Goal: Task Accomplishment & Management: Use online tool/utility

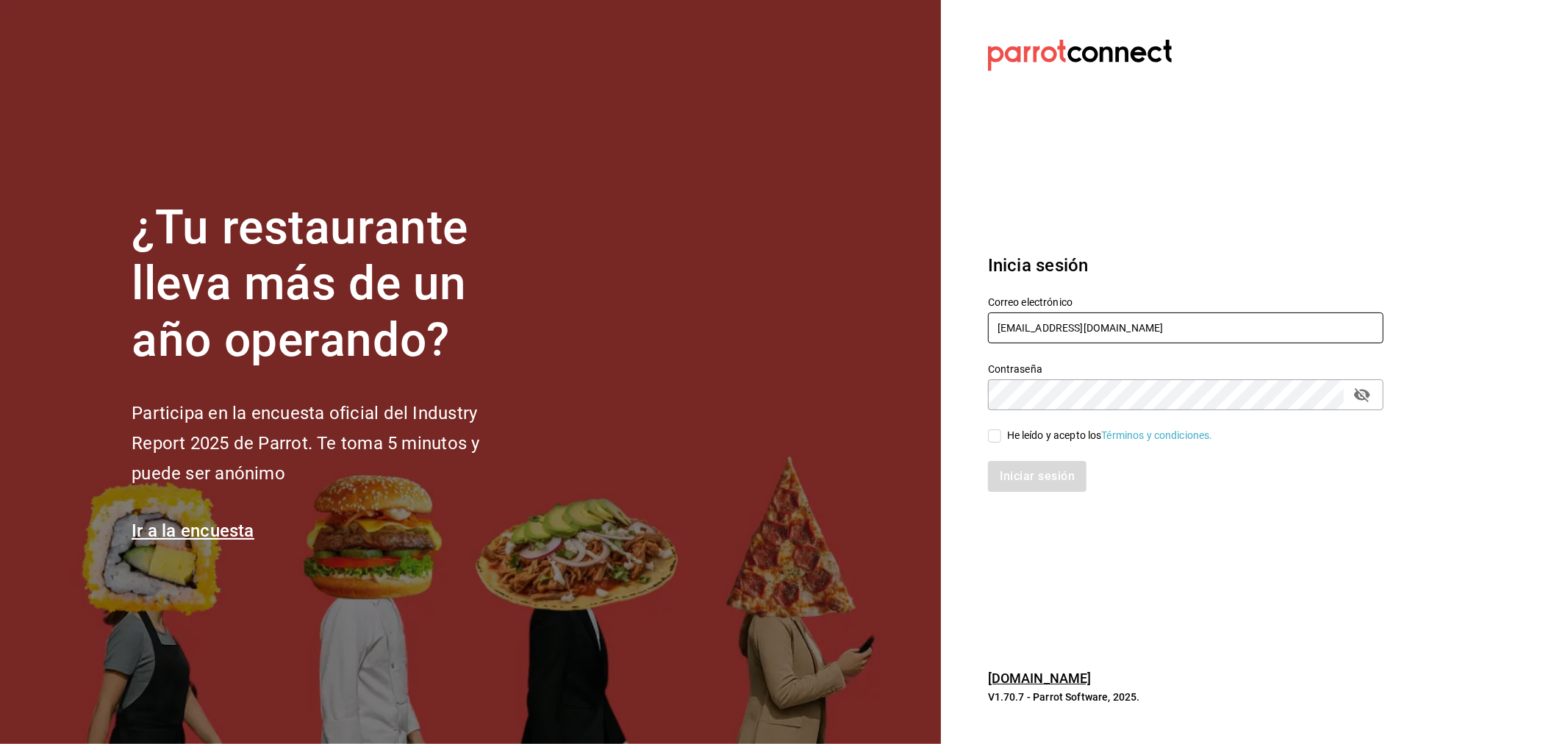
click at [1191, 337] on input "miguelfalcon2894@gmail.com" at bounding box center [1186, 328] width 395 height 31
type input "madacancun24@outlook.com"
click at [1059, 434] on div "He leído y acepto los Términos y condiciones." at bounding box center [1110, 435] width 206 height 15
click at [1001, 434] on input "He leído y acepto los Términos y condiciones." at bounding box center [994, 435] width 13 height 13
checkbox input "true"
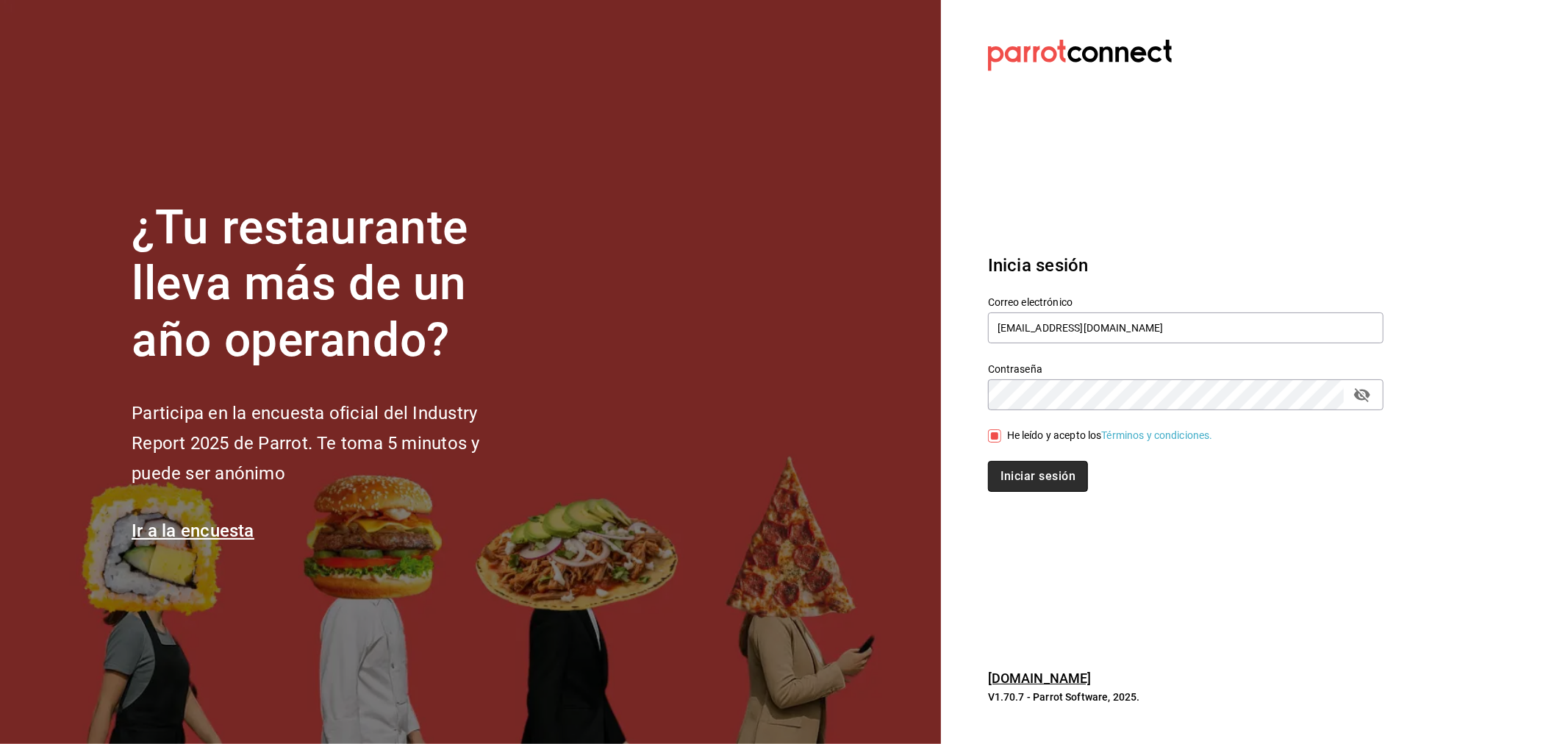
click at [1047, 484] on button "Iniciar sesión" at bounding box center [1038, 476] width 100 height 31
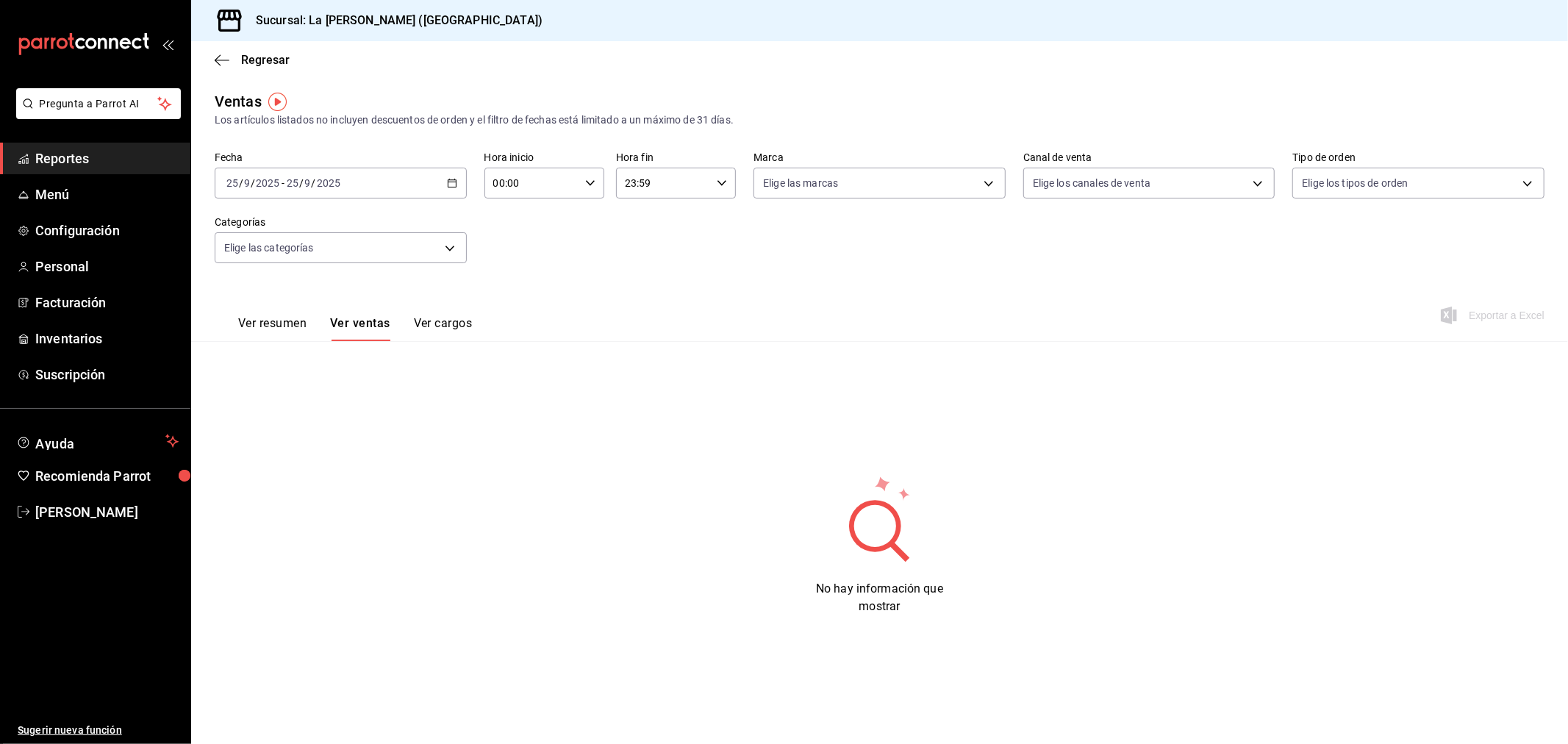
click at [395, 186] on div "[DATE] [DATE] - [DATE] [DATE]" at bounding box center [341, 183] width 252 height 31
click at [319, 358] on span "Rango de fechas" at bounding box center [284, 360] width 114 height 15
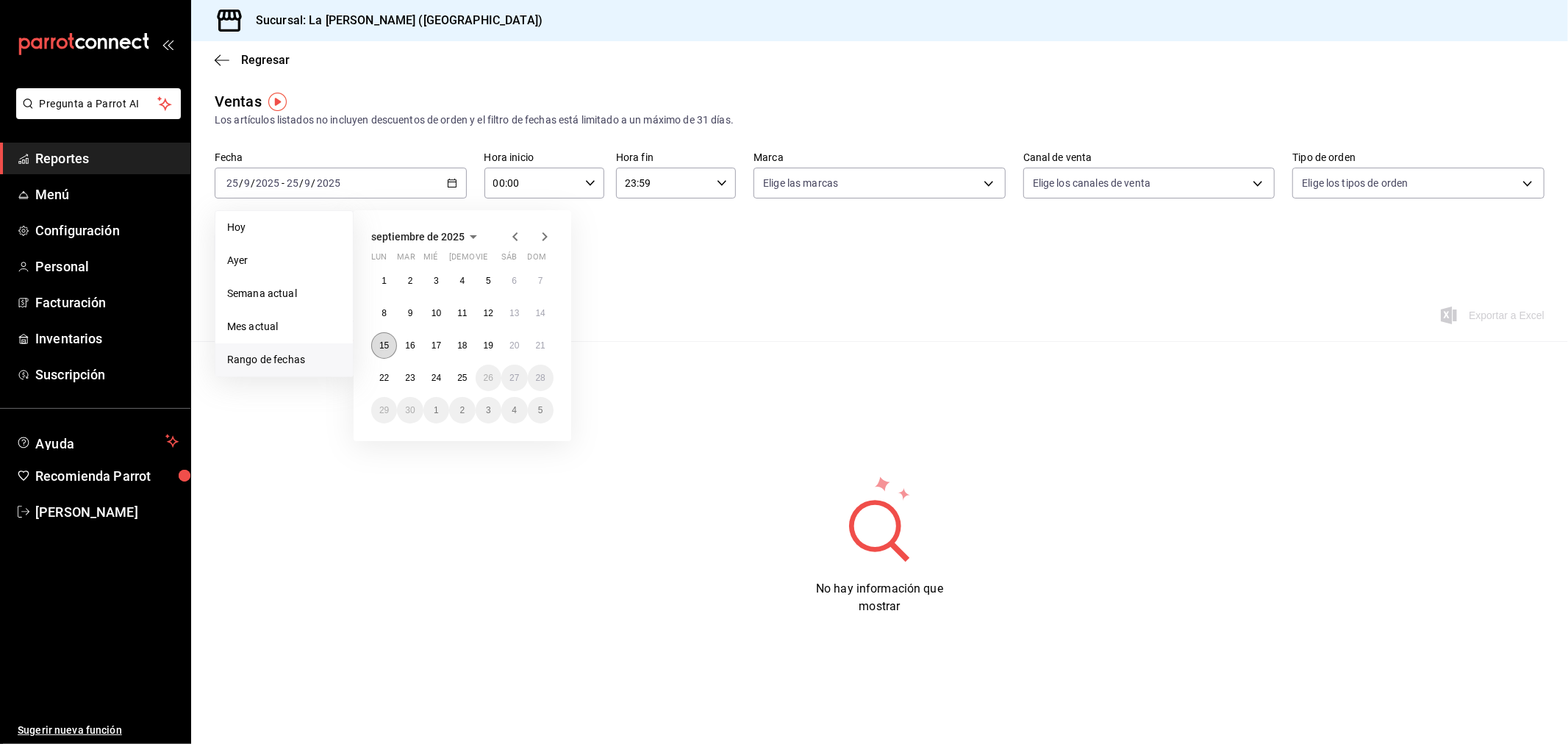
click at [387, 347] on abbr "15" at bounding box center [384, 345] width 9 height 10
click at [386, 374] on abbr "22" at bounding box center [384, 378] width 9 height 10
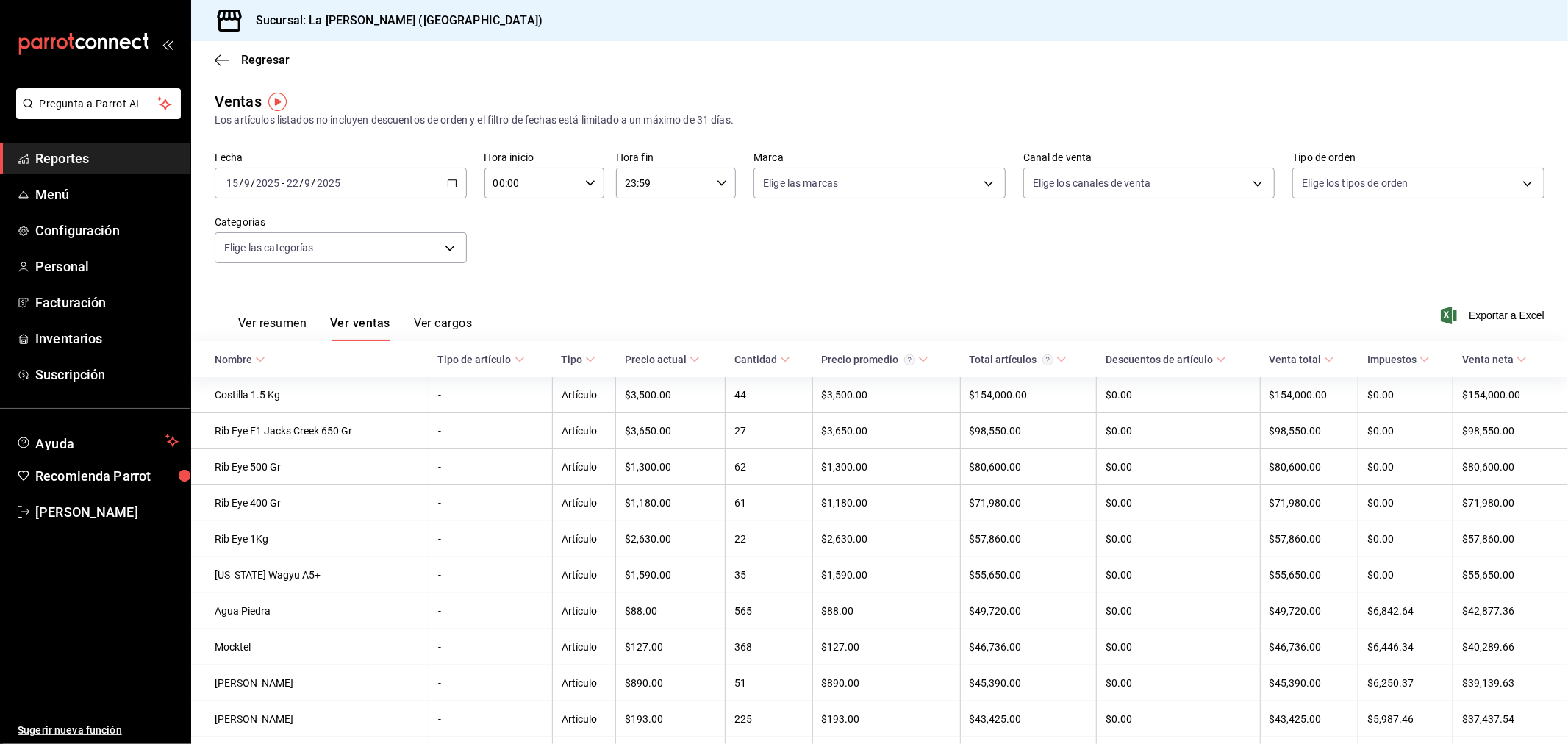
click at [392, 184] on div "[DATE] [DATE] - [DATE] [DATE]" at bounding box center [341, 183] width 252 height 31
click at [558, 178] on input "00:00" at bounding box center [531, 183] width 95 height 29
click at [513, 222] on button "09" at bounding box center [511, 212] width 54 height 29
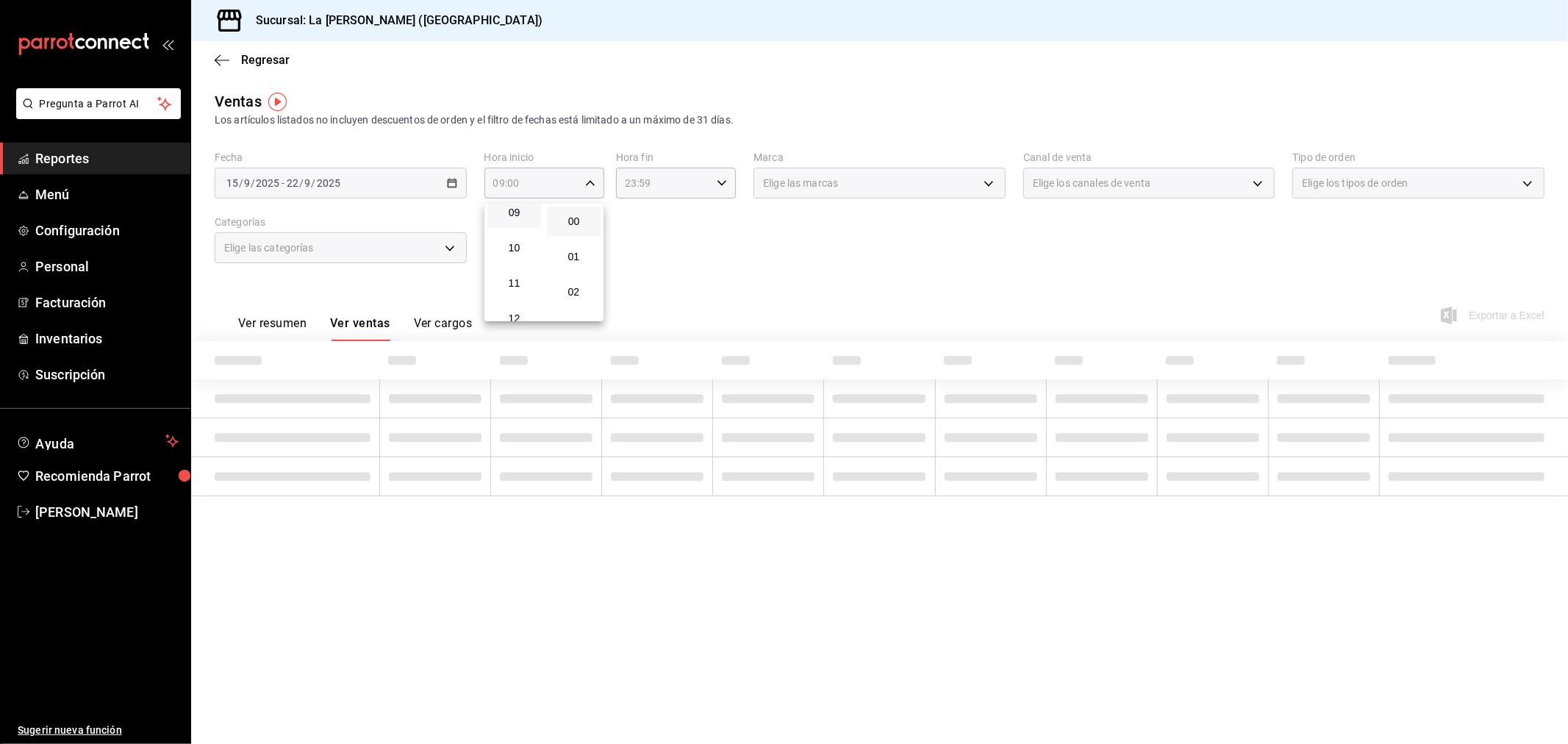
click at [531, 177] on div at bounding box center [784, 372] width 1568 height 744
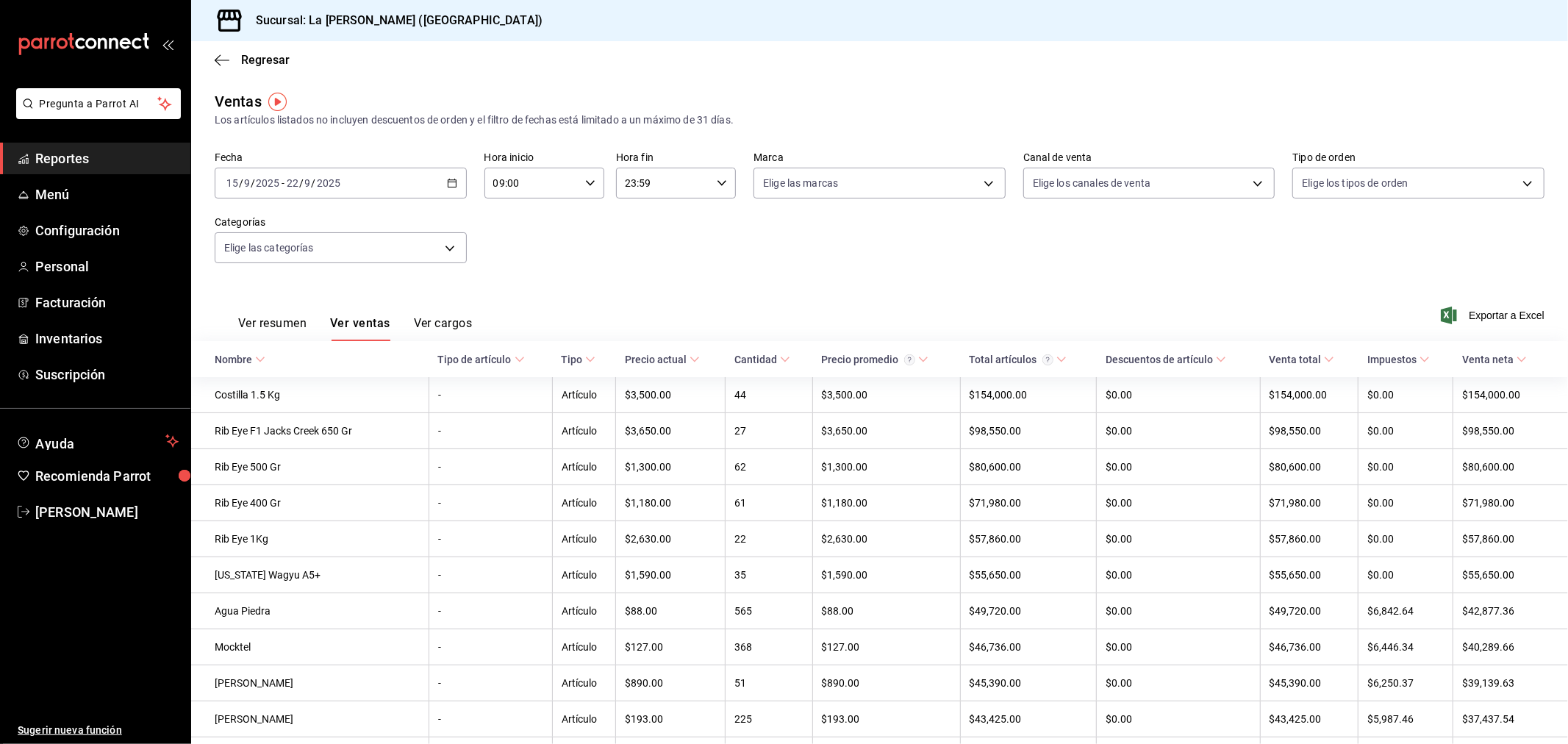
click at [554, 181] on input "09:00" at bounding box center [531, 183] width 95 height 29
click at [512, 258] on span "10" at bounding box center [511, 260] width 36 height 12
type input "10:00"
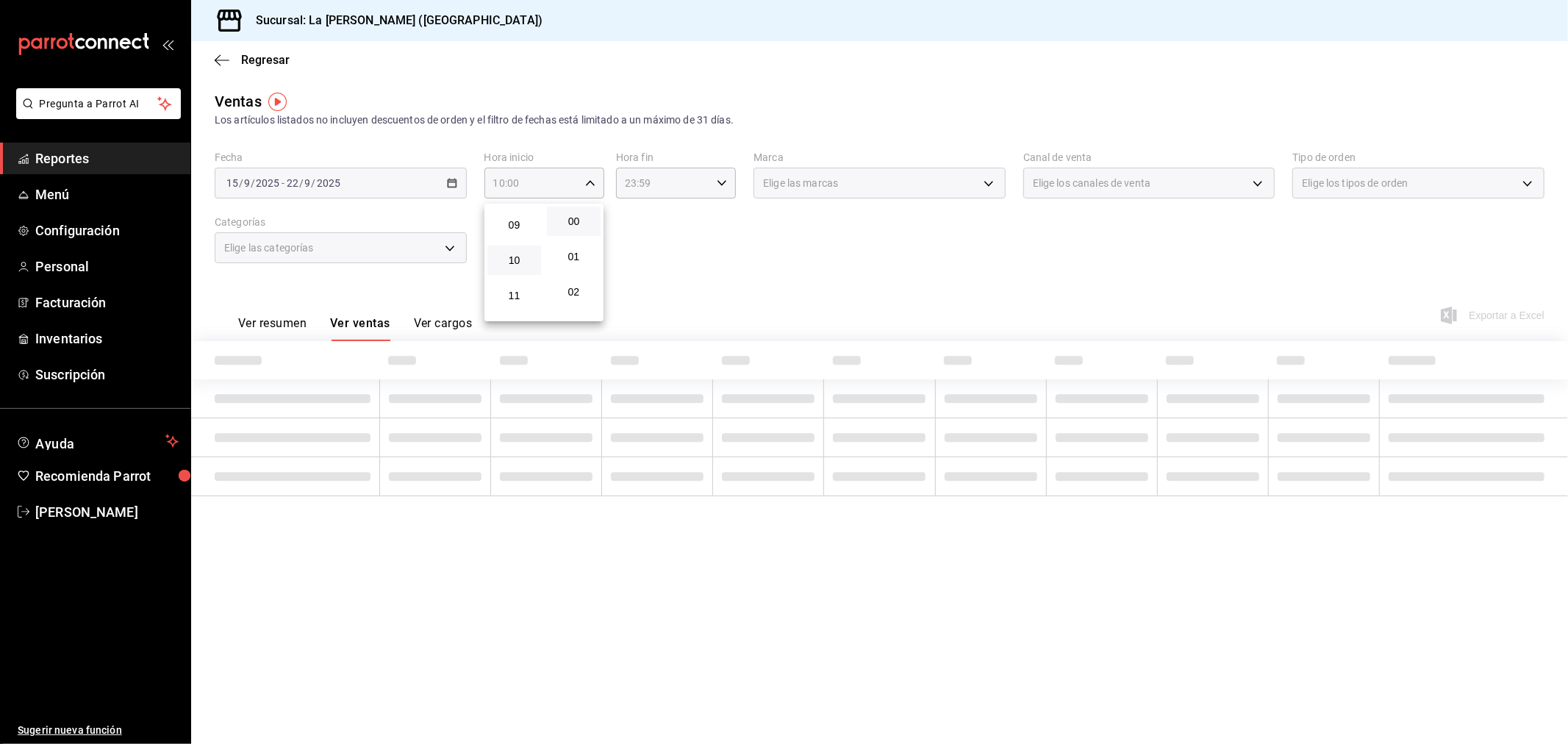
click at [684, 182] on div at bounding box center [784, 372] width 1568 height 744
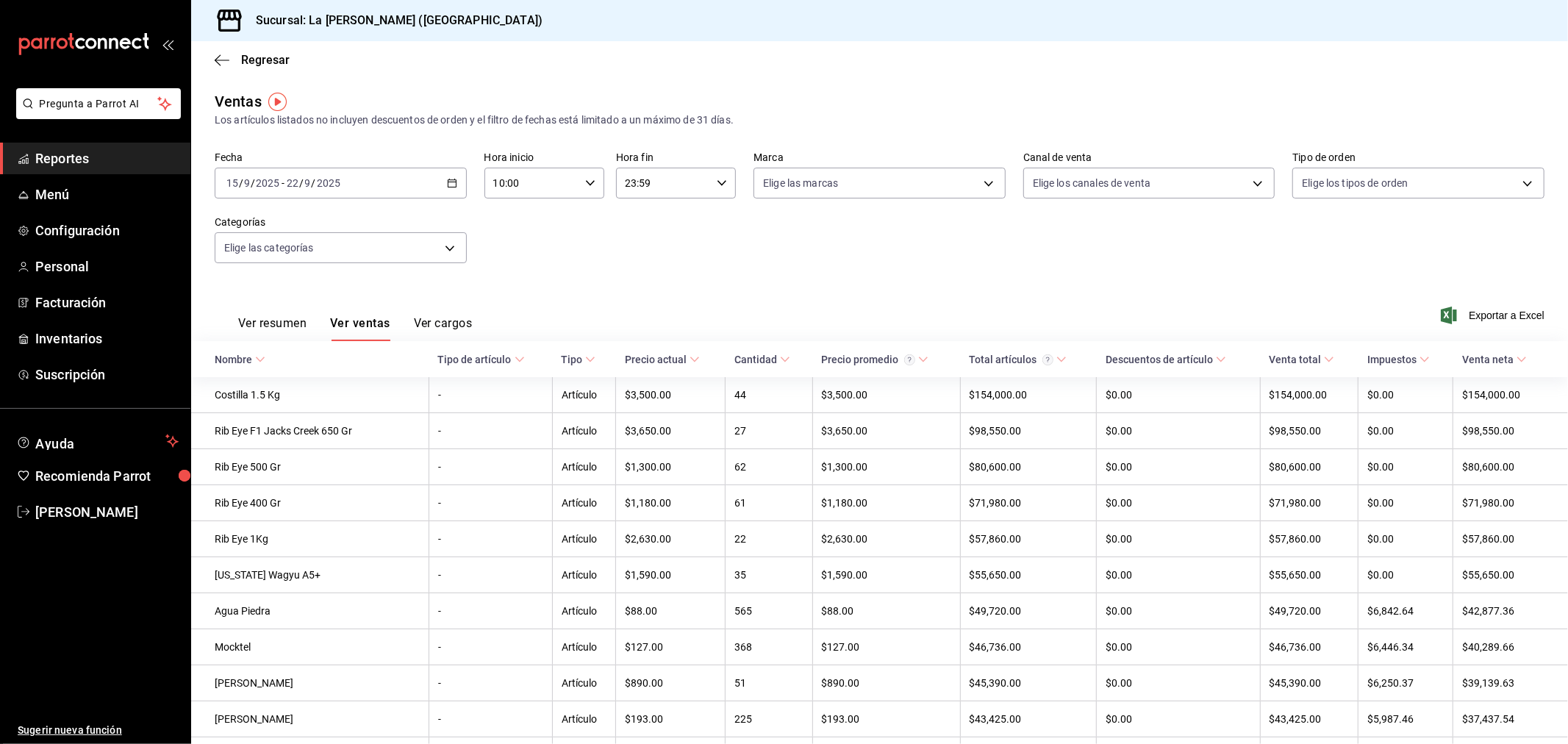
click at [677, 190] on input "23:59" at bounding box center [663, 183] width 95 height 29
click at [642, 289] on span "04" at bounding box center [642, 295] width 36 height 12
type input "04:59"
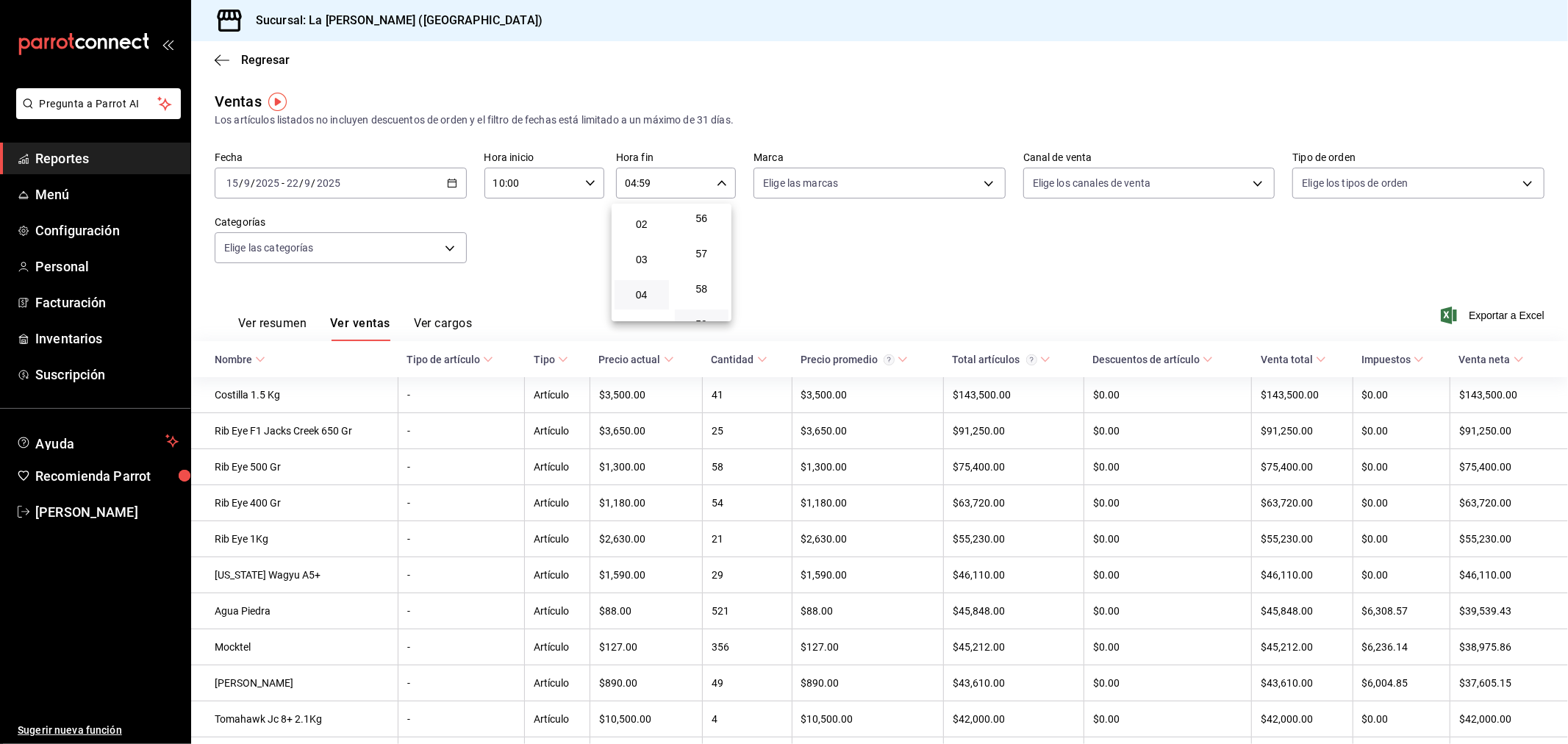
click at [569, 236] on div at bounding box center [784, 372] width 1568 height 744
click at [1490, 320] on span "Exportar a Excel" at bounding box center [1493, 315] width 101 height 18
click at [275, 333] on button "Ver resumen" at bounding box center [272, 329] width 68 height 25
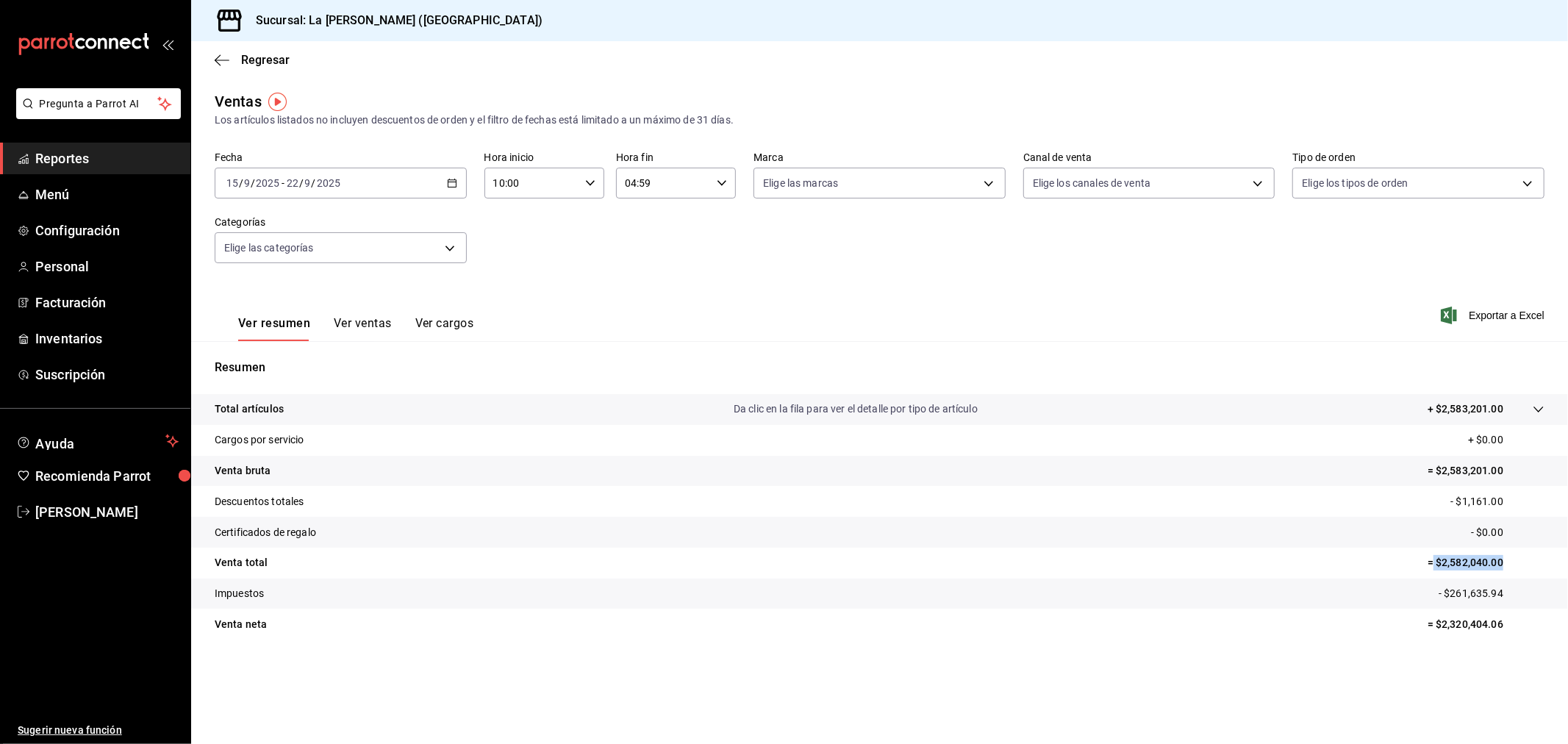
drag, startPoint x: 1502, startPoint y: 562, endPoint x: 1434, endPoint y: 562, distance: 68.0
click at [1434, 562] on p "= $2,582,040.00" at bounding box center [1486, 563] width 117 height 15
copy p "$2,582,040.00"
click at [348, 325] on button "Ver ventas" at bounding box center [363, 329] width 58 height 25
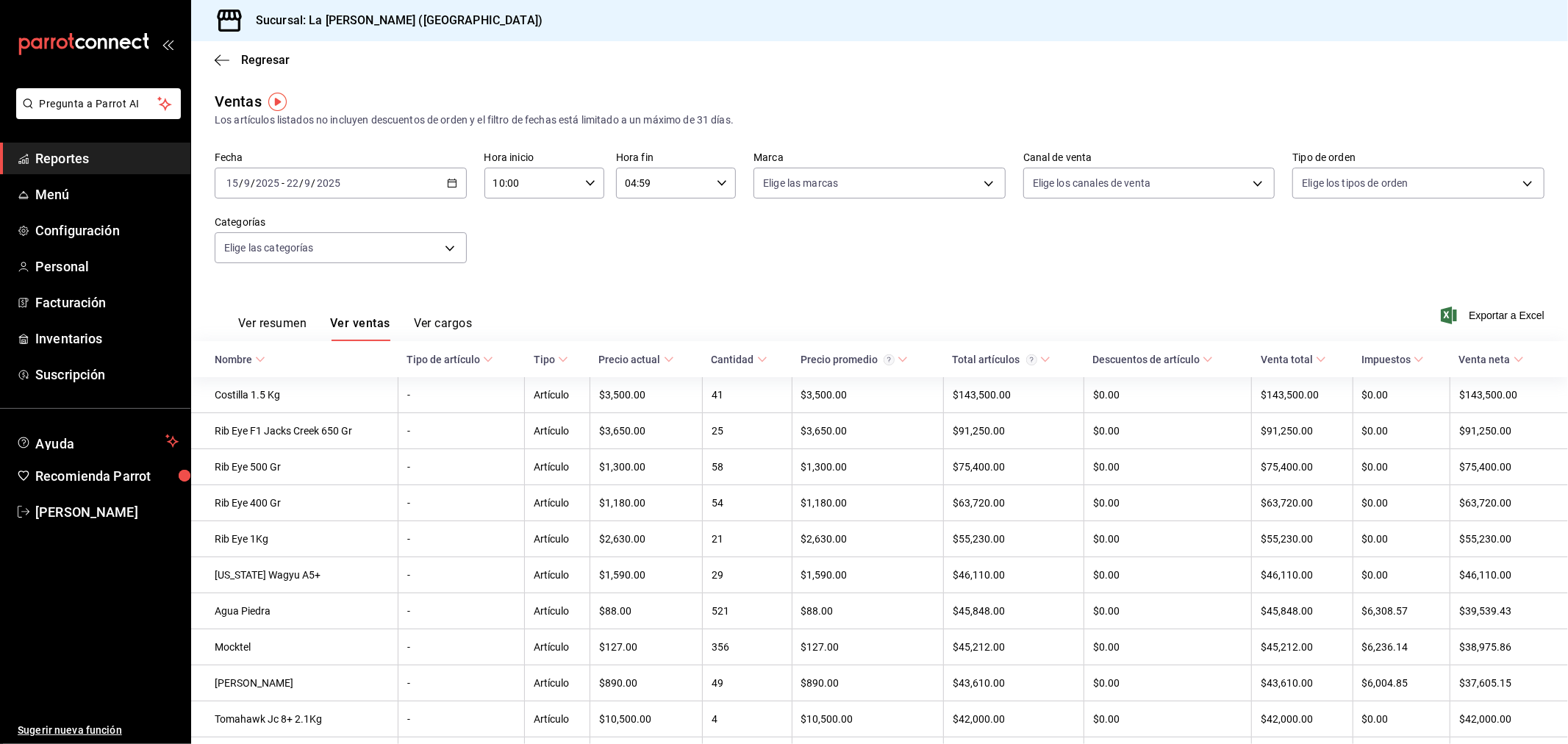
click at [391, 225] on label "Categorías" at bounding box center [341, 222] width 252 height 10
click at [385, 247] on body "Pregunta a Parrot AI Reportes Menú Configuración Personal Facturación Inventari…" at bounding box center [784, 372] width 1568 height 744
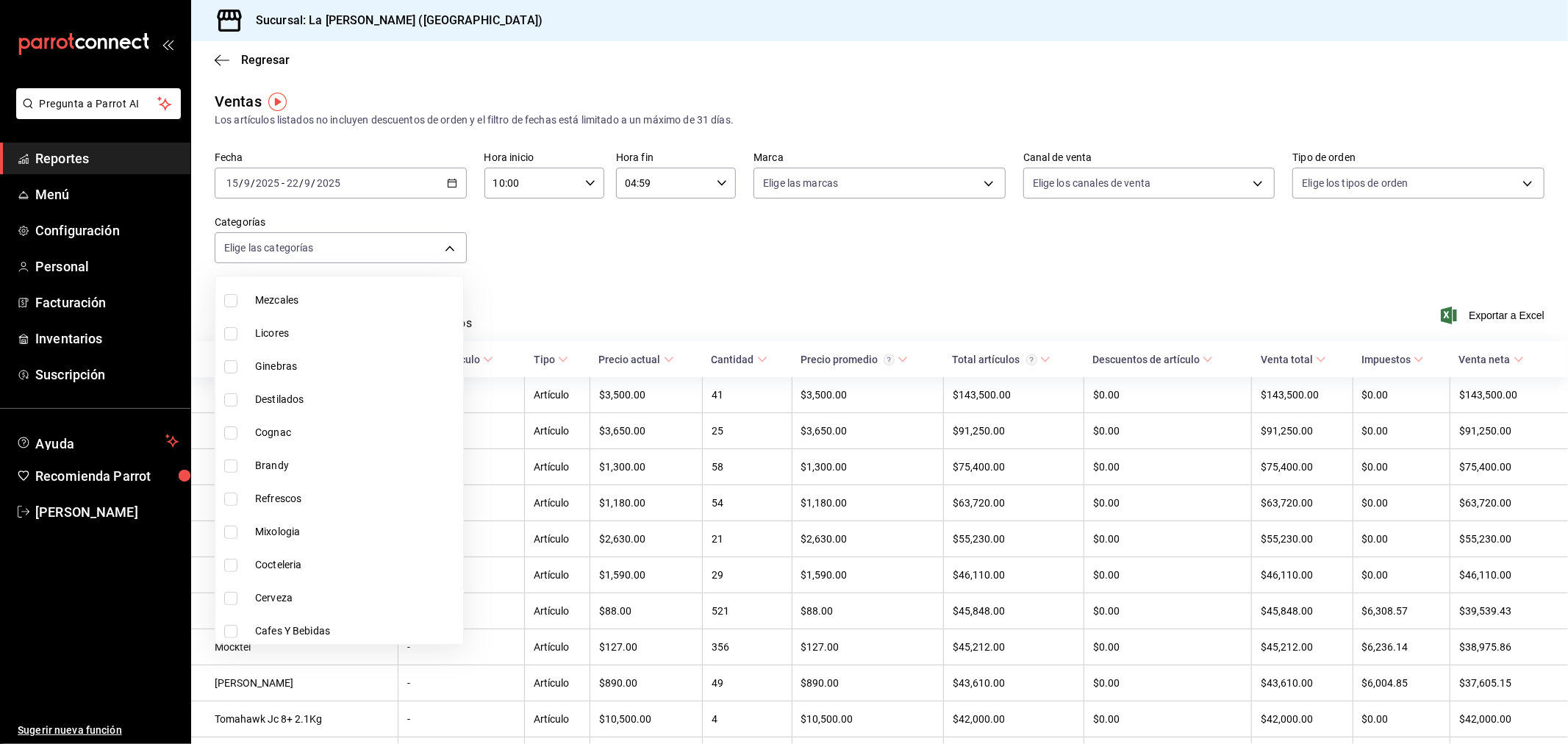
scroll to position [675, 0]
click at [300, 625] on span "Aves Y Pescados" at bounding box center [356, 629] width 202 height 15
type input "446e099e-9916-4467-a418-ecdbb59421f1"
checkbox input "true"
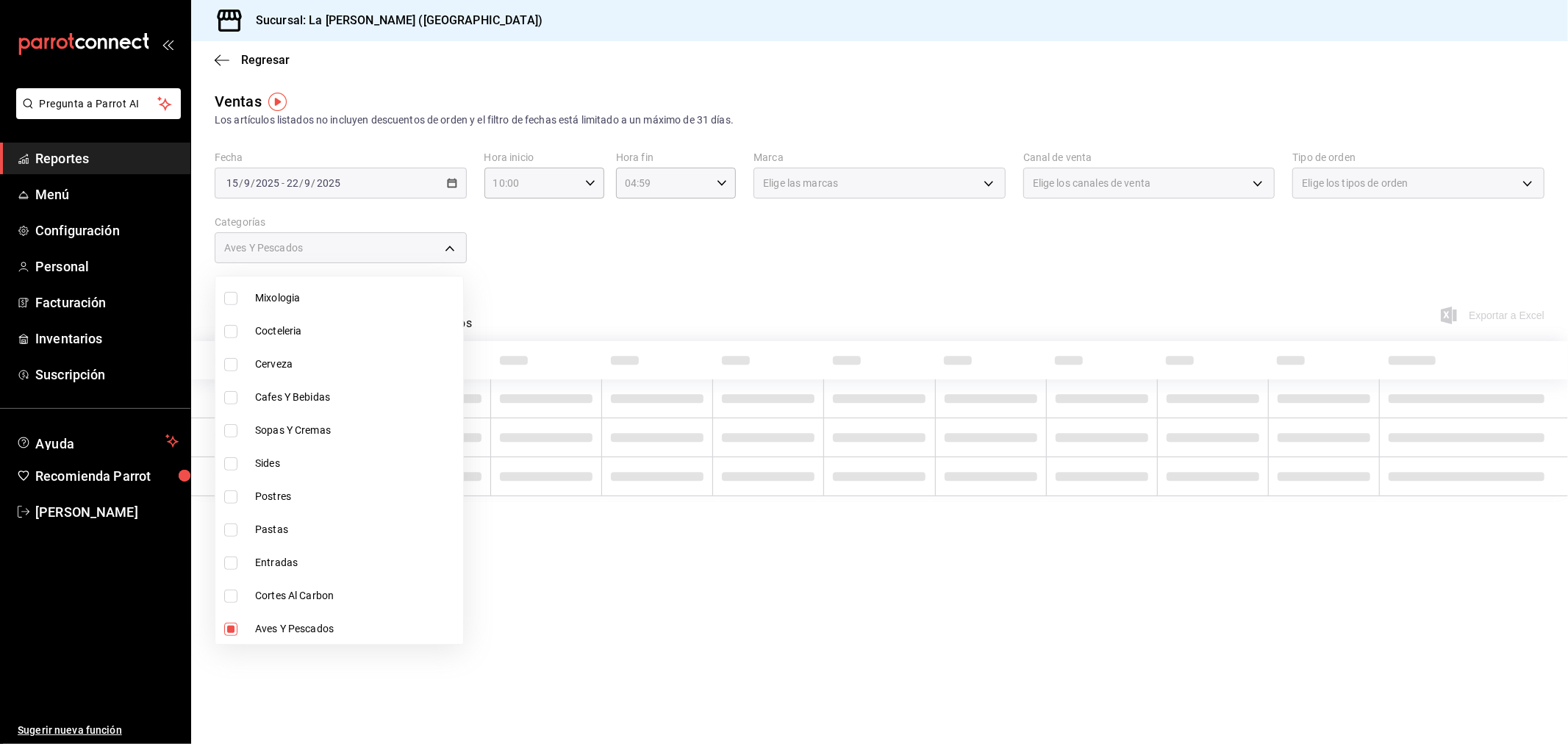
click at [288, 597] on span "Cortes Al Carbon" at bounding box center [356, 596] width 202 height 15
type input "446e099e-9916-4467-a418-ecdbb59421f1,999f802a-b8b1-4dcd-aac5-240a88f4f949"
checkbox input "true"
click at [269, 567] on span "Entradas" at bounding box center [356, 563] width 202 height 15
type input "446e099e-9916-4467-a418-ecdbb59421f1,999f802a-b8b1-4dcd-aac5-240a88f4f949,d5f0f…"
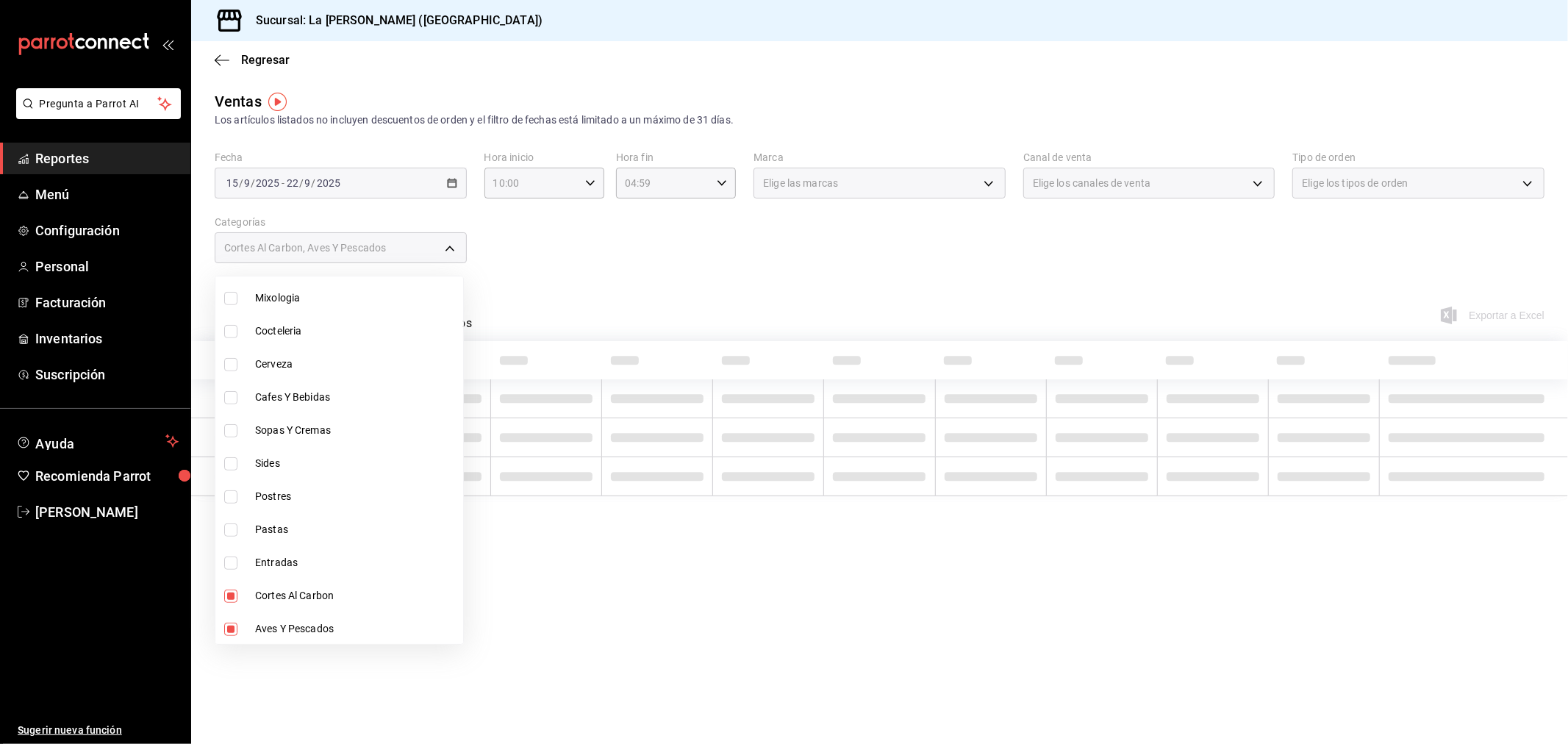
checkbox input "true"
click at [268, 526] on span "Pastas" at bounding box center [356, 530] width 202 height 15
type input "446e099e-9916-4467-a418-ecdbb59421f1,999f802a-b8b1-4dcd-aac5-240a88f4f949,d5f0f…"
checkbox input "true"
click at [262, 497] on span "Postres" at bounding box center [356, 497] width 202 height 15
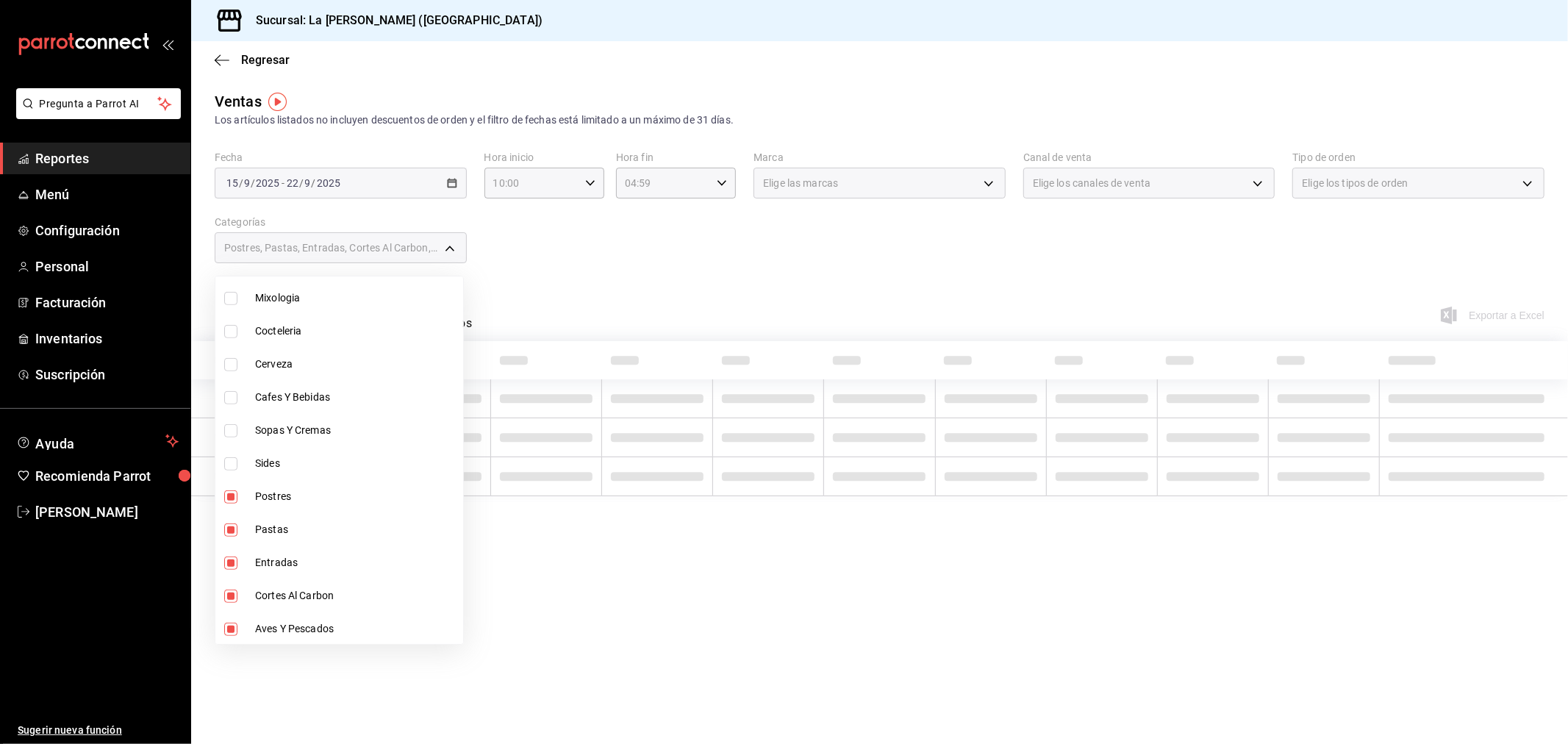
type input "446e099e-9916-4467-a418-ecdbb59421f1,999f802a-b8b1-4dcd-aac5-240a88f4f949,d5f0f…"
checkbox input "true"
click at [275, 451] on li "Sides" at bounding box center [339, 463] width 248 height 33
type input "446e099e-9916-4467-a418-ecdbb59421f1,999f802a-b8b1-4dcd-aac5-240a88f4f949,d5f0f…"
checkbox input "true"
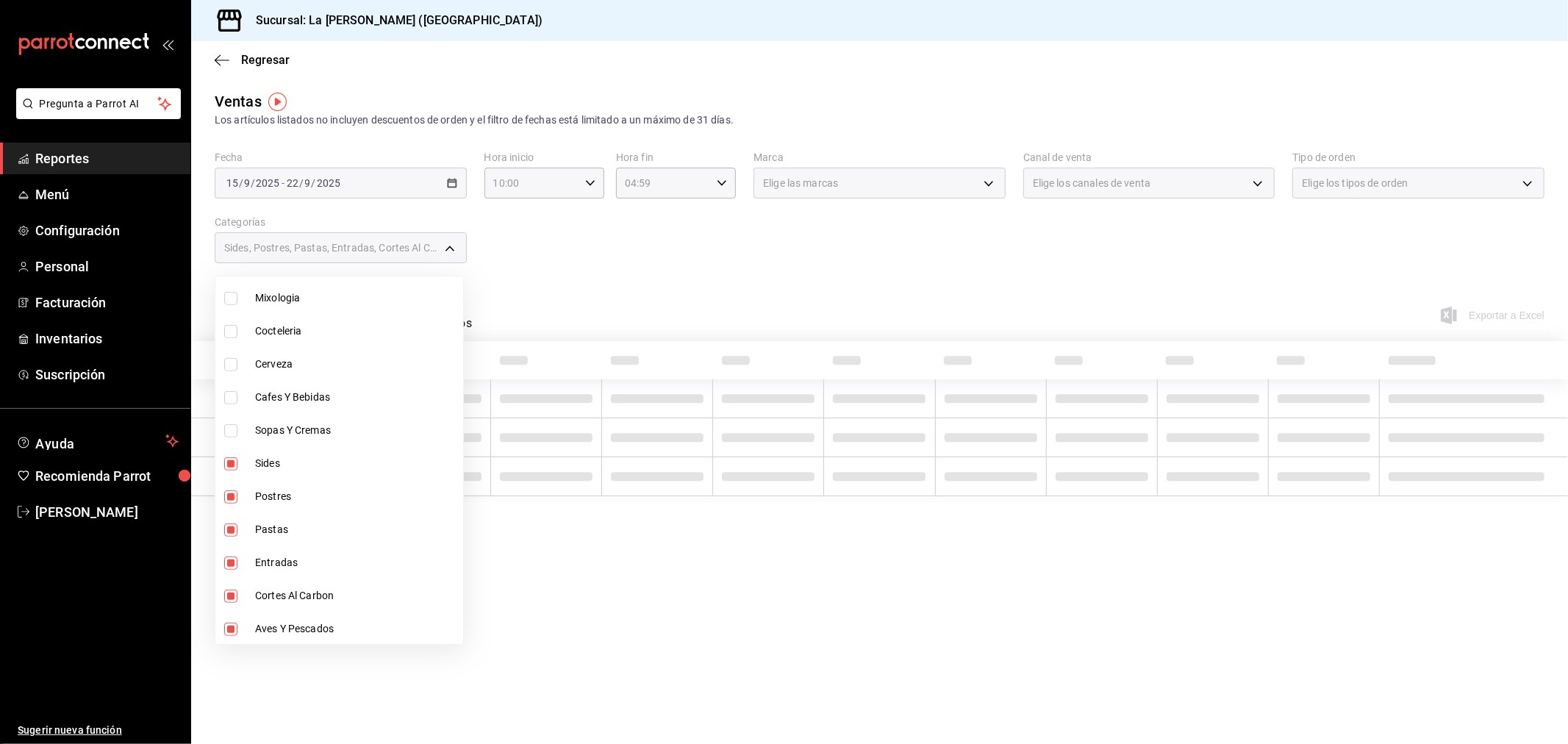
click at [275, 414] on li "Sopas Y Cremas" at bounding box center [339, 430] width 248 height 33
type input "446e099e-9916-4467-a418-ecdbb59421f1,999f802a-b8b1-4dcd-aac5-240a88f4f949,d5f0f…"
checkbox input "true"
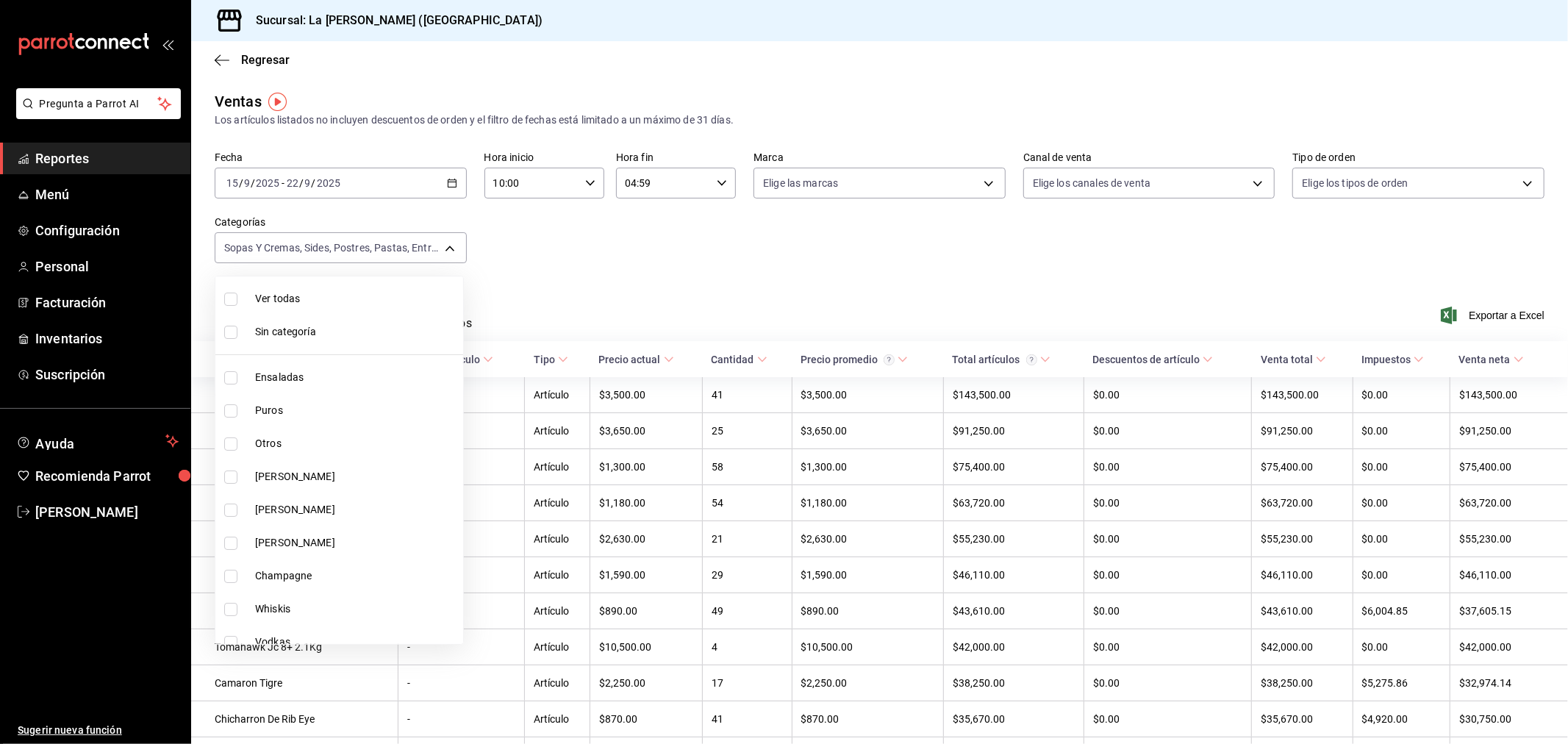
click at [315, 379] on span "Ensaladas" at bounding box center [356, 378] width 202 height 15
type input "446e099e-9916-4467-a418-ecdbb59421f1,999f802a-b8b1-4dcd-aac5-240a88f4f949,d5f0f…"
checkbox input "true"
click at [857, 255] on div at bounding box center [784, 372] width 1568 height 744
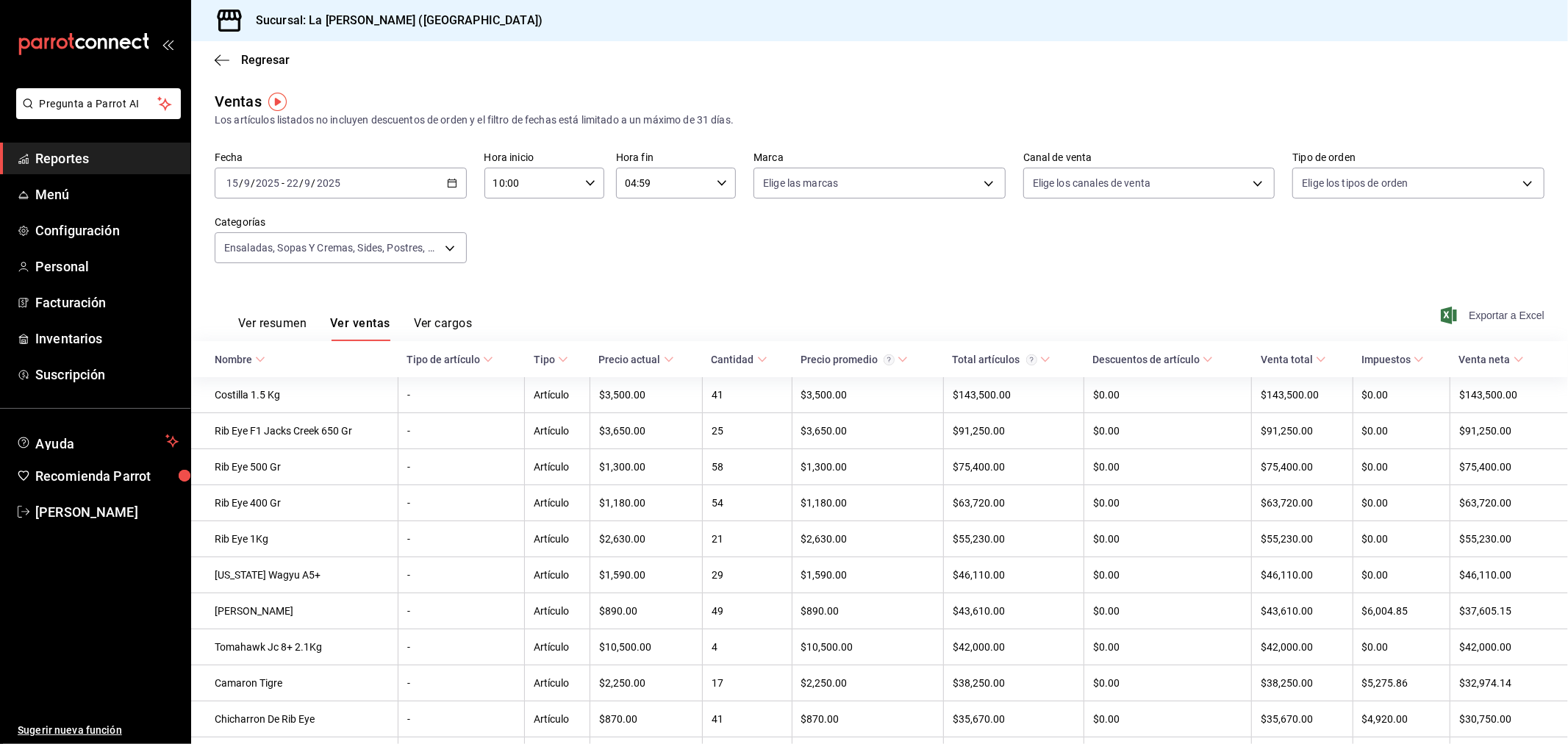
click at [1497, 315] on span "Exportar a Excel" at bounding box center [1493, 315] width 101 height 18
click at [378, 180] on div "[DATE] [DATE] - [DATE] [DATE]" at bounding box center [341, 183] width 252 height 31
click at [846, 275] on div "Fecha [DATE] [DATE] - [DATE] [DATE] Hora inicio 10:00 Hora inicio Hora fin 04:5…" at bounding box center [879, 216] width 1330 height 129
click at [424, 255] on body "Pregunta a Parrot AI Reportes Menú Configuración Personal Facturación Inventari…" at bounding box center [784, 372] width 1568 height 744
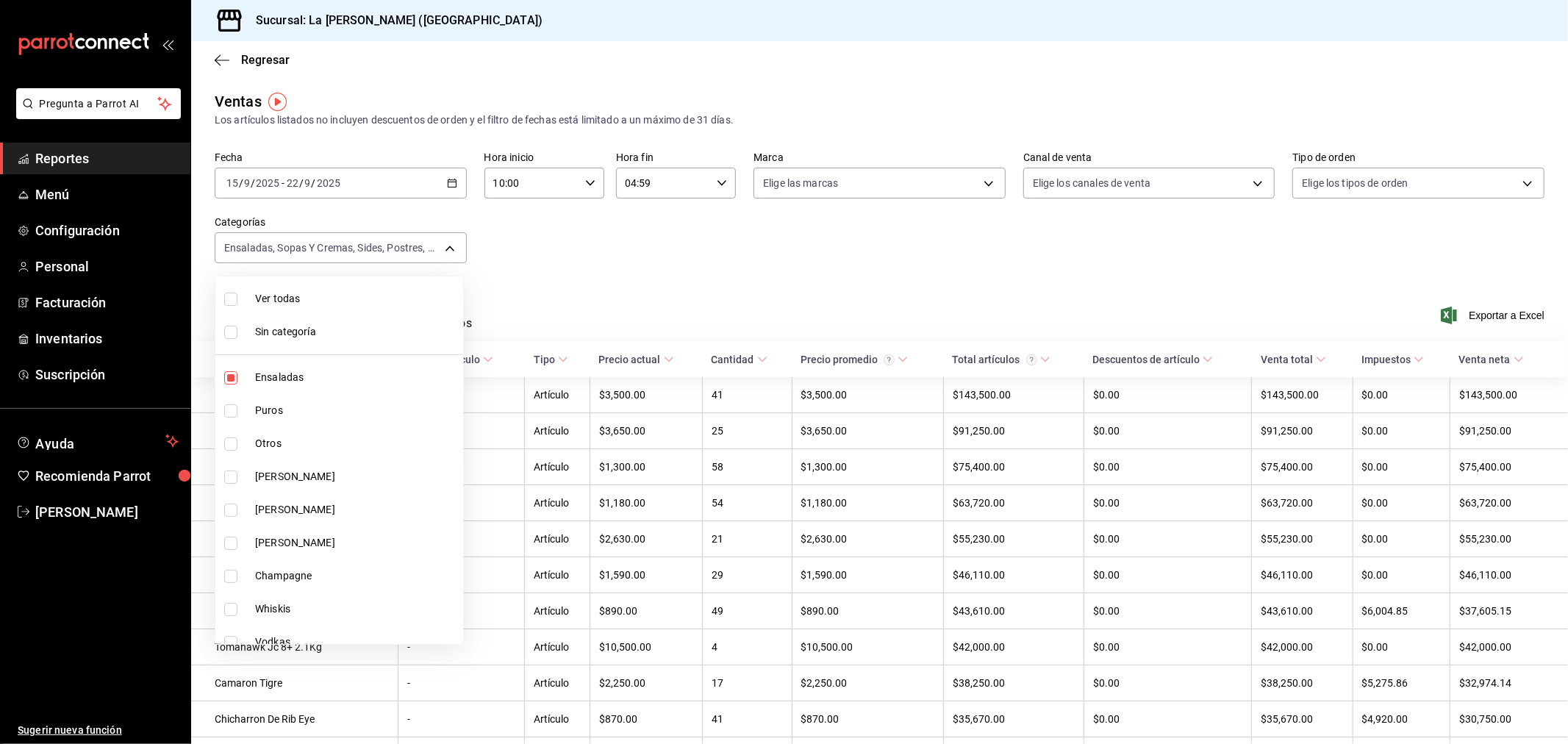
click at [384, 292] on span "Ver todas" at bounding box center [356, 299] width 202 height 15
type input "2090f425-4f83-43b7-8a5b-a268cdb56233,18ec9086-dcf8-41ec-b6a4-4dd86ace04e1,6055b…"
checkbox input "true"
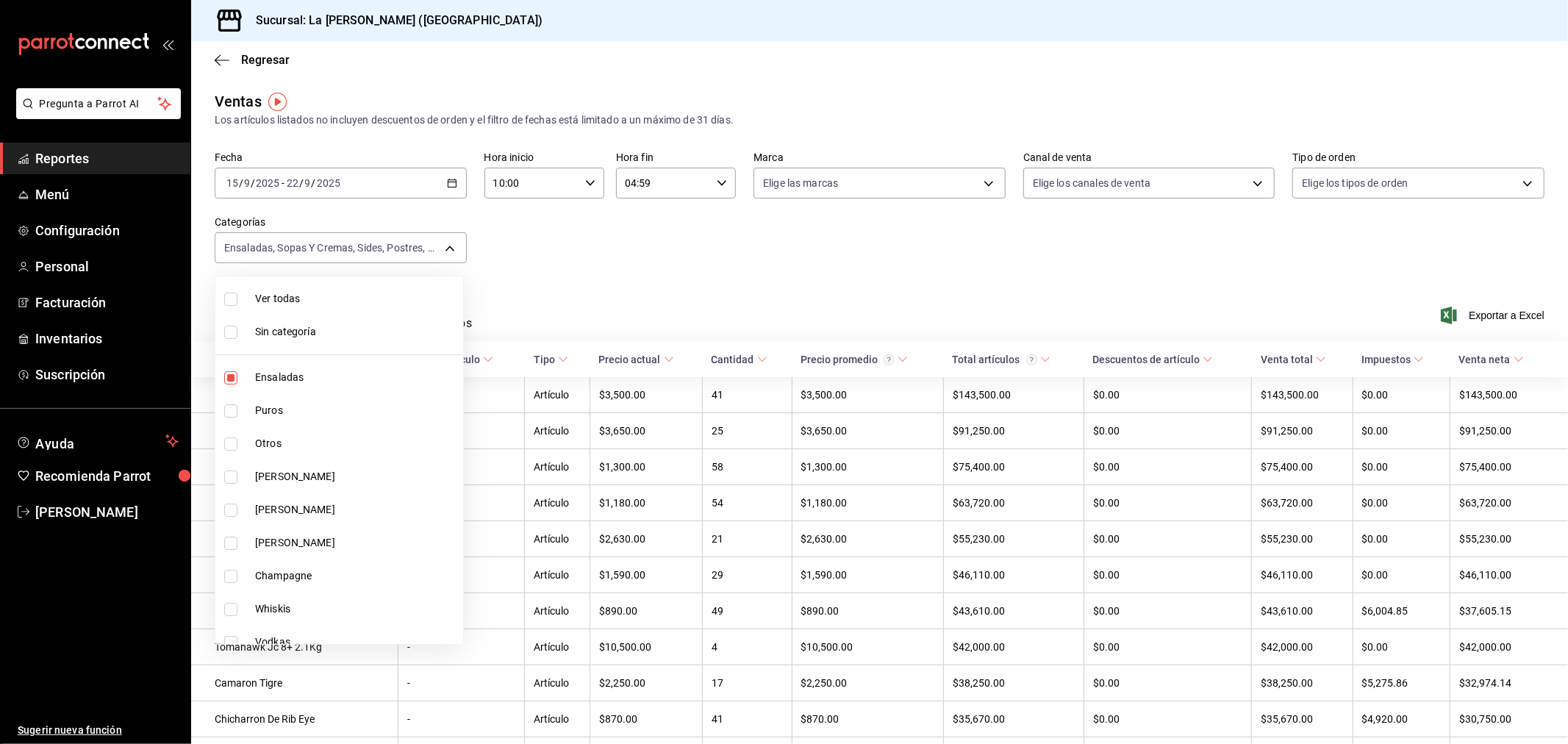
checkbox input "true"
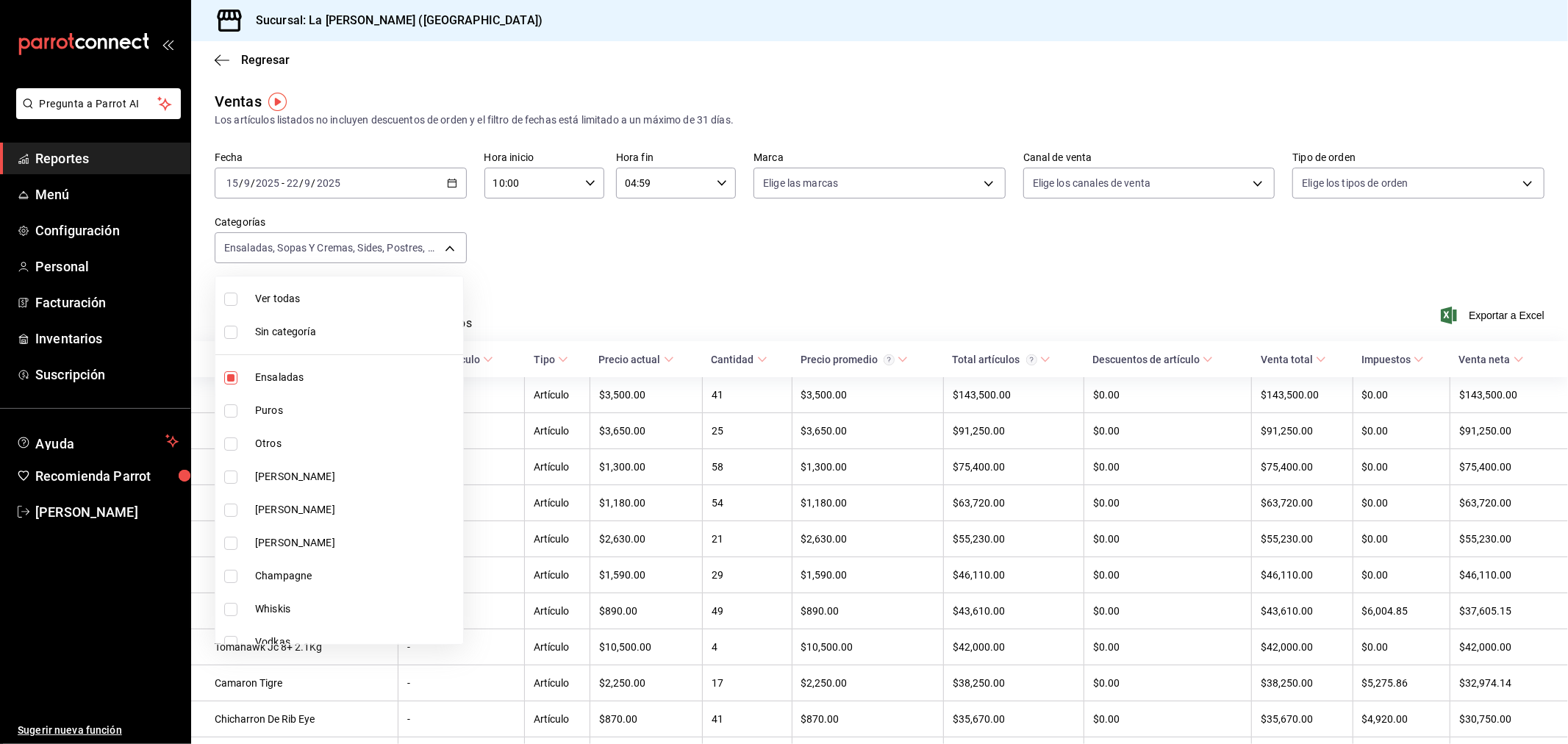
checkbox input "true"
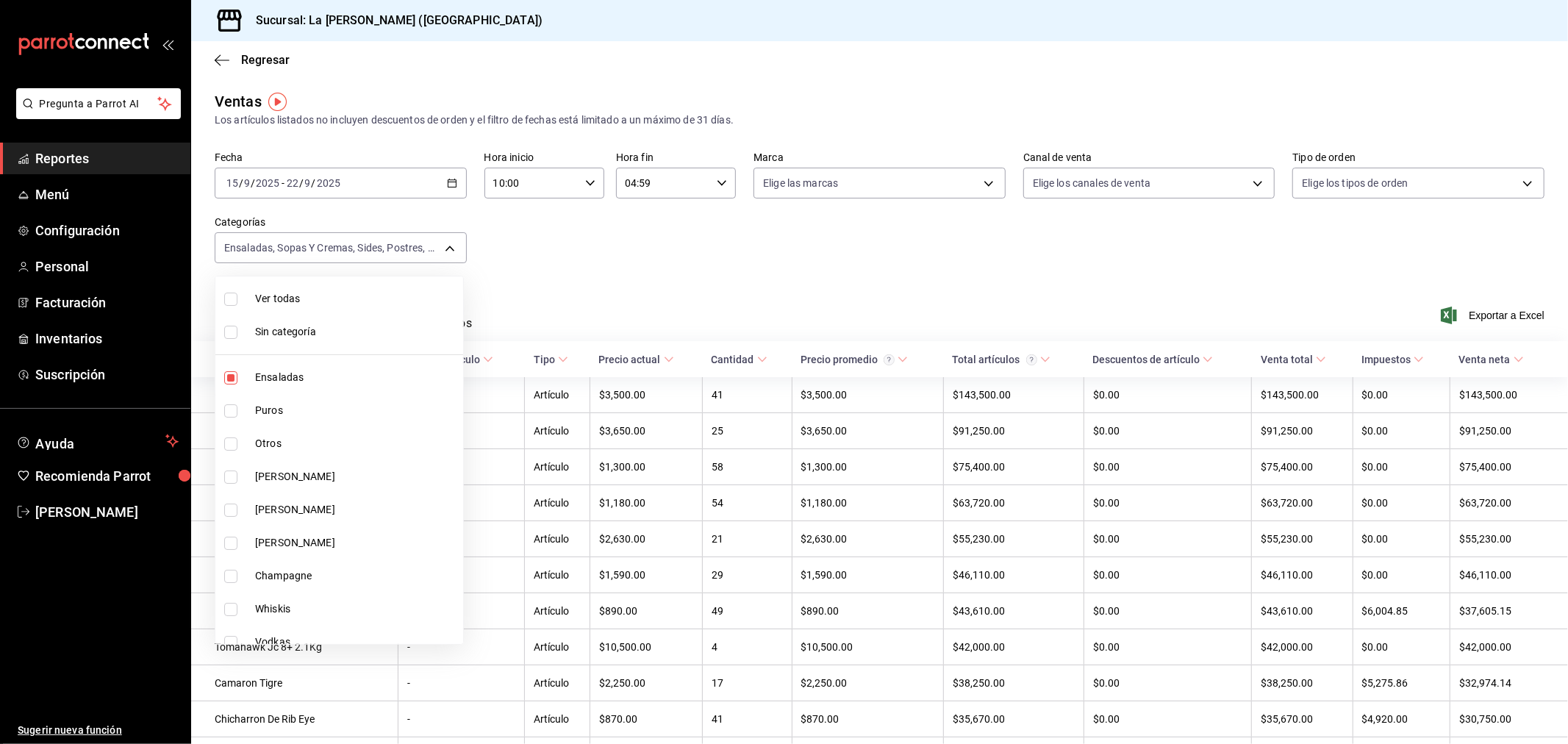
checkbox input "true"
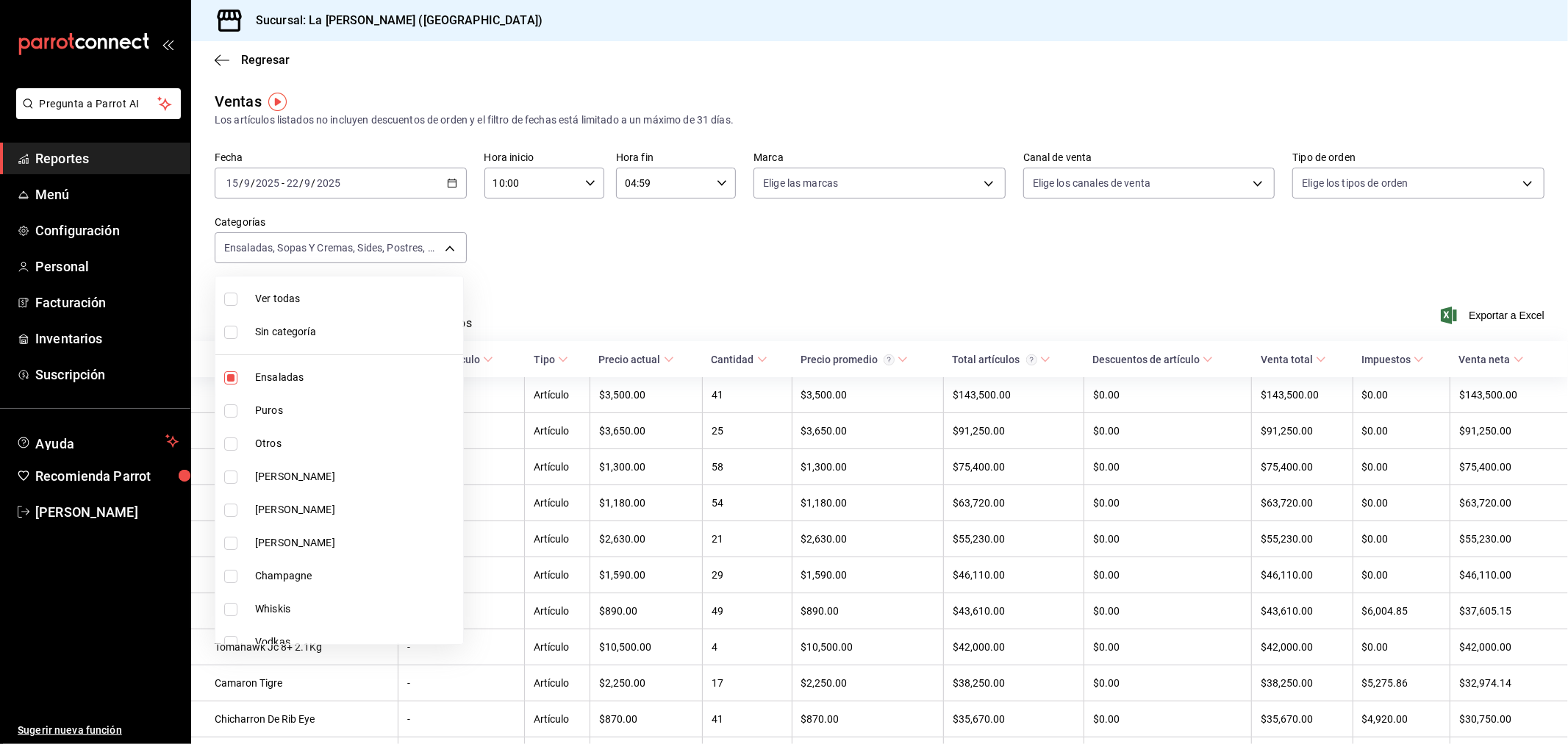
checkbox input "true"
click at [394, 299] on span "Ver todas" at bounding box center [356, 299] width 202 height 15
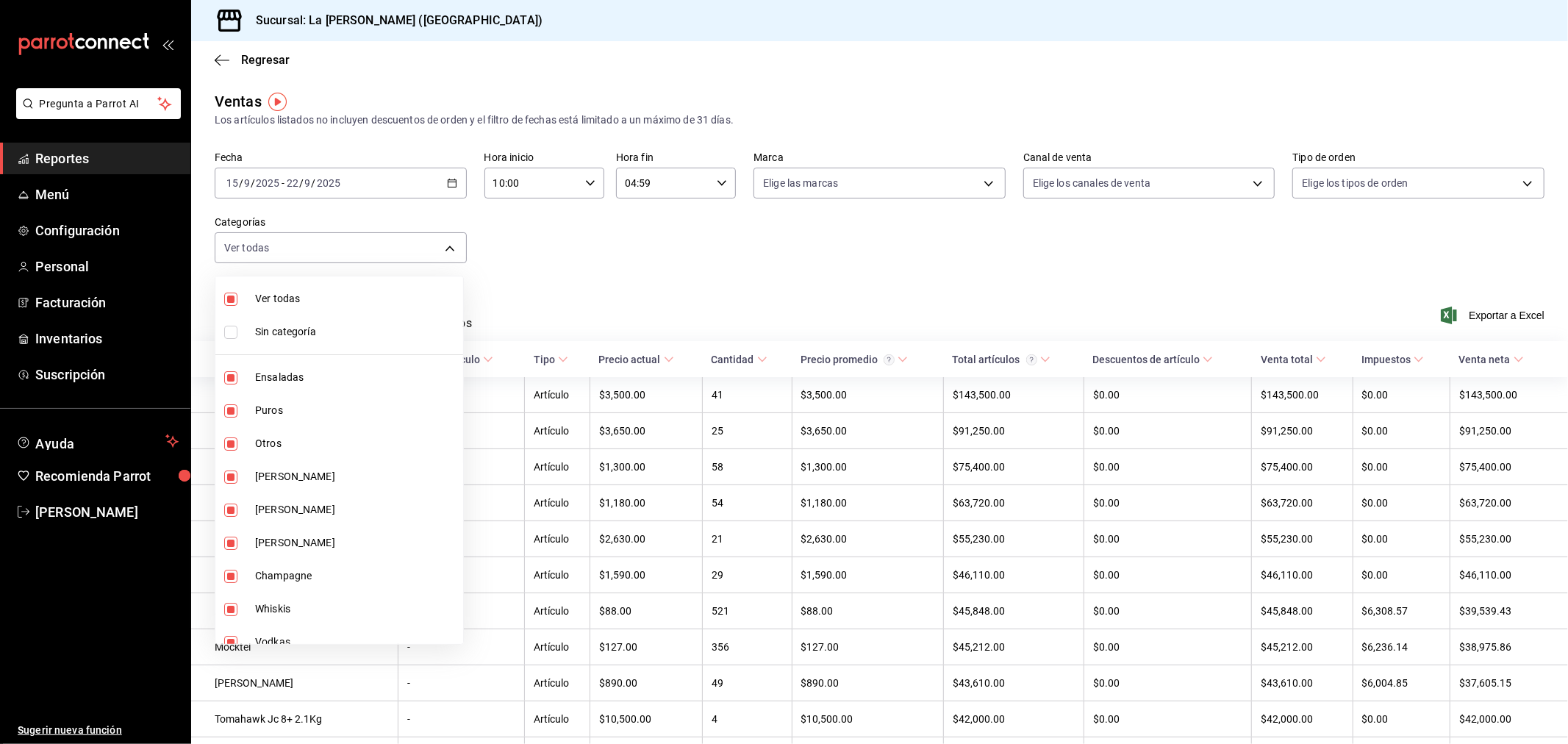
checkbox input "false"
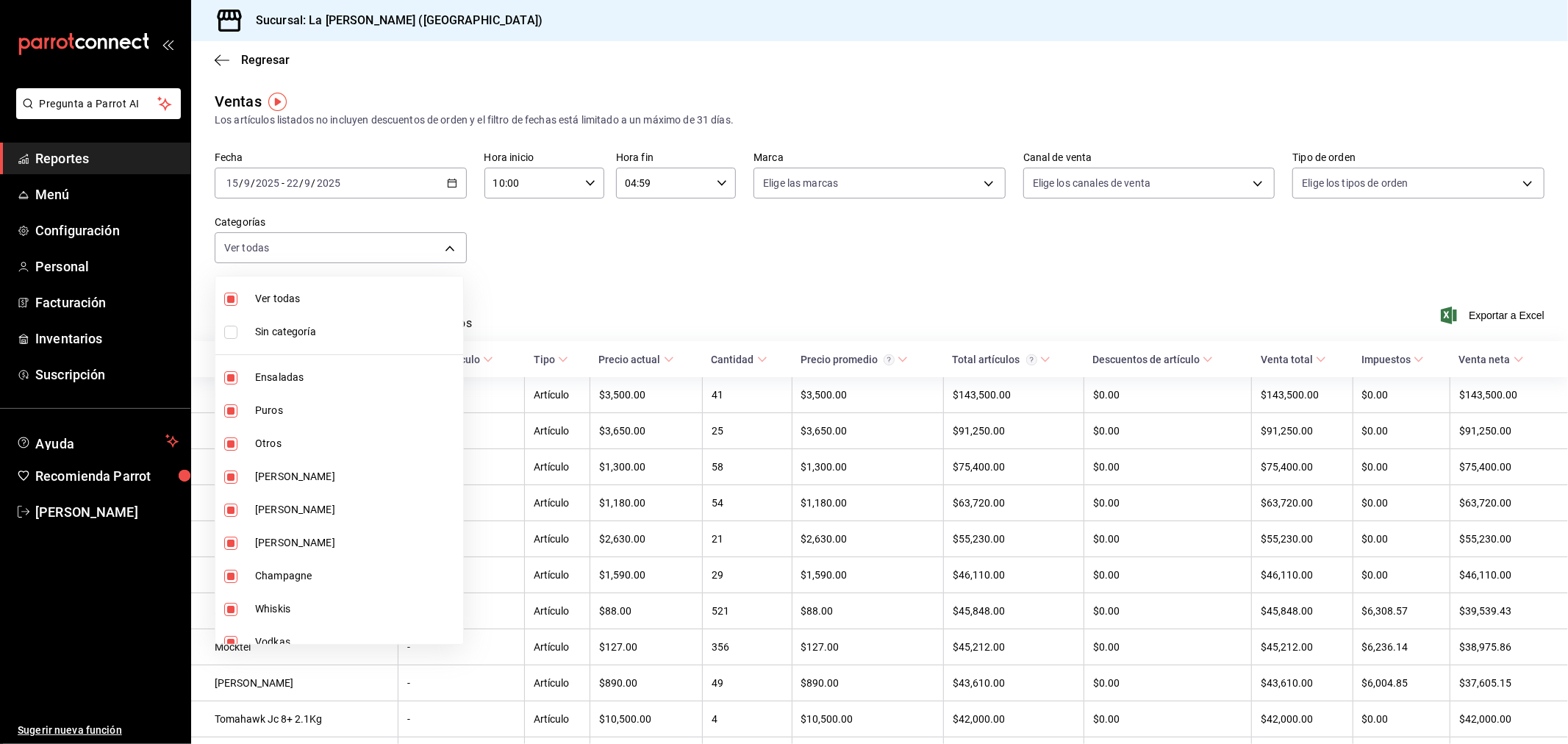
checkbox input "false"
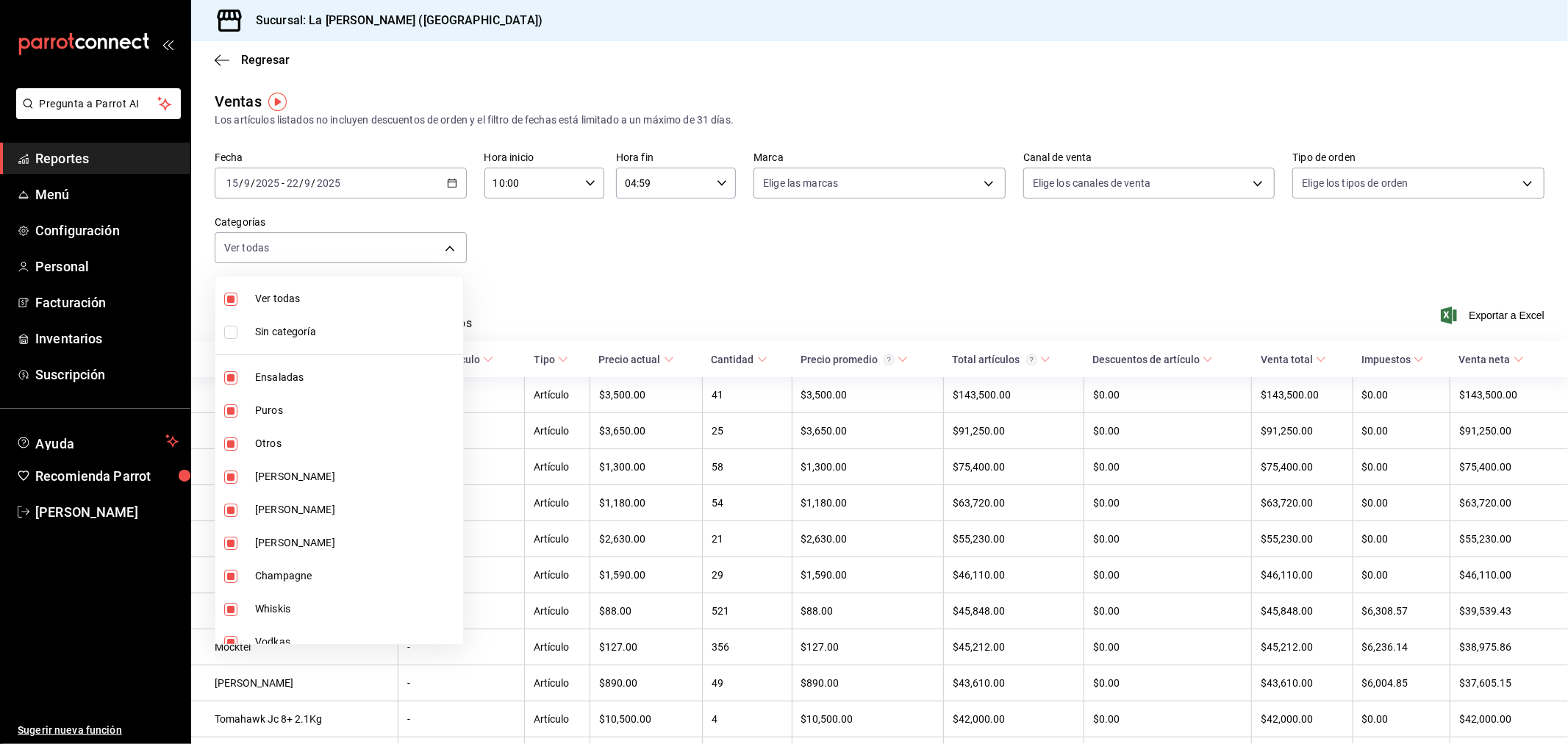
checkbox input "false"
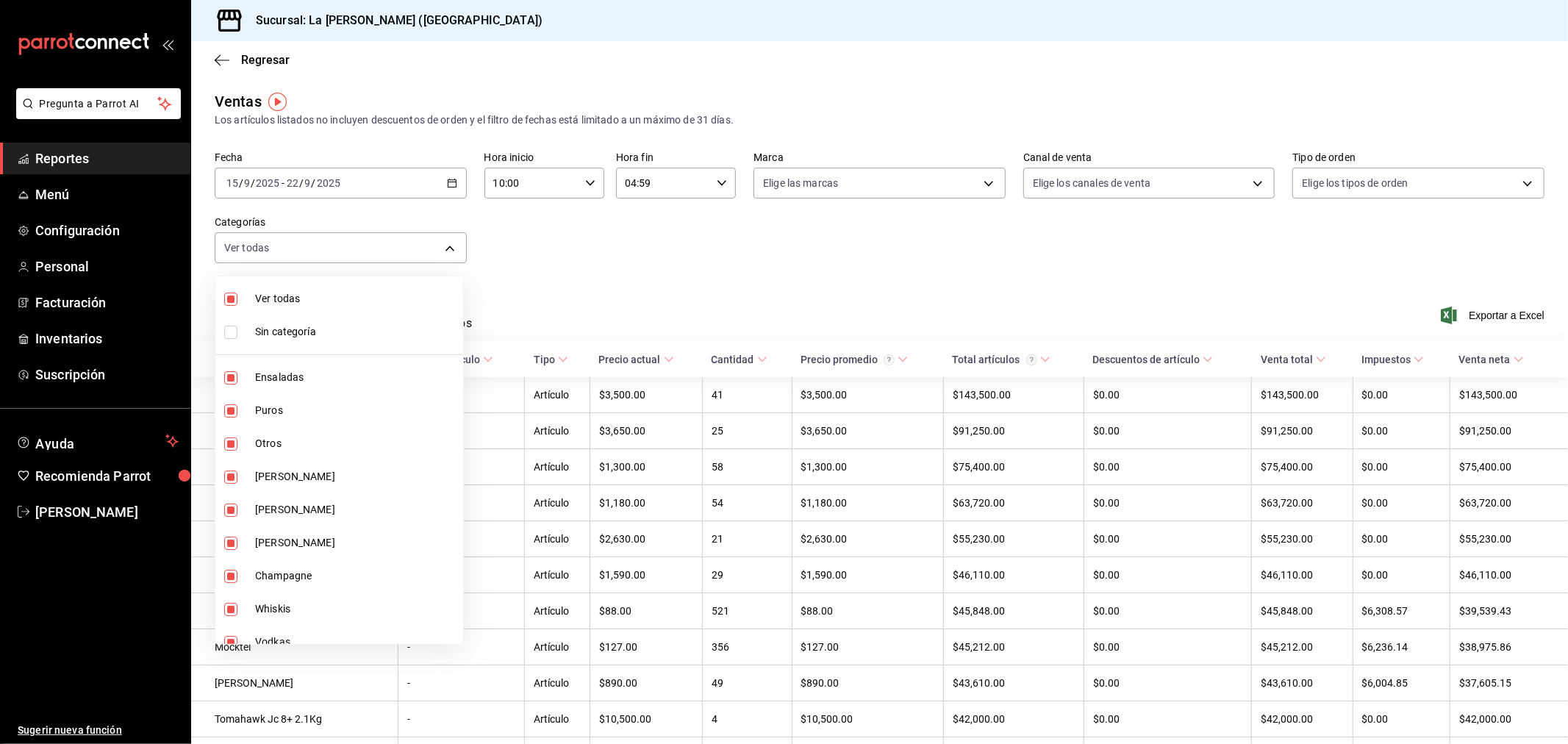
checkbox input "false"
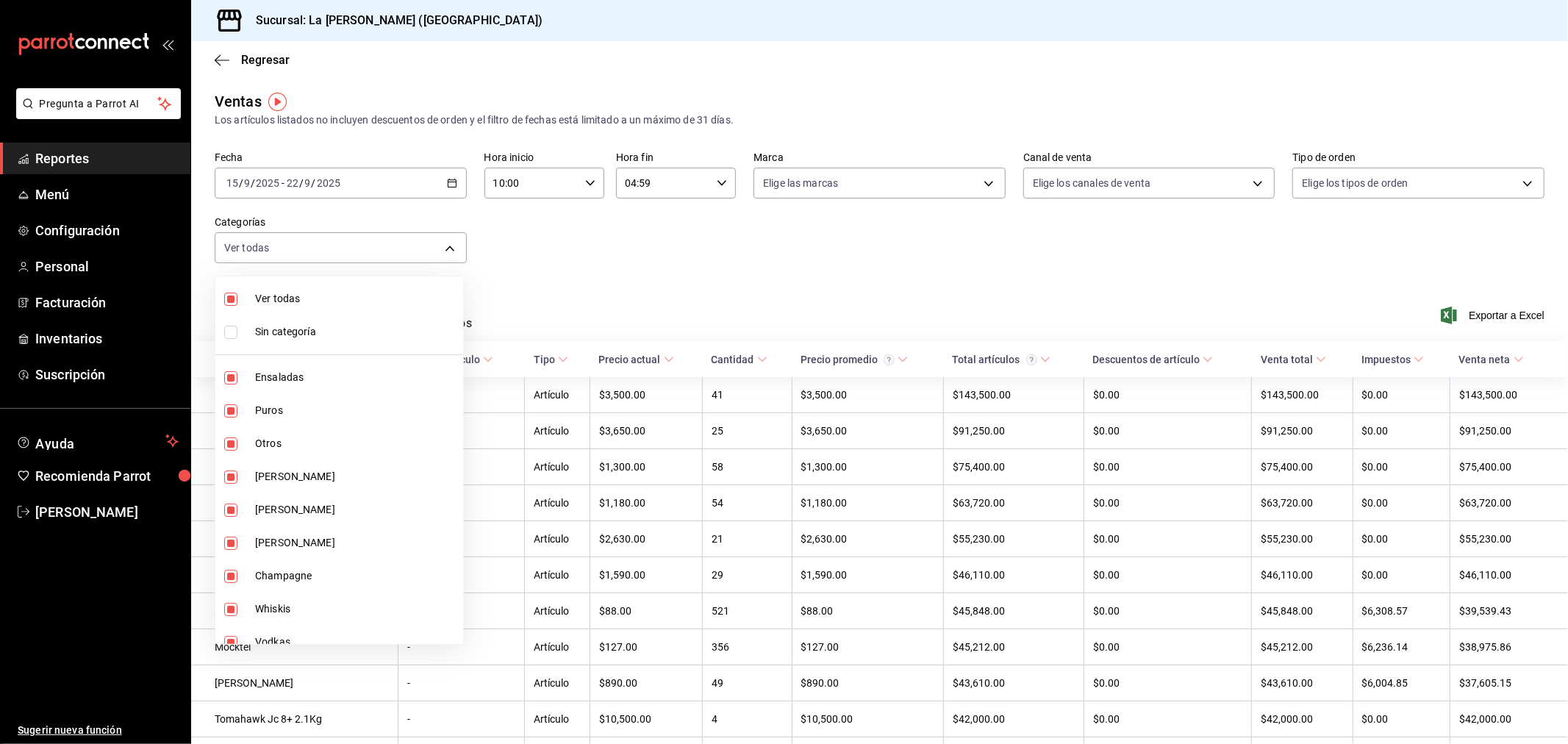
checkbox input "false"
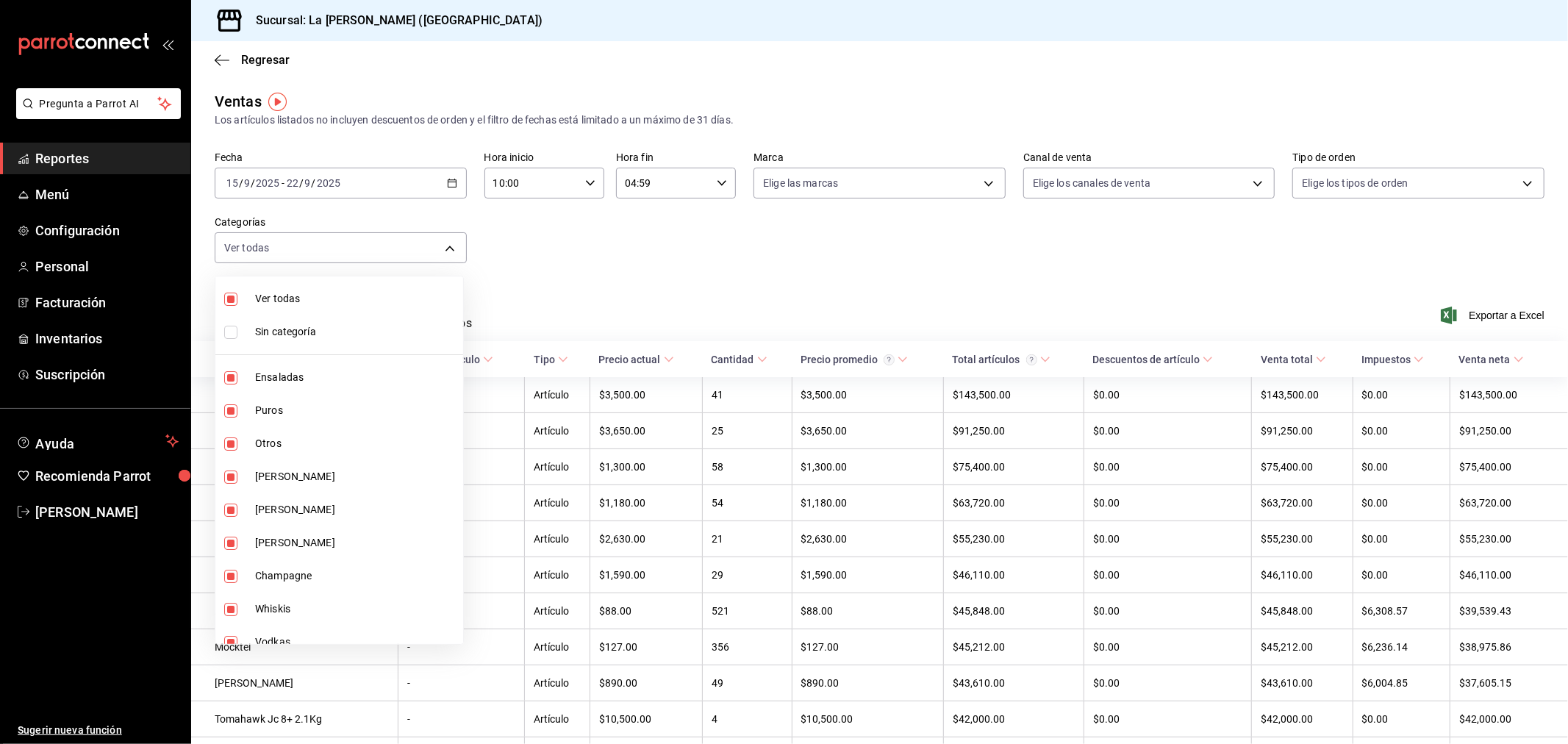
checkbox input "false"
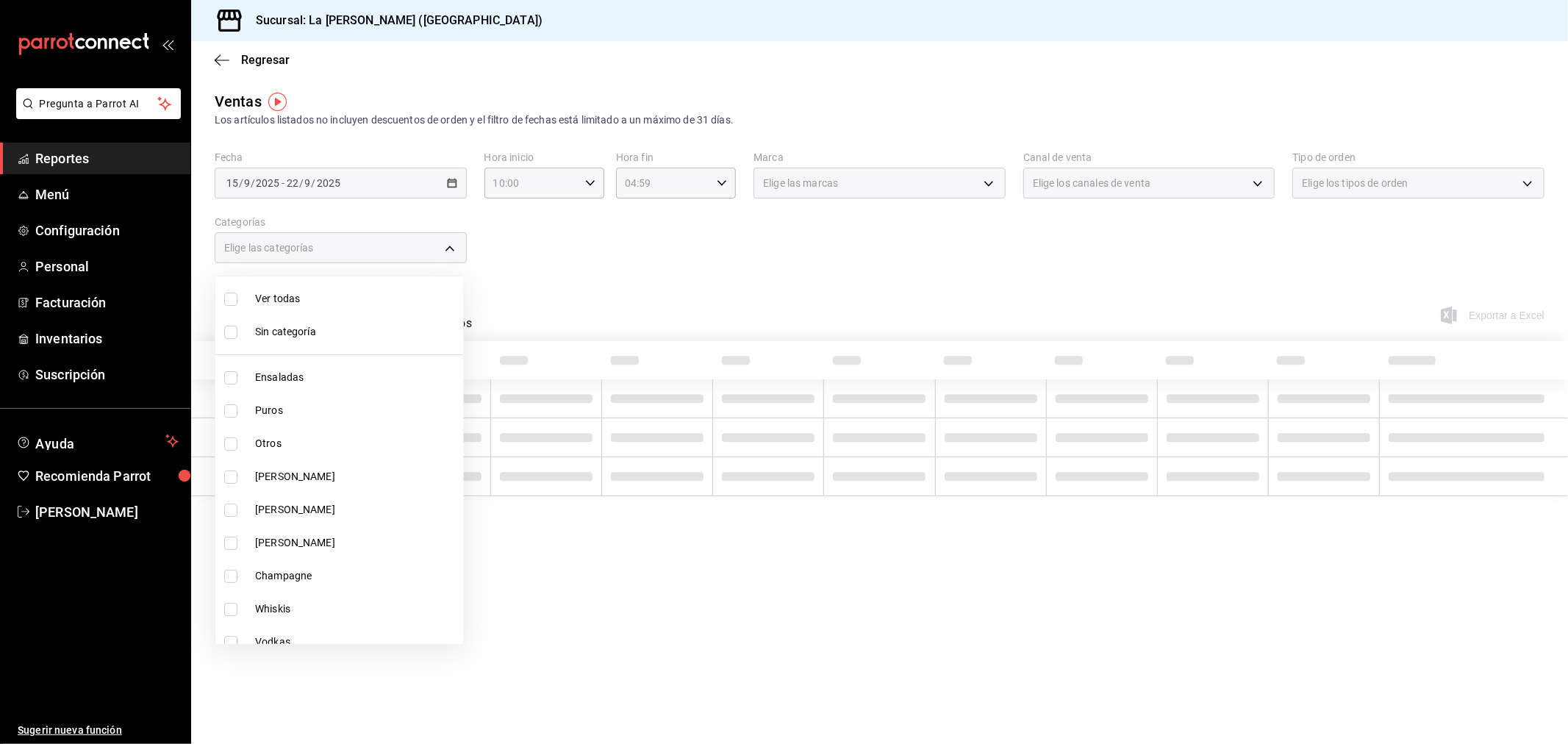
click at [598, 265] on div at bounding box center [784, 372] width 1568 height 744
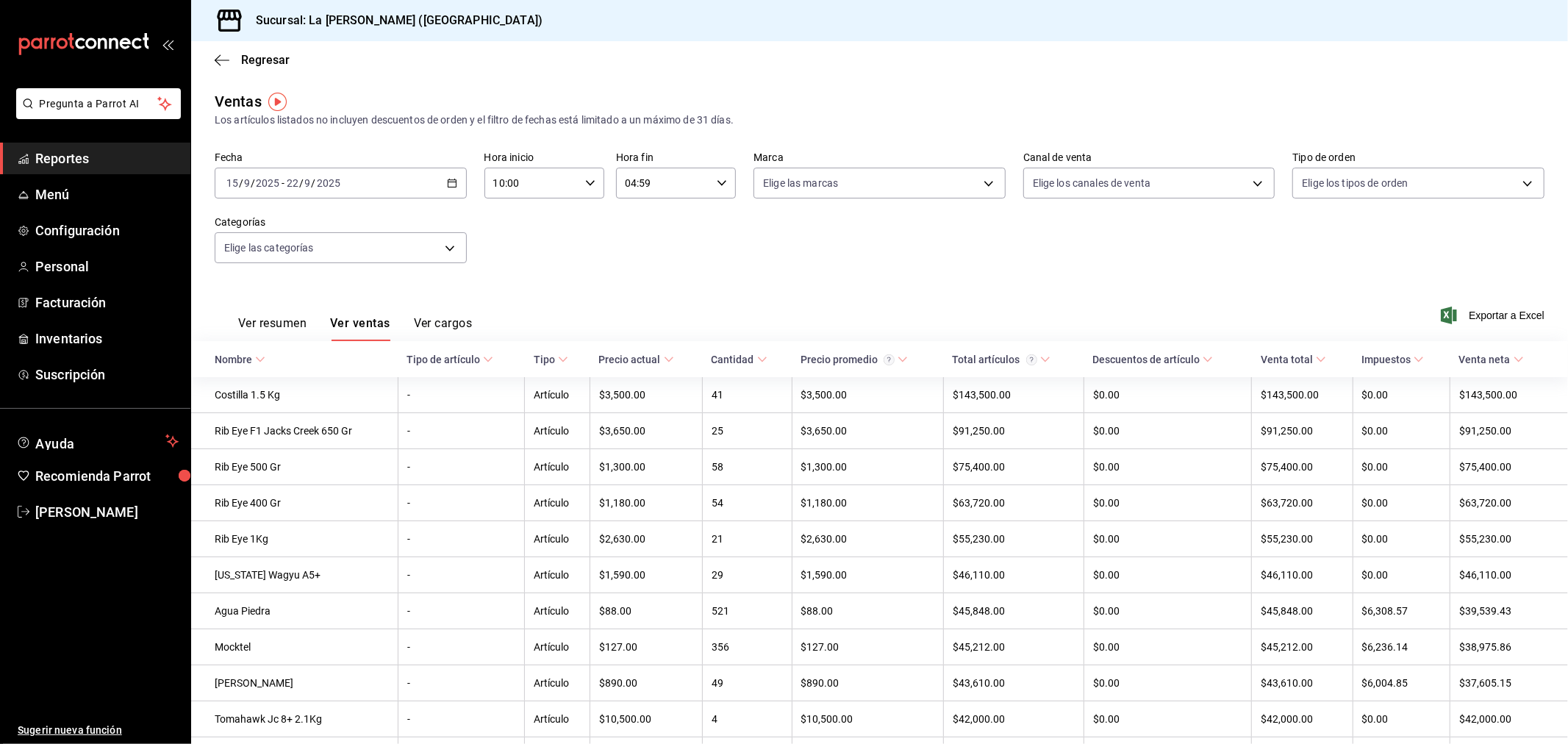
click at [401, 187] on div "[DATE] [DATE] - [DATE] [DATE]" at bounding box center [341, 183] width 252 height 31
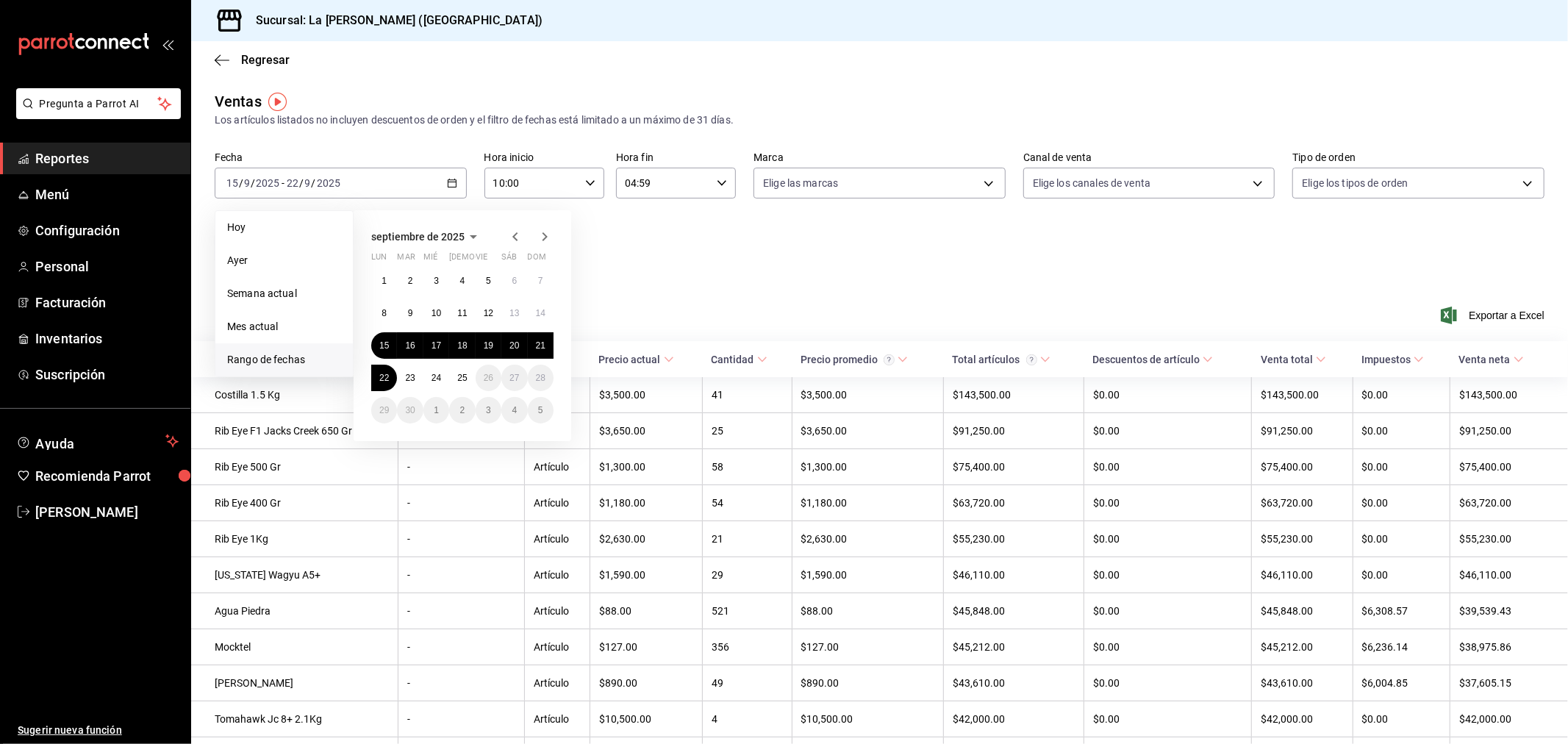
click at [724, 261] on div "Fecha [DATE] [DATE] - [DATE] [DATE] [DATE] [DATE] Semana actual Mes actual [GEO…" at bounding box center [879, 216] width 1330 height 129
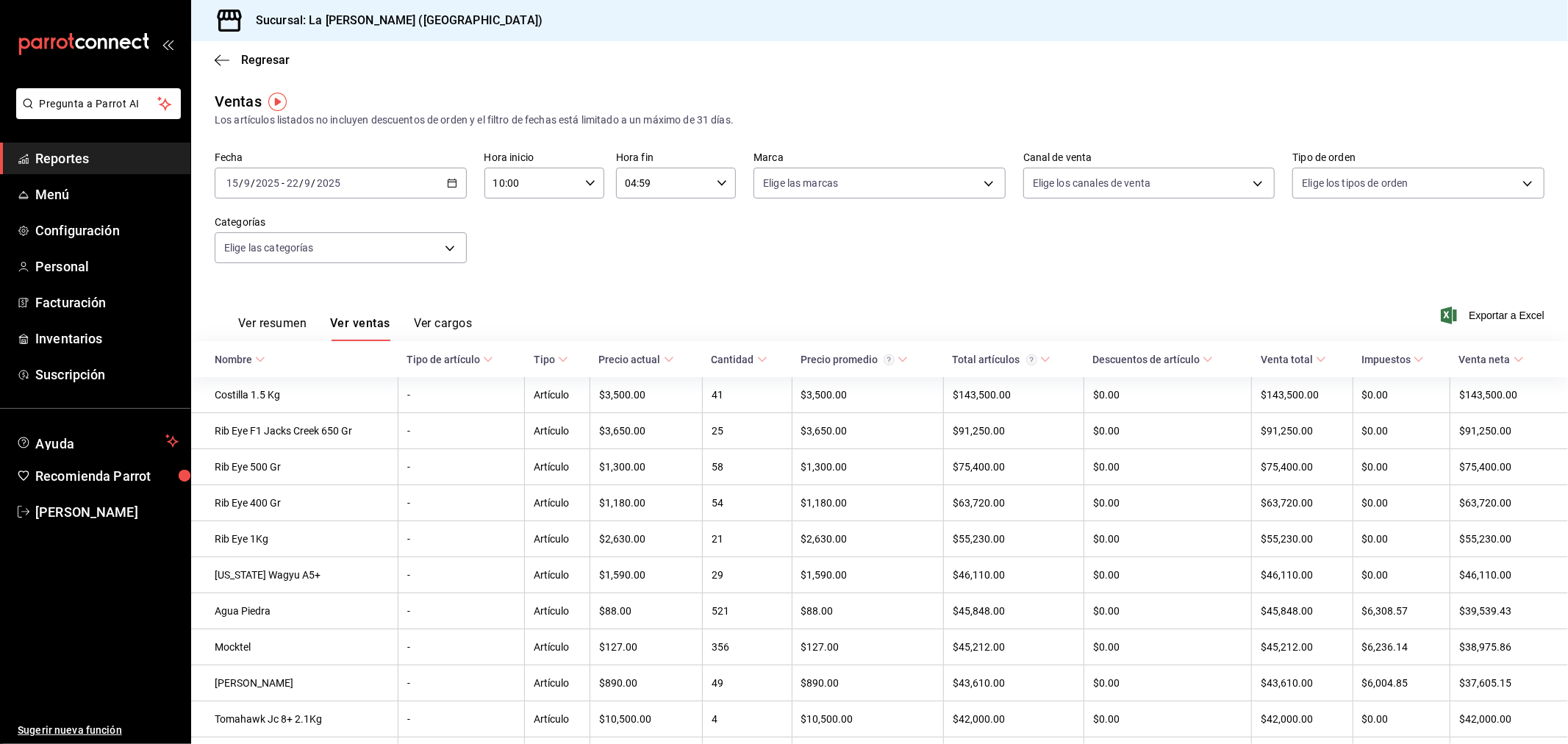
click at [384, 185] on div "[DATE] [DATE] - [DATE] [DATE]" at bounding box center [341, 183] width 252 height 31
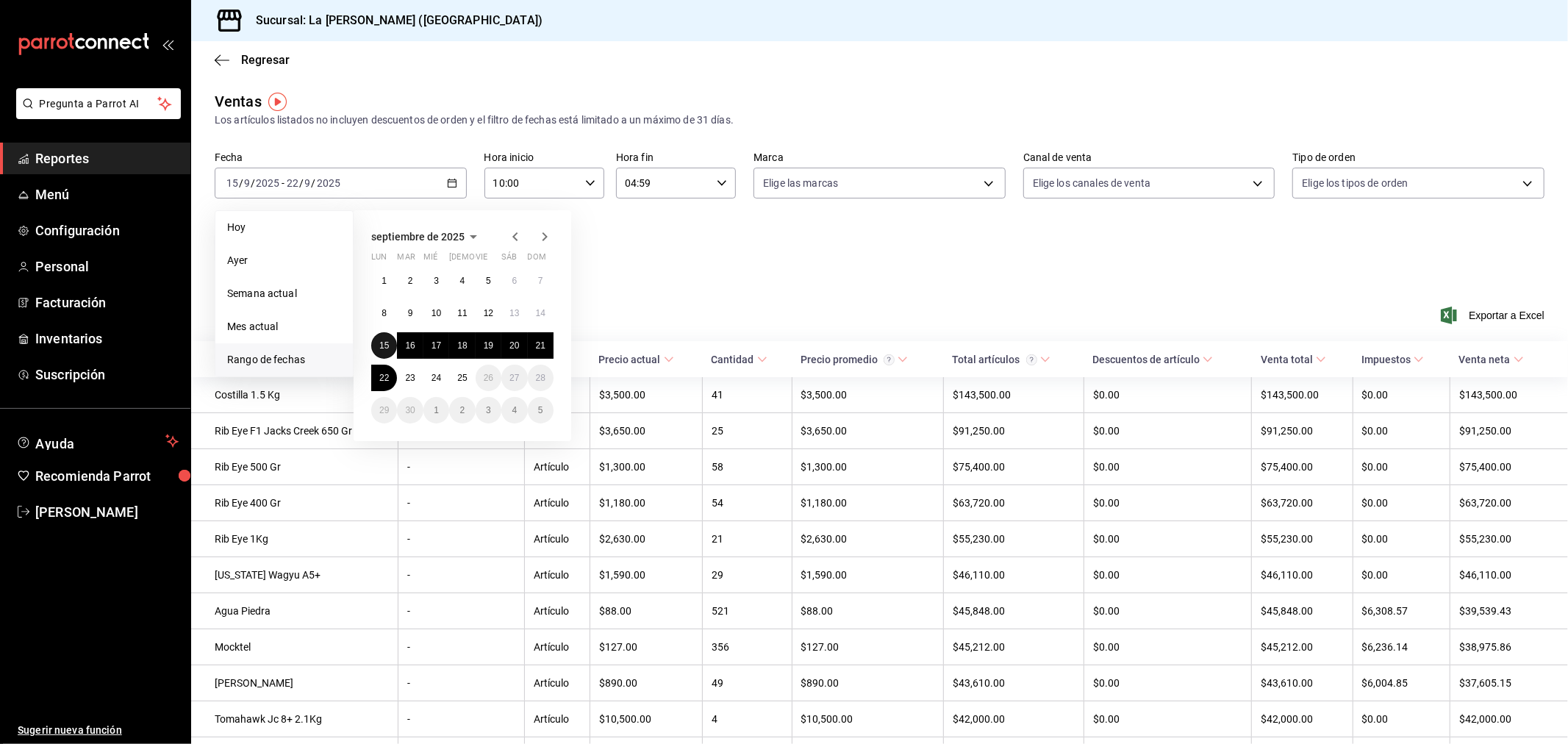
click at [385, 342] on abbr "15" at bounding box center [384, 345] width 9 height 10
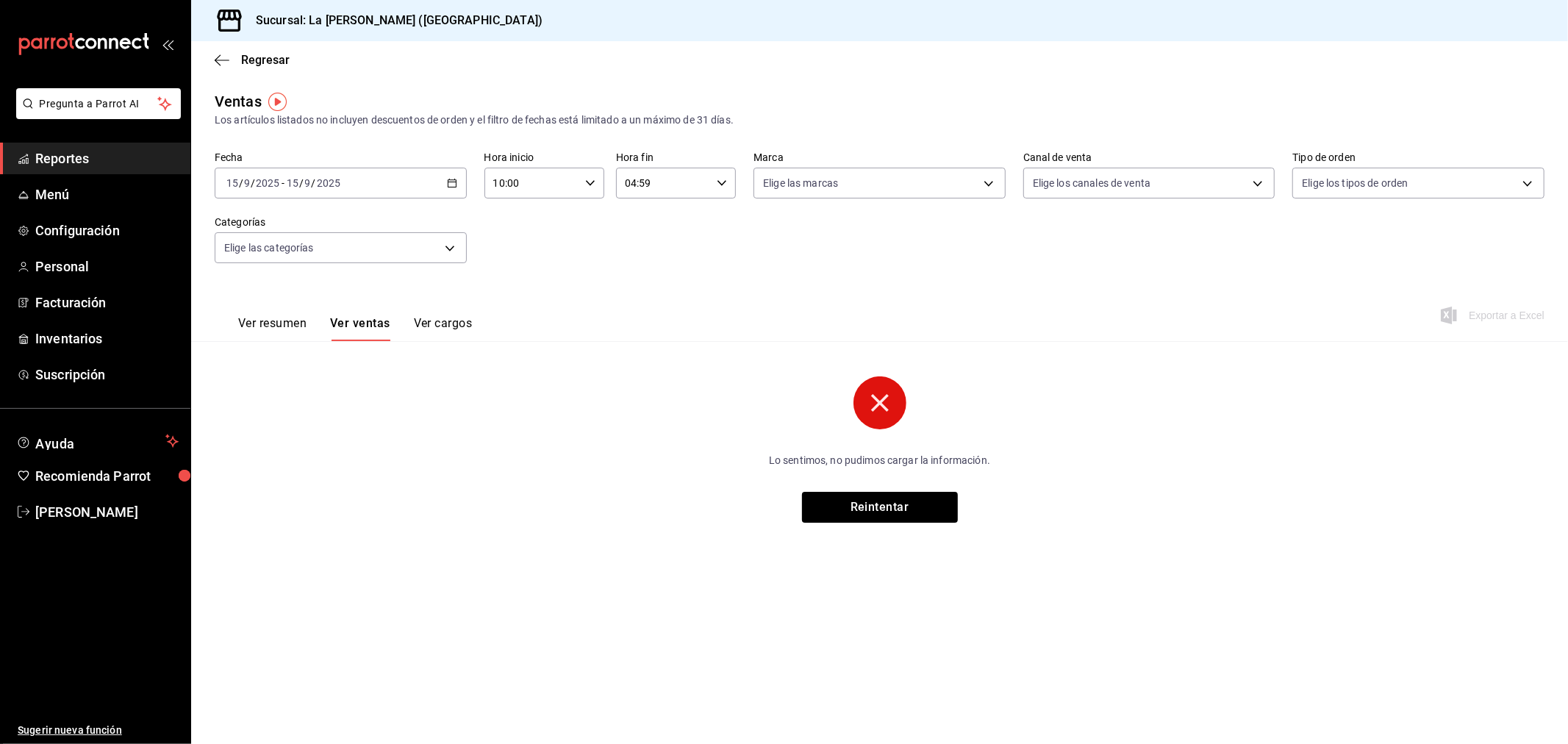
click at [578, 187] on input "10:00" at bounding box center [531, 183] width 95 height 29
click at [579, 187] on div at bounding box center [784, 372] width 1568 height 744
click at [660, 182] on input "04:59" at bounding box center [663, 183] width 95 height 29
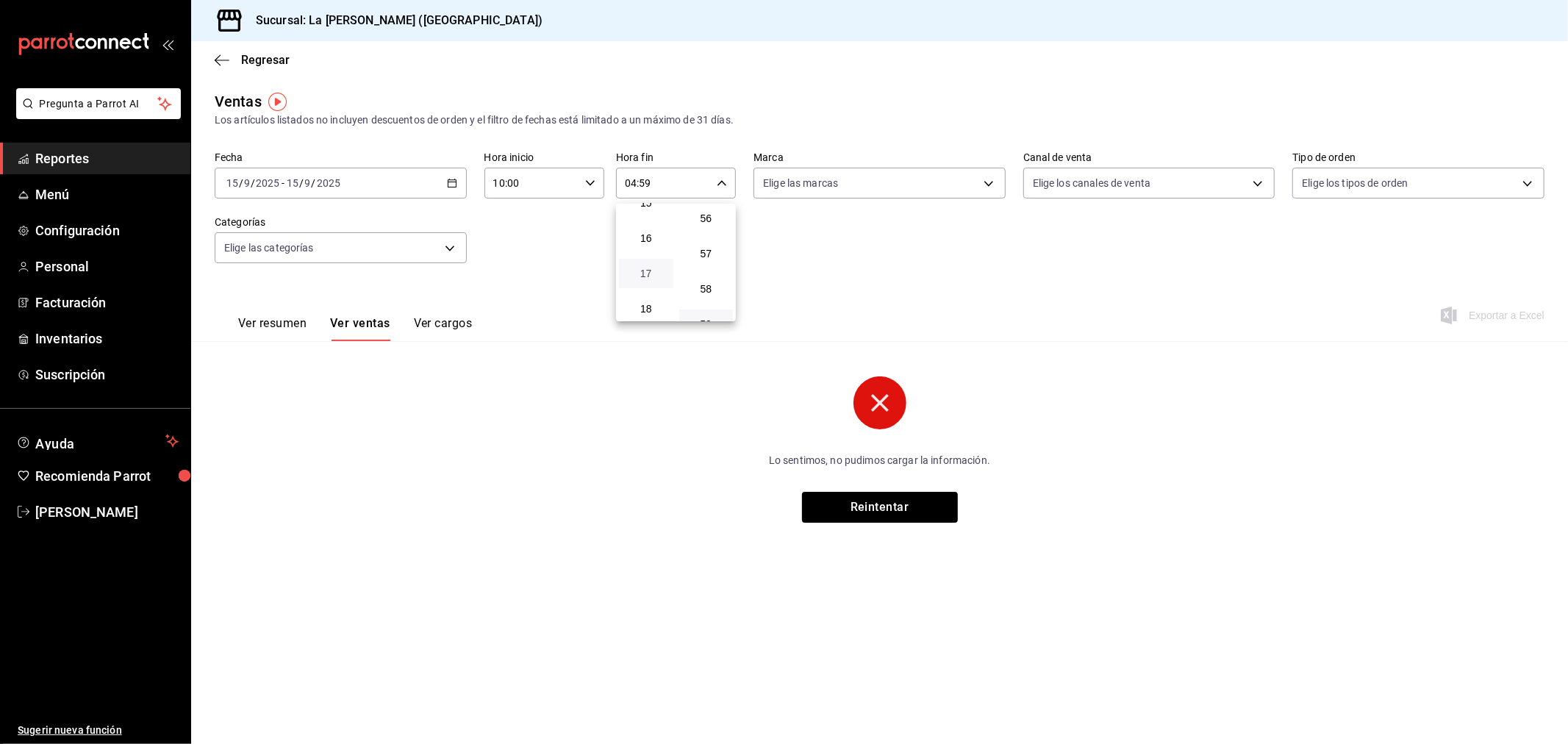
click at [650, 268] on span "17" at bounding box center [646, 273] width 37 height 12
type input "17:59"
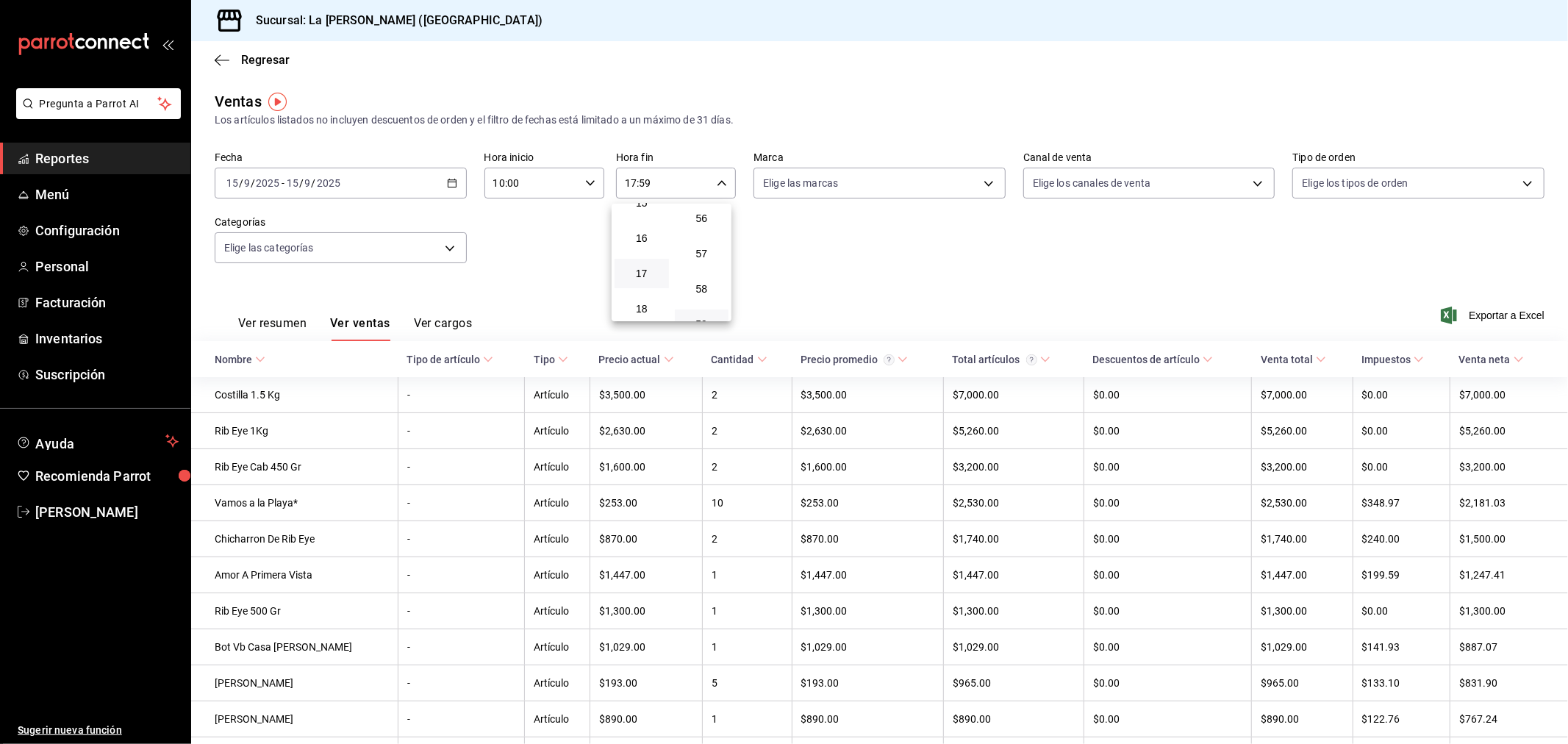
click at [854, 246] on div at bounding box center [784, 372] width 1568 height 744
click at [288, 328] on button "Ver resumen" at bounding box center [272, 329] width 68 height 25
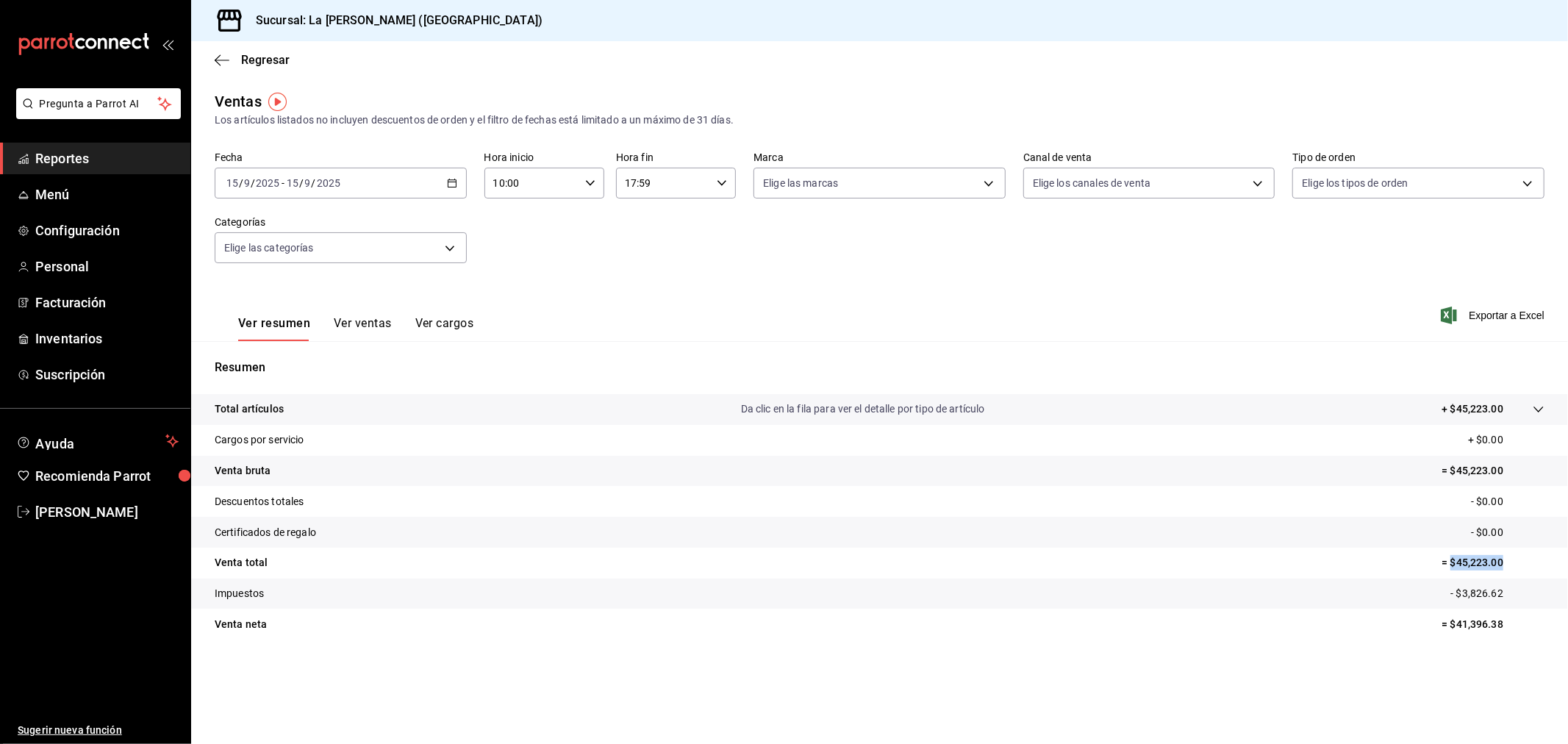
drag, startPoint x: 1503, startPoint y: 562, endPoint x: 1452, endPoint y: 563, distance: 51.0
click at [1452, 563] on p "= $45,223.00" at bounding box center [1493, 563] width 103 height 15
copy p "$45,223.00"
click at [388, 190] on div "[DATE] [DATE] - [DATE] [DATE]" at bounding box center [341, 183] width 252 height 31
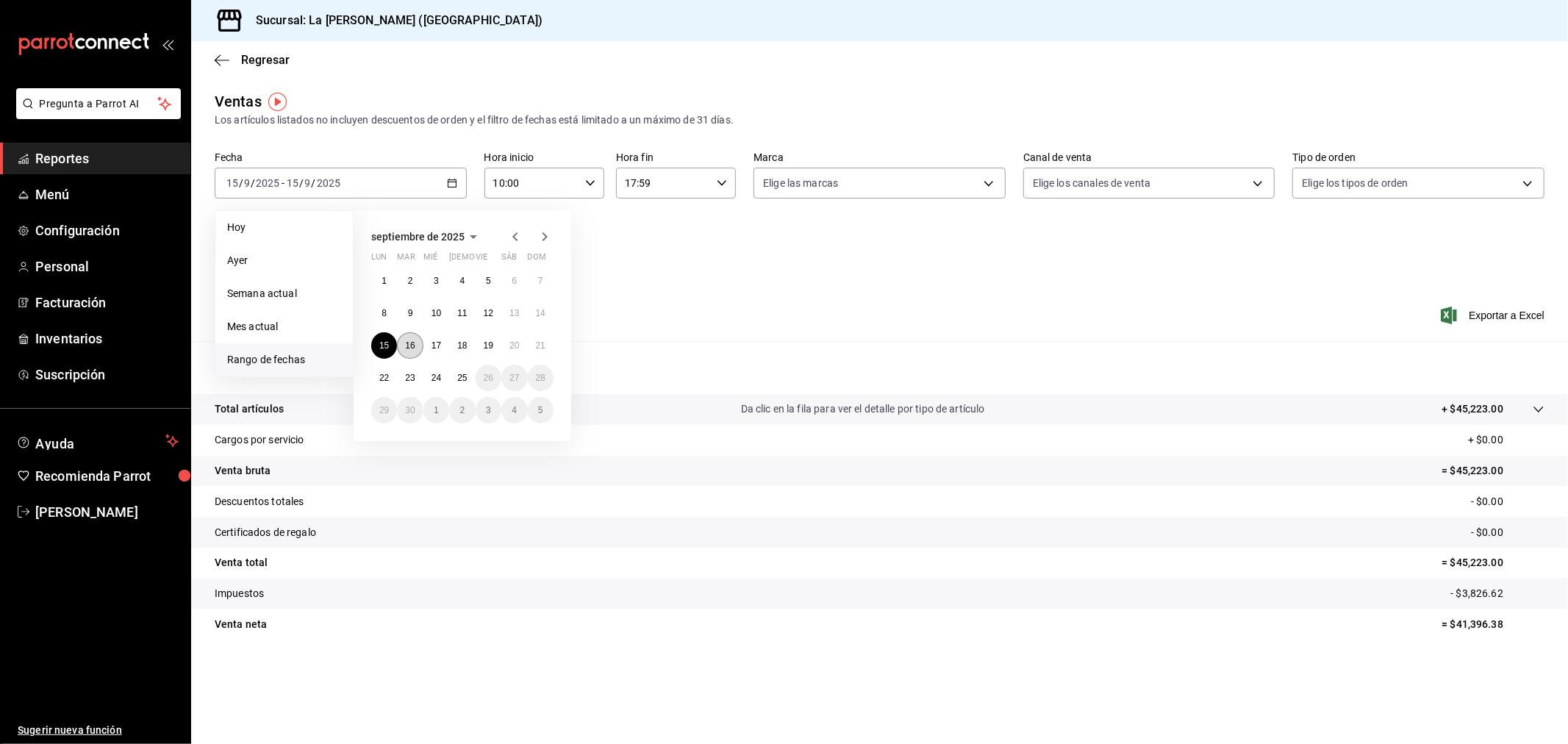
click at [412, 349] on abbr "16" at bounding box center [410, 345] width 9 height 10
click at [413, 349] on abbr "16" at bounding box center [410, 345] width 9 height 10
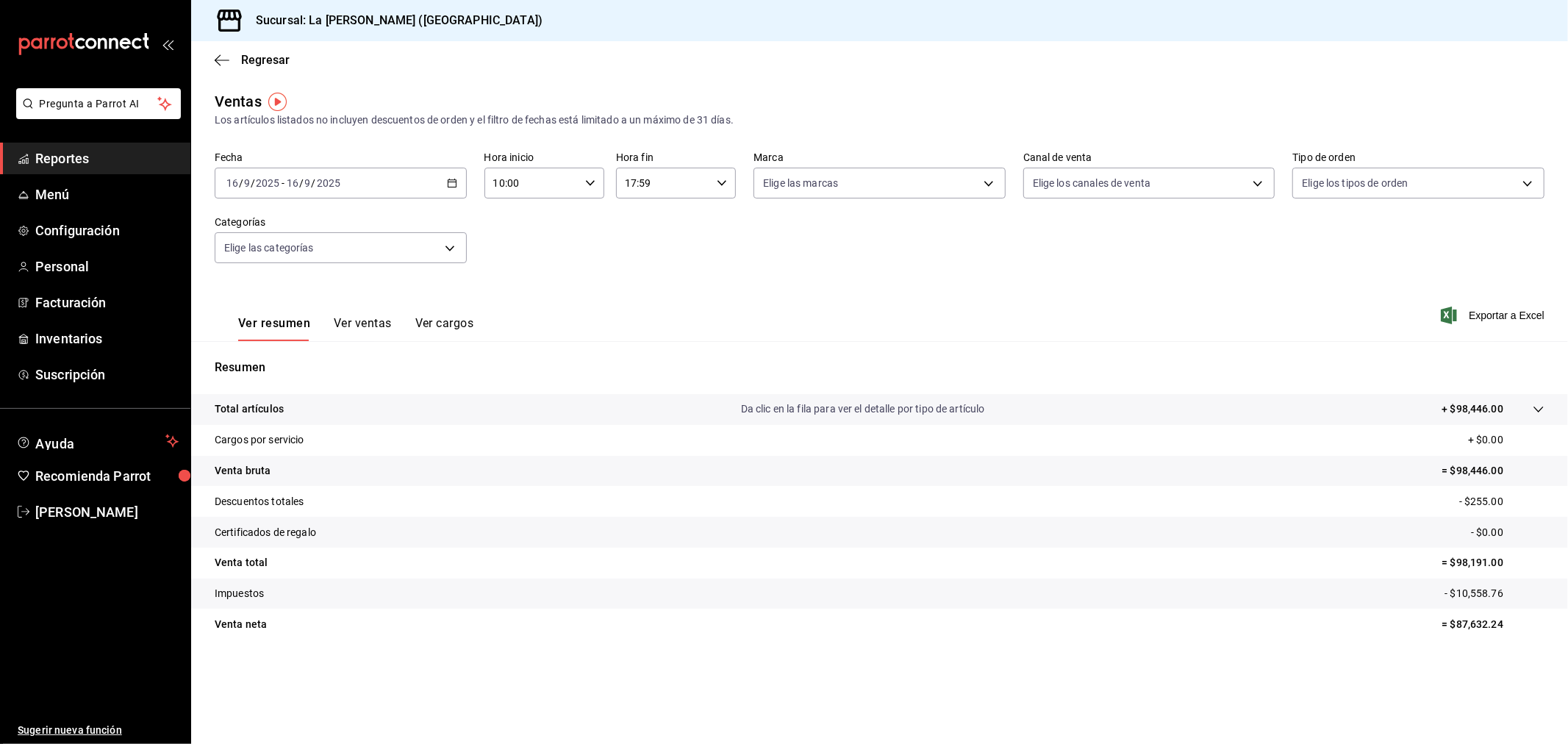
click at [378, 178] on div "[DATE] [DATE] - [DATE] [DATE]" at bounding box center [341, 183] width 252 height 31
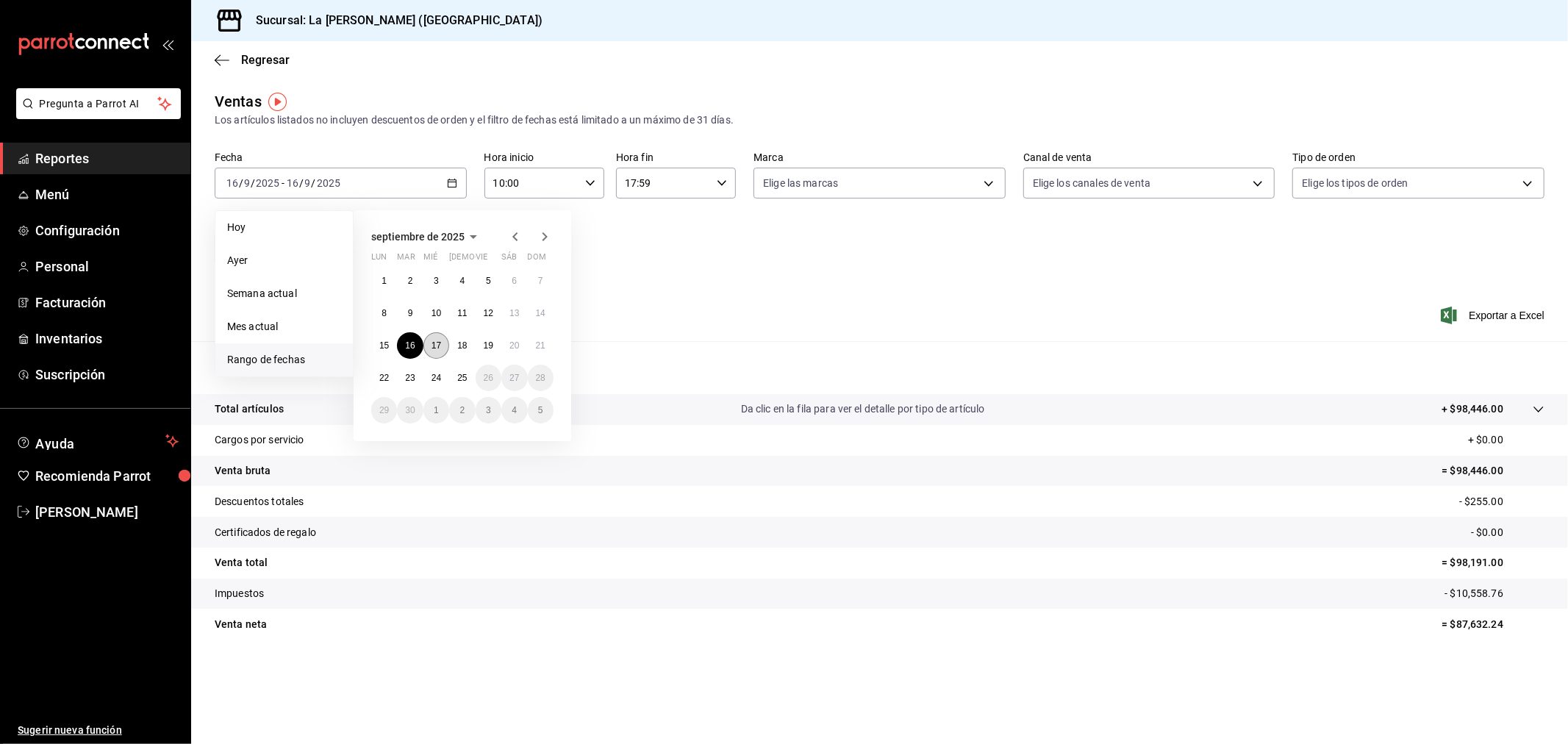
click at [431, 343] on abbr "17" at bounding box center [436, 345] width 9 height 10
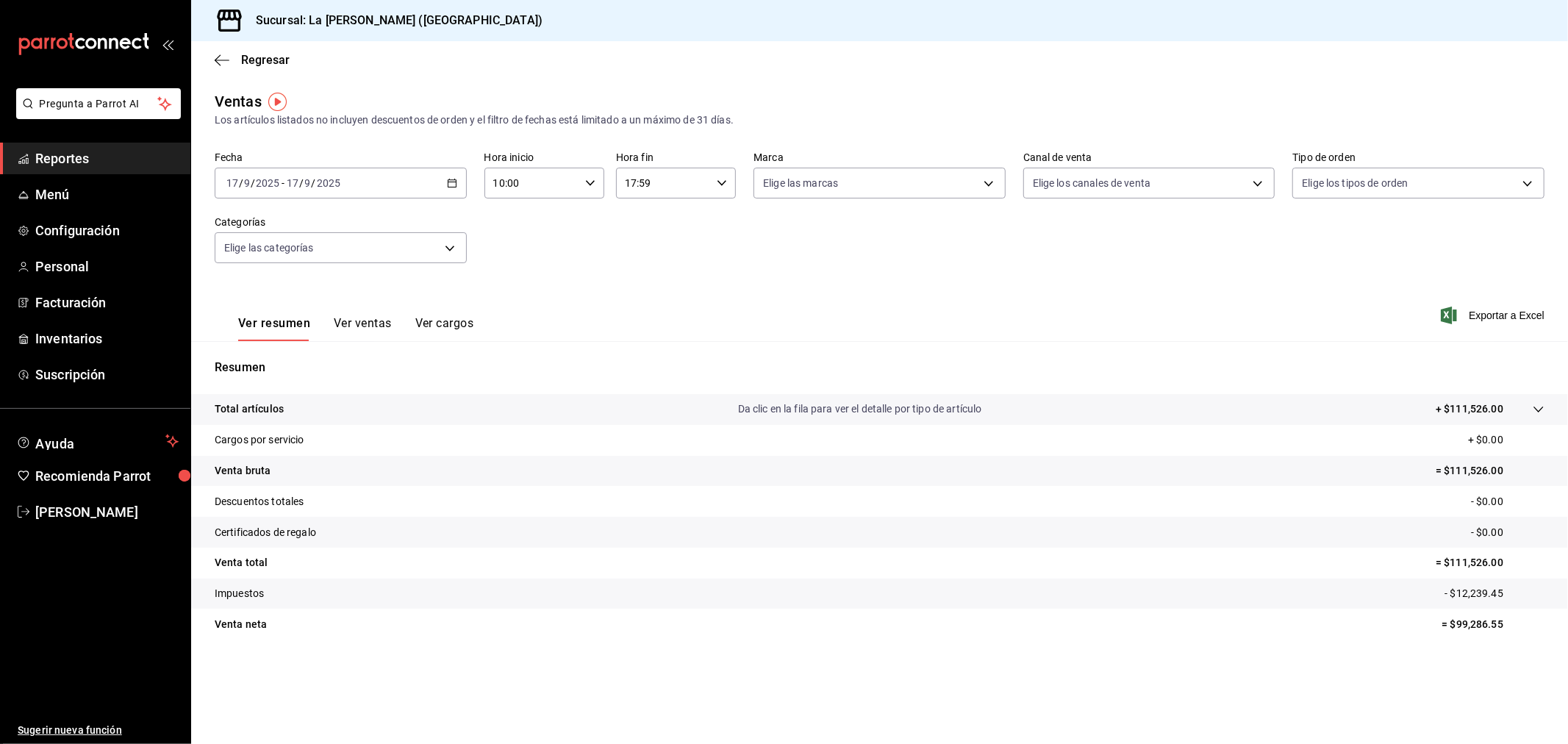
click at [391, 174] on div "[DATE] [DATE] - [DATE] [DATE]" at bounding box center [341, 183] width 252 height 31
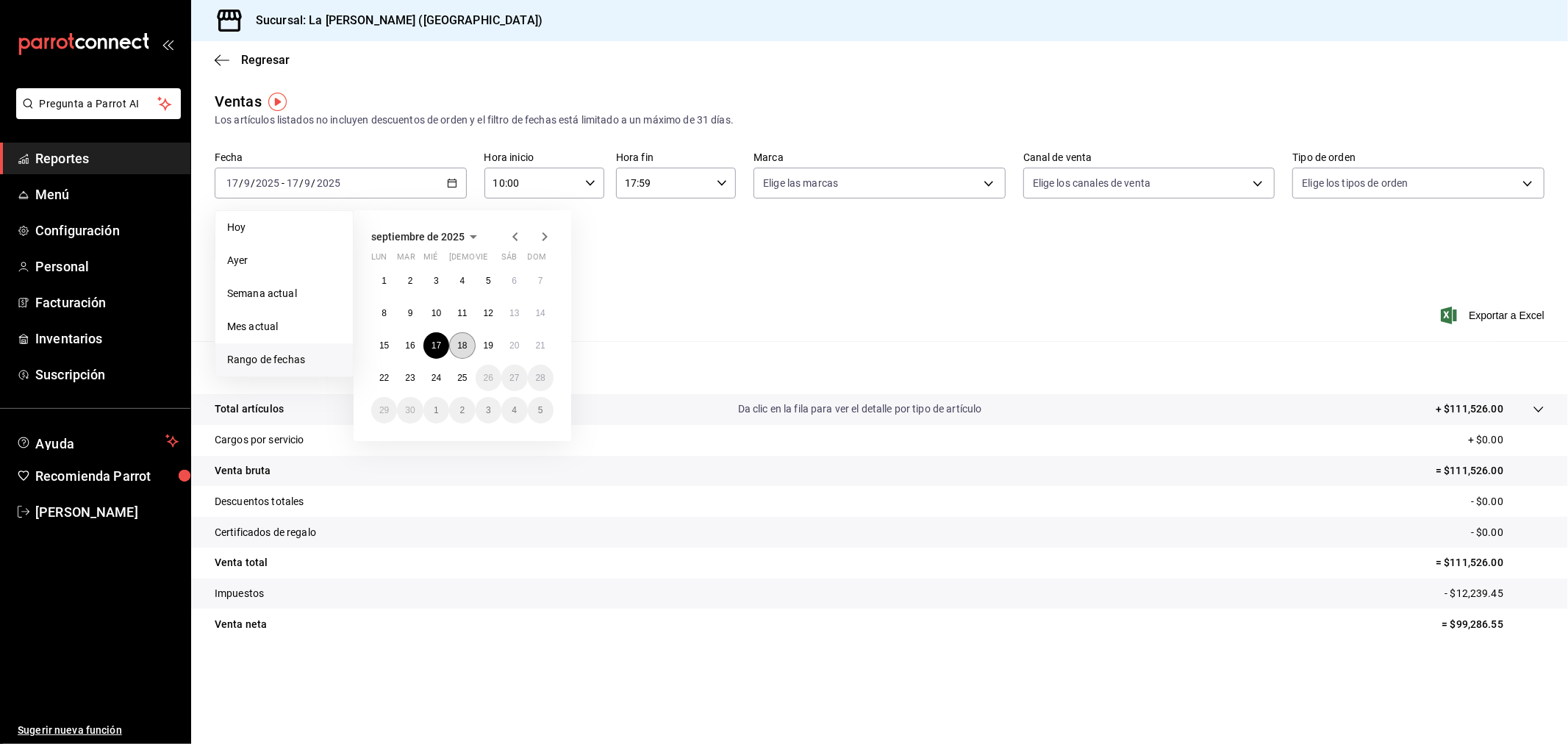
click at [463, 342] on abbr "18" at bounding box center [462, 345] width 9 height 10
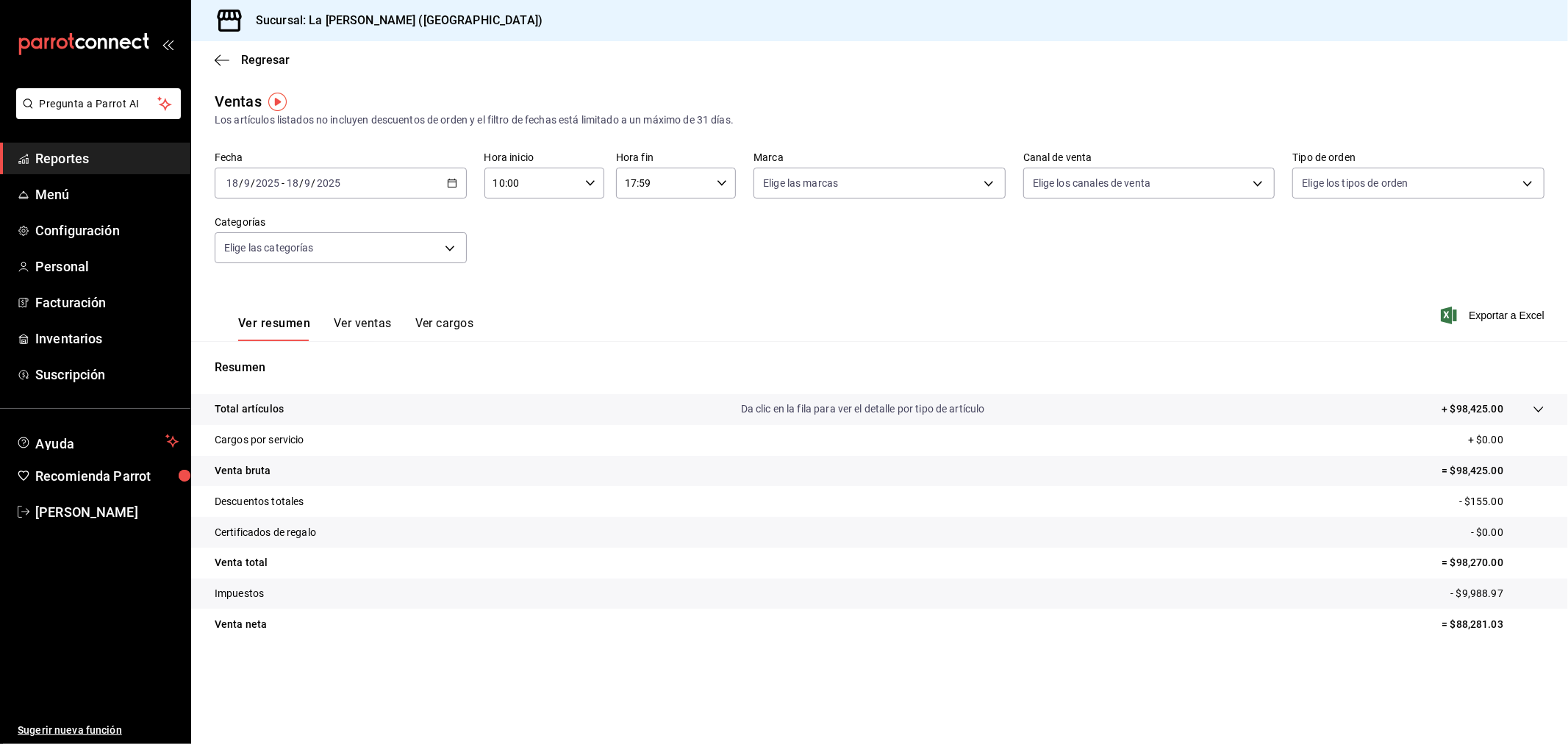
click at [363, 178] on div "[DATE] [DATE] - [DATE] [DATE]" at bounding box center [341, 183] width 252 height 31
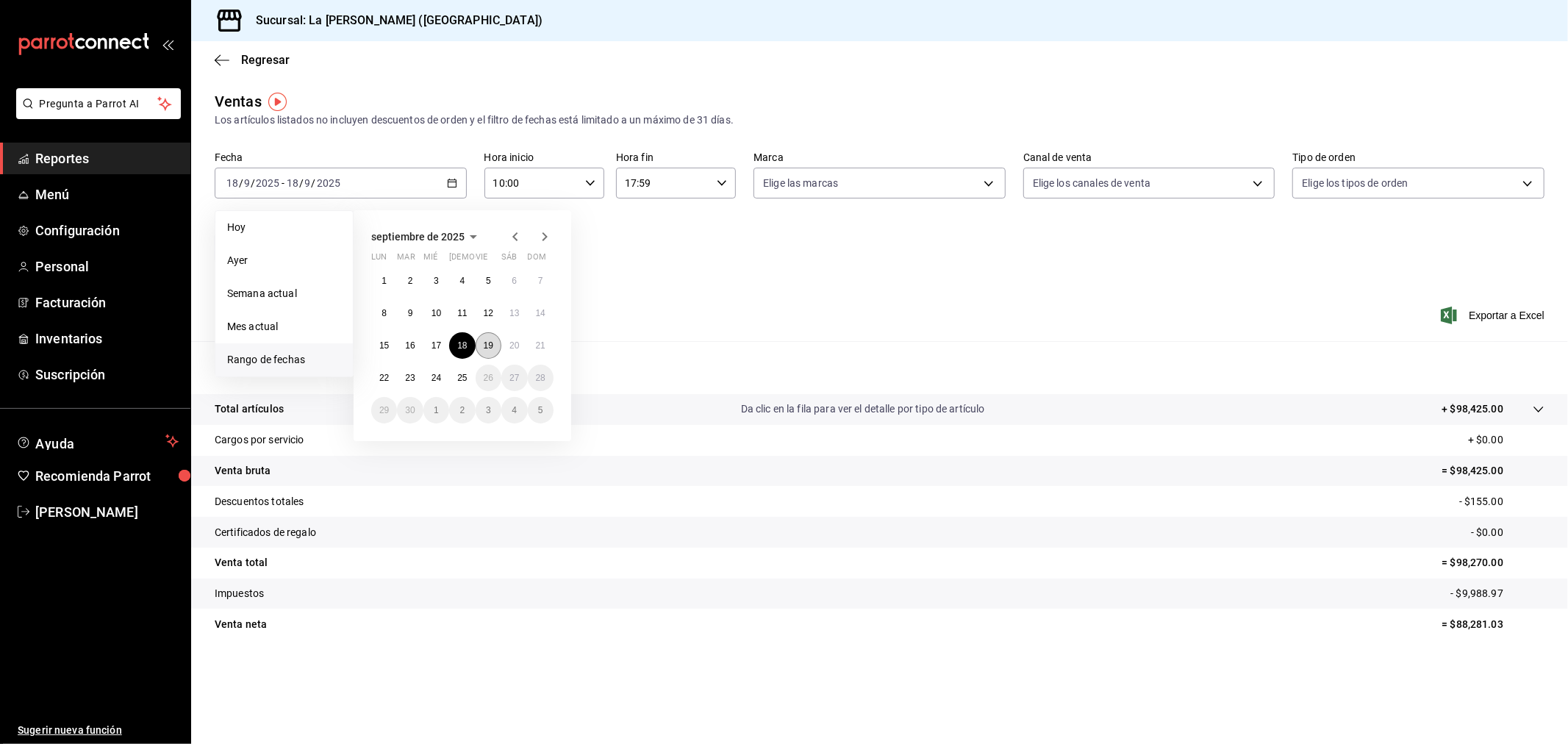
click at [491, 345] on abbr "19" at bounding box center [488, 345] width 9 height 10
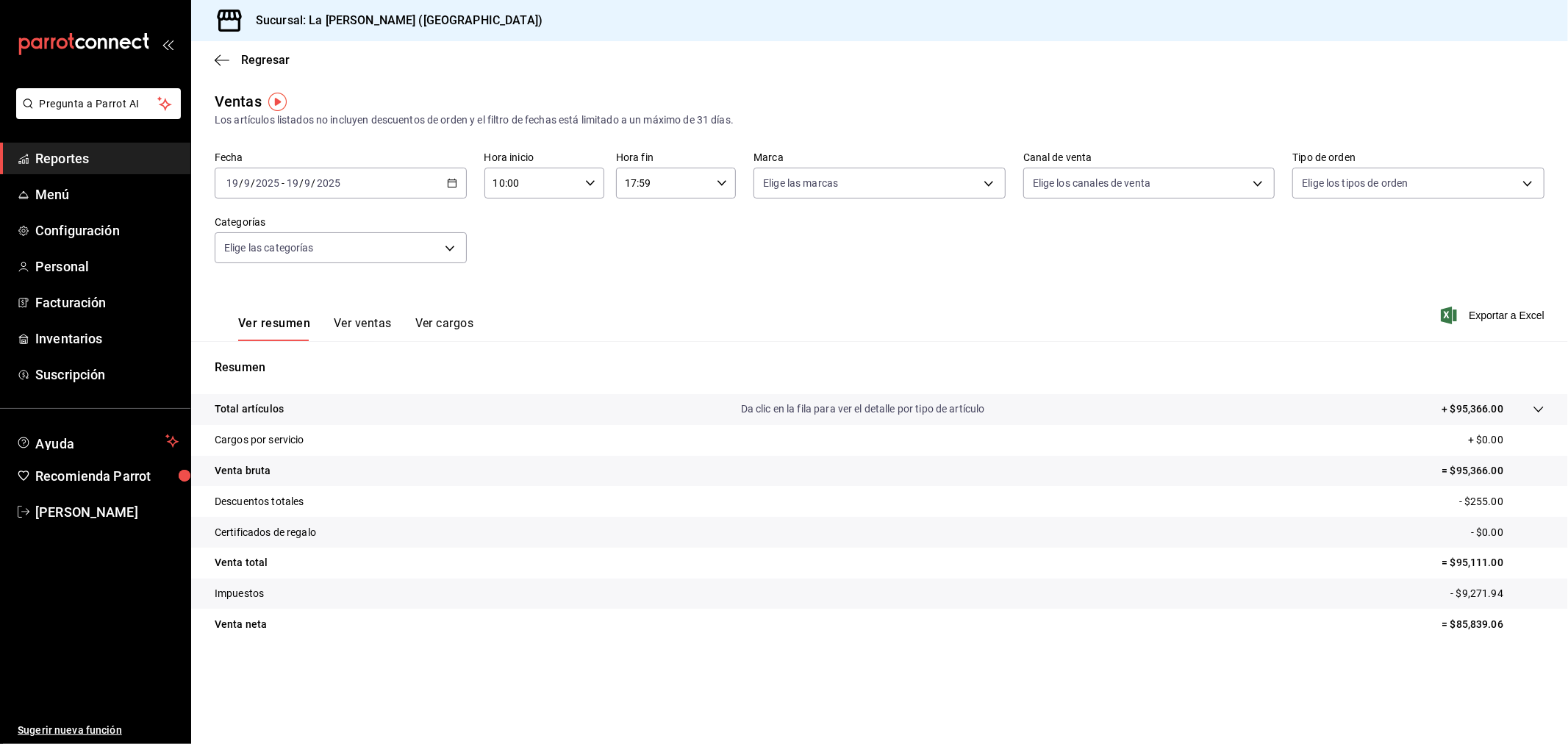
click at [391, 178] on div "[DATE] [DATE] - [DATE] [DATE]" at bounding box center [341, 183] width 252 height 31
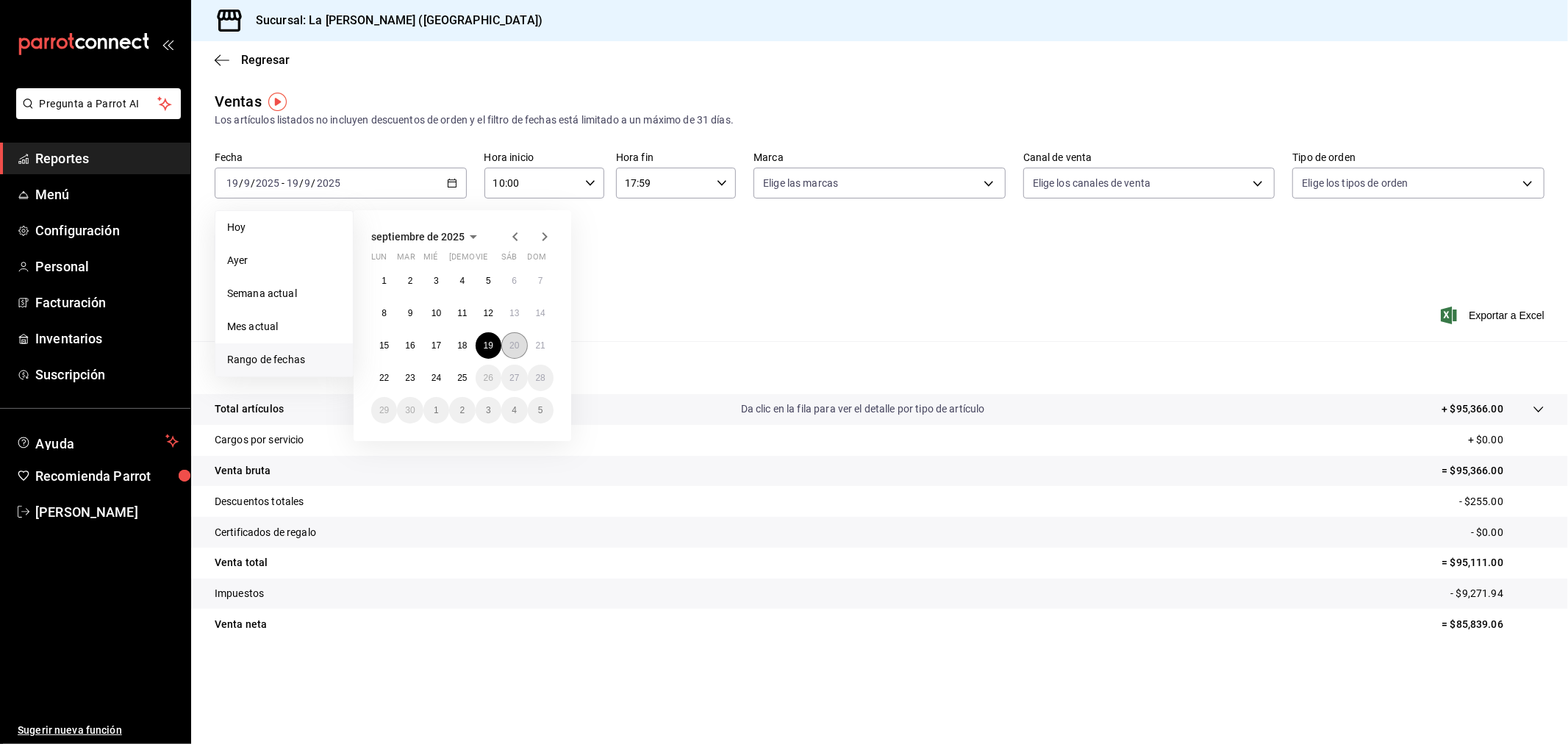
click at [509, 342] on abbr "20" at bounding box center [514, 345] width 9 height 10
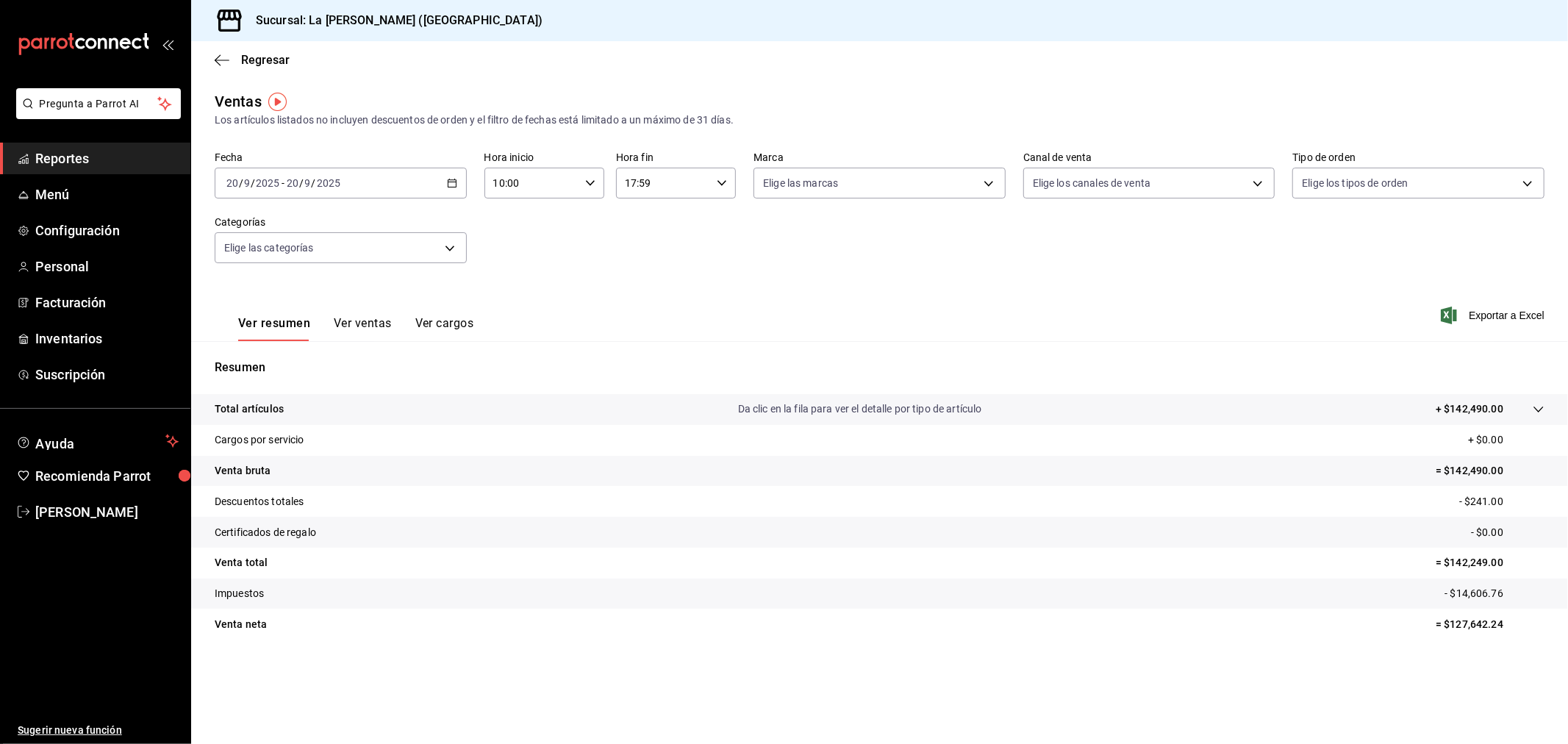
click at [394, 172] on div "[DATE] [DATE] - [DATE] [DATE]" at bounding box center [341, 183] width 252 height 31
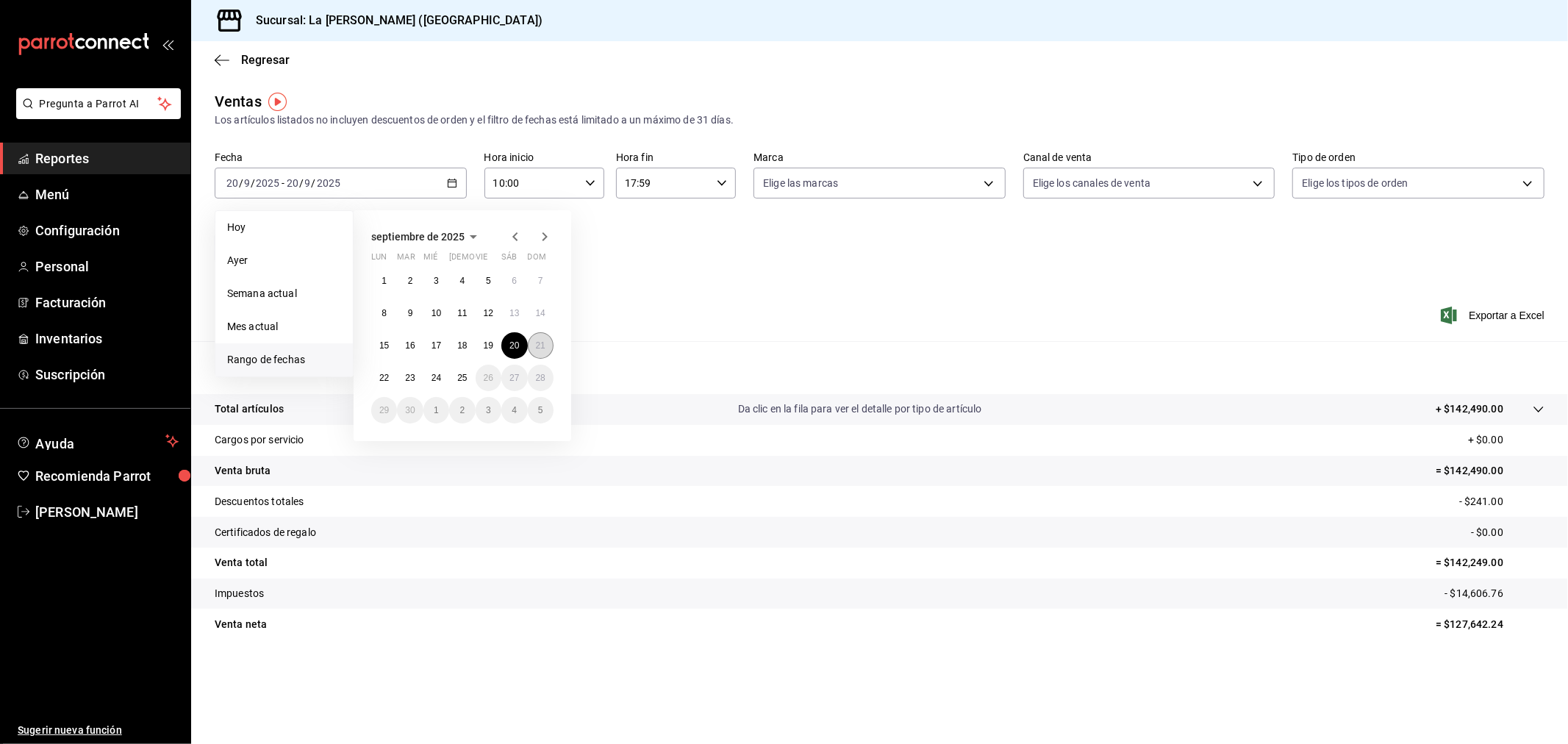
click at [539, 349] on abbr "21" at bounding box center [541, 345] width 9 height 10
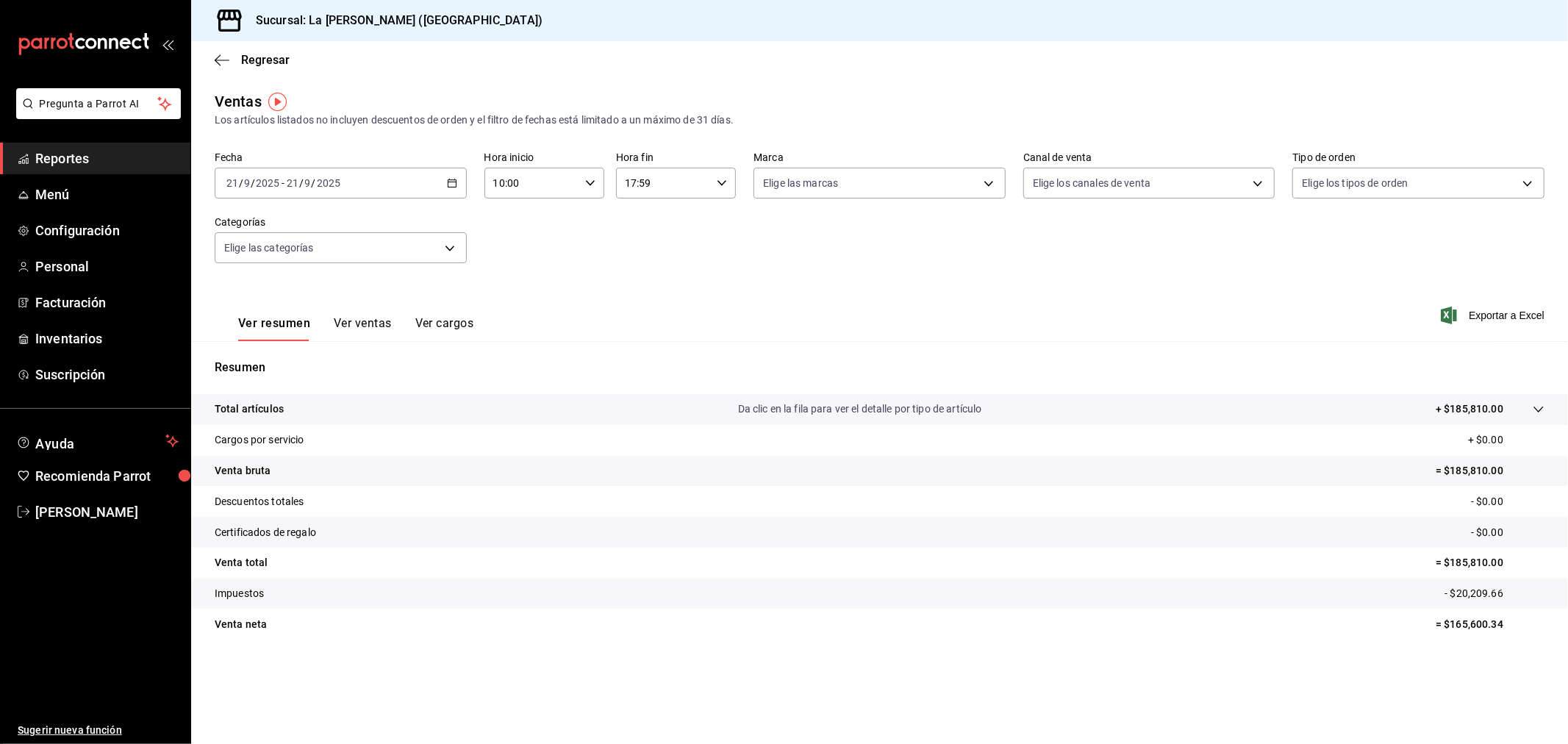
click at [561, 184] on input "10:00" at bounding box center [531, 183] width 95 height 29
click at [518, 229] on button "17" at bounding box center [514, 227] width 55 height 29
click at [528, 248] on button "18" at bounding box center [514, 262] width 55 height 29
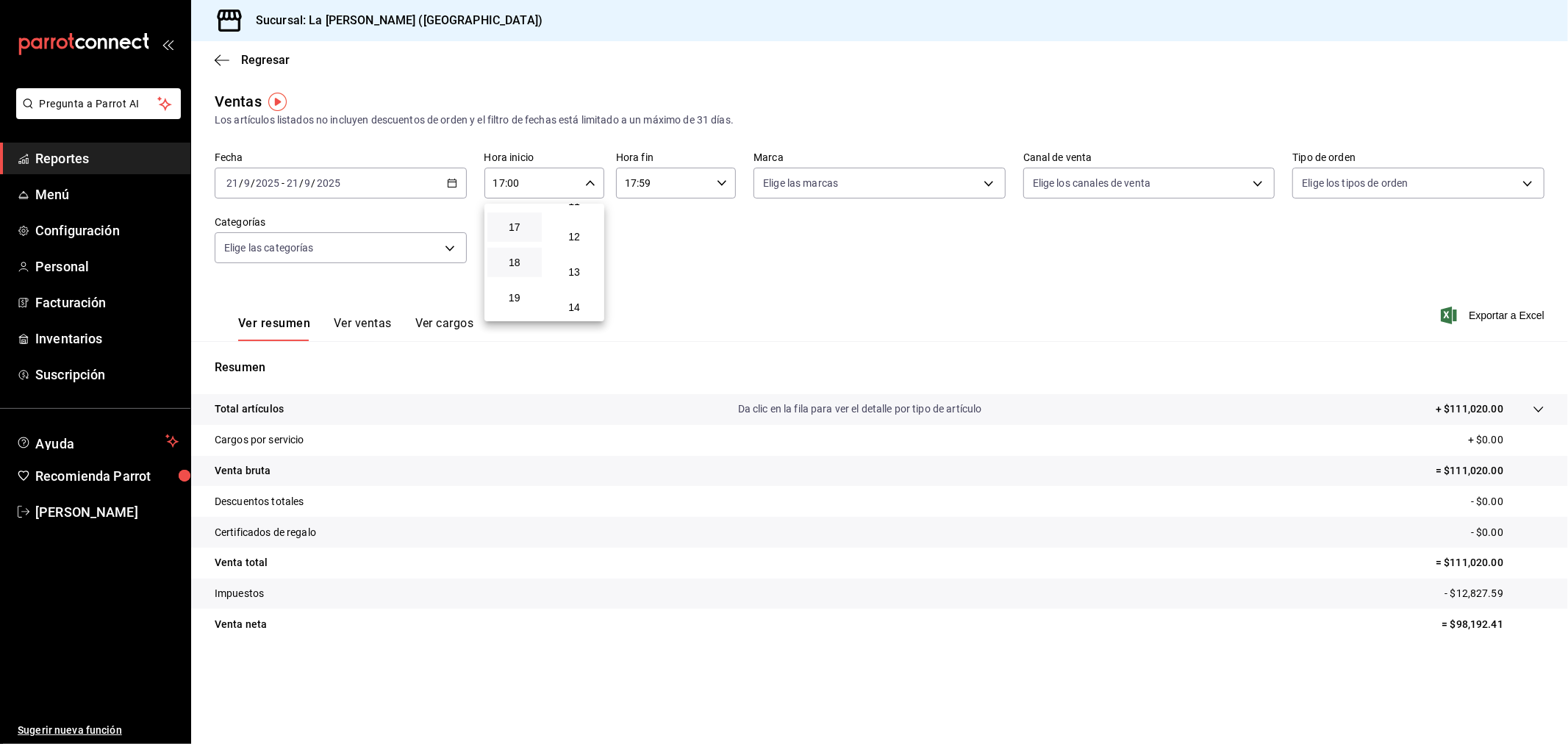
type input "18:00"
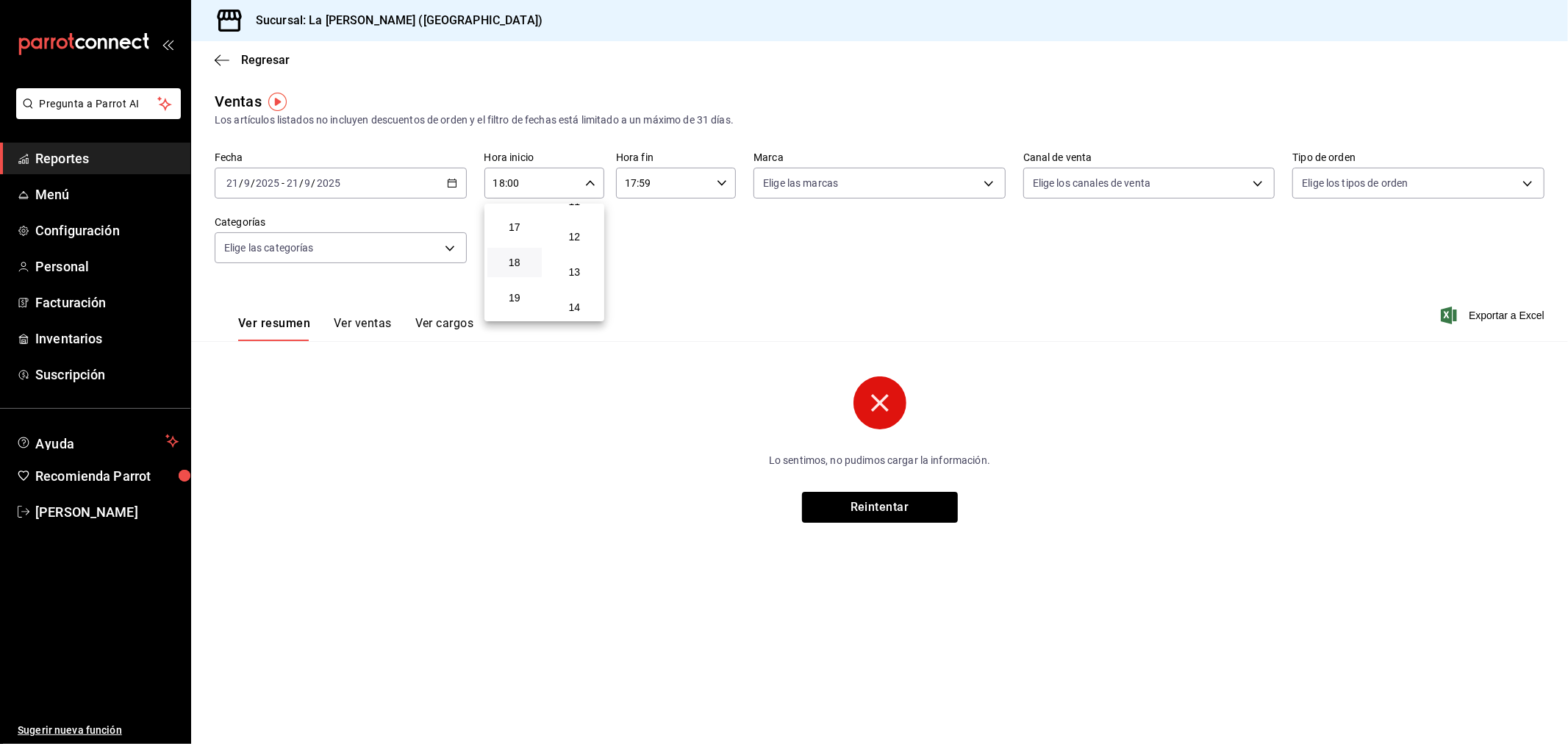
click at [679, 188] on div at bounding box center [784, 372] width 1568 height 744
click at [681, 186] on input "17:59" at bounding box center [663, 183] width 95 height 29
click at [653, 275] on span "04" at bounding box center [646, 280] width 37 height 12
type input "04:59"
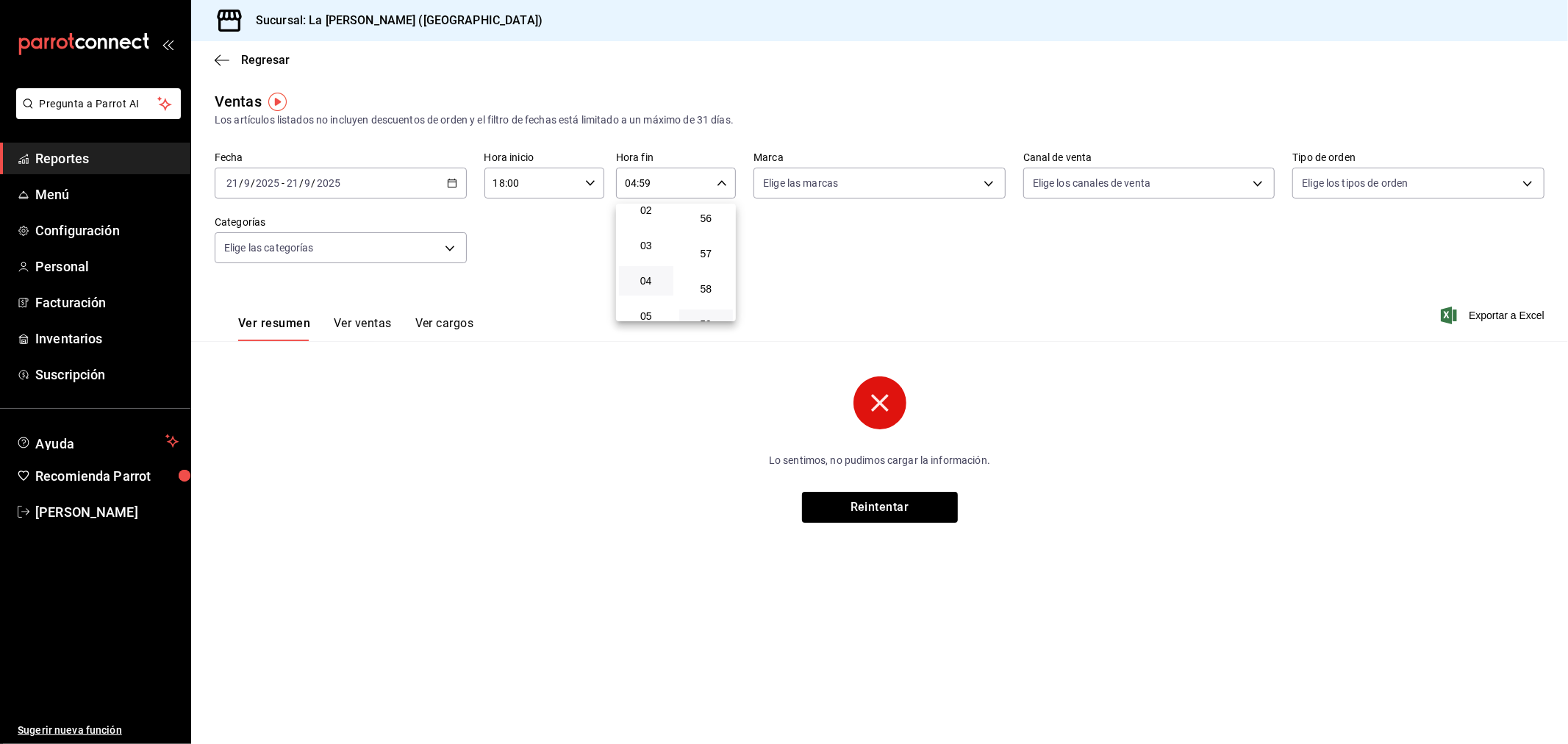
click at [564, 259] on div at bounding box center [784, 372] width 1568 height 744
click at [402, 178] on div "[DATE] [DATE] - [DATE] [DATE]" at bounding box center [341, 183] width 252 height 31
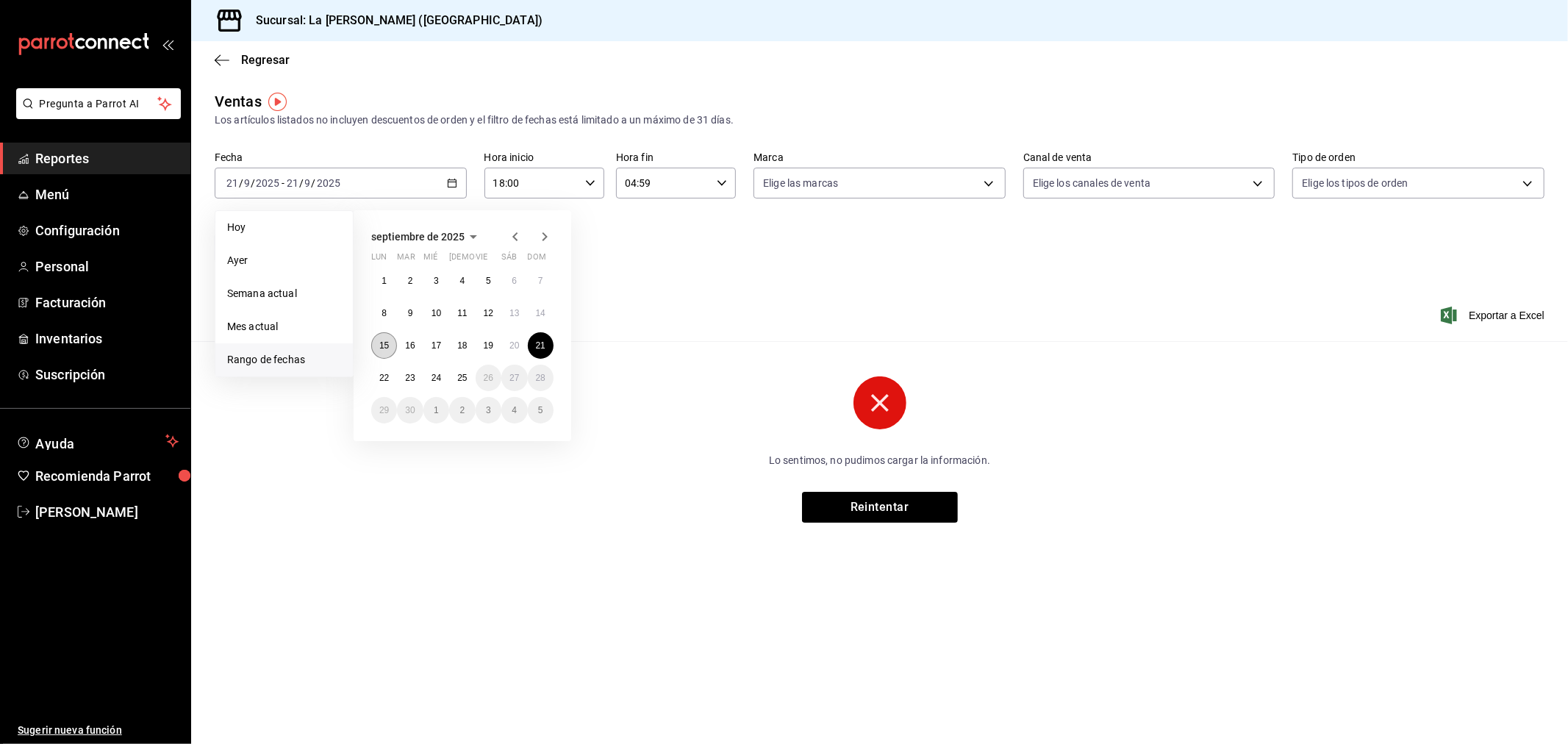
click at [381, 349] on abbr "15" at bounding box center [384, 345] width 9 height 10
click at [415, 343] on button "16" at bounding box center [409, 345] width 25 height 26
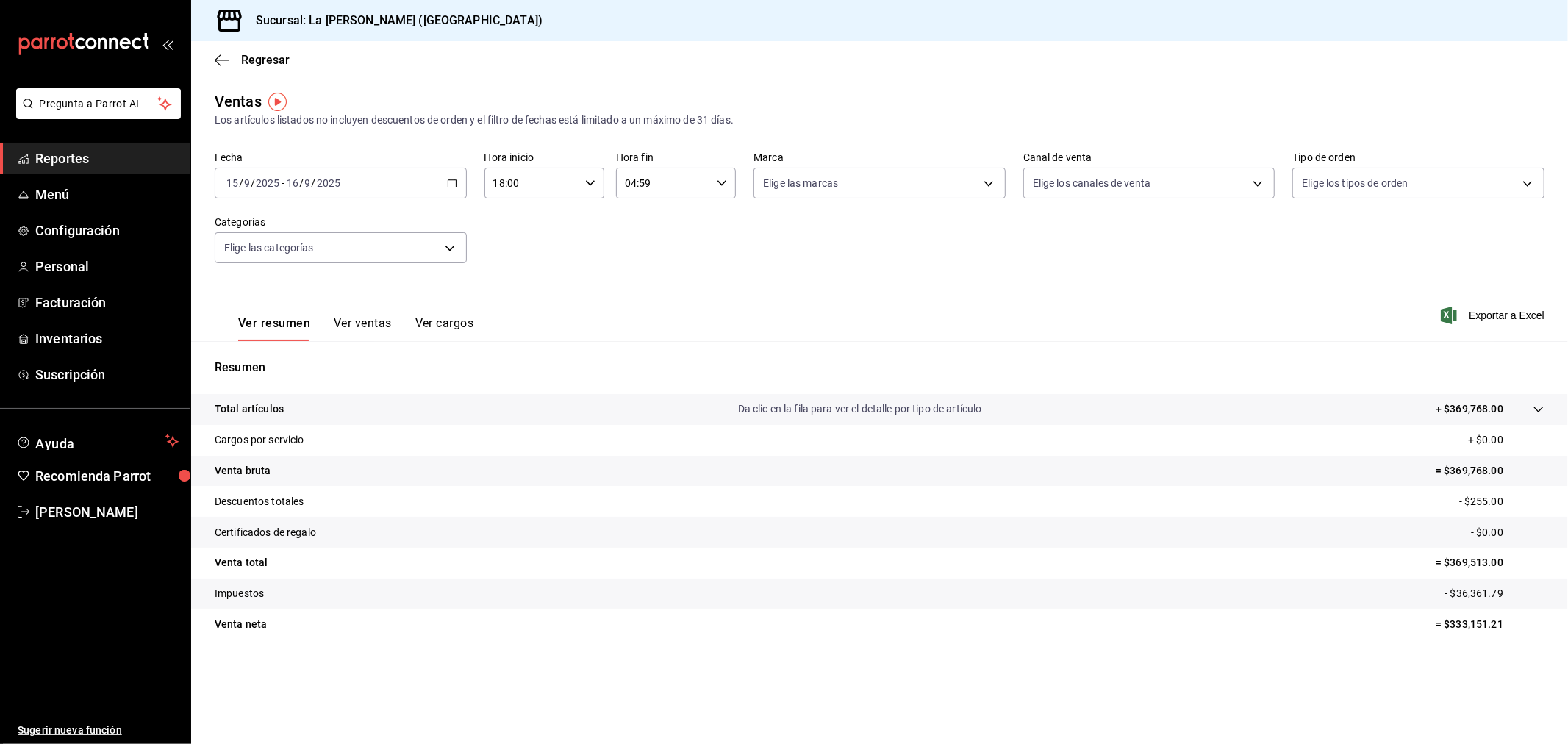
click at [357, 187] on div "[DATE] [DATE] - [DATE] [DATE]" at bounding box center [341, 183] width 252 height 31
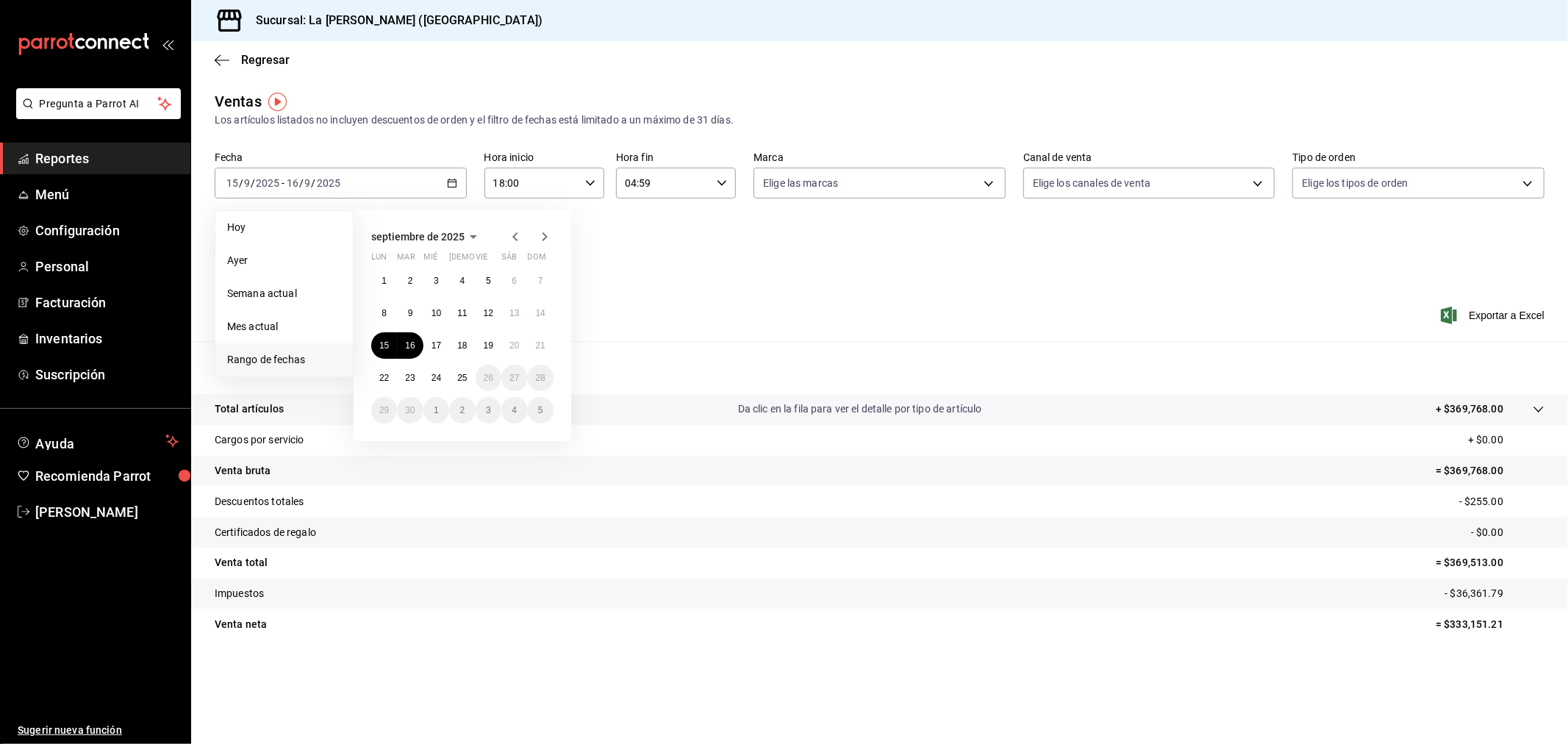
click at [641, 223] on div "Fecha [DATE] [DATE] - [DATE] [DATE] [DATE] [DATE] Semana actual Mes actual [GEO…" at bounding box center [879, 216] width 1330 height 129
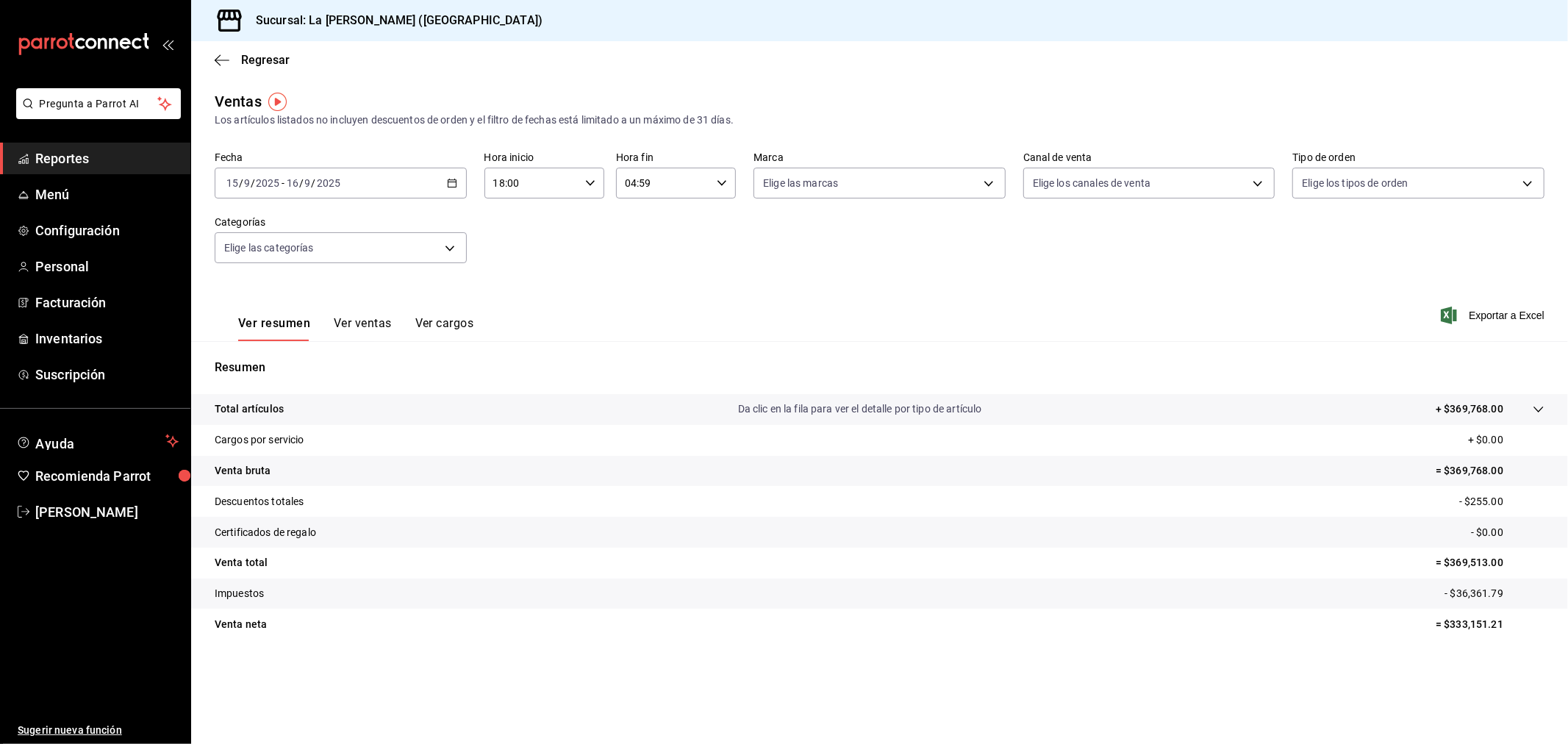
click at [554, 177] on input "18:00" at bounding box center [531, 183] width 95 height 29
click at [512, 248] on span "10" at bounding box center [514, 247] width 37 height 12
click at [742, 266] on div at bounding box center [784, 372] width 1568 height 744
click at [542, 187] on input "10:00" at bounding box center [531, 183] width 95 height 29
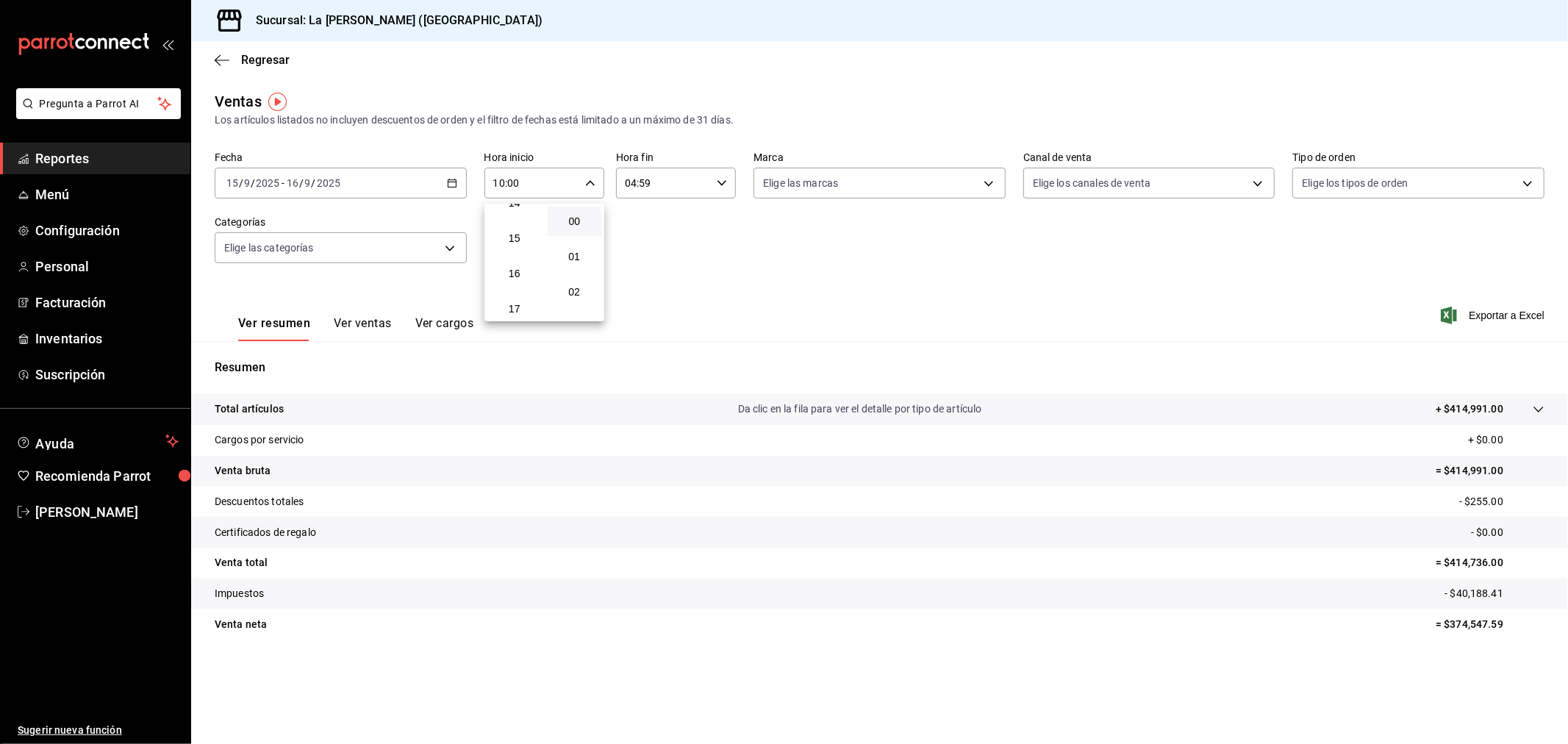
scroll to position [594, 0]
click at [515, 260] on span "18" at bounding box center [514, 262] width 37 height 12
click at [730, 237] on div at bounding box center [784, 372] width 1568 height 744
click at [371, 182] on div "[DATE] [DATE] - [DATE] [DATE]" at bounding box center [341, 183] width 252 height 31
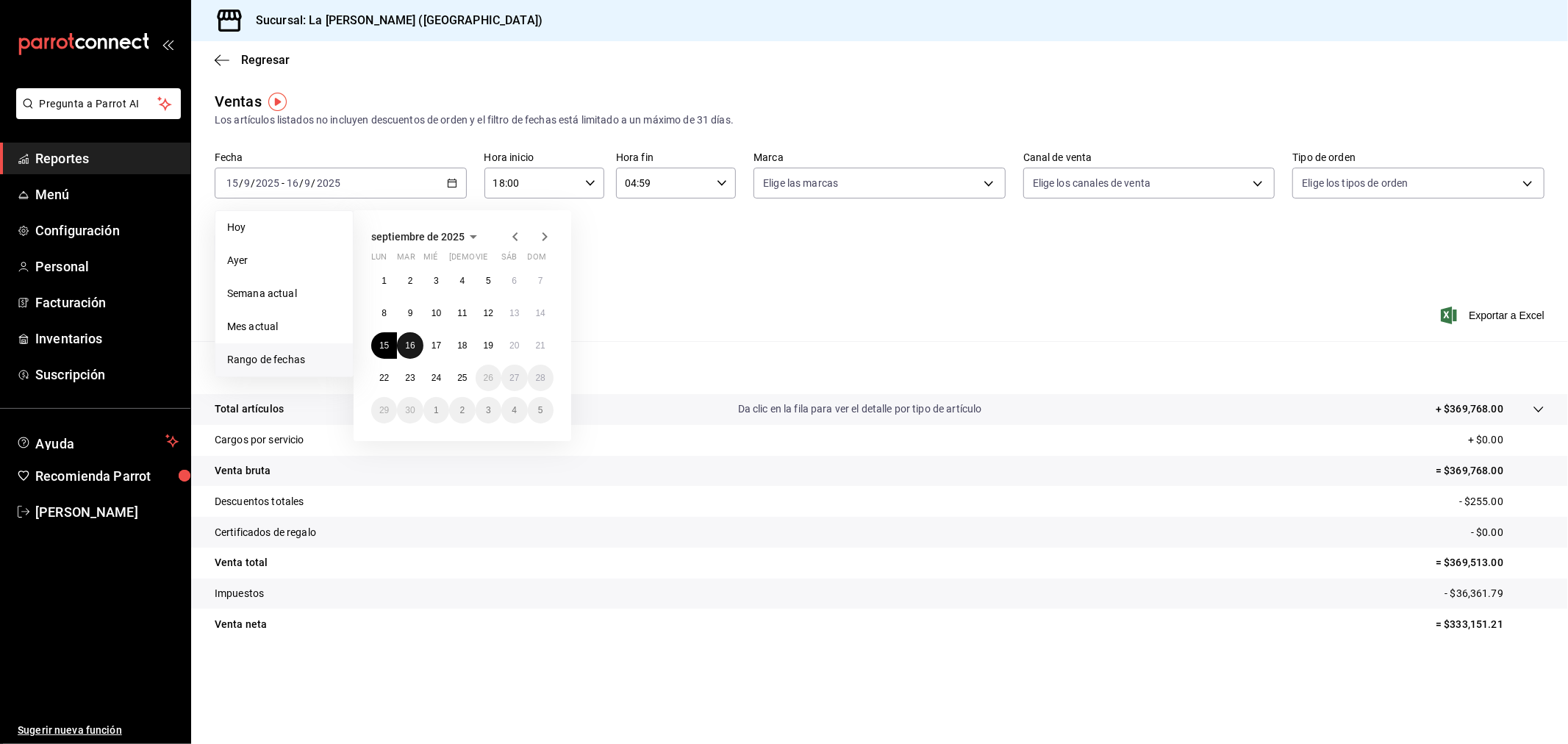
click at [409, 349] on button "16" at bounding box center [409, 345] width 25 height 26
click at [434, 349] on abbr "17" at bounding box center [436, 345] width 9 height 10
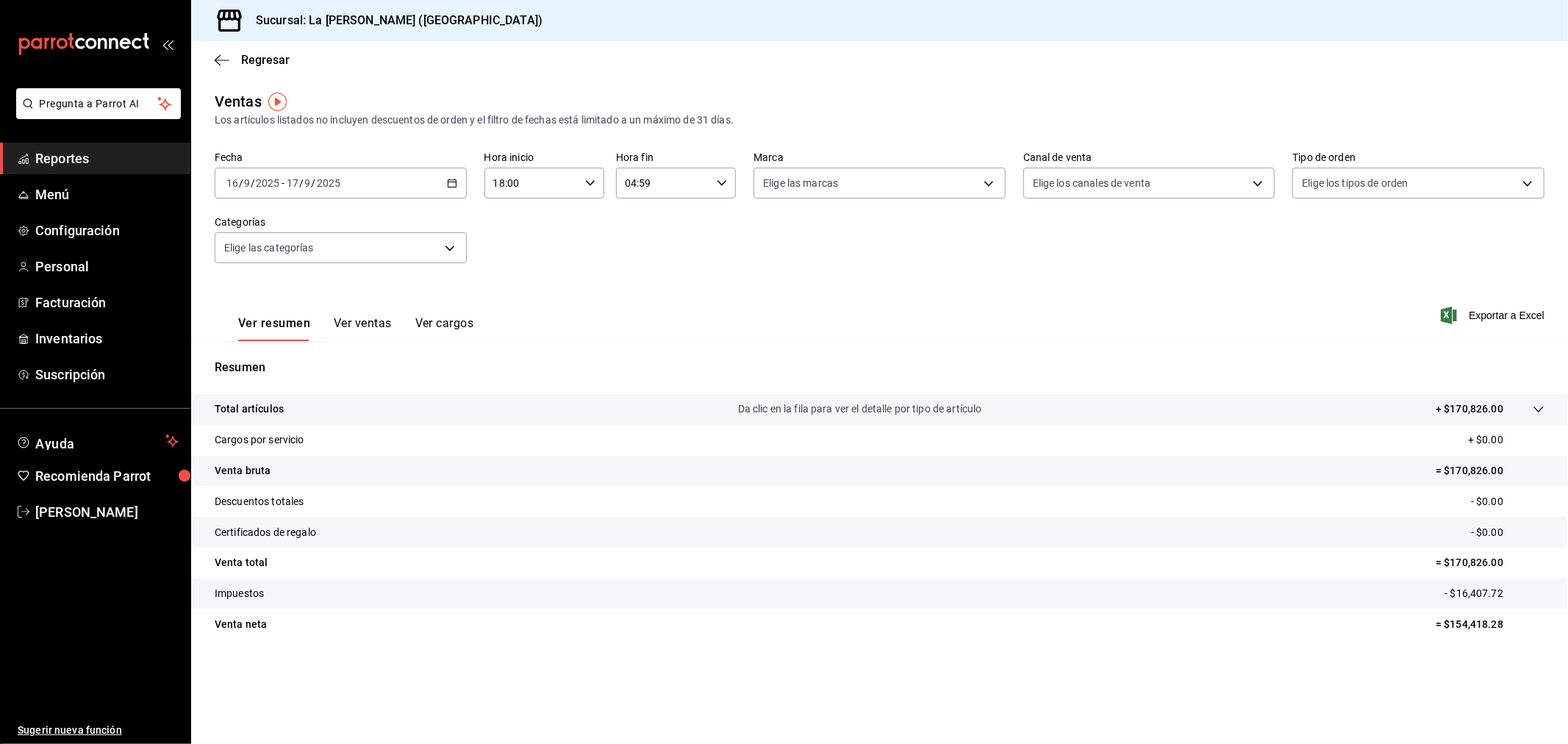
click at [387, 185] on div "[DATE] [DATE] - [DATE] [DATE]" at bounding box center [341, 183] width 252 height 31
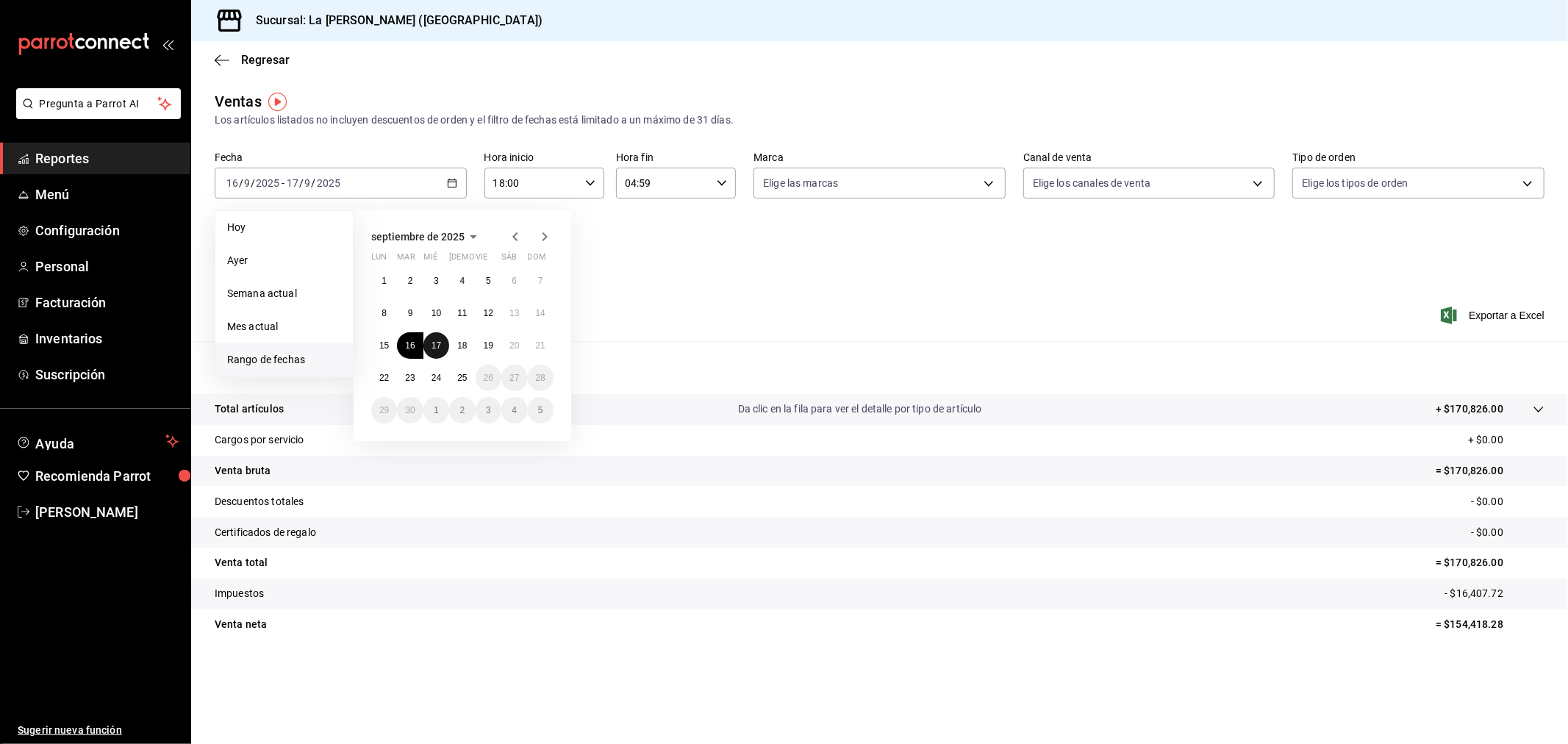
click at [440, 346] on abbr "17" at bounding box center [436, 345] width 9 height 10
click at [461, 347] on abbr "18" at bounding box center [462, 345] width 9 height 10
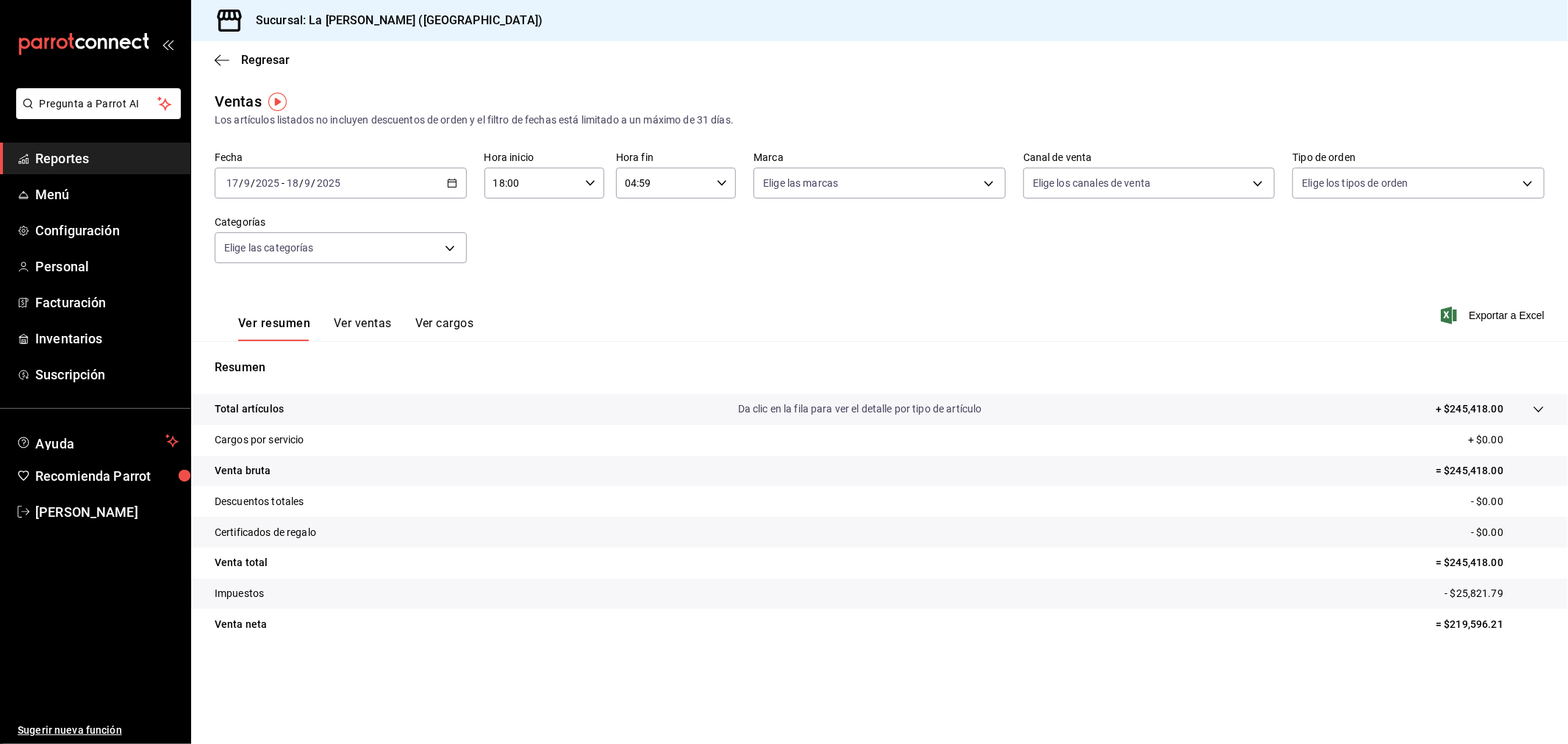
click at [387, 182] on div "[DATE] [DATE] - [DATE] [DATE]" at bounding box center [341, 183] width 252 height 31
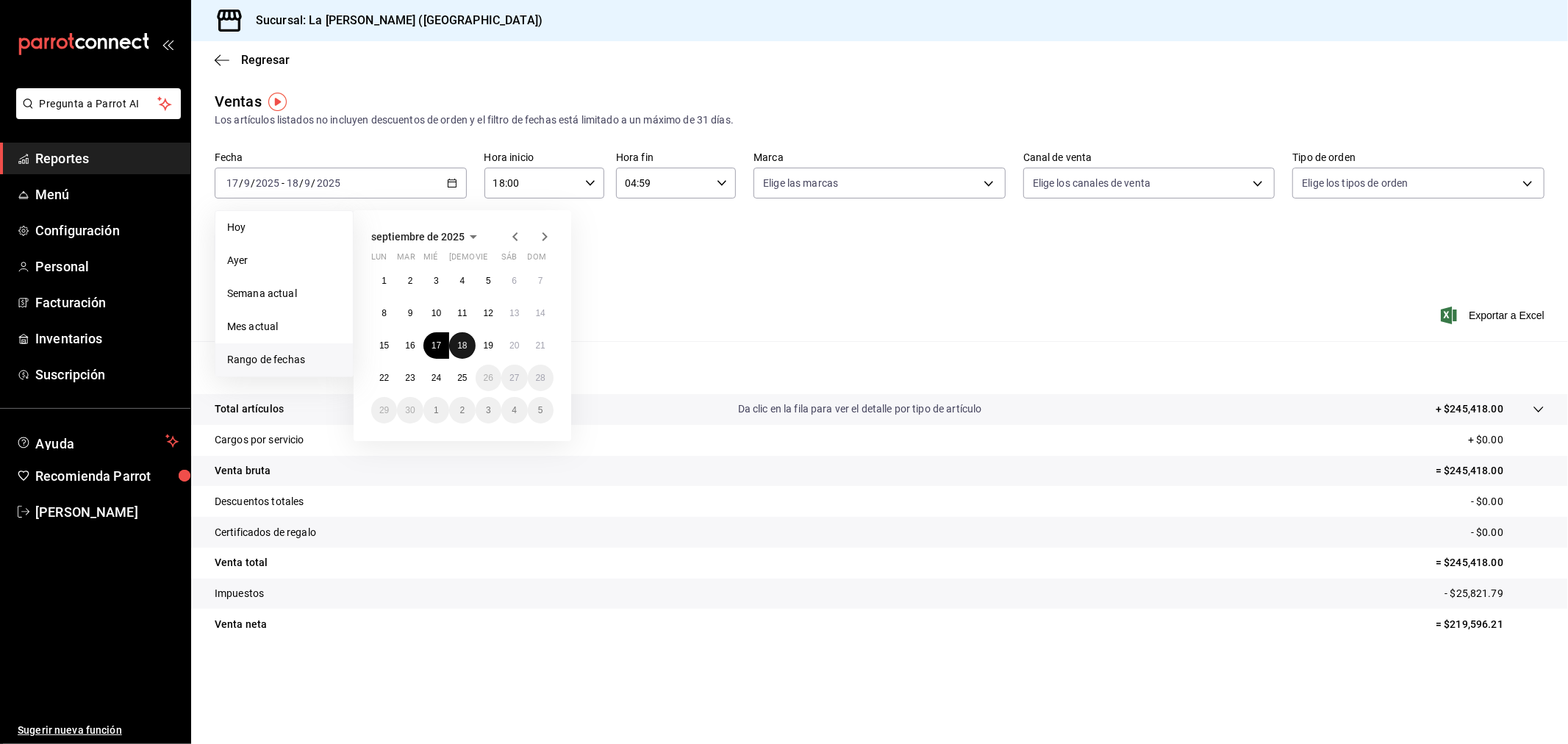
click at [456, 348] on button "18" at bounding box center [461, 345] width 25 height 26
click at [485, 342] on abbr "19" at bounding box center [488, 345] width 9 height 10
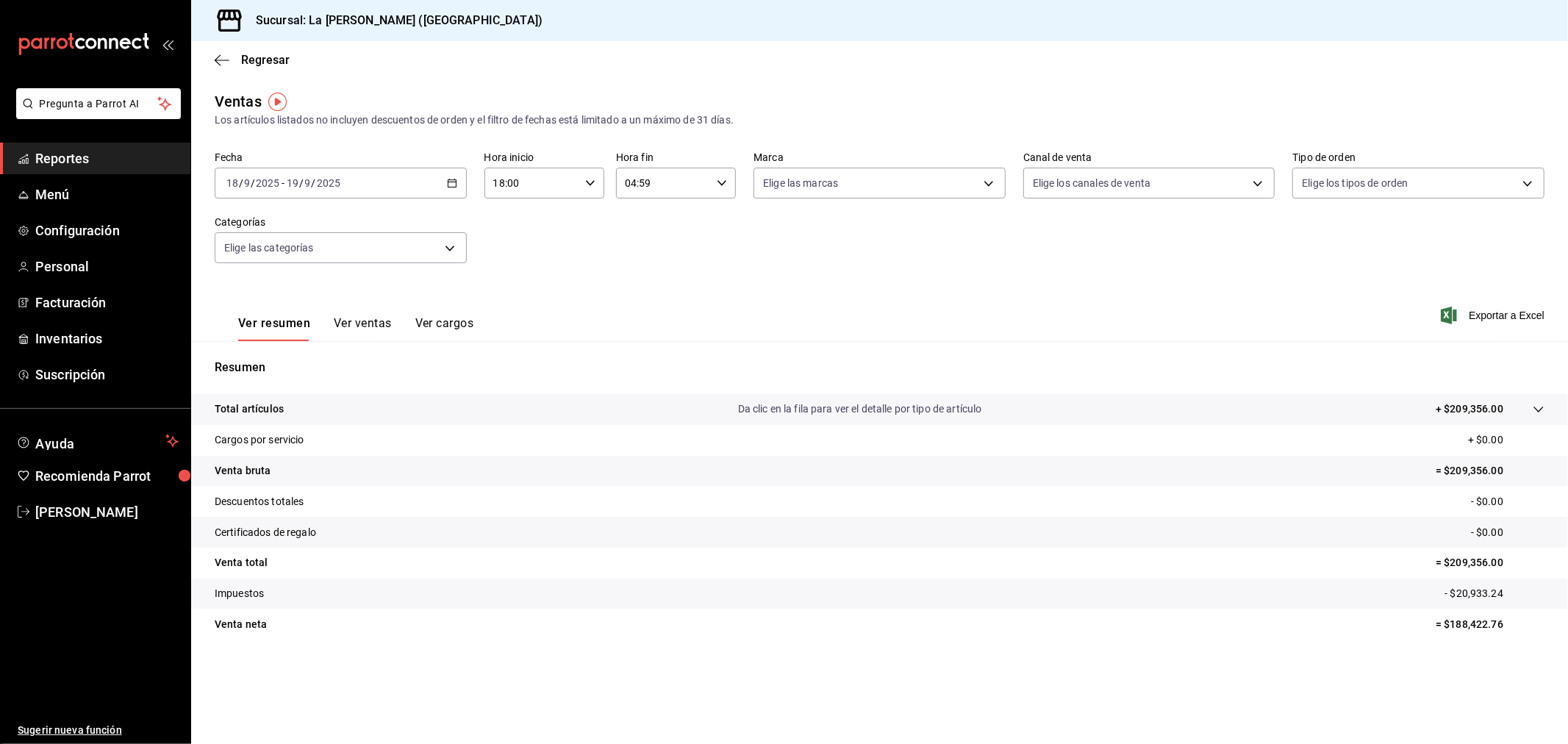
click at [388, 185] on div "[DATE] [DATE] - [DATE] [DATE]" at bounding box center [341, 183] width 252 height 31
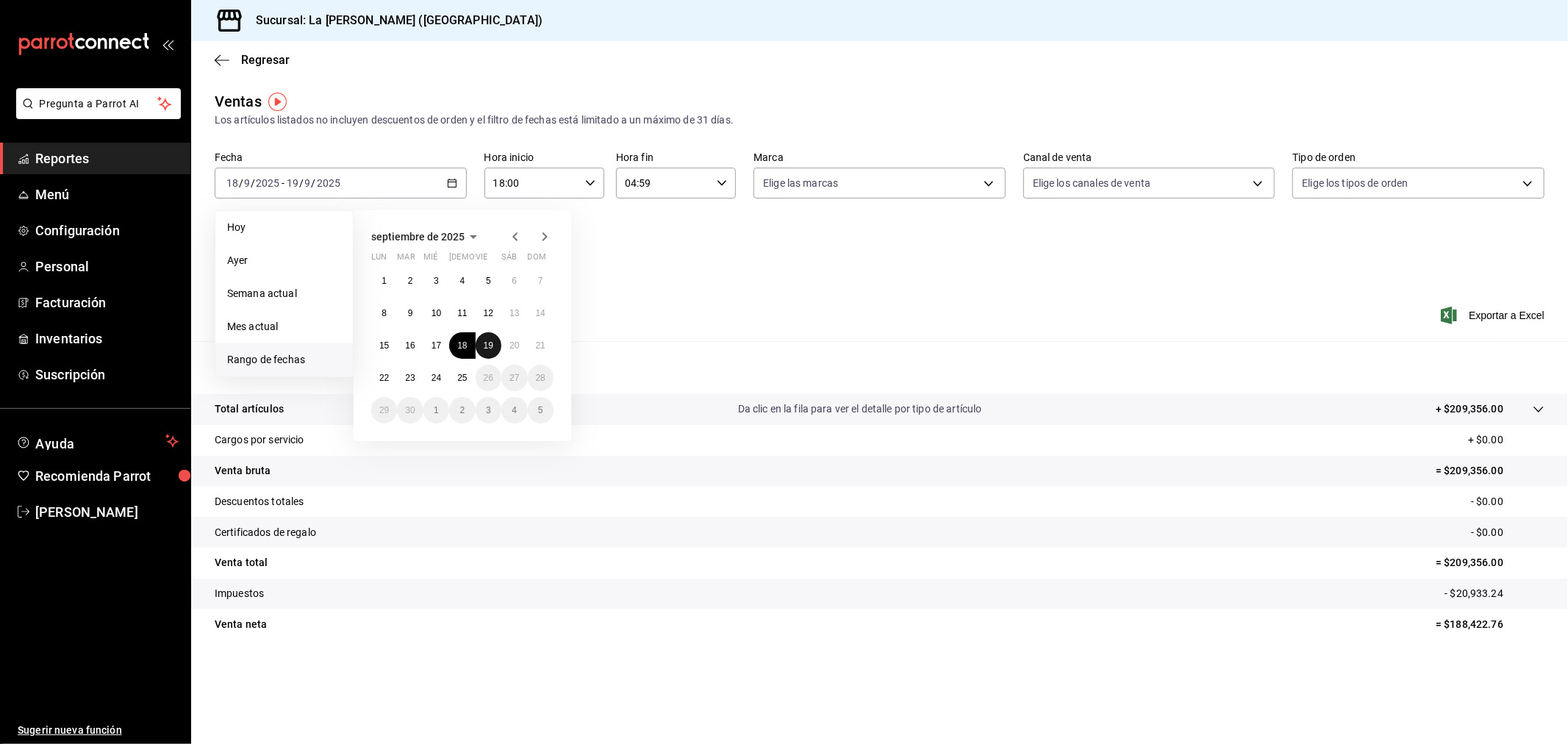
click at [491, 343] on abbr "19" at bounding box center [488, 345] width 9 height 10
click at [516, 349] on abbr "20" at bounding box center [514, 345] width 9 height 10
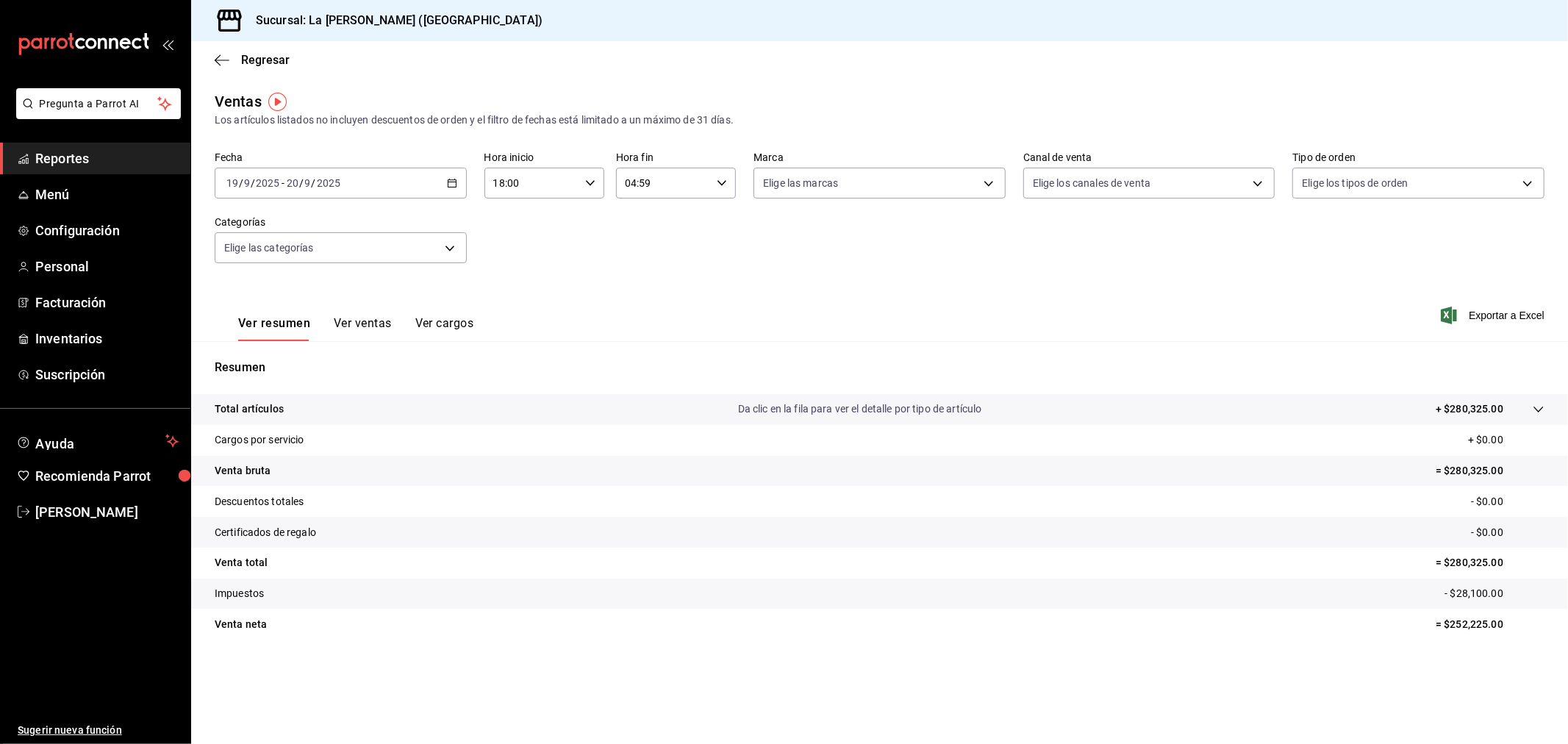
click at [402, 178] on div "[DATE] [DATE] - [DATE] [DATE]" at bounding box center [341, 183] width 252 height 31
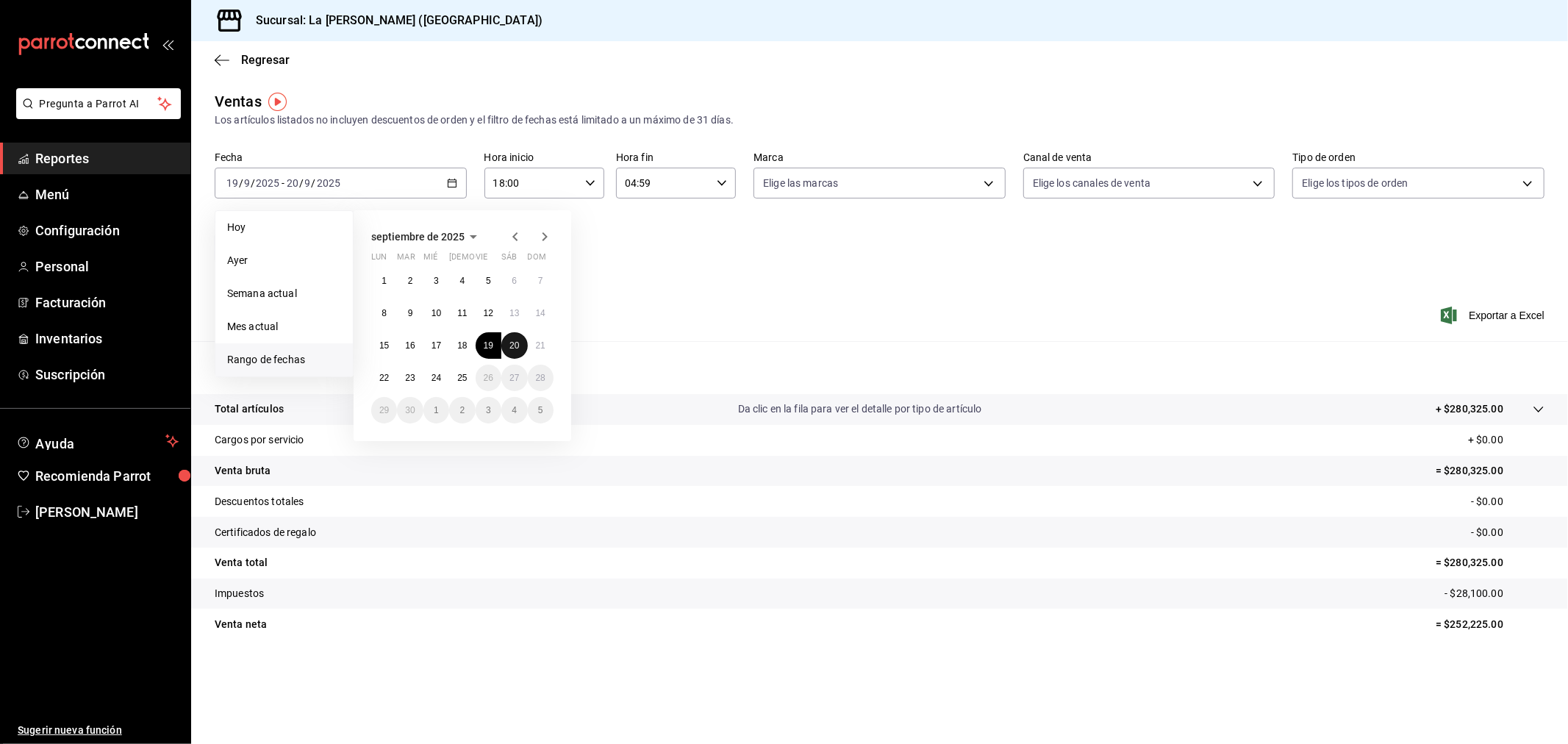
click at [518, 346] on abbr "20" at bounding box center [514, 345] width 9 height 10
click at [541, 347] on abbr "21" at bounding box center [541, 345] width 9 height 10
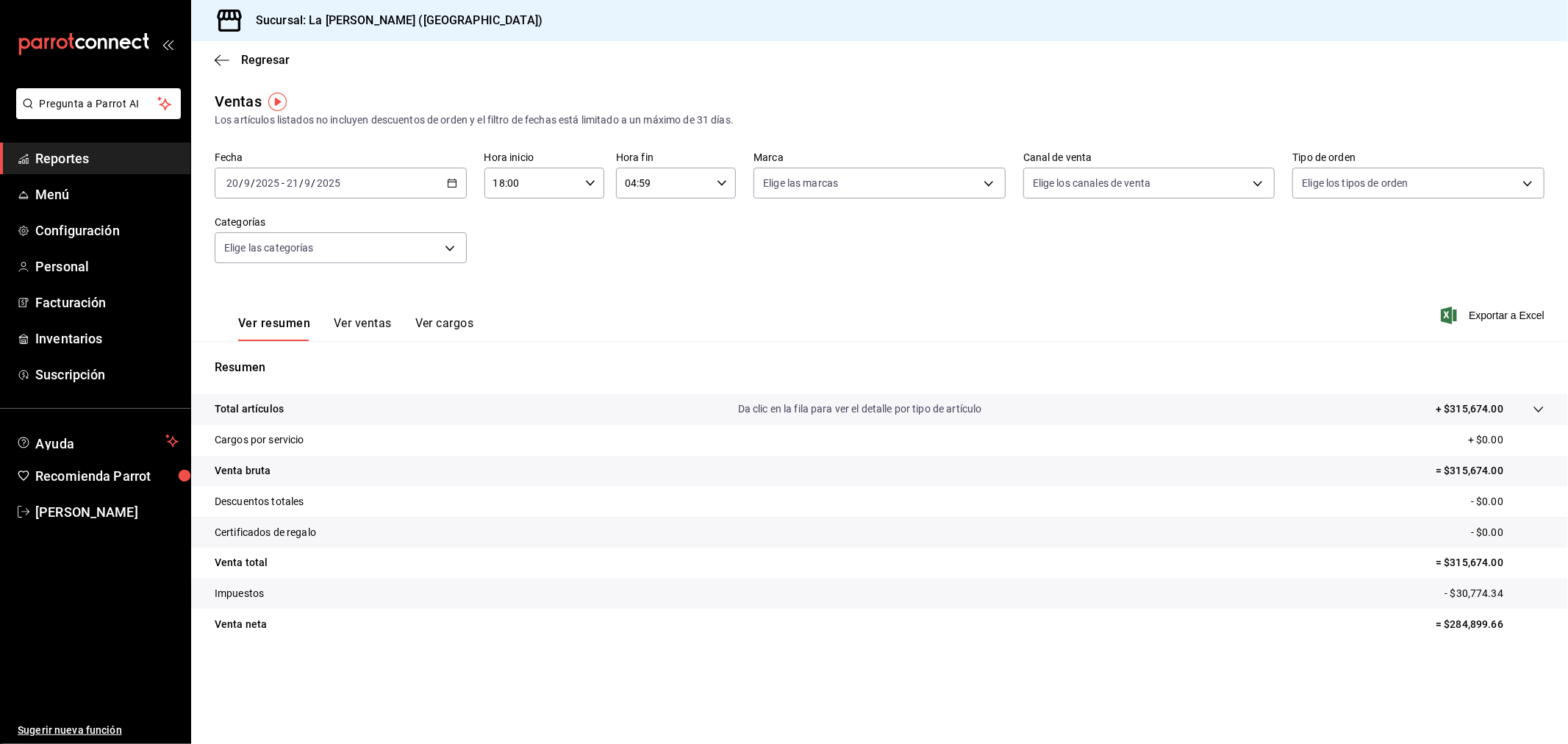
click at [382, 190] on div "[DATE] [DATE] - [DATE] [DATE]" at bounding box center [341, 183] width 252 height 31
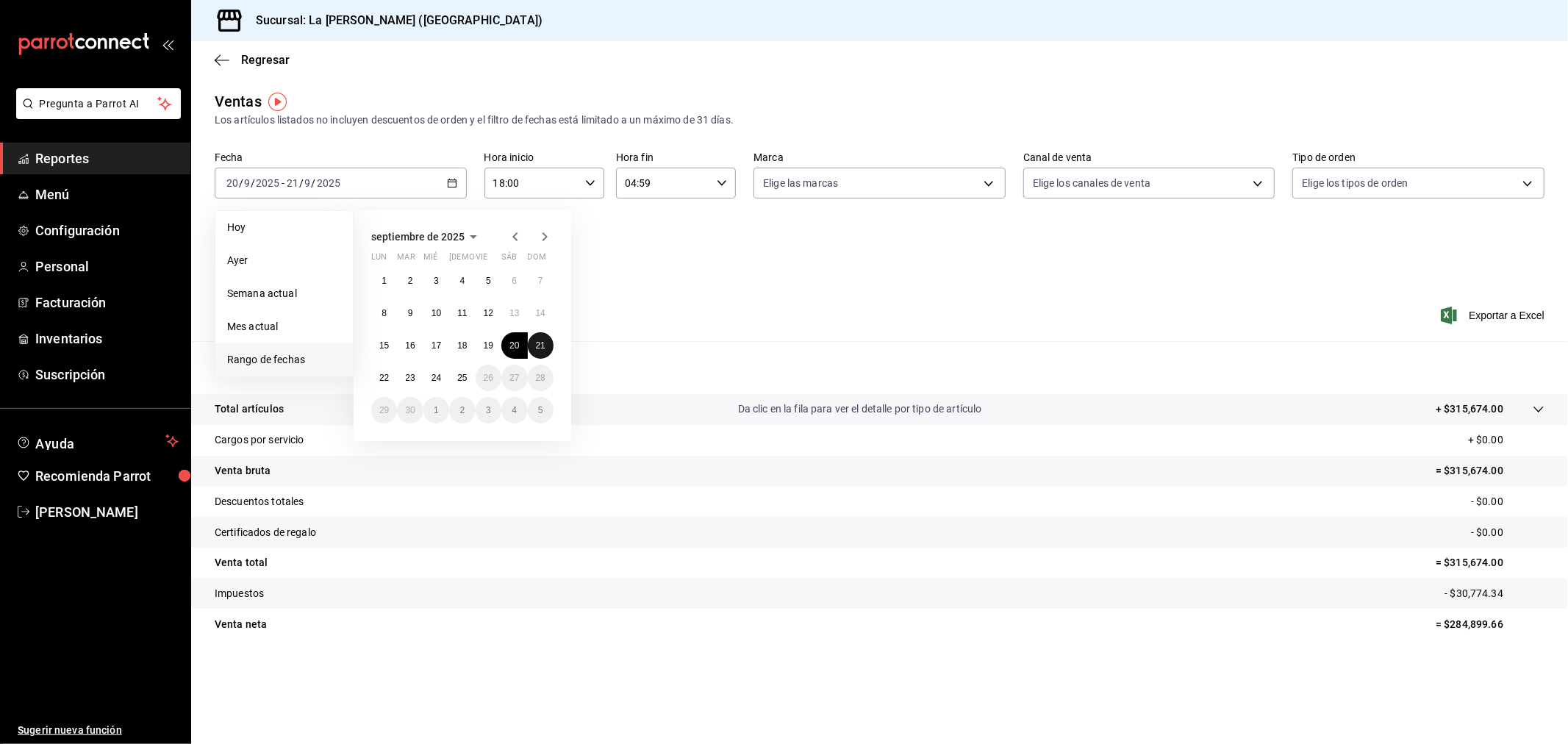
click at [547, 348] on button "21" at bounding box center [540, 345] width 25 height 26
click at [375, 377] on button "22" at bounding box center [384, 378] width 25 height 26
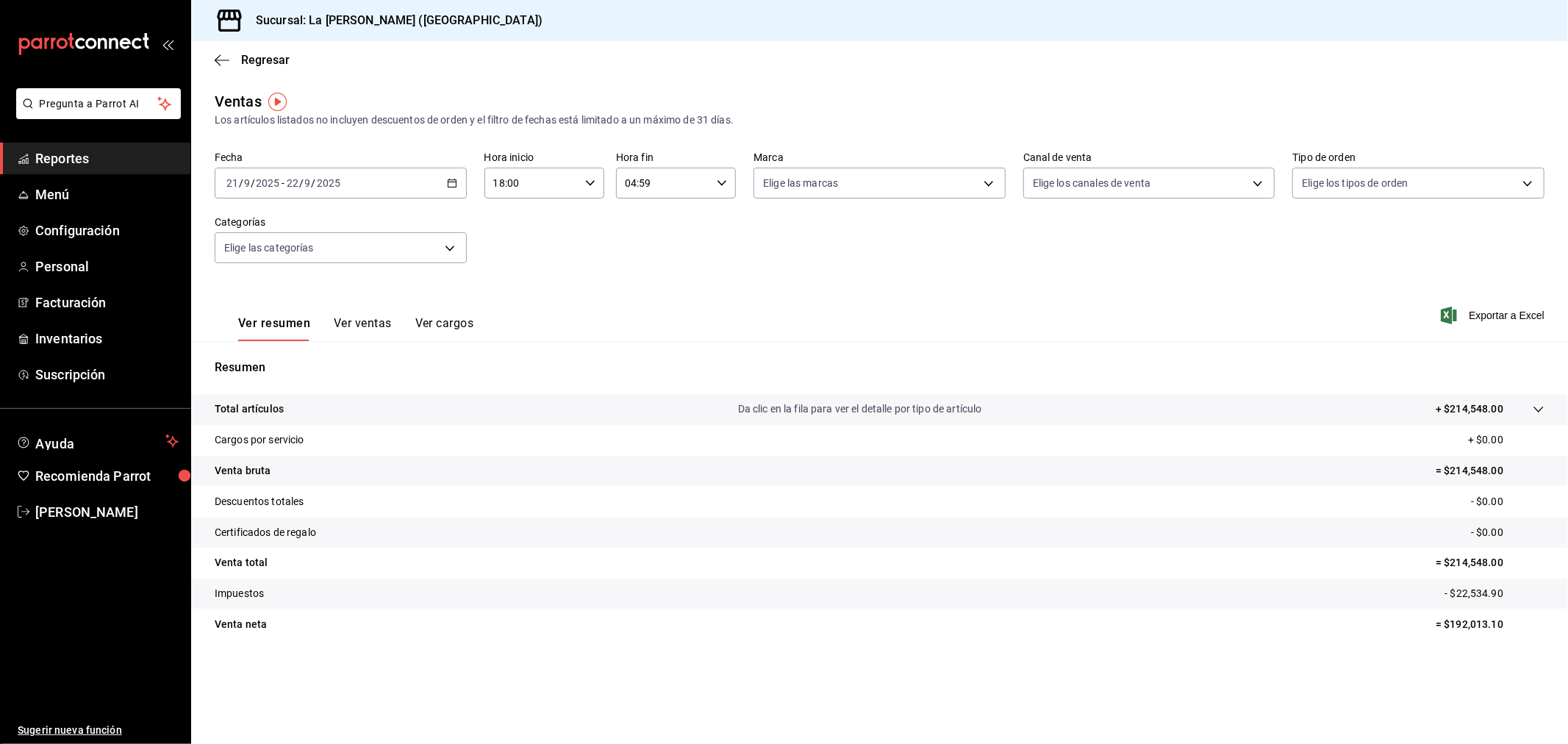
click at [540, 165] on div "Hora inicio 18:00 Hora inicio" at bounding box center [544, 175] width 120 height 47
click at [516, 266] on span "10" at bounding box center [514, 272] width 37 height 12
type input "10:00"
click at [697, 182] on div at bounding box center [784, 372] width 1568 height 744
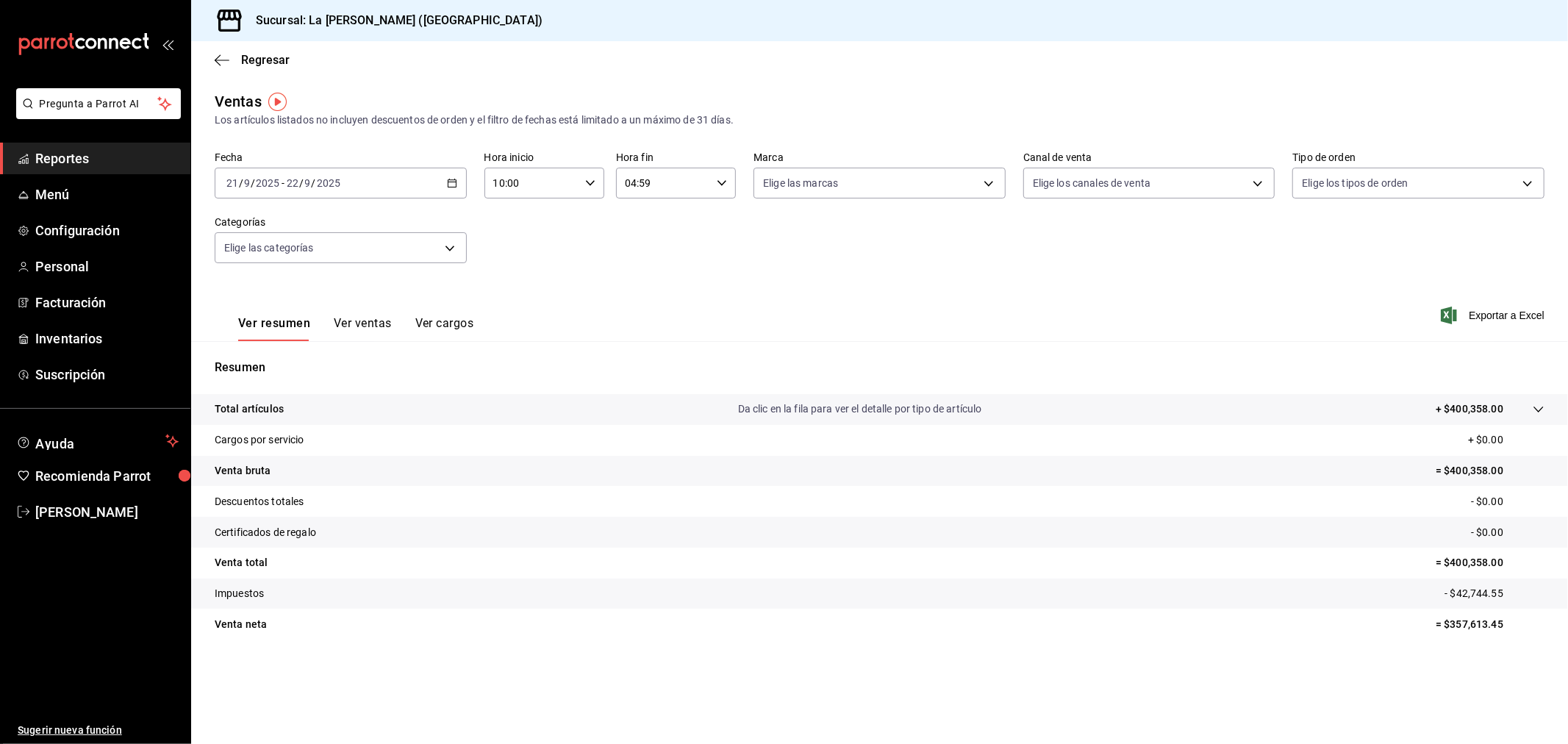
click at [681, 182] on input "04:59" at bounding box center [663, 183] width 95 height 29
click at [644, 275] on span "04" at bounding box center [646, 280] width 37 height 12
click at [542, 285] on div at bounding box center [784, 372] width 1568 height 744
click at [364, 325] on button "Ver ventas" at bounding box center [363, 329] width 58 height 25
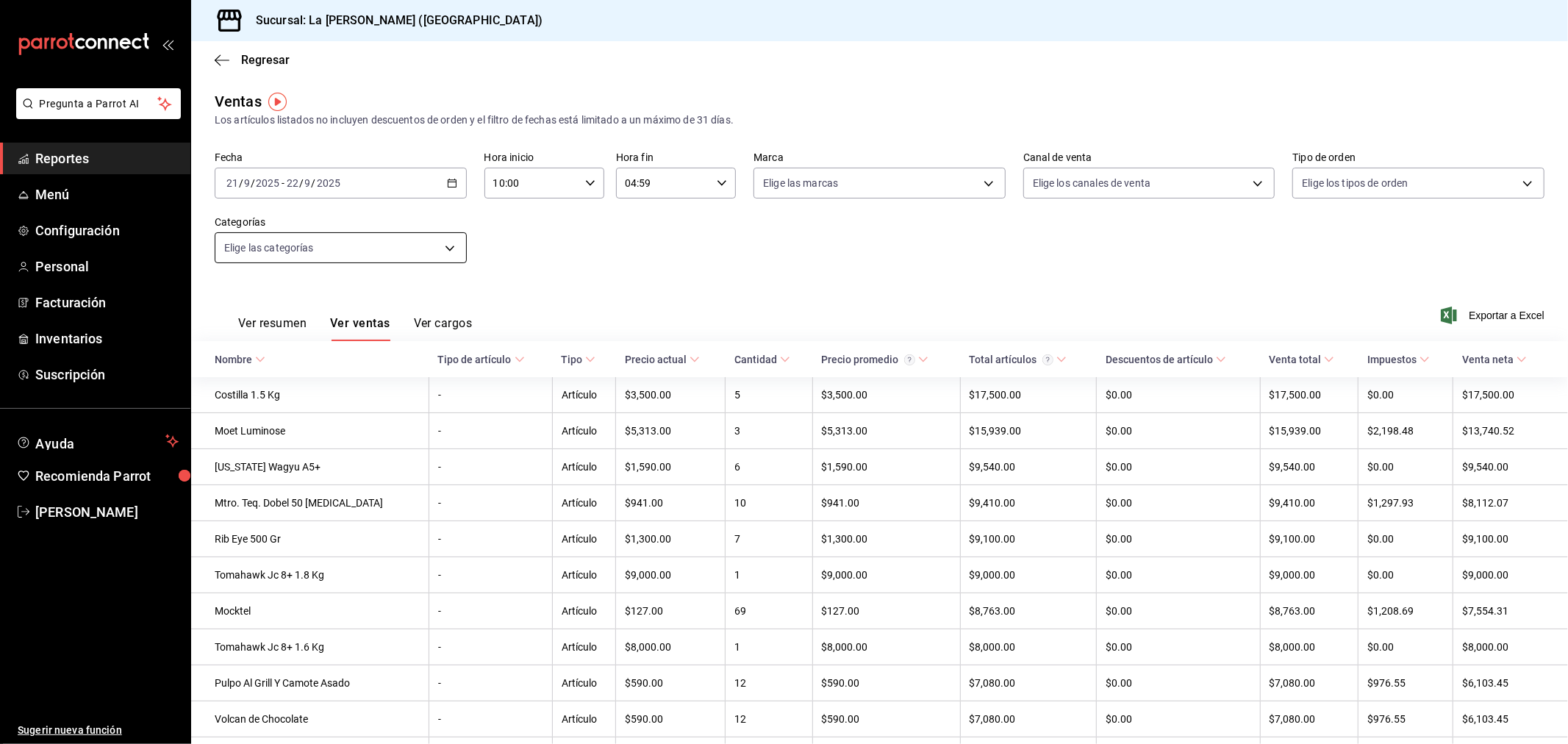
click at [414, 249] on body "Pregunta a Parrot AI Reportes Menú Configuración Personal Facturación Inventari…" at bounding box center [784, 372] width 1568 height 744
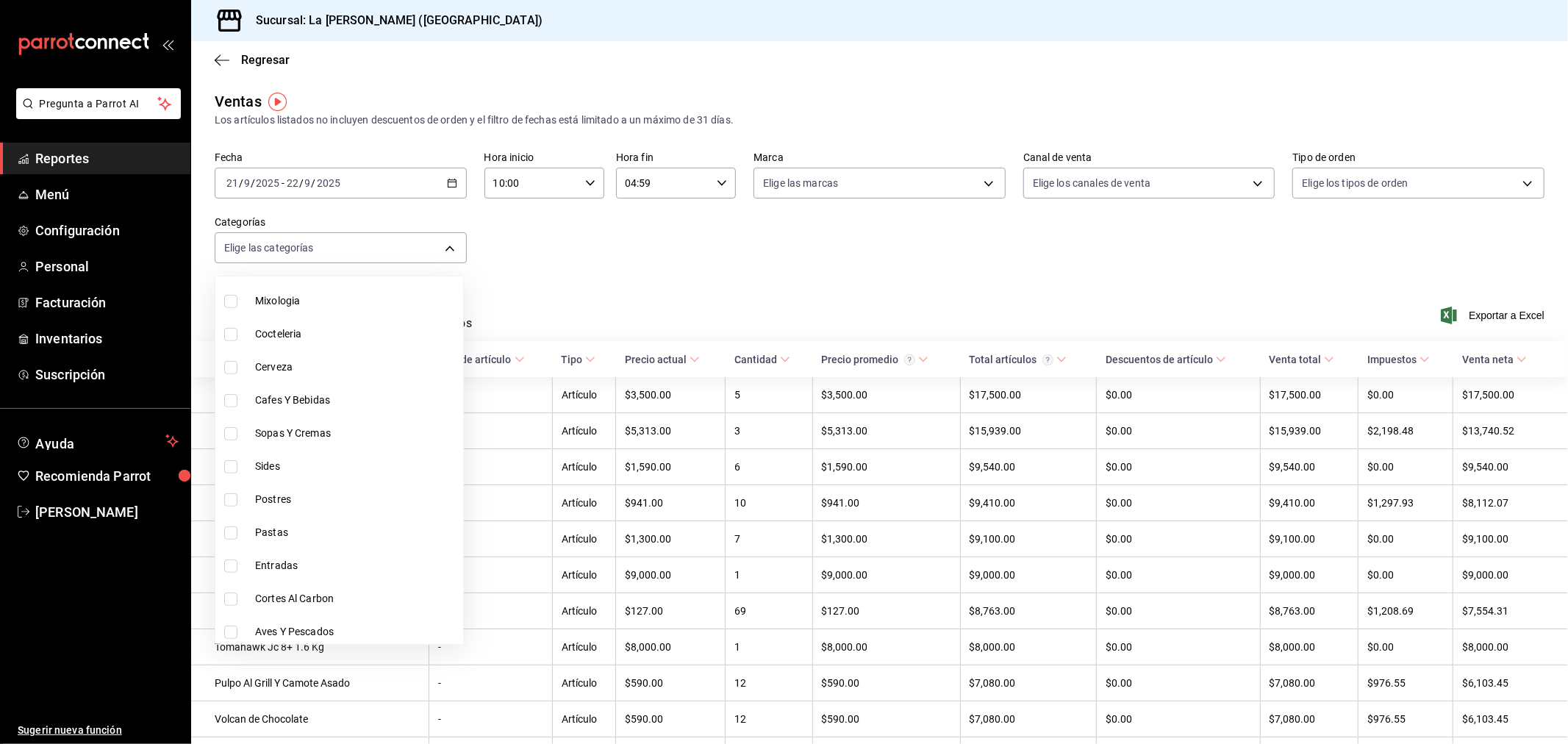
scroll to position [675, 0]
click at [325, 292] on span "Mixologia" at bounding box center [356, 299] width 202 height 15
type input "29a4343f-55ba-48d5-8ea3-510ff341c067"
checkbox input "true"
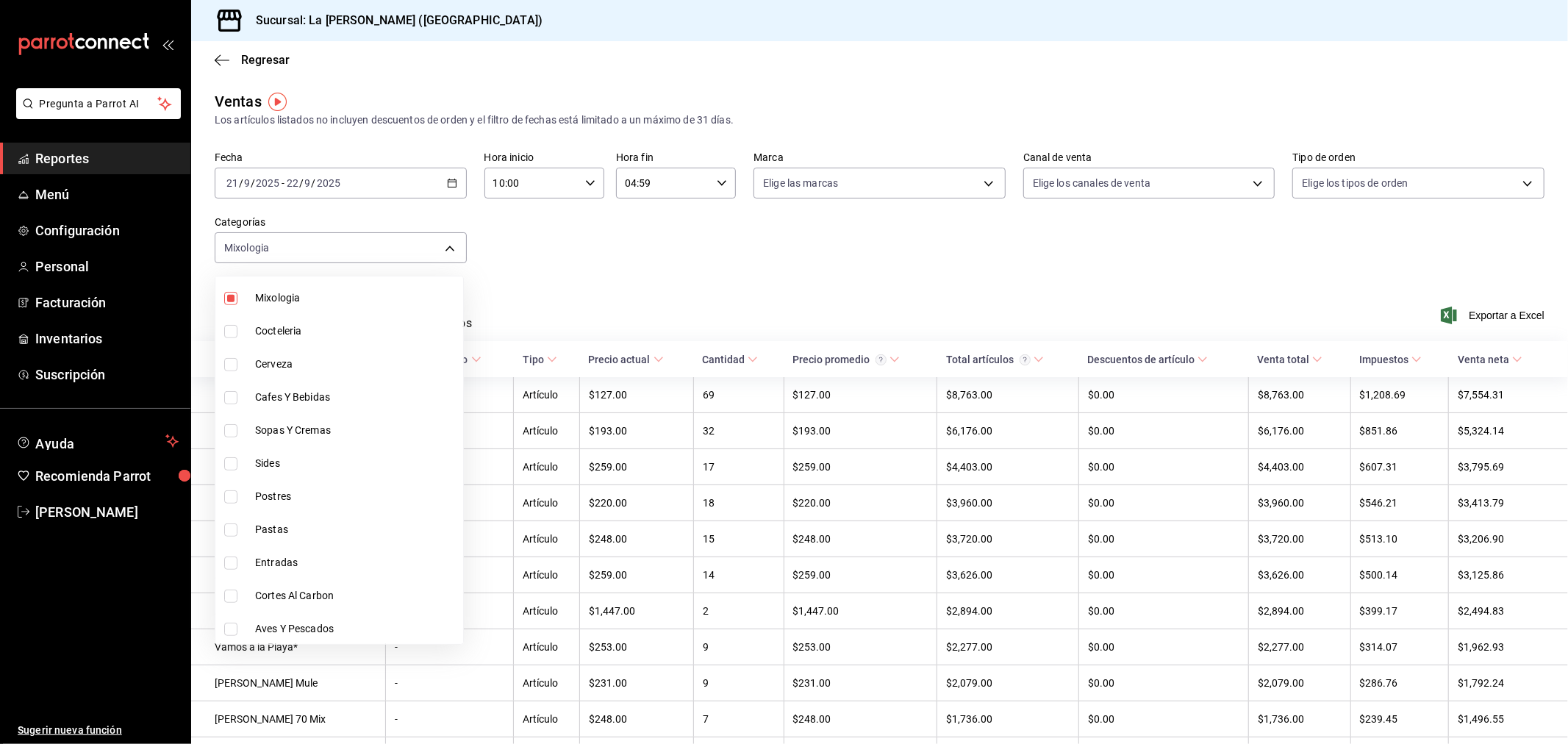
click at [711, 279] on div at bounding box center [784, 372] width 1568 height 744
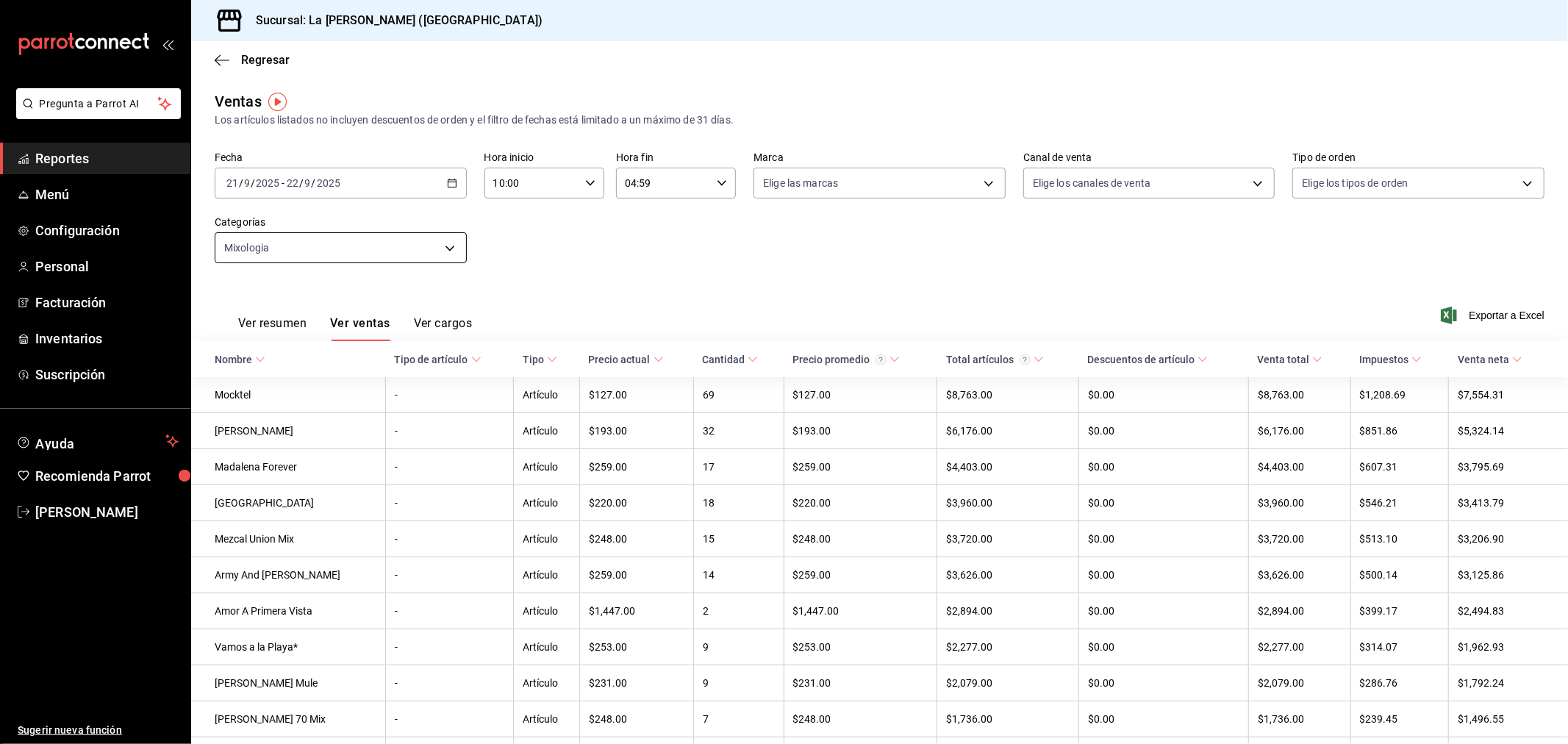
click at [364, 250] on body "Pregunta a Parrot AI Reportes Menú Configuración Personal Facturación Inventari…" at bounding box center [784, 372] width 1568 height 744
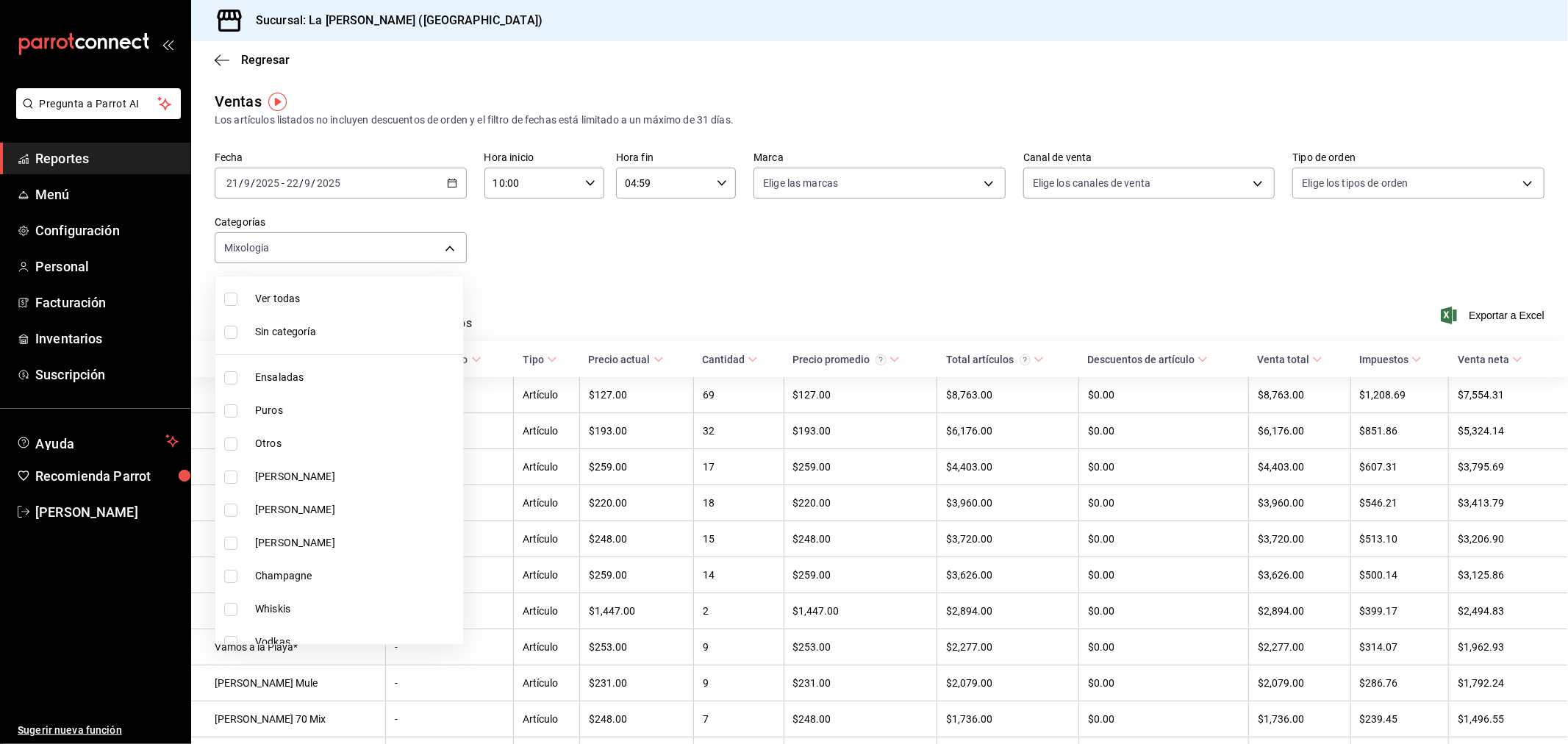
click at [664, 232] on div at bounding box center [784, 372] width 1568 height 744
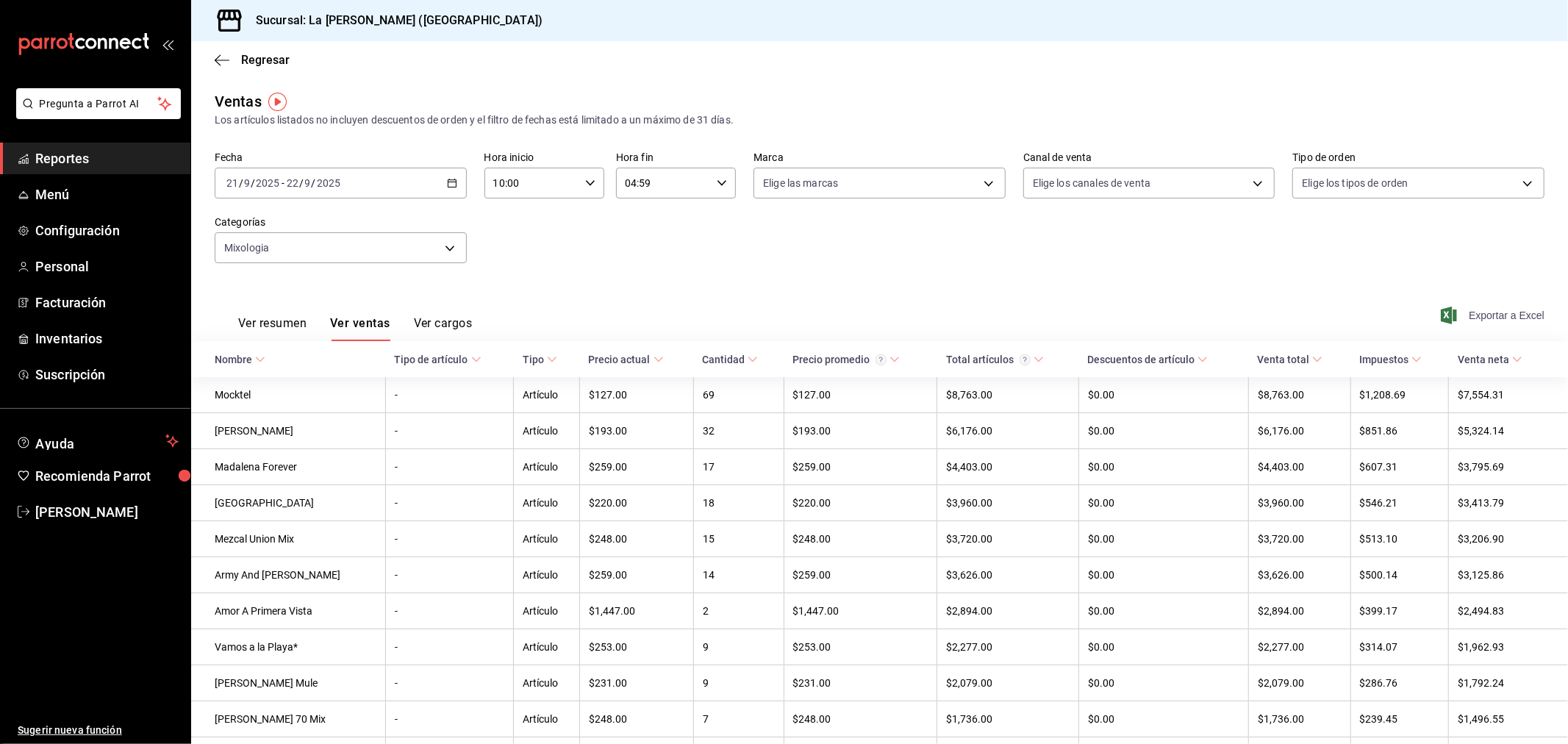
click at [1467, 318] on span "Exportar a Excel" at bounding box center [1493, 315] width 101 height 18
click at [423, 178] on div "[DATE] [DATE] - [DATE] [DATE]" at bounding box center [341, 183] width 252 height 31
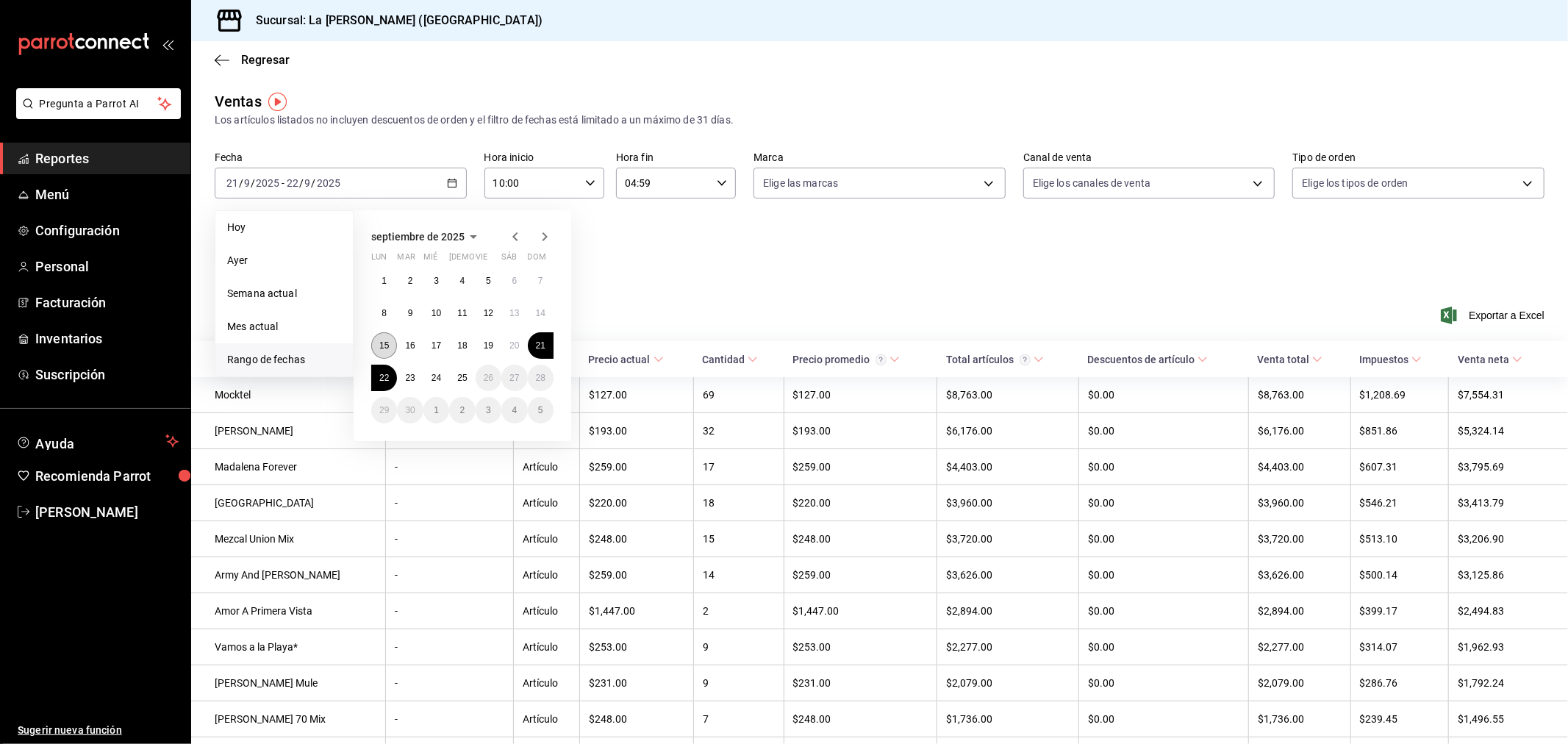
click at [382, 352] on button "15" at bounding box center [384, 345] width 25 height 26
click at [380, 372] on button "22" at bounding box center [384, 378] width 25 height 26
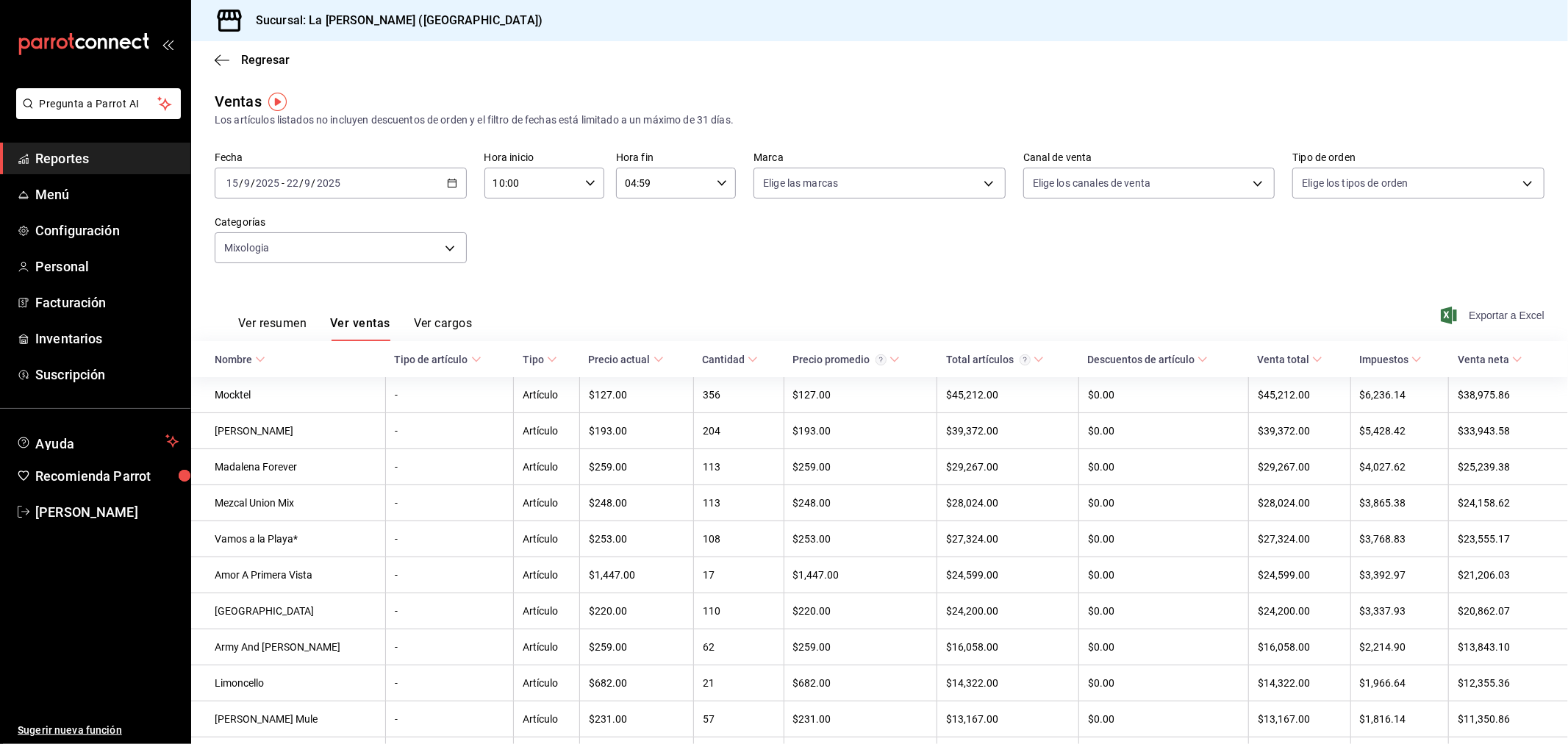
click at [1488, 314] on span "Exportar a Excel" at bounding box center [1493, 315] width 101 height 18
click at [443, 243] on body "Pregunta a Parrot AI Reportes Menú Configuración Personal Facturación Inventari…" at bounding box center [784, 372] width 1568 height 744
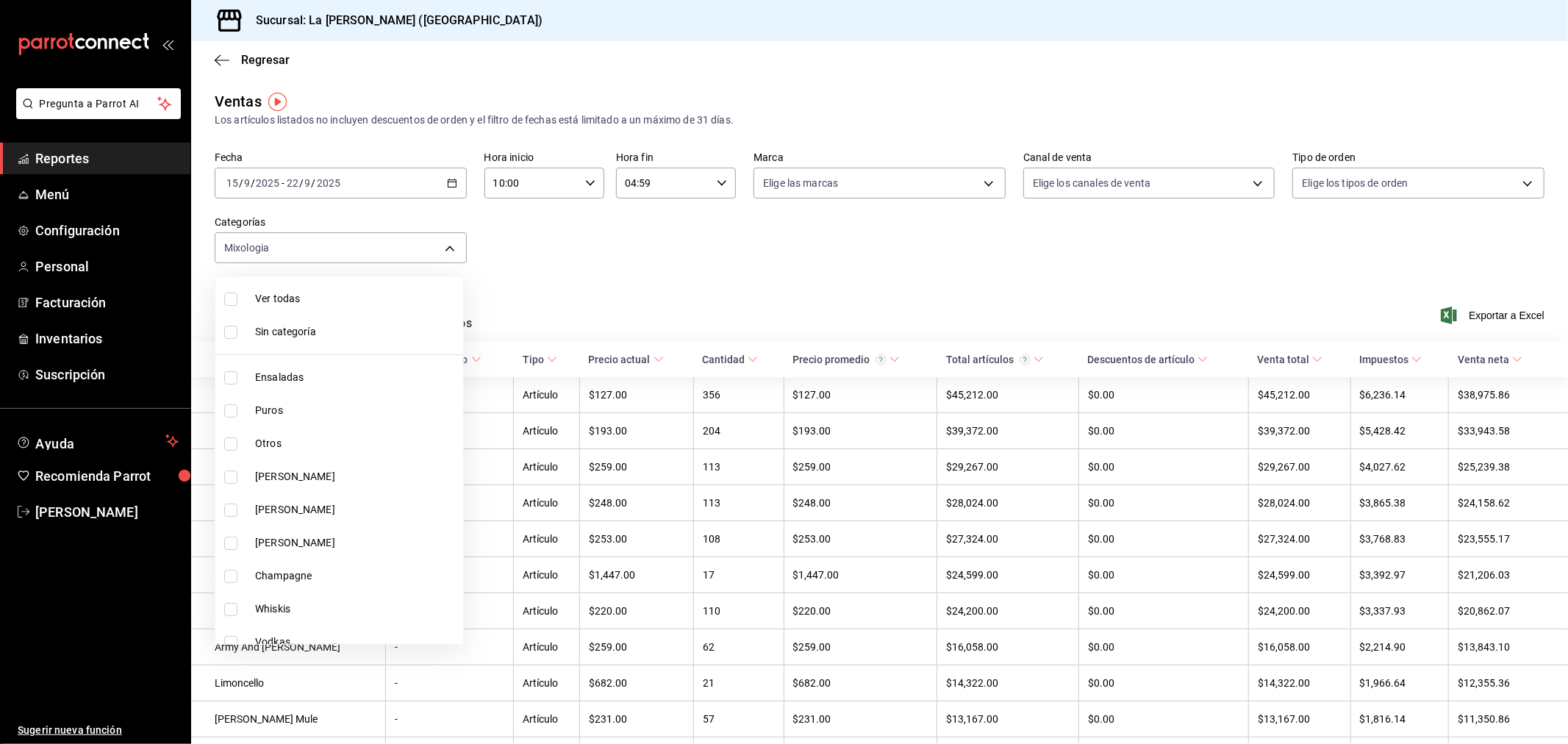
click at [403, 295] on span "Ver todas" at bounding box center [356, 299] width 202 height 15
type input "2090f425-4f83-43b7-8a5b-a268cdb56233,18ec9086-dcf8-41ec-b6a4-4dd86ace04e1,6055b…"
checkbox input "true"
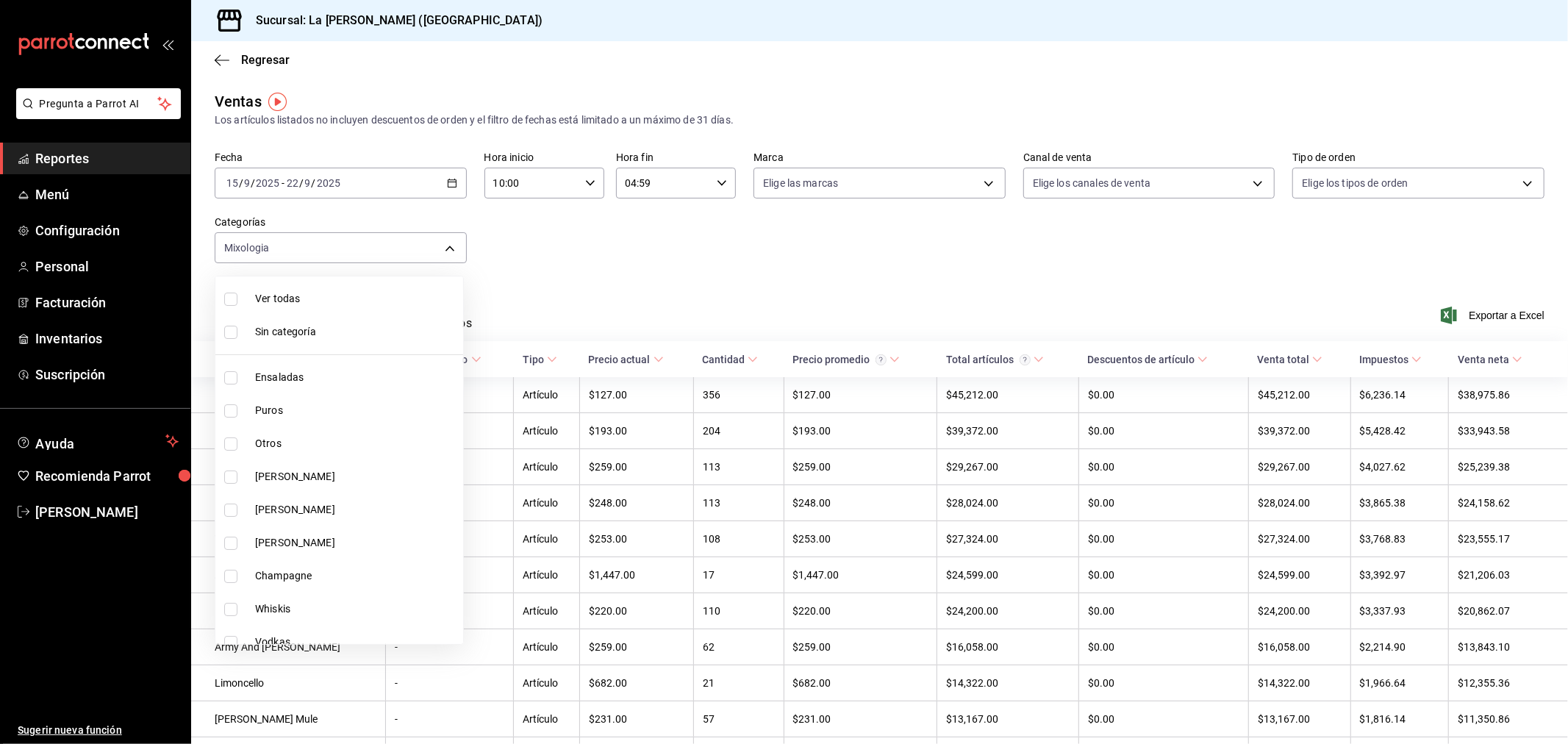
checkbox input "true"
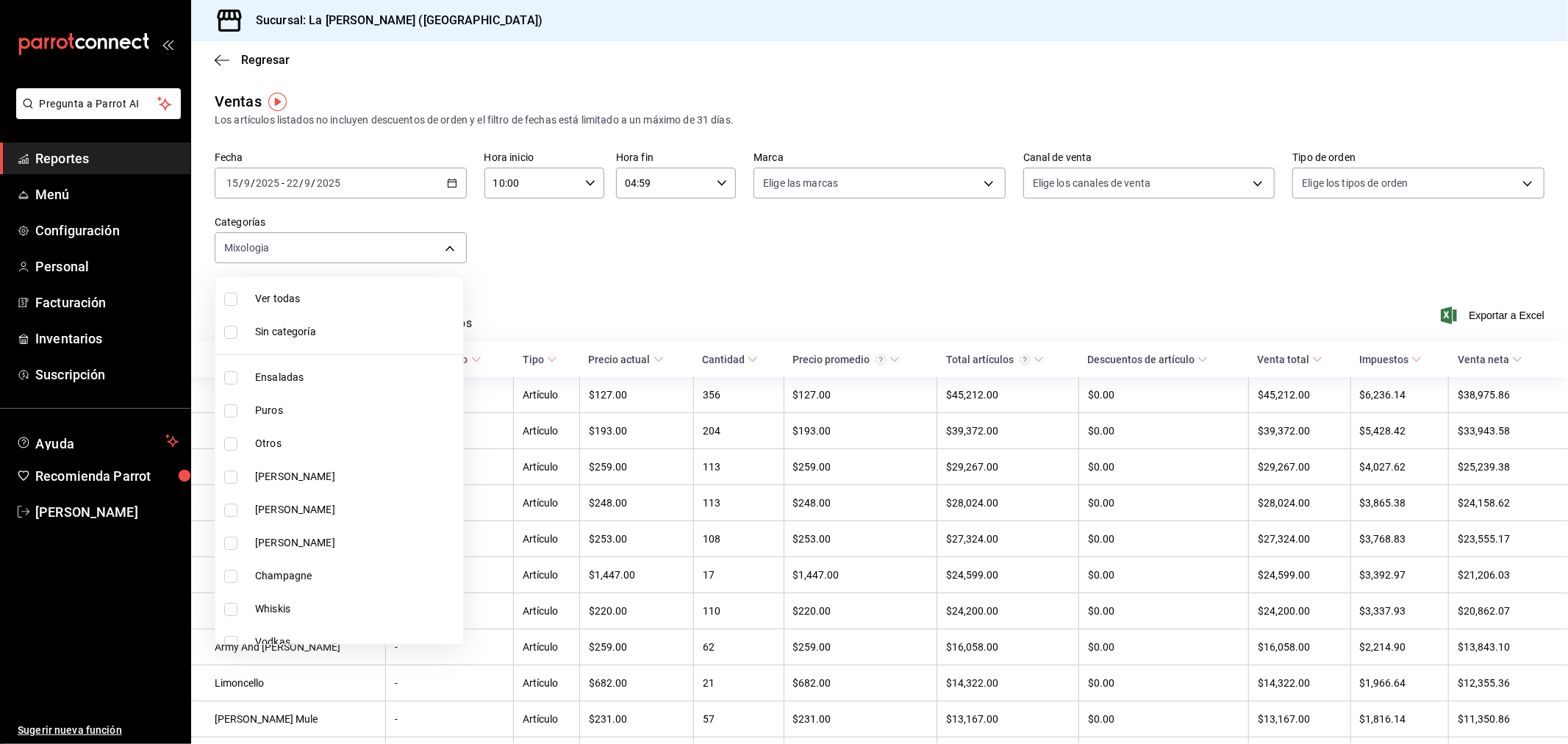
checkbox input "true"
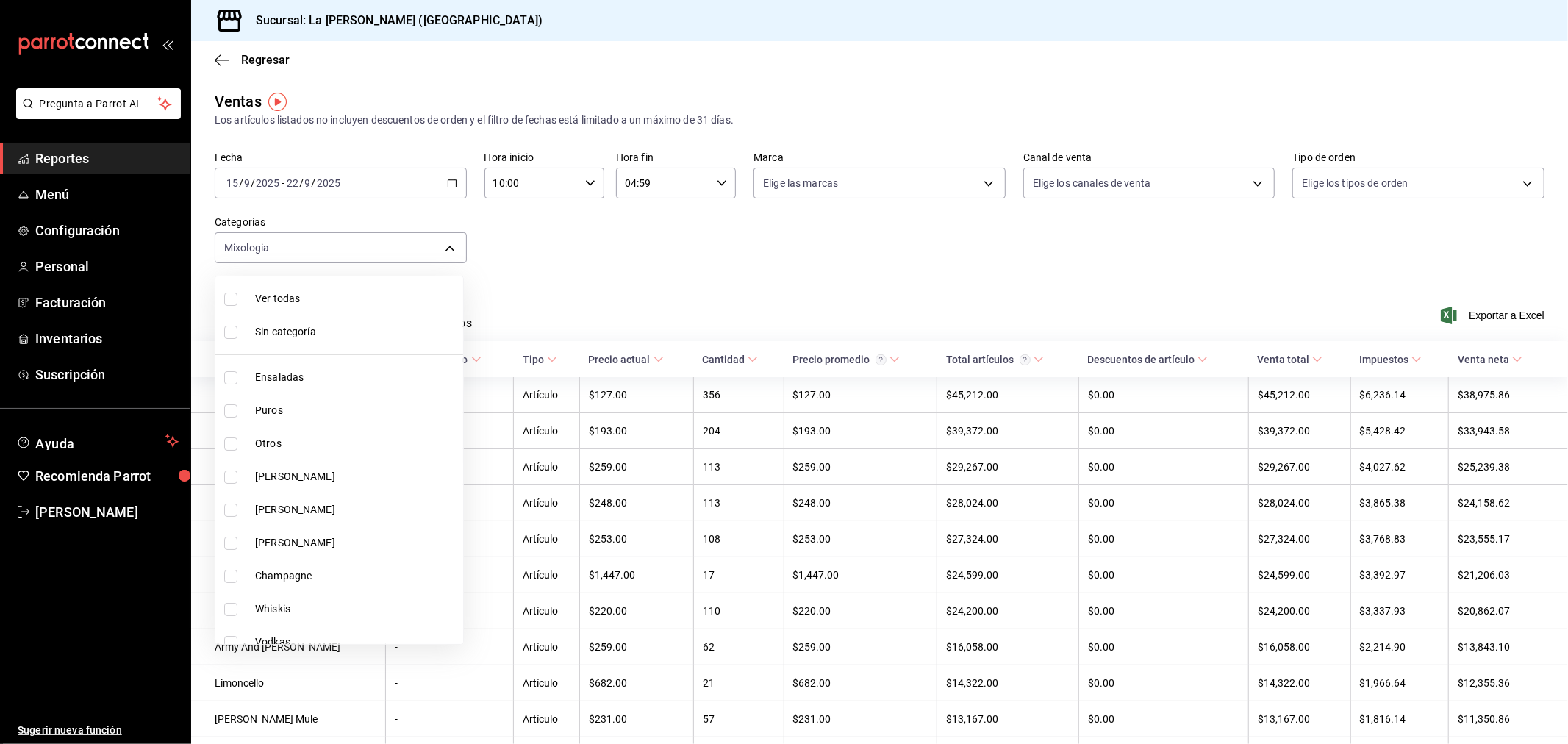
checkbox input "true"
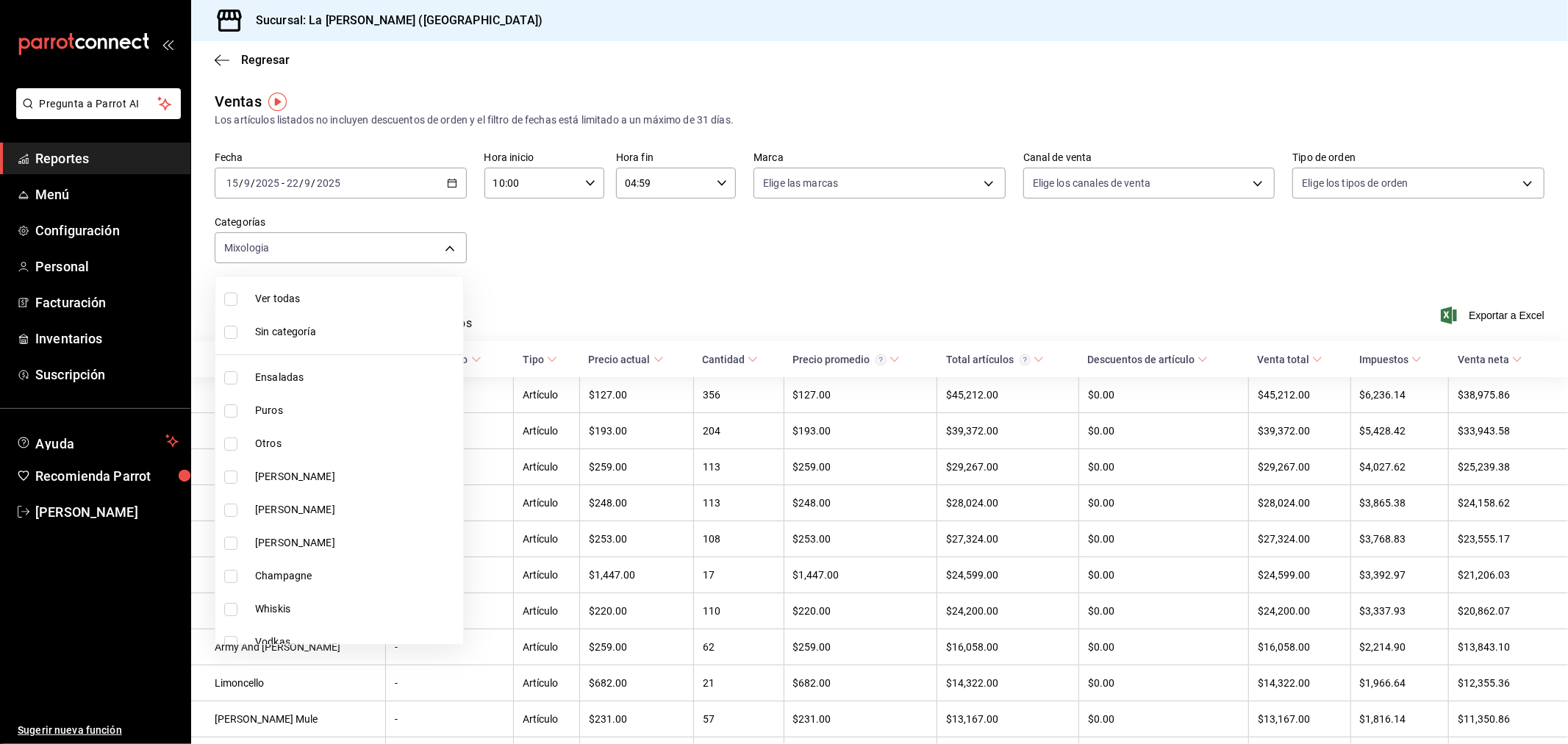
checkbox input "true"
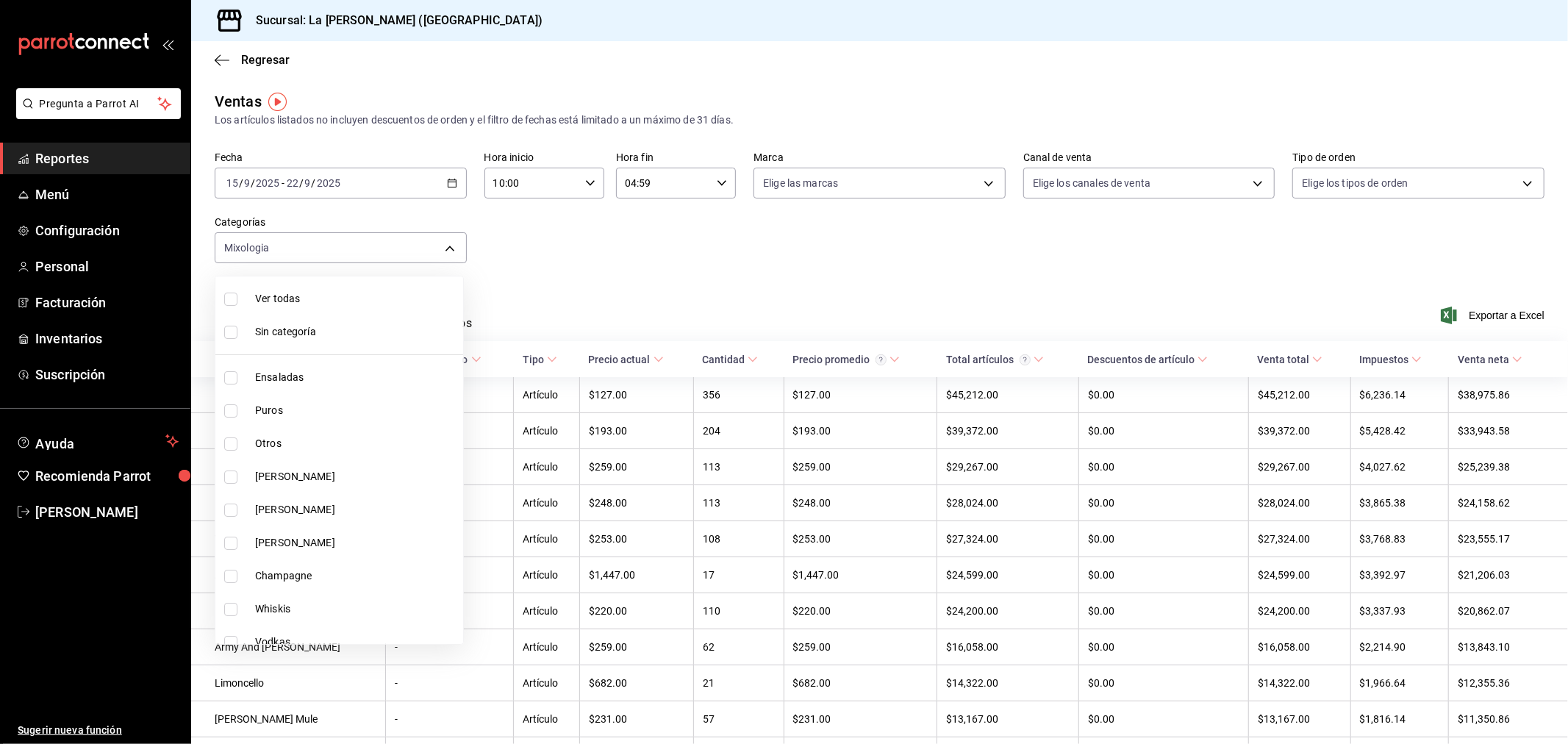
checkbox input "true"
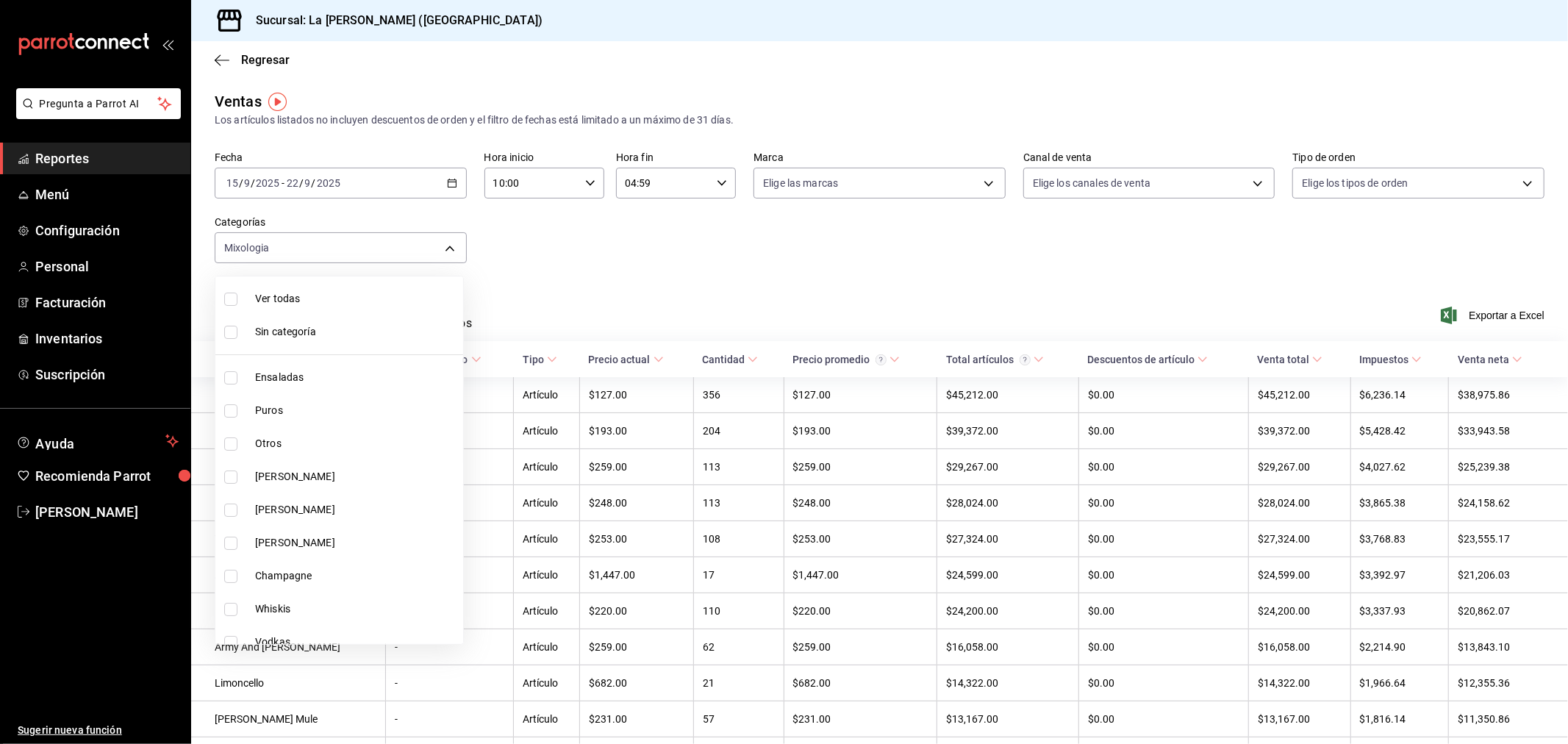
checkbox input "true"
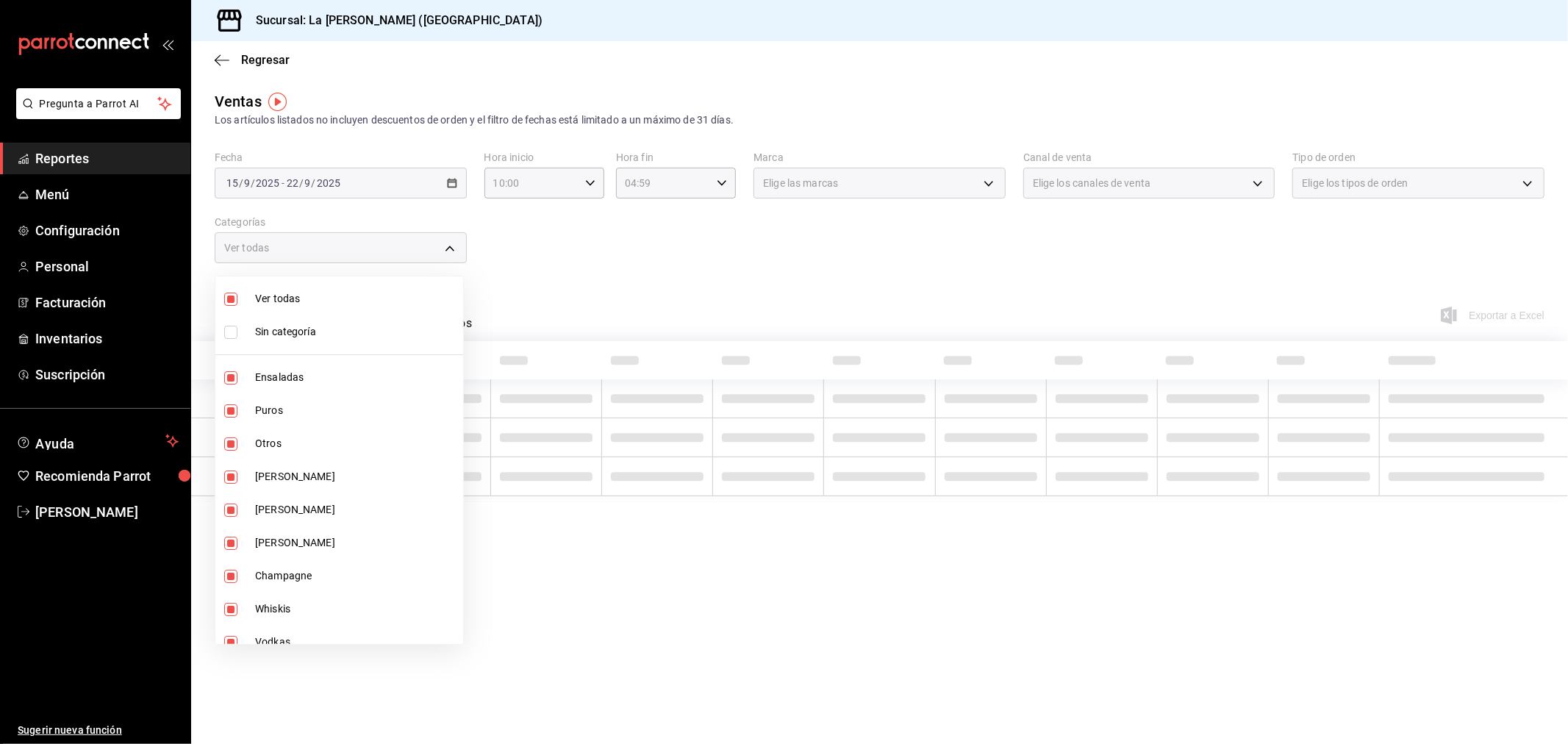
click at [875, 236] on div at bounding box center [784, 372] width 1568 height 744
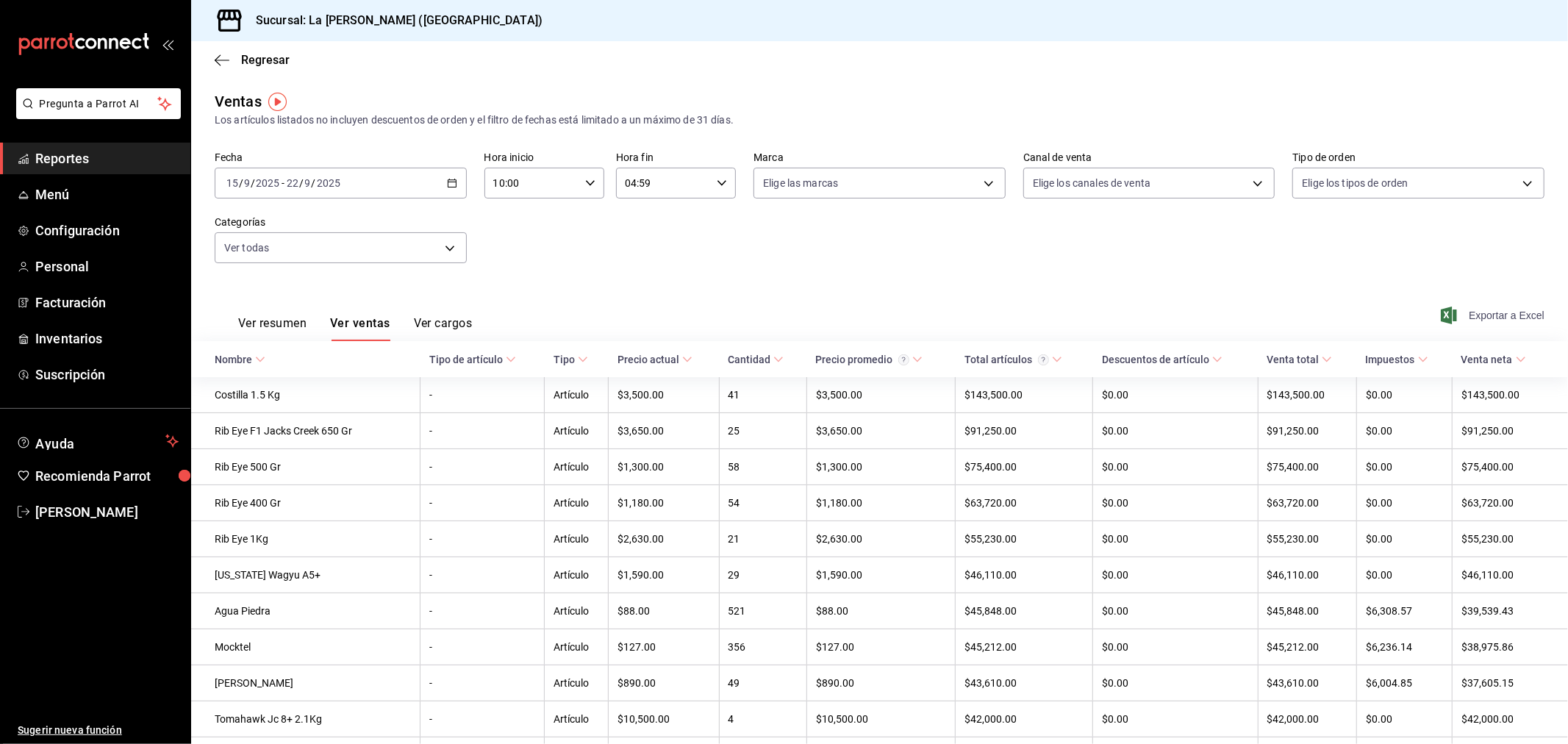
click at [1504, 312] on span "Exportar a Excel" at bounding box center [1493, 315] width 101 height 18
click at [402, 250] on body "Pregunta a Parrot AI Reportes Menú Configuración Personal Facturación Inventari…" at bounding box center [784, 372] width 1568 height 744
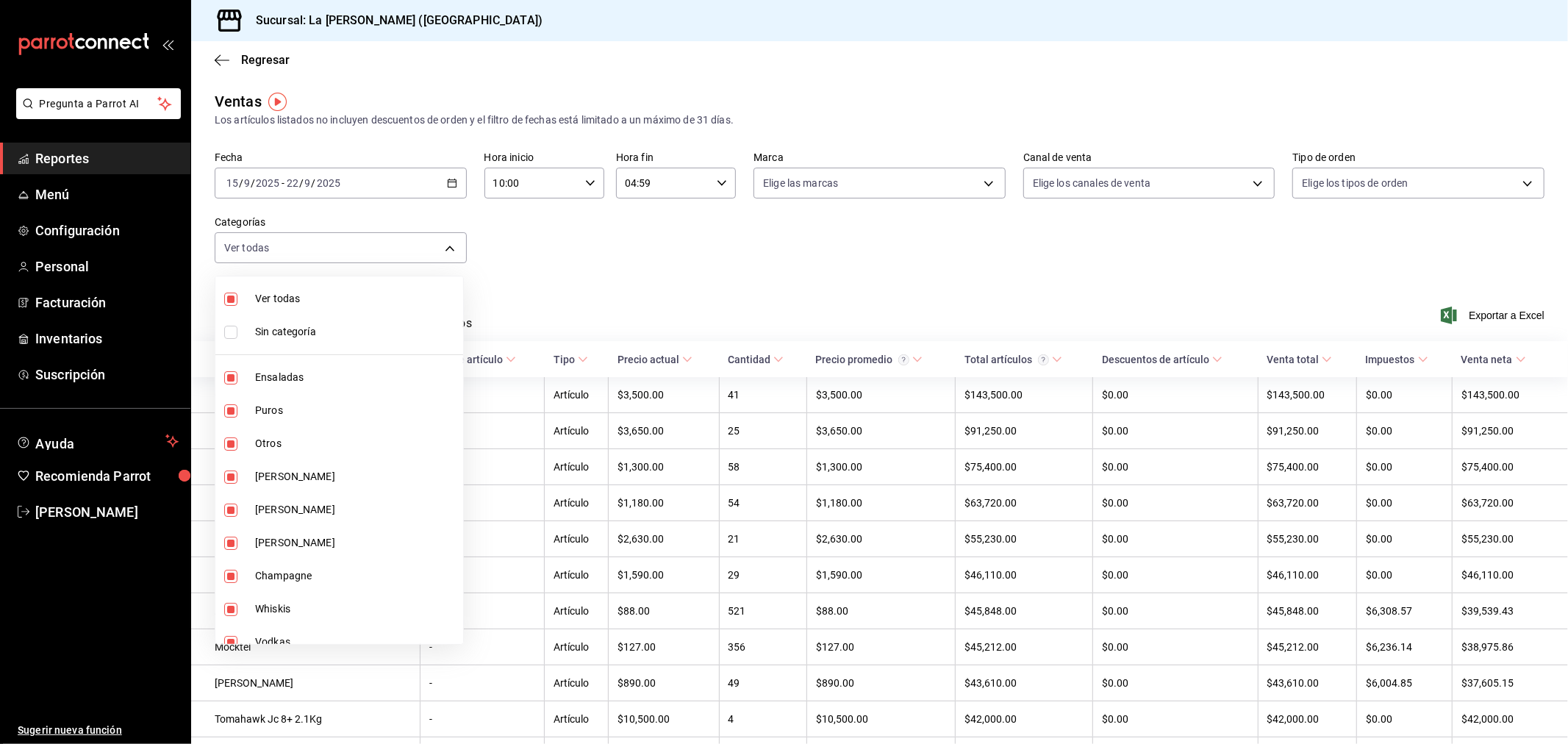
click at [366, 300] on span "Ver todas" at bounding box center [356, 299] width 202 height 15
checkbox input "false"
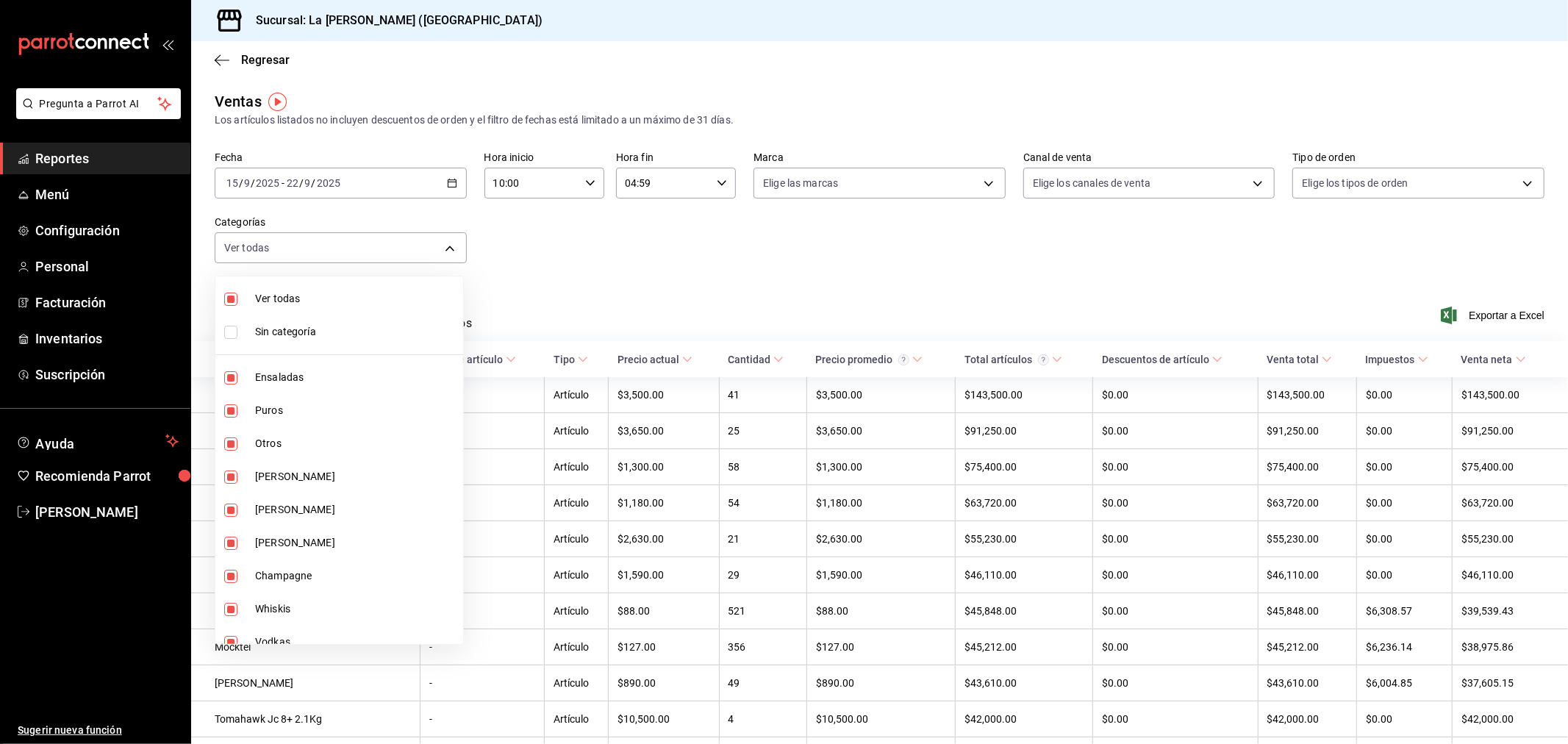
checkbox input "false"
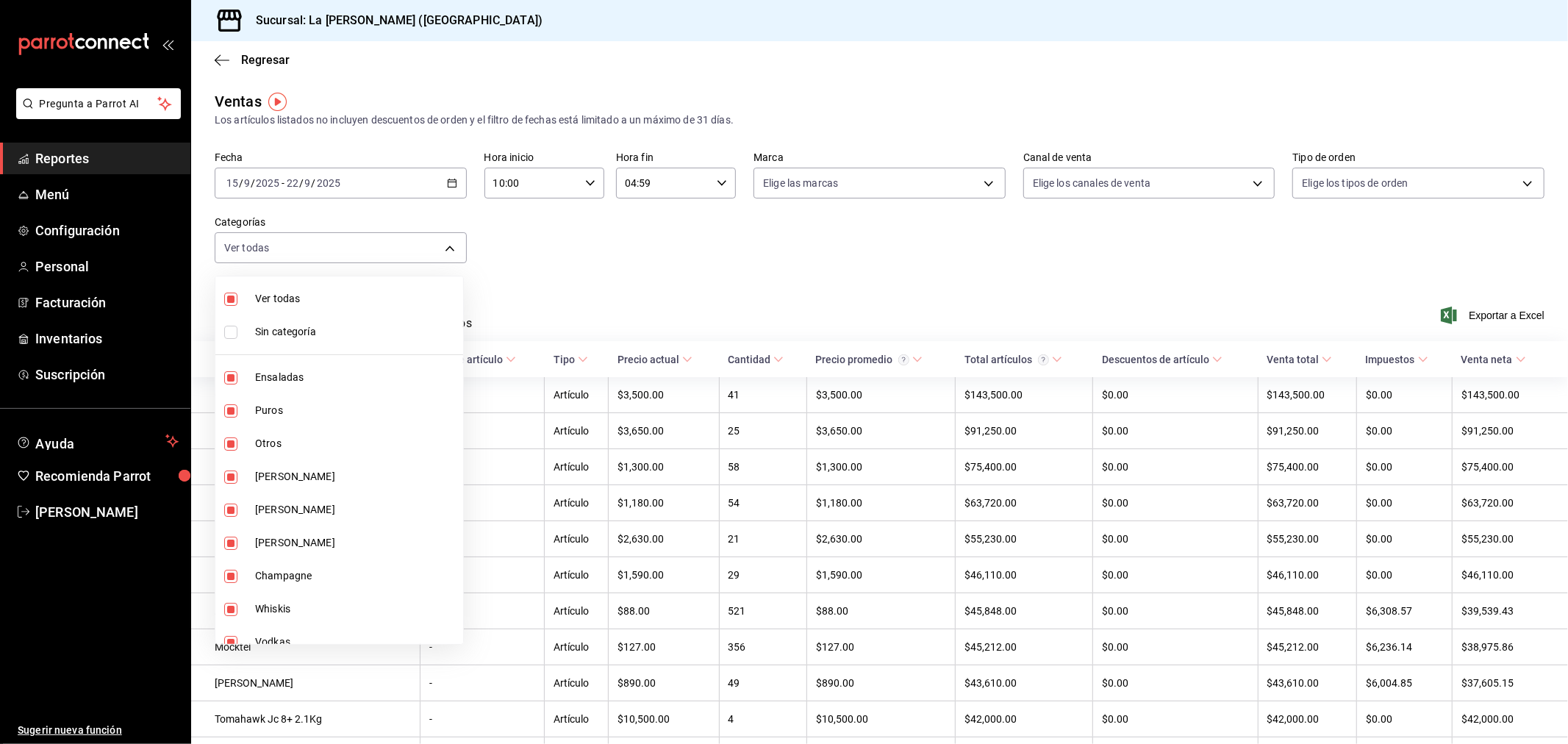
checkbox input "false"
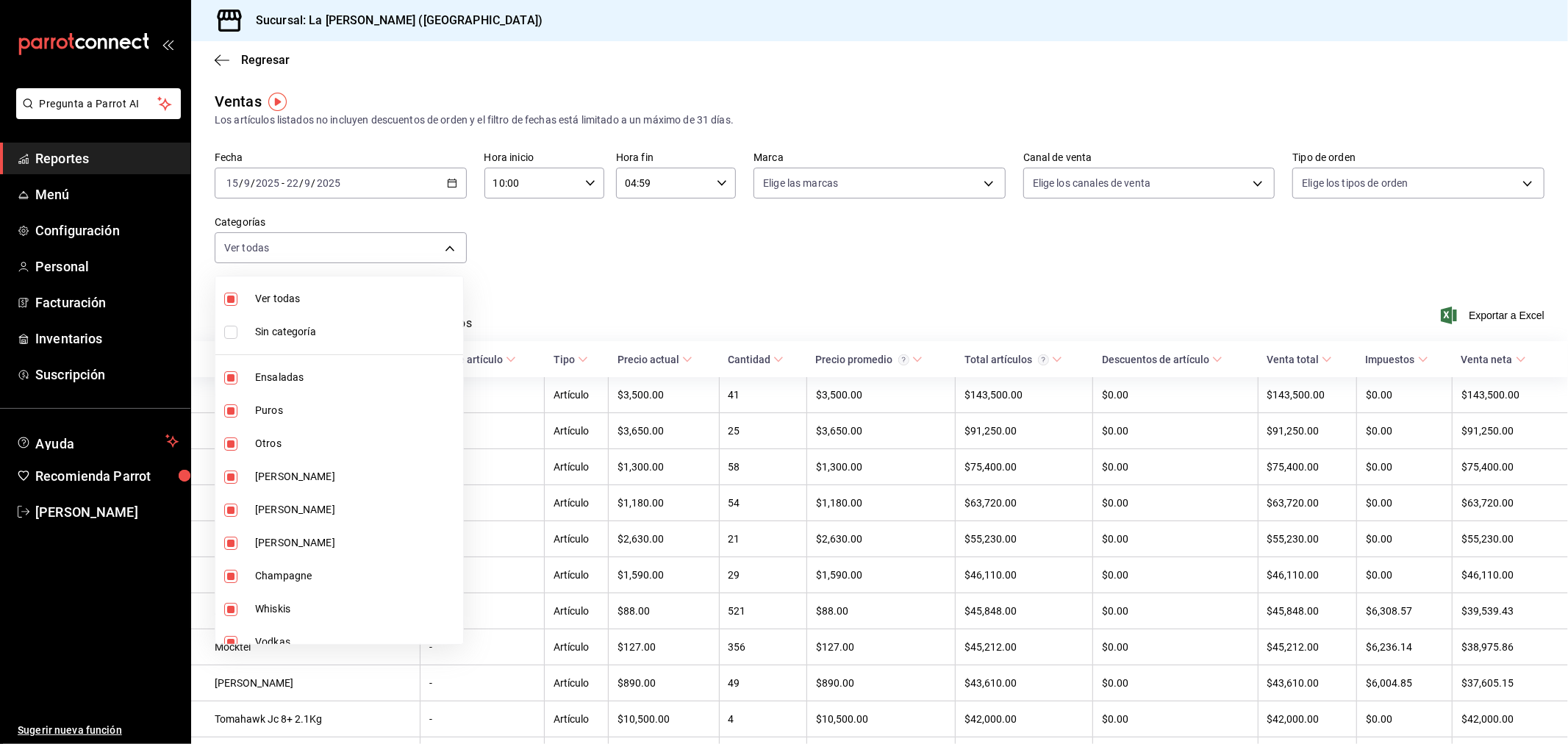
checkbox input "false"
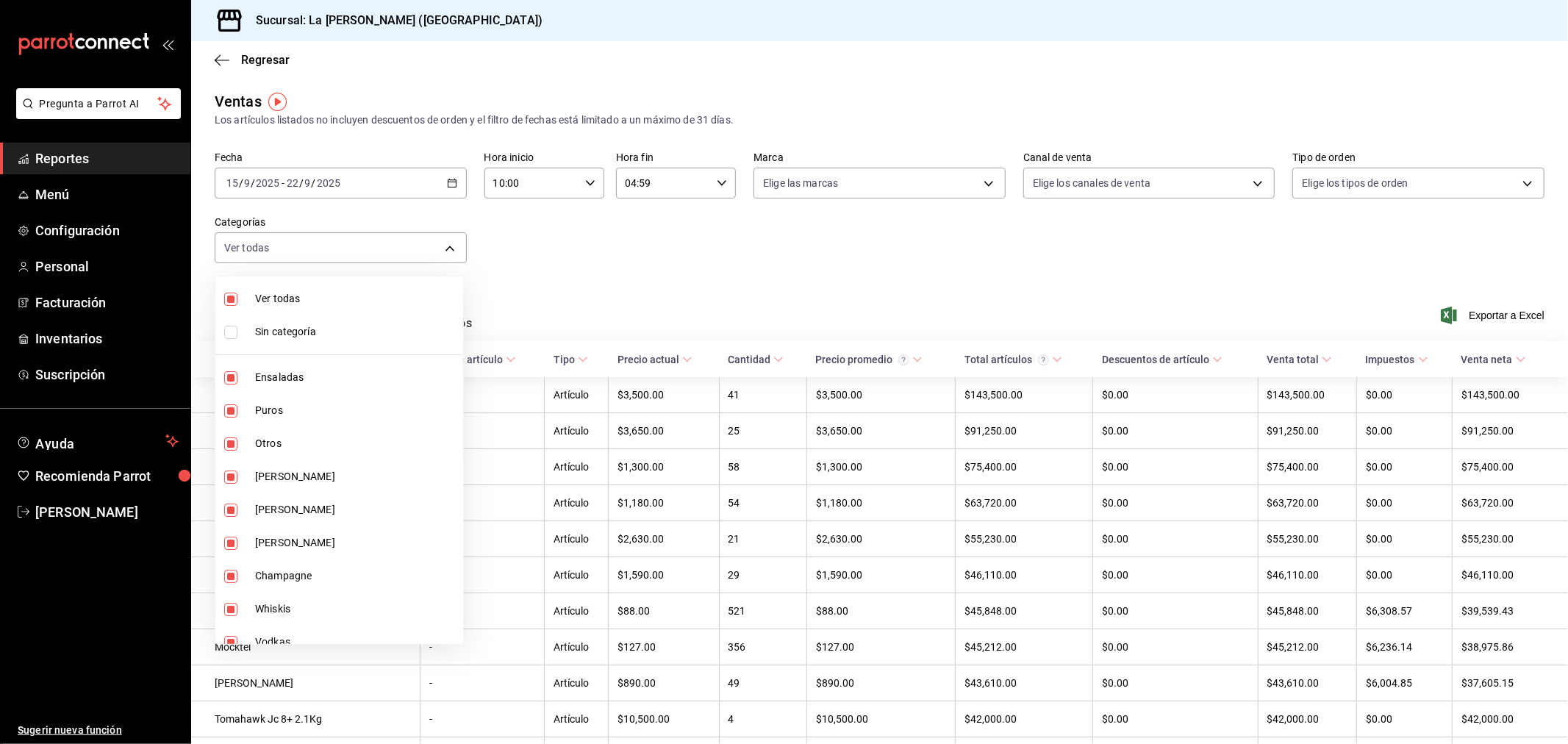
checkbox input "false"
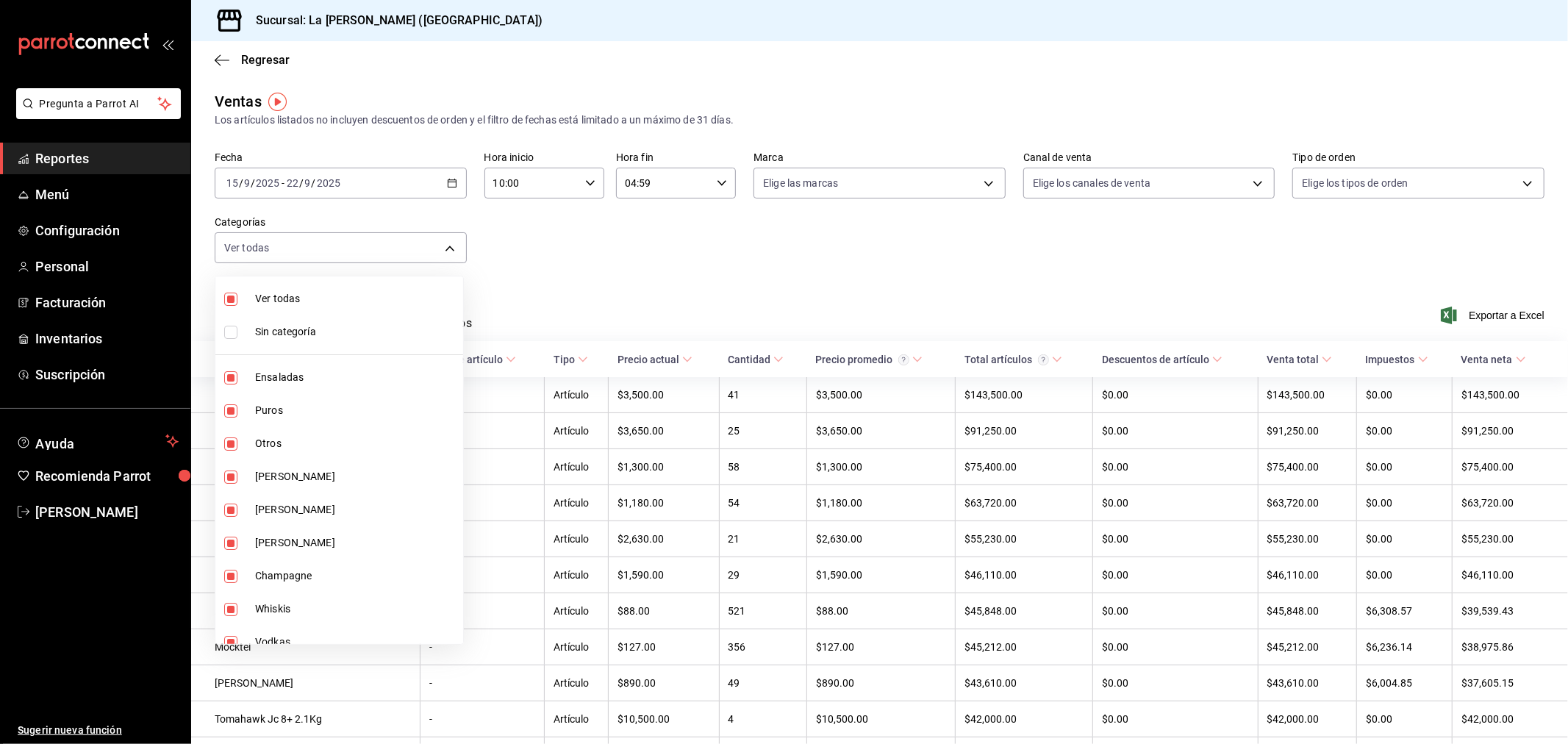
checkbox input "false"
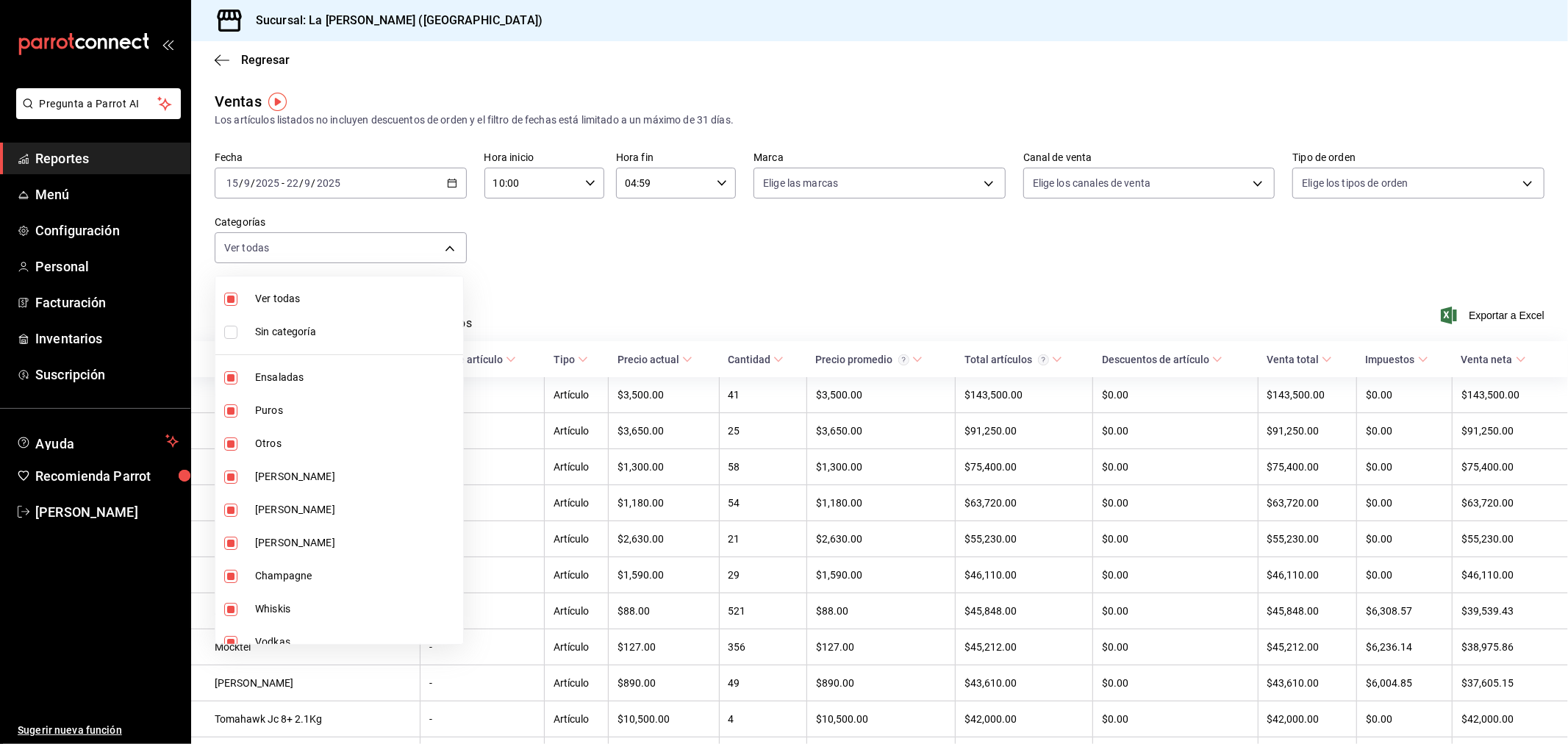
checkbox input "false"
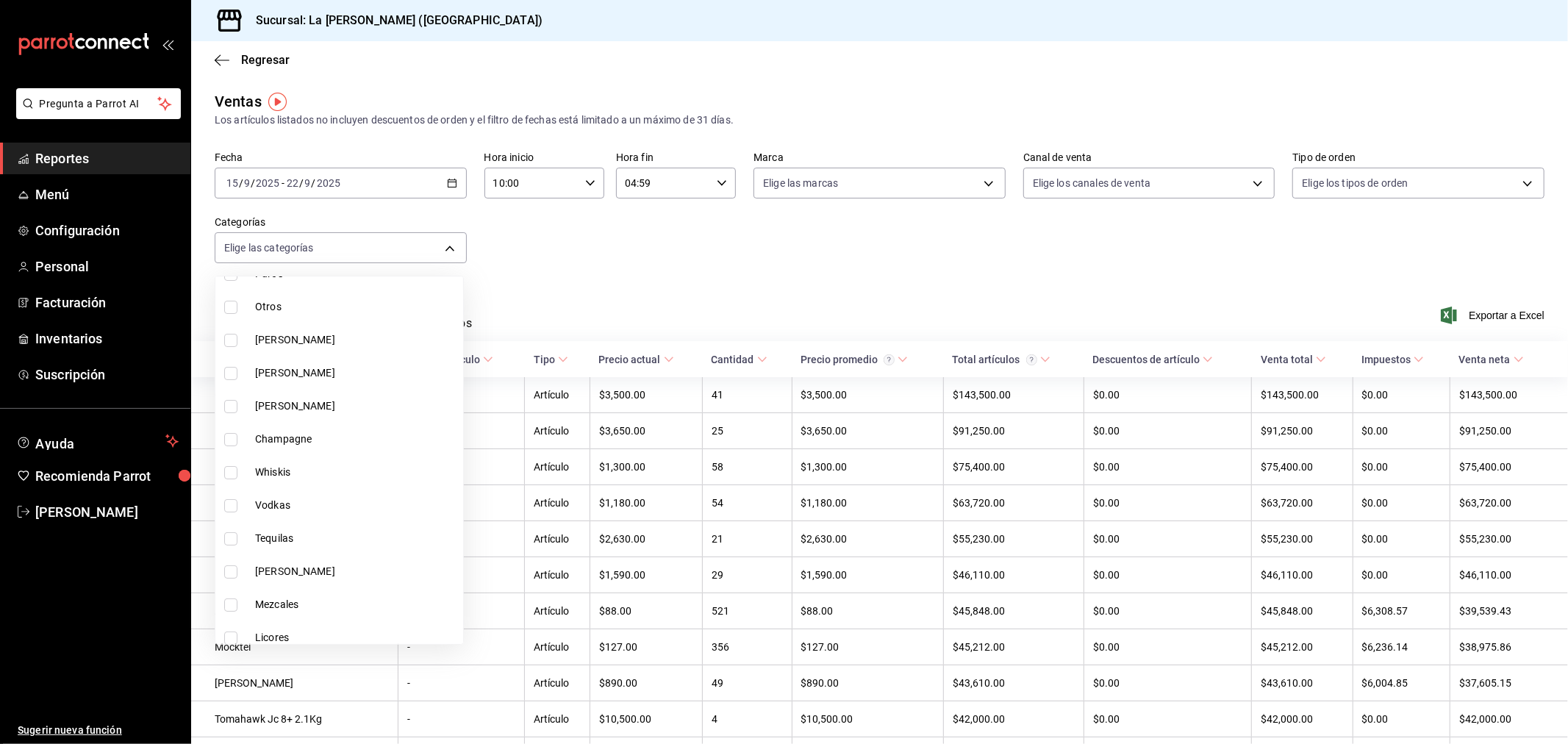
scroll to position [490, 0]
click at [326, 585] on span "Cafes Y Bebidas" at bounding box center [356, 582] width 202 height 15
type input "9ab65bc6-0750-4abf-b09b-76eddf2b32a2"
checkbox input "true"
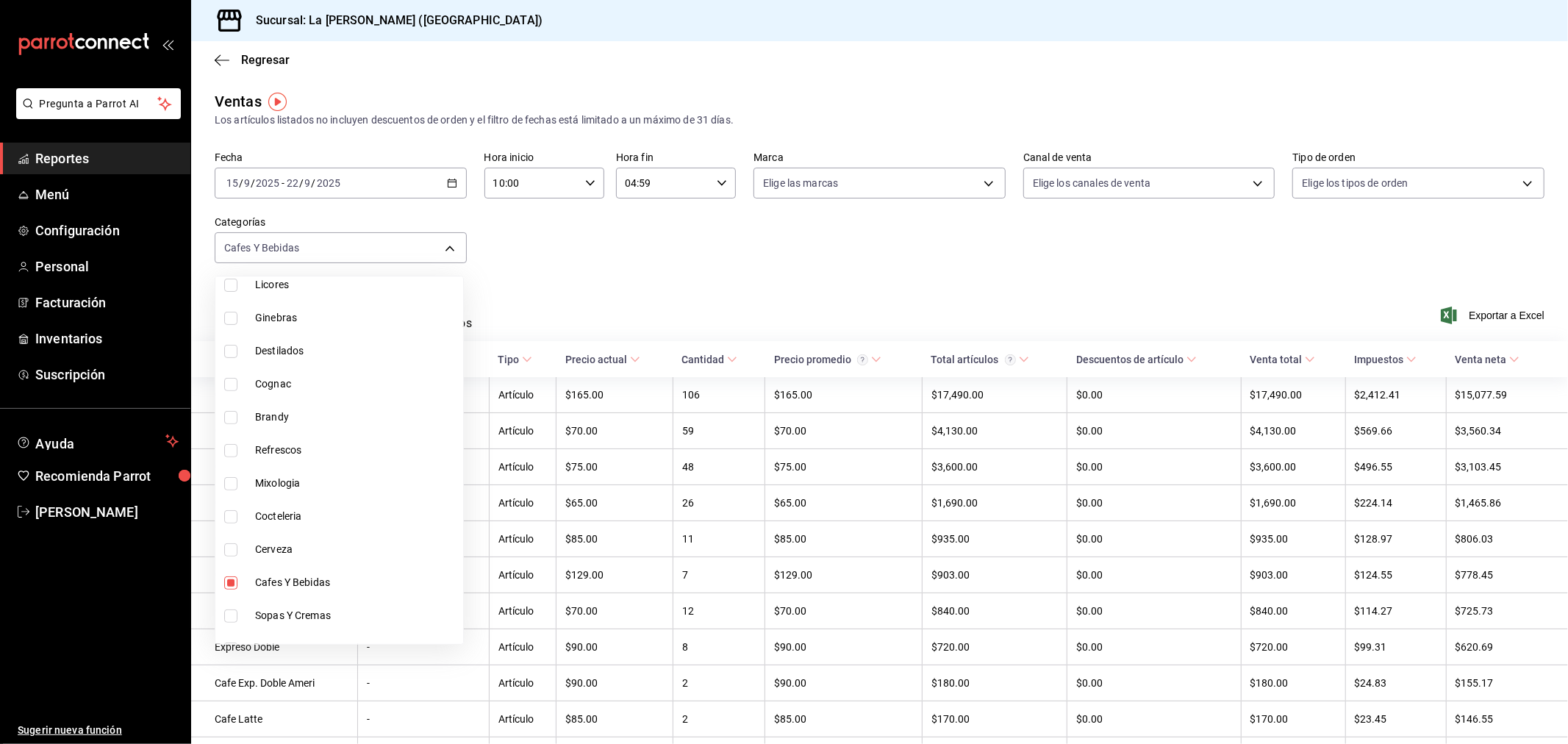
click at [1094, 277] on div at bounding box center [784, 372] width 1568 height 744
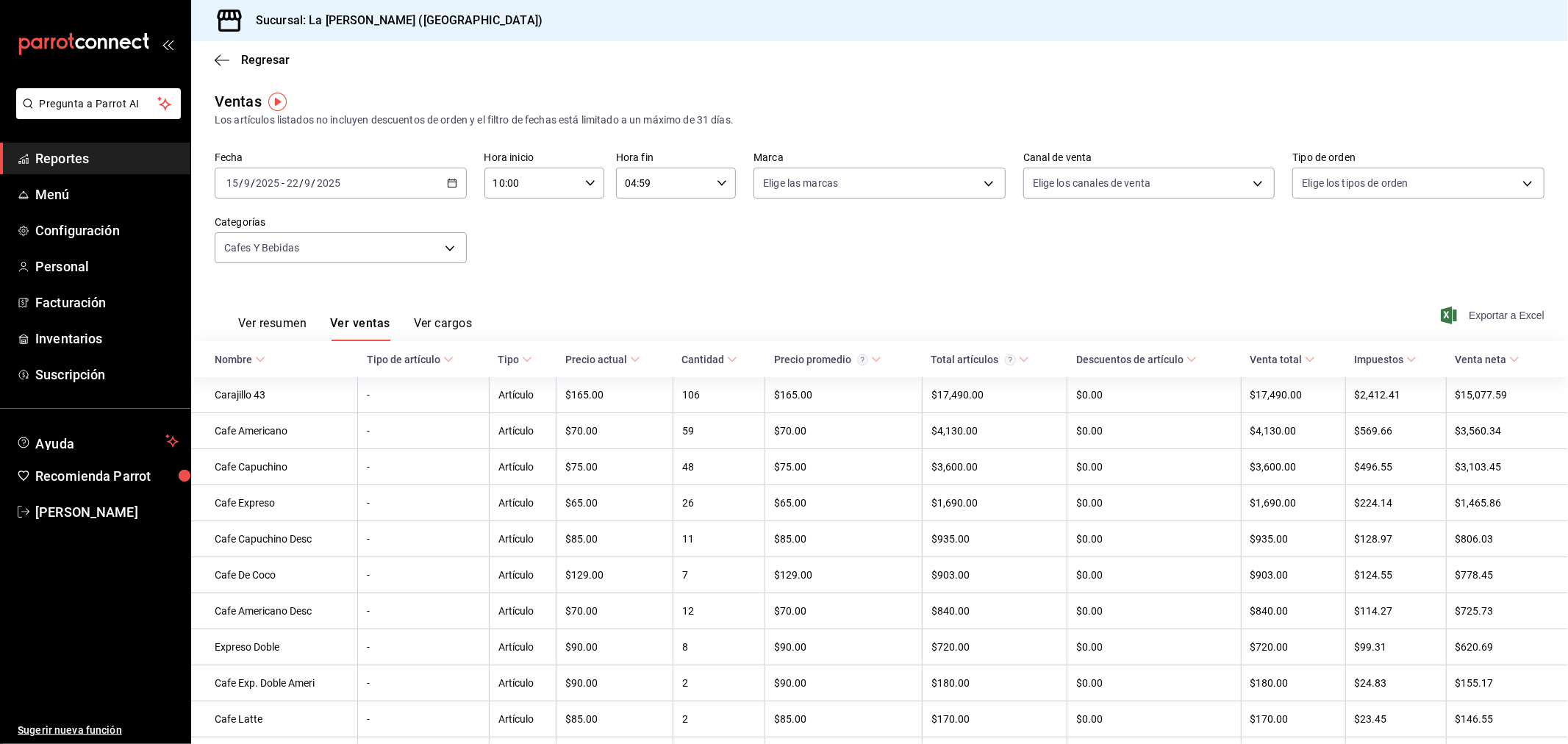
click at [1467, 316] on span "Exportar a Excel" at bounding box center [1493, 315] width 101 height 18
click at [378, 251] on body "Pregunta a Parrot AI Reportes Menú Configuración Personal Facturación Inventari…" at bounding box center [784, 372] width 1568 height 744
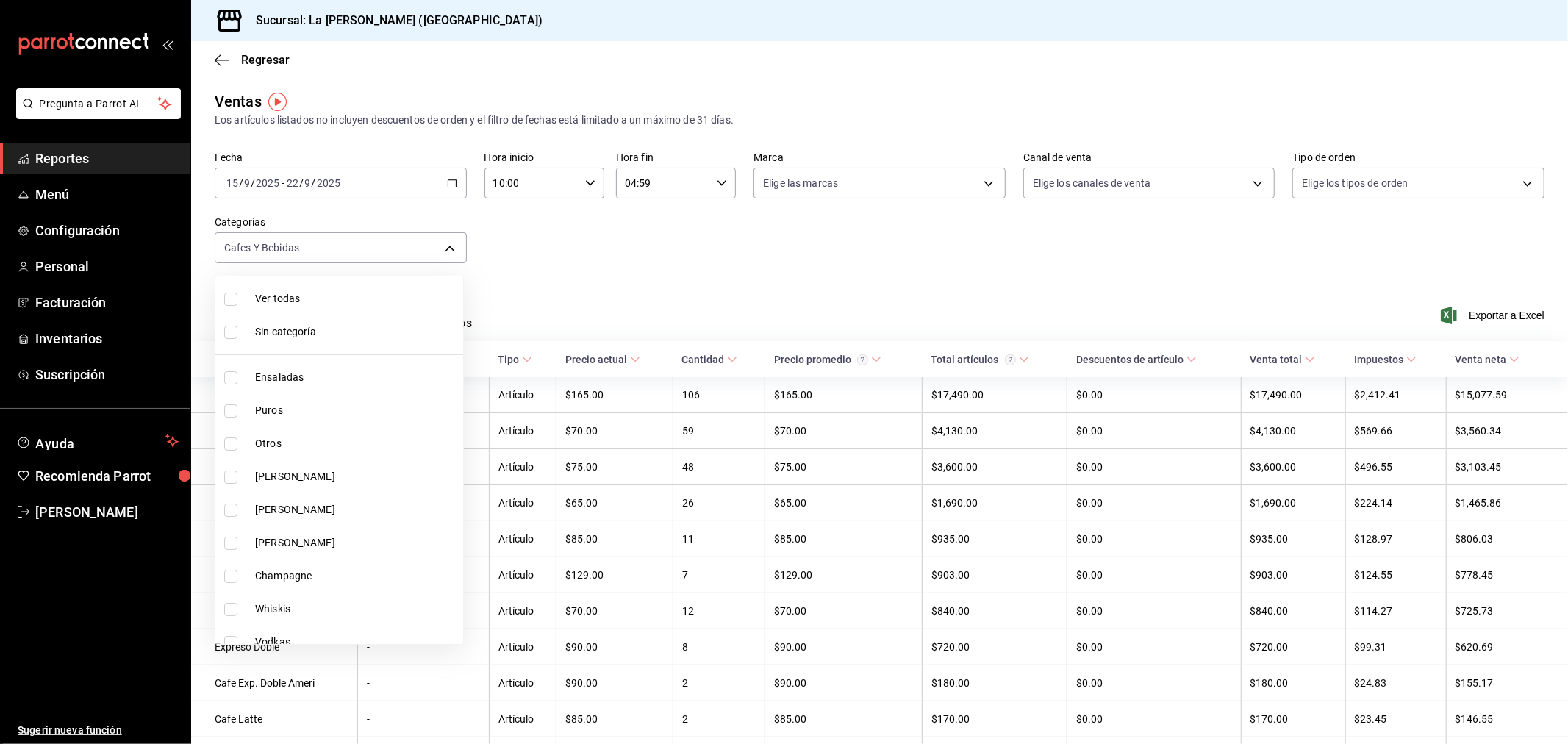
click at [295, 294] on span "Ver todas" at bounding box center [356, 299] width 202 height 15
type input "2090f425-4f83-43b7-8a5b-a268cdb56233,18ec9086-dcf8-41ec-b6a4-4dd86ace04e1,6055b…"
checkbox input "true"
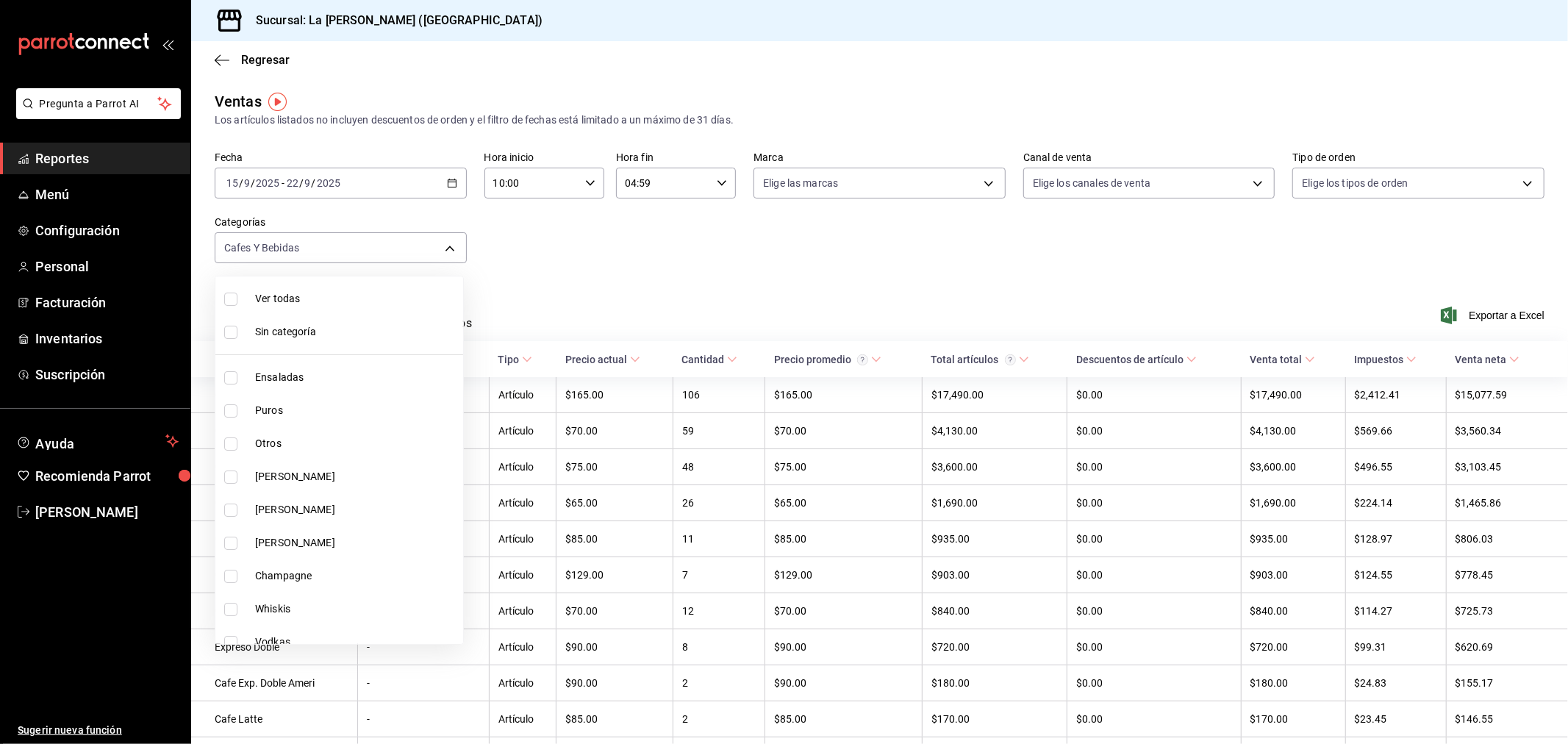
checkbox input "true"
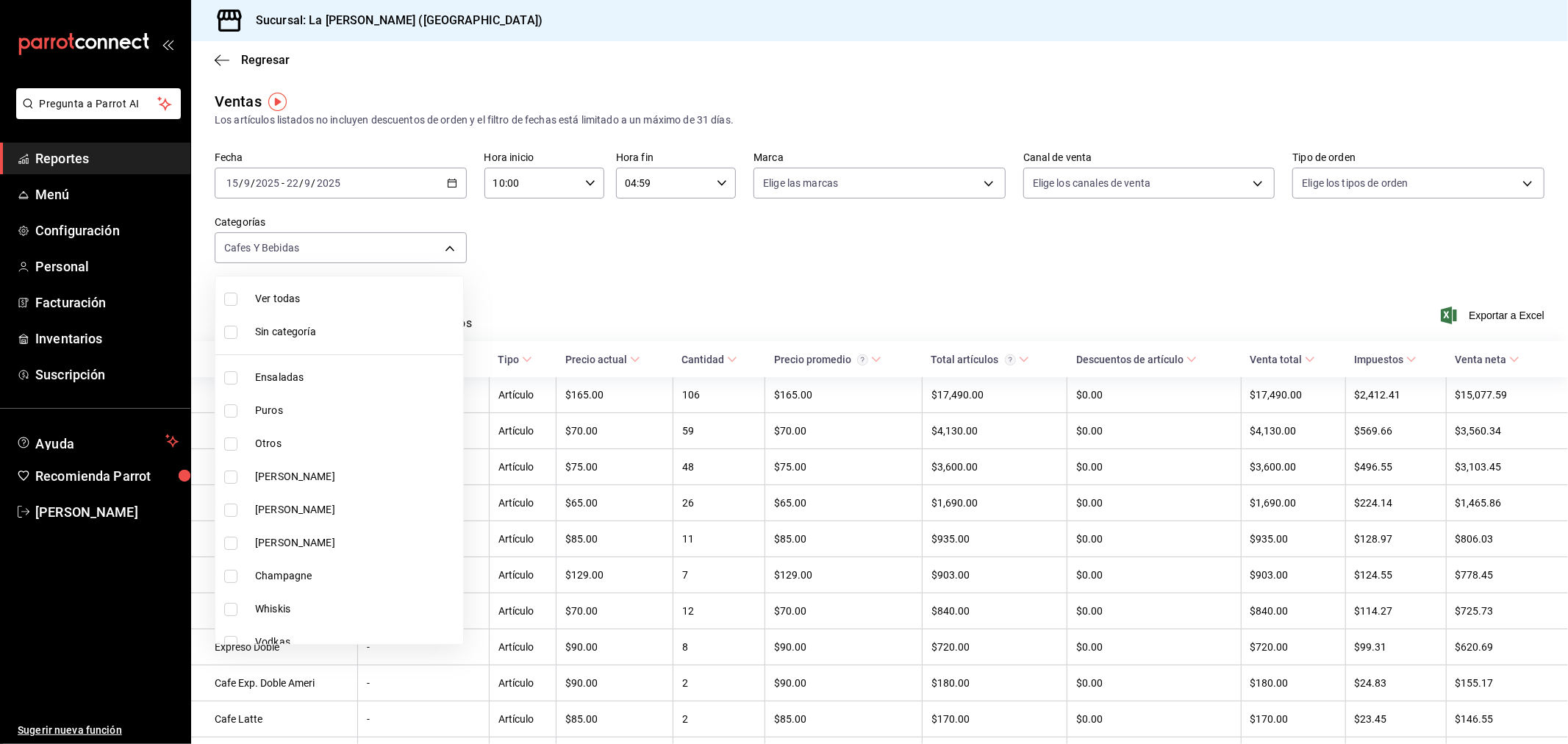
checkbox input "true"
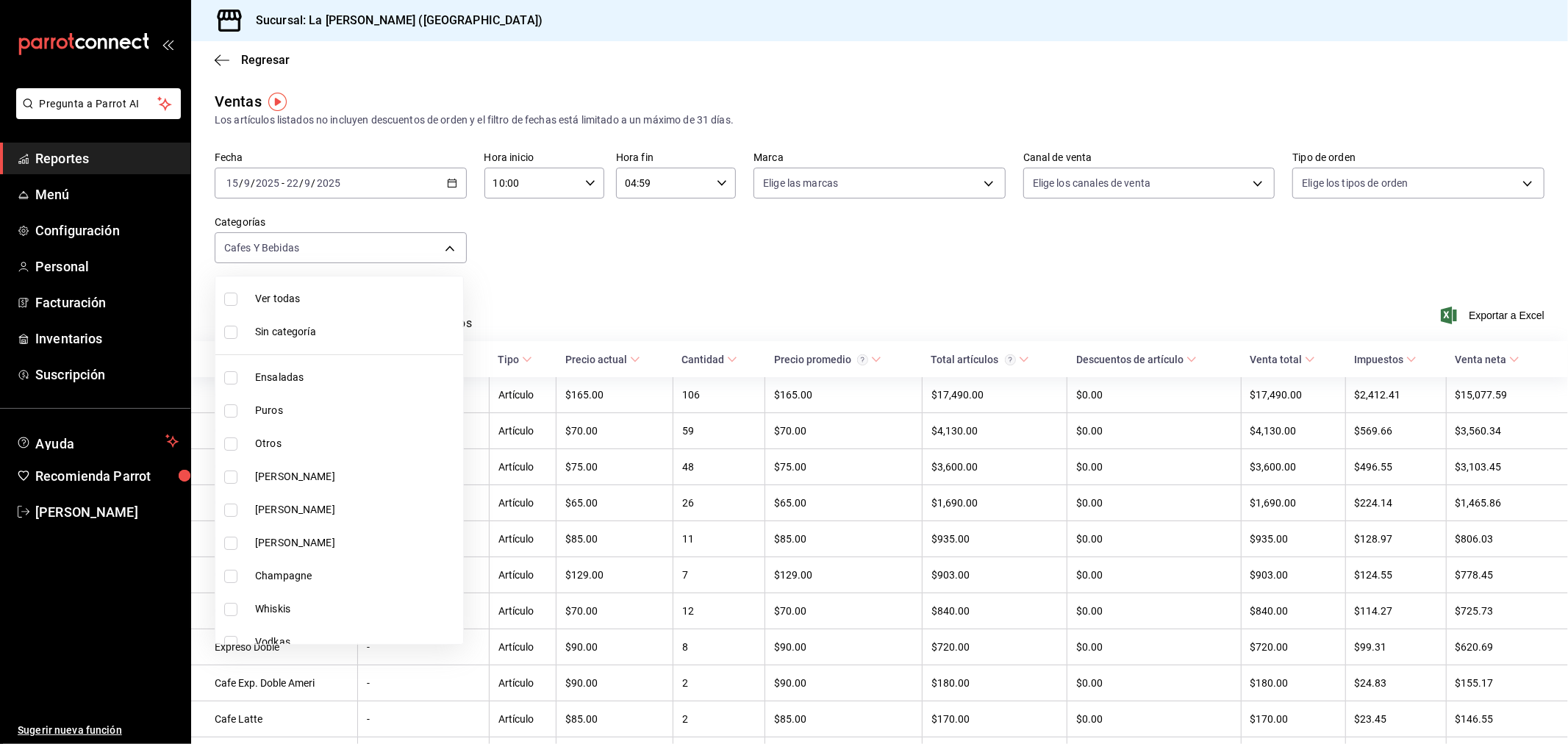
checkbox input "true"
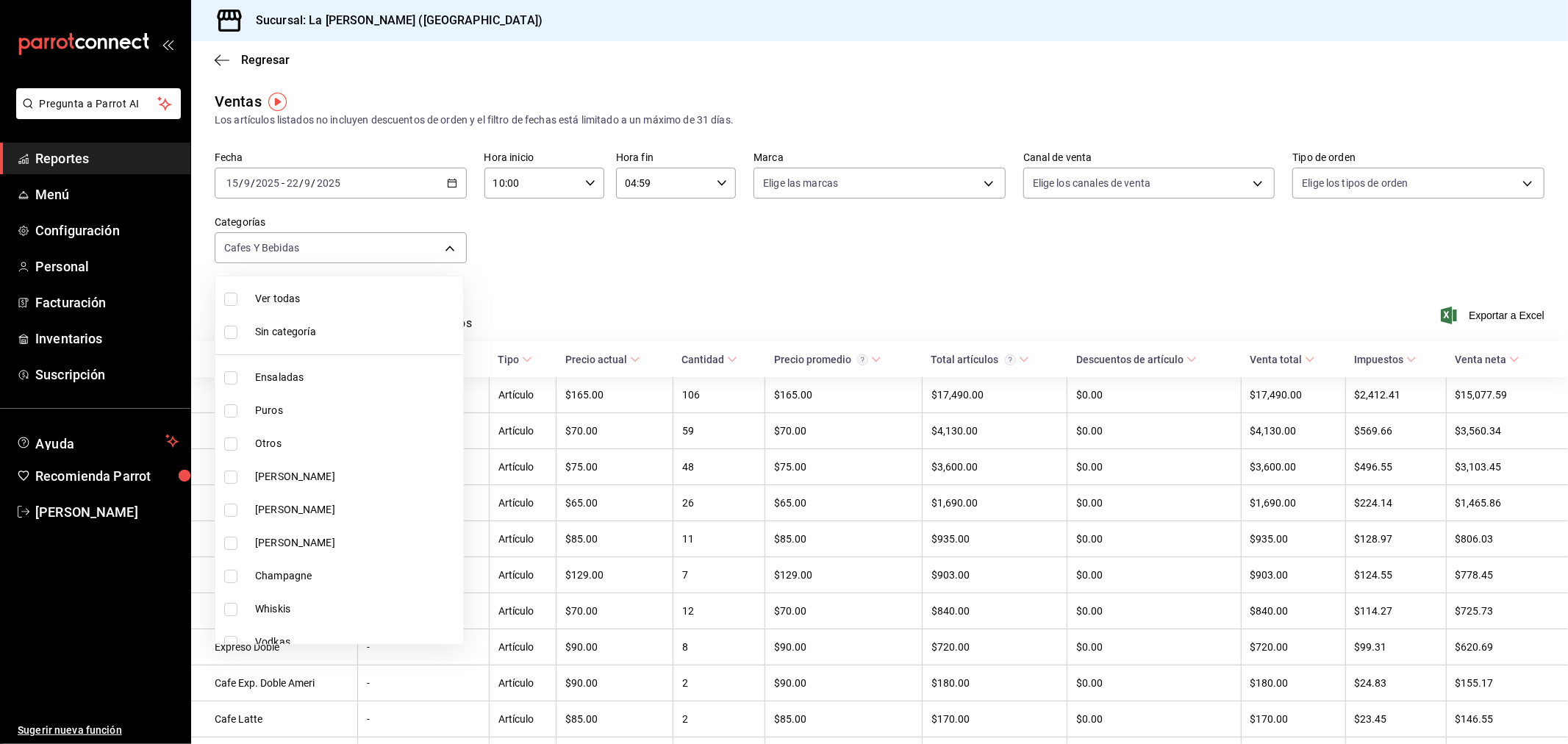
checkbox input "true"
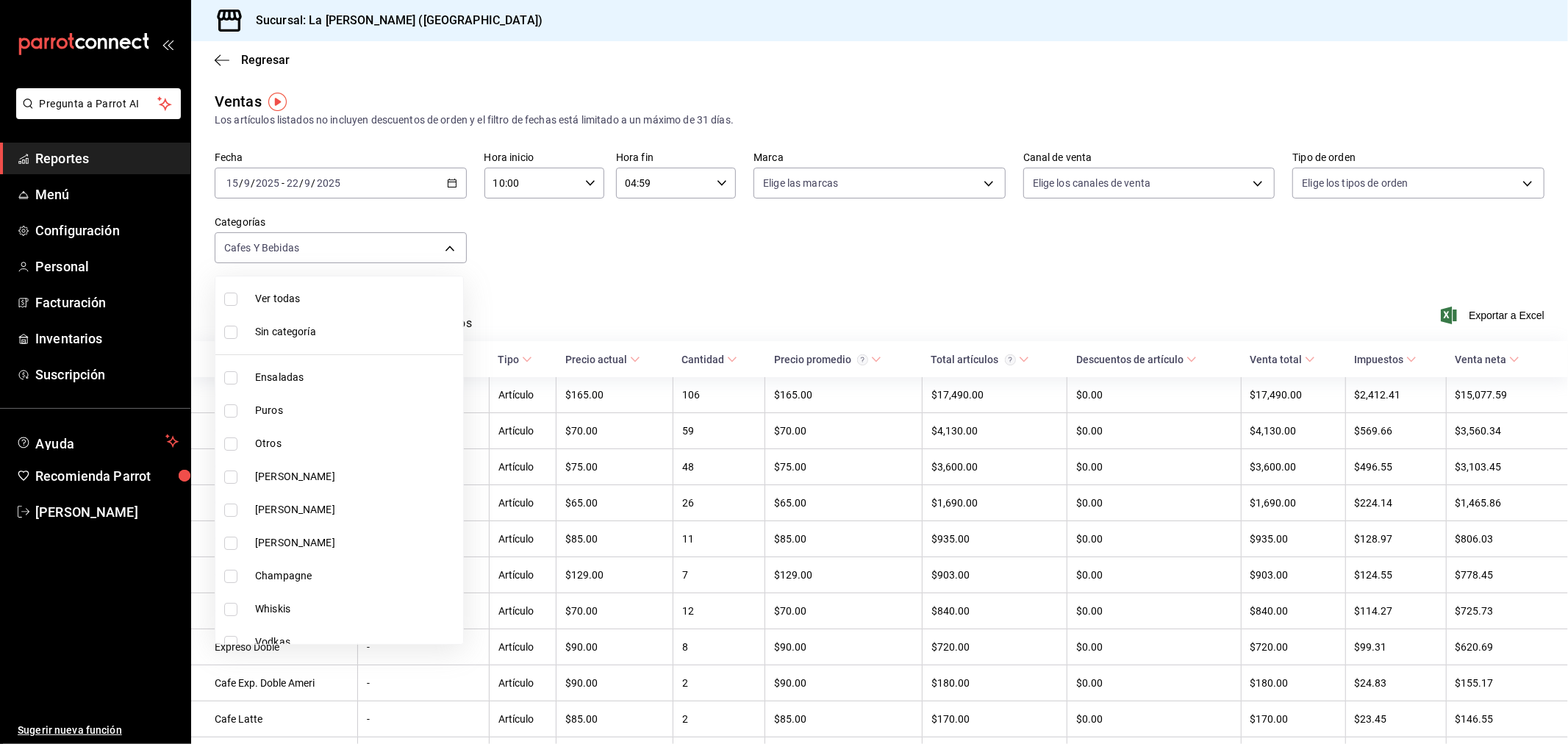
checkbox input "true"
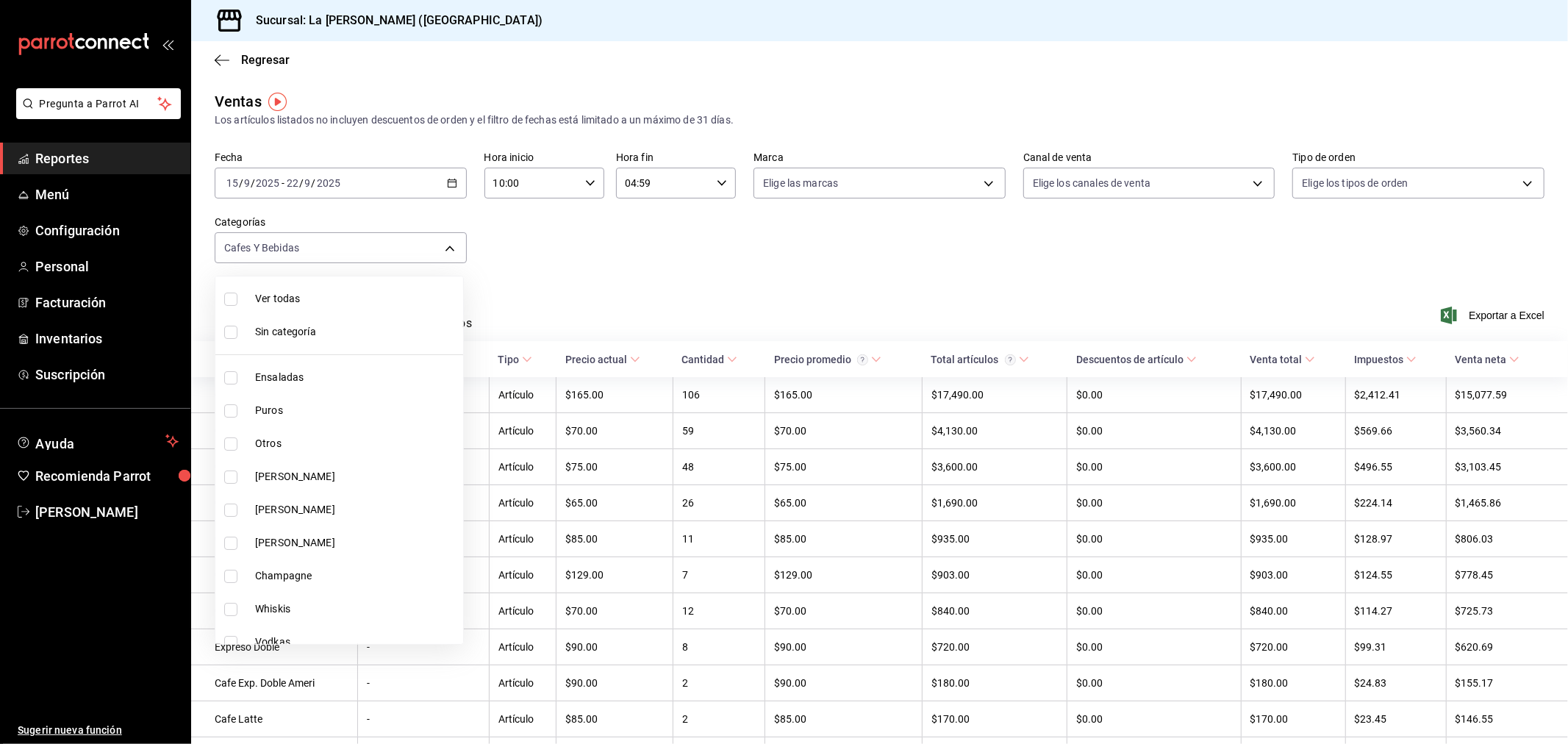
checkbox input "true"
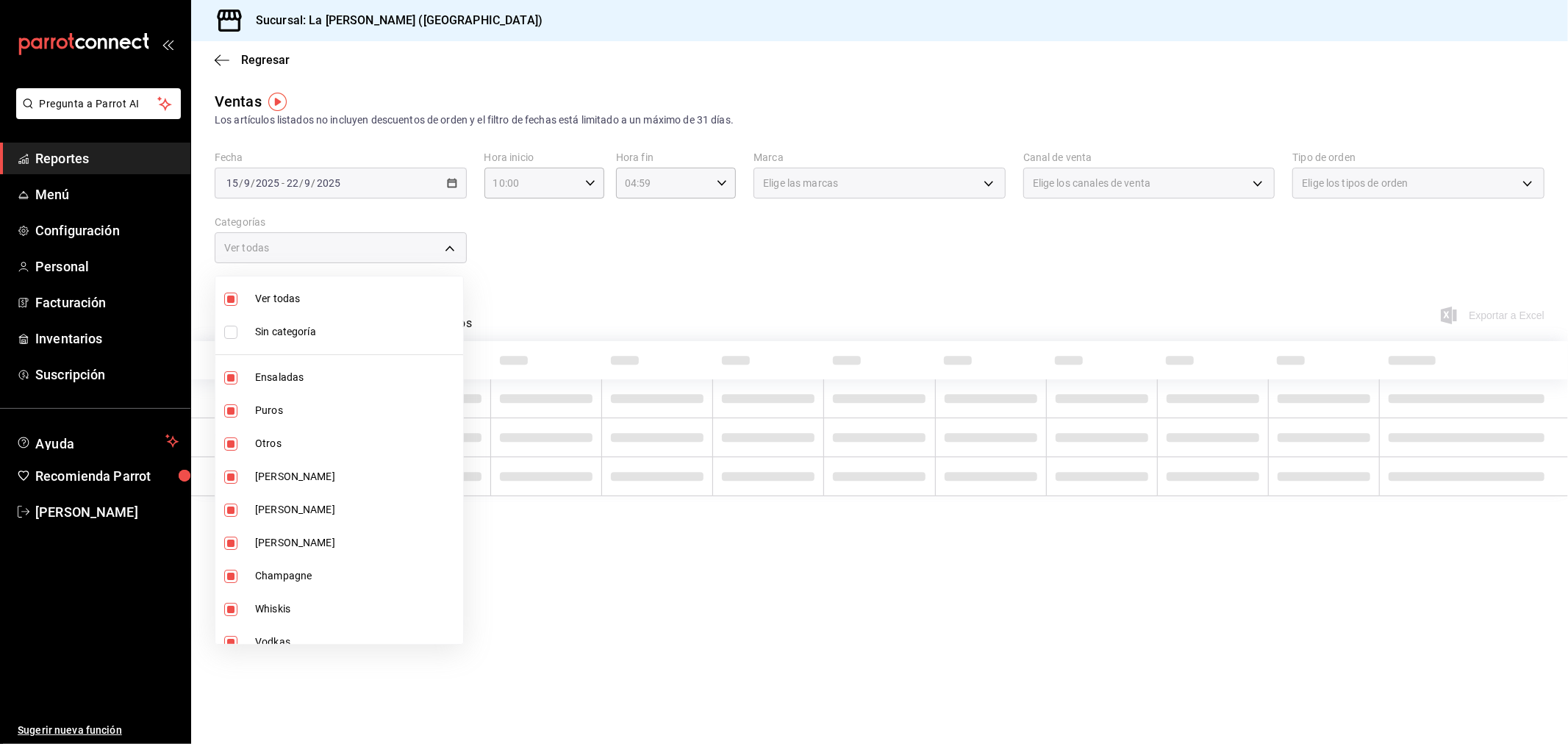
click at [297, 295] on span "Ver todas" at bounding box center [356, 299] width 202 height 15
checkbox input "false"
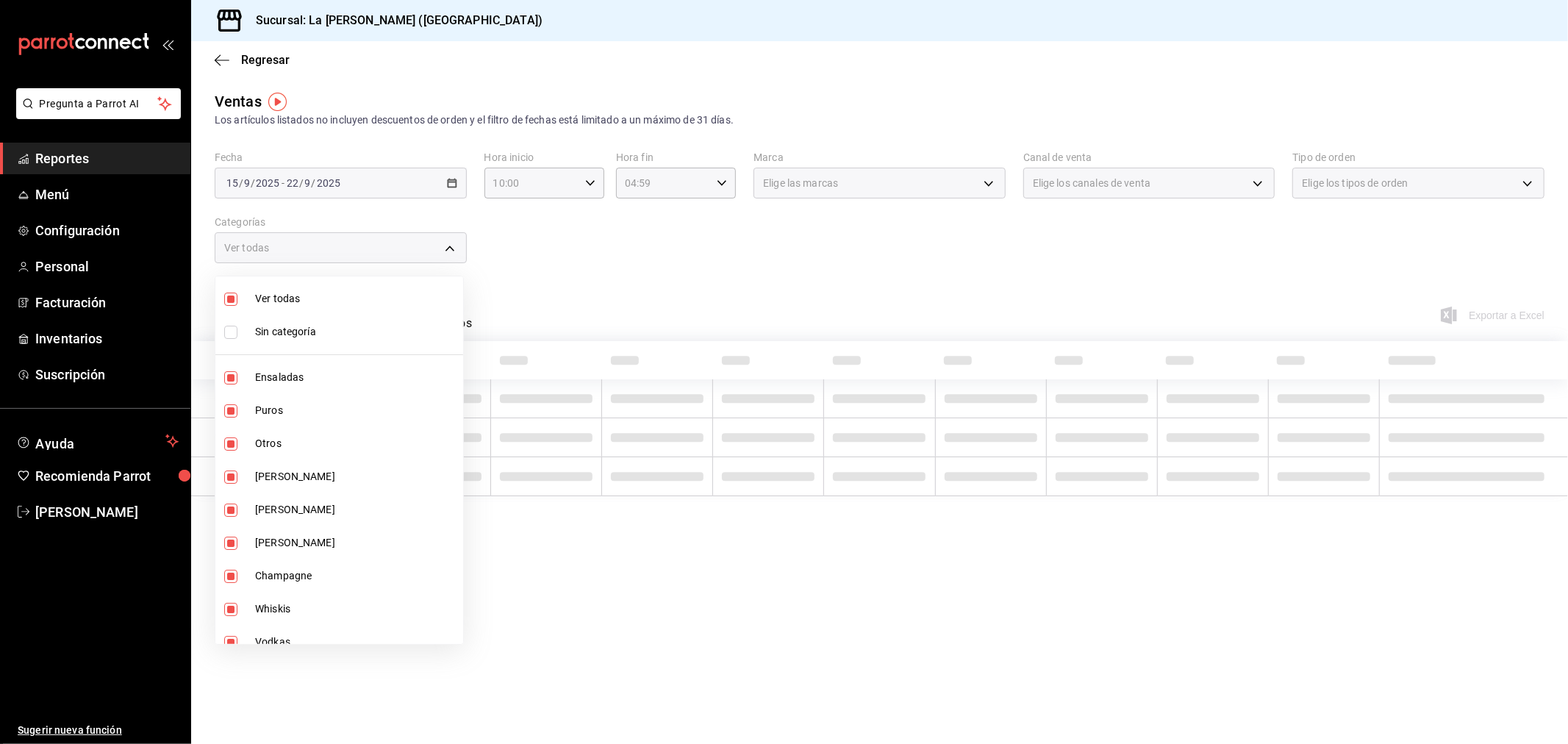
checkbox input "false"
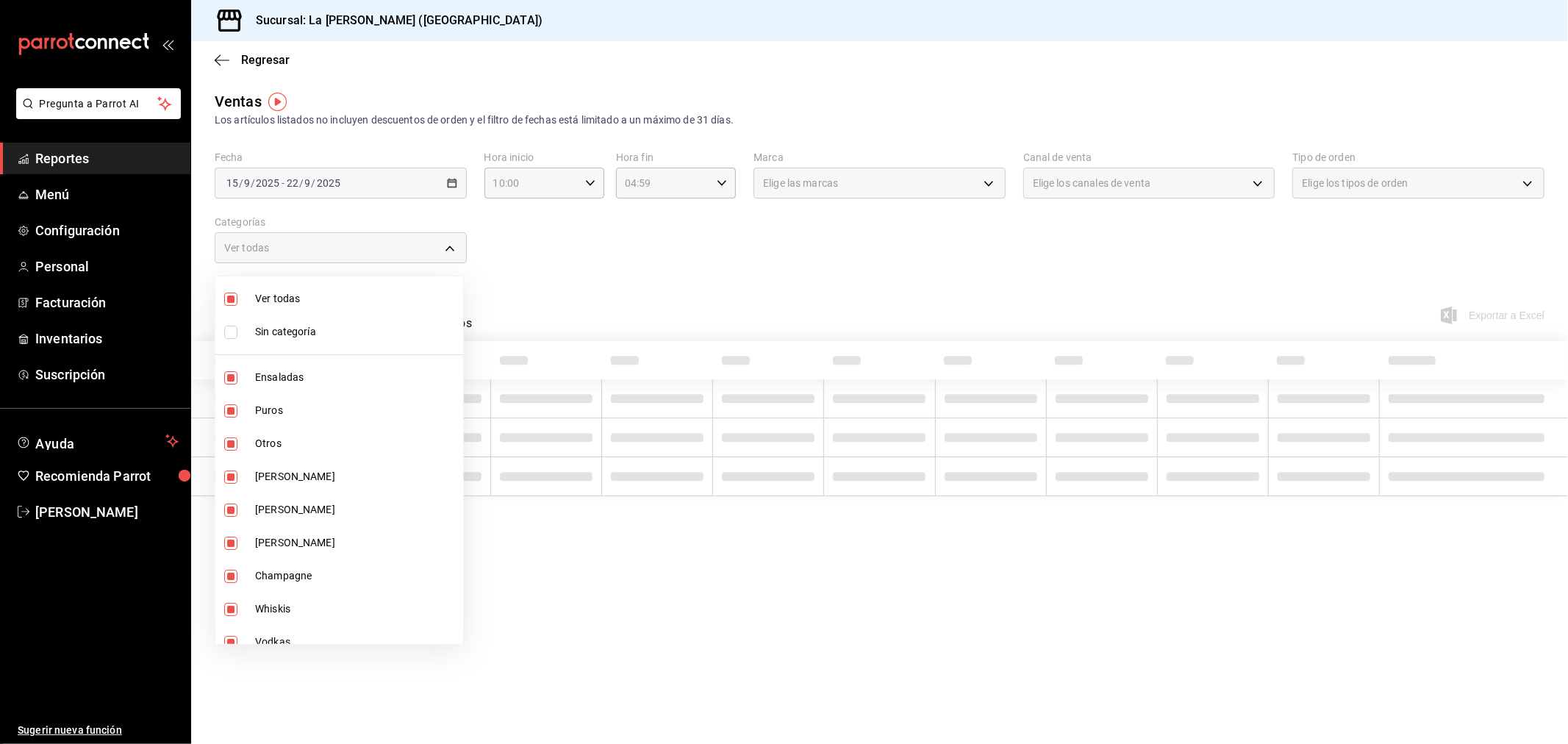
checkbox input "false"
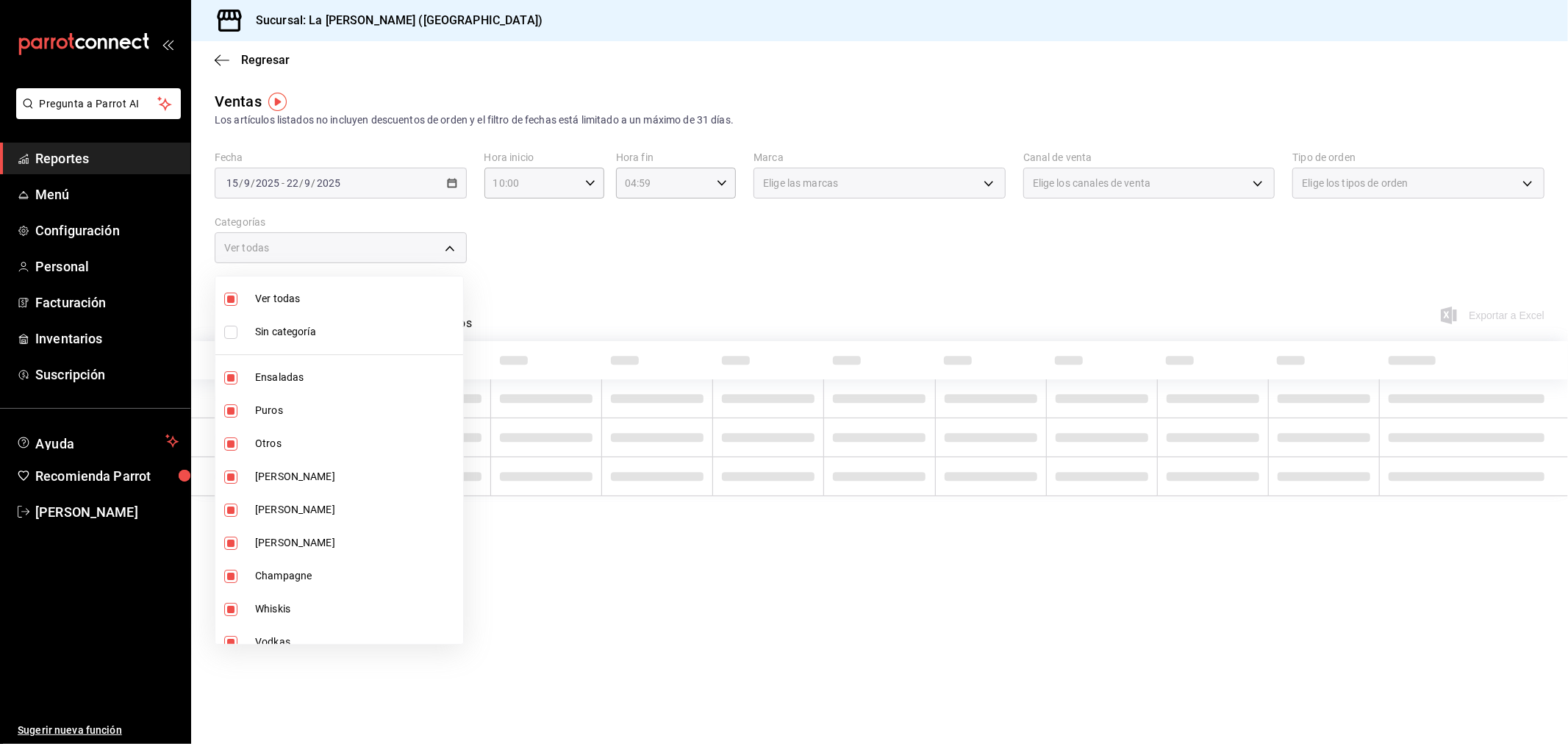
checkbox input "false"
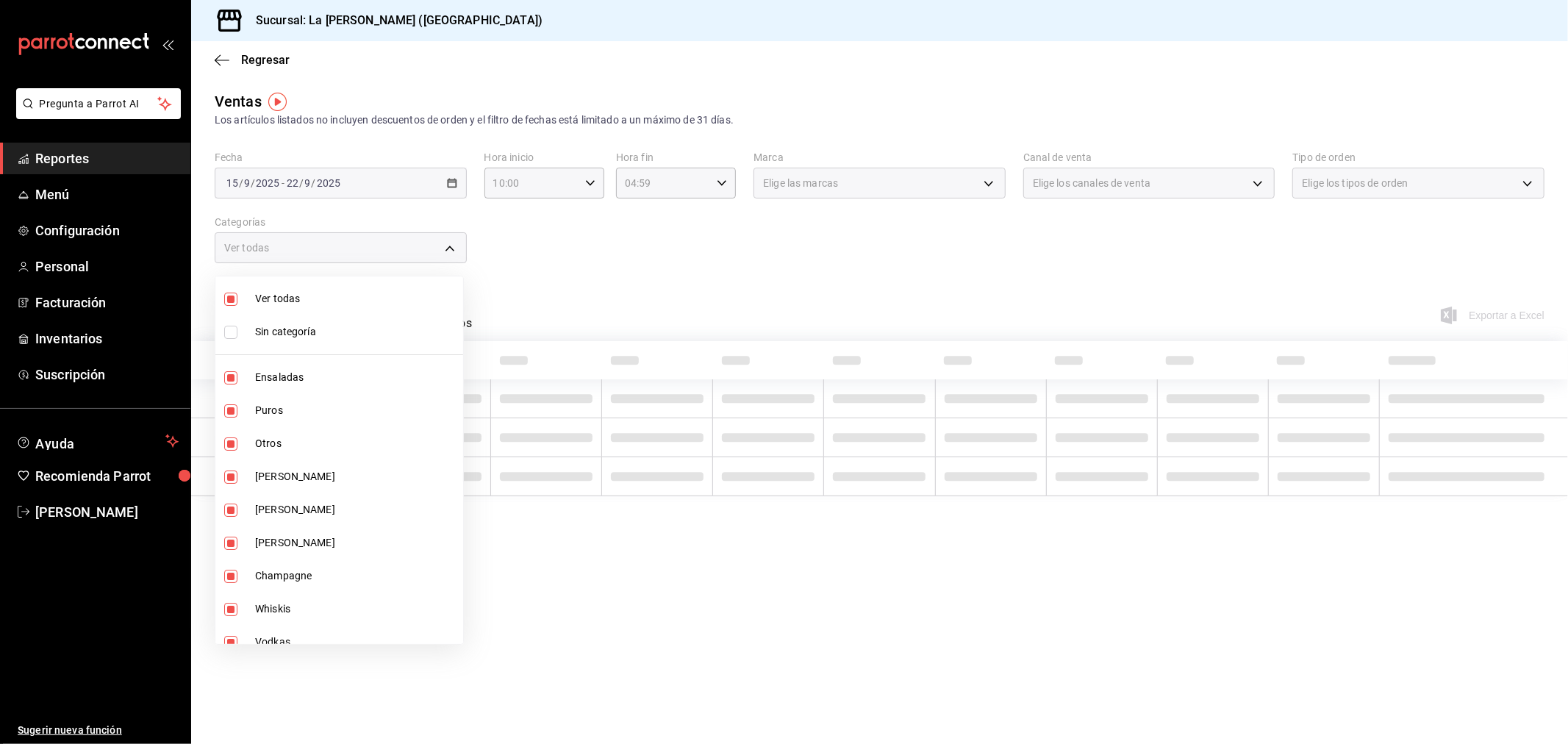
checkbox input "false"
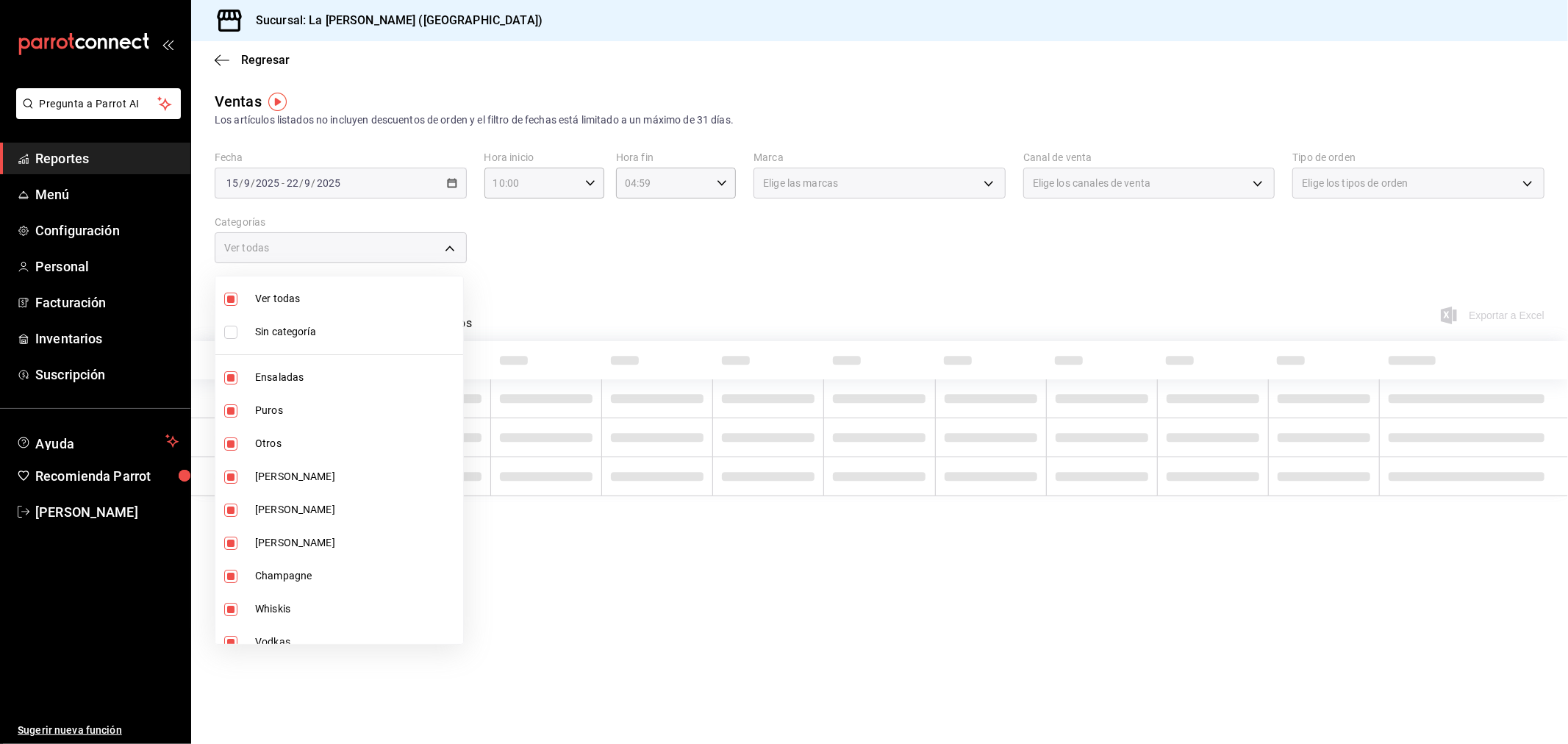
checkbox input "false"
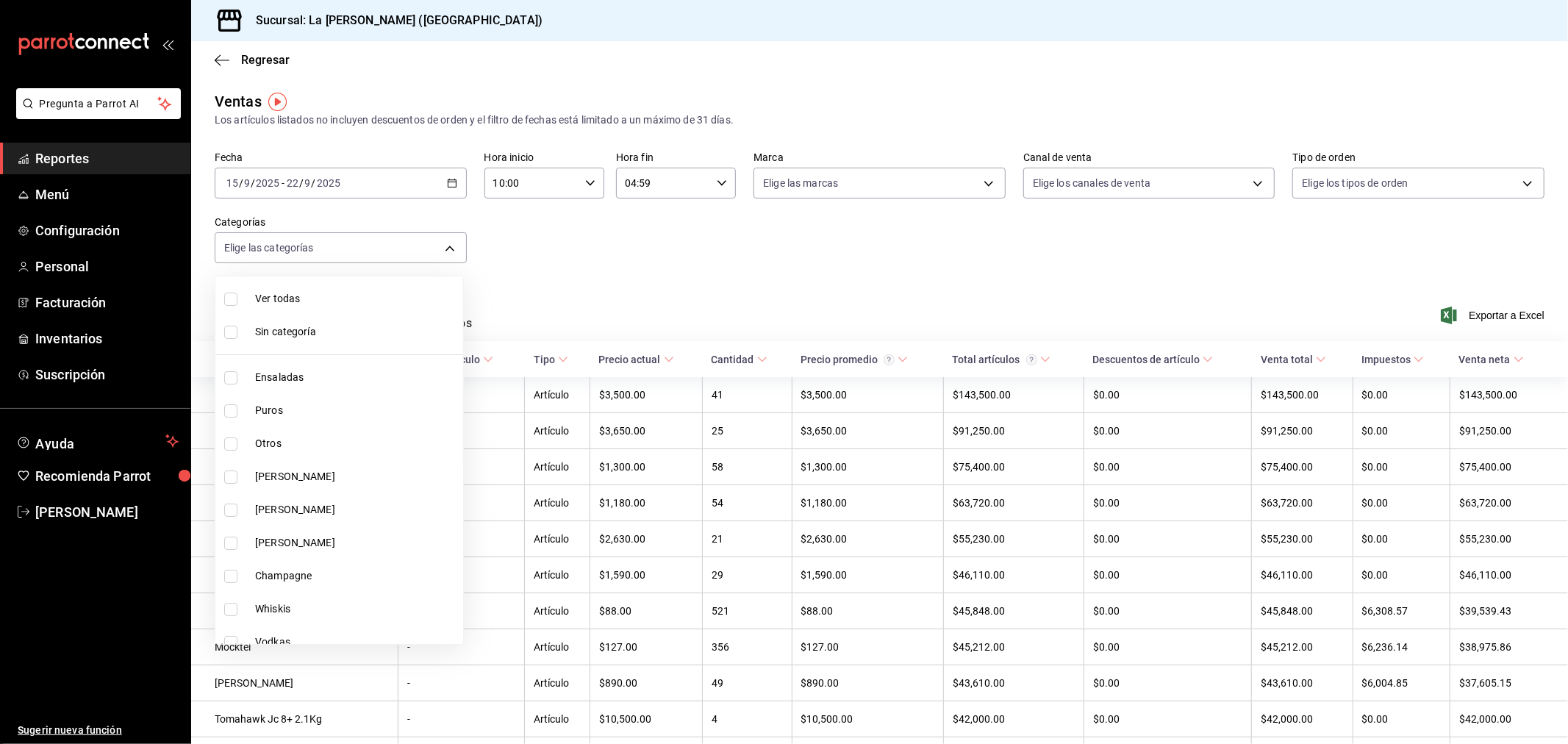
drag, startPoint x: 312, startPoint y: 467, endPoint x: 305, endPoint y: 490, distance: 24.0
click at [311, 467] on li "[PERSON_NAME]" at bounding box center [339, 476] width 248 height 33
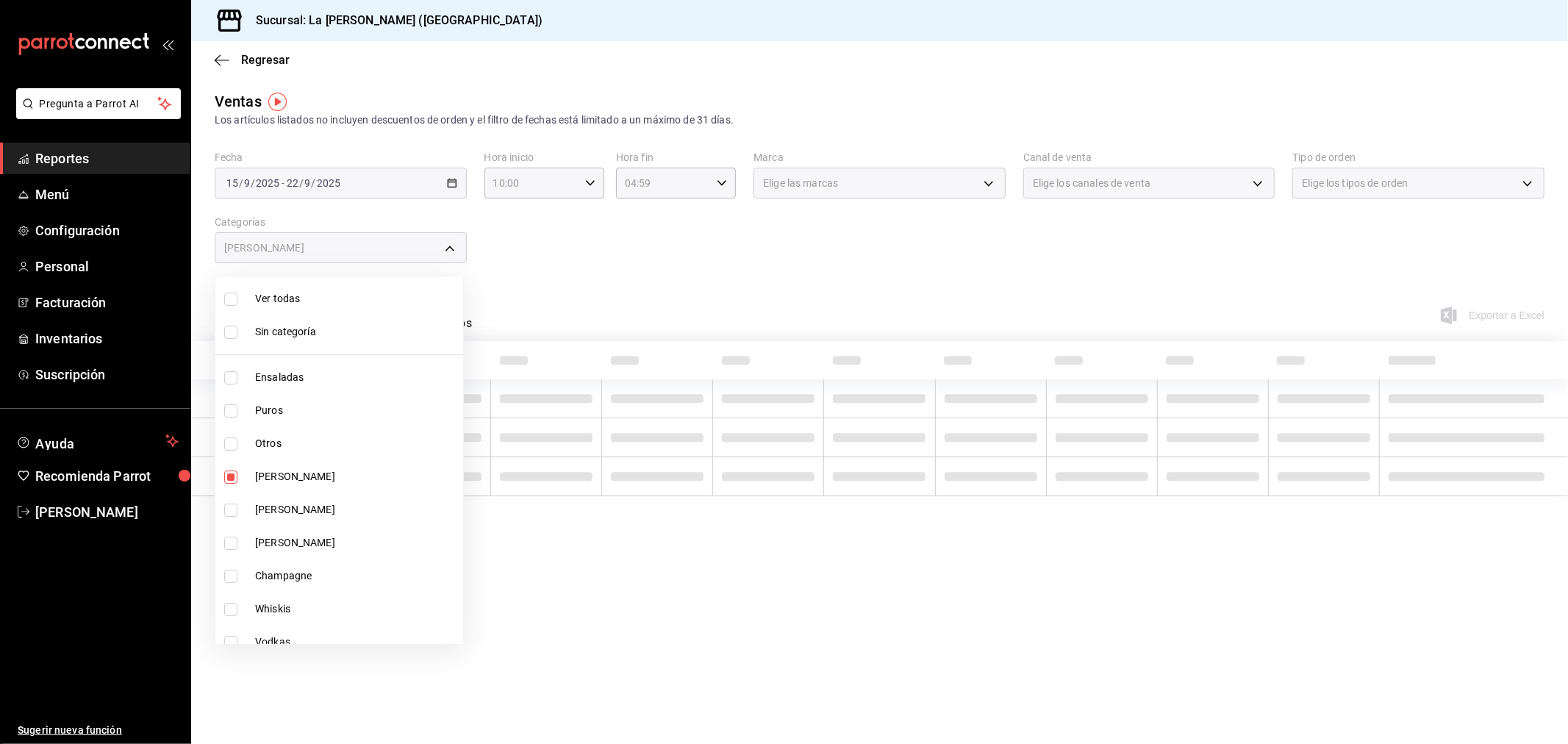
click at [303, 511] on span "[PERSON_NAME]" at bounding box center [356, 510] width 202 height 15
click at [311, 549] on span "[PERSON_NAME]" at bounding box center [356, 543] width 202 height 15
click at [314, 570] on span "Champagne" at bounding box center [356, 576] width 202 height 15
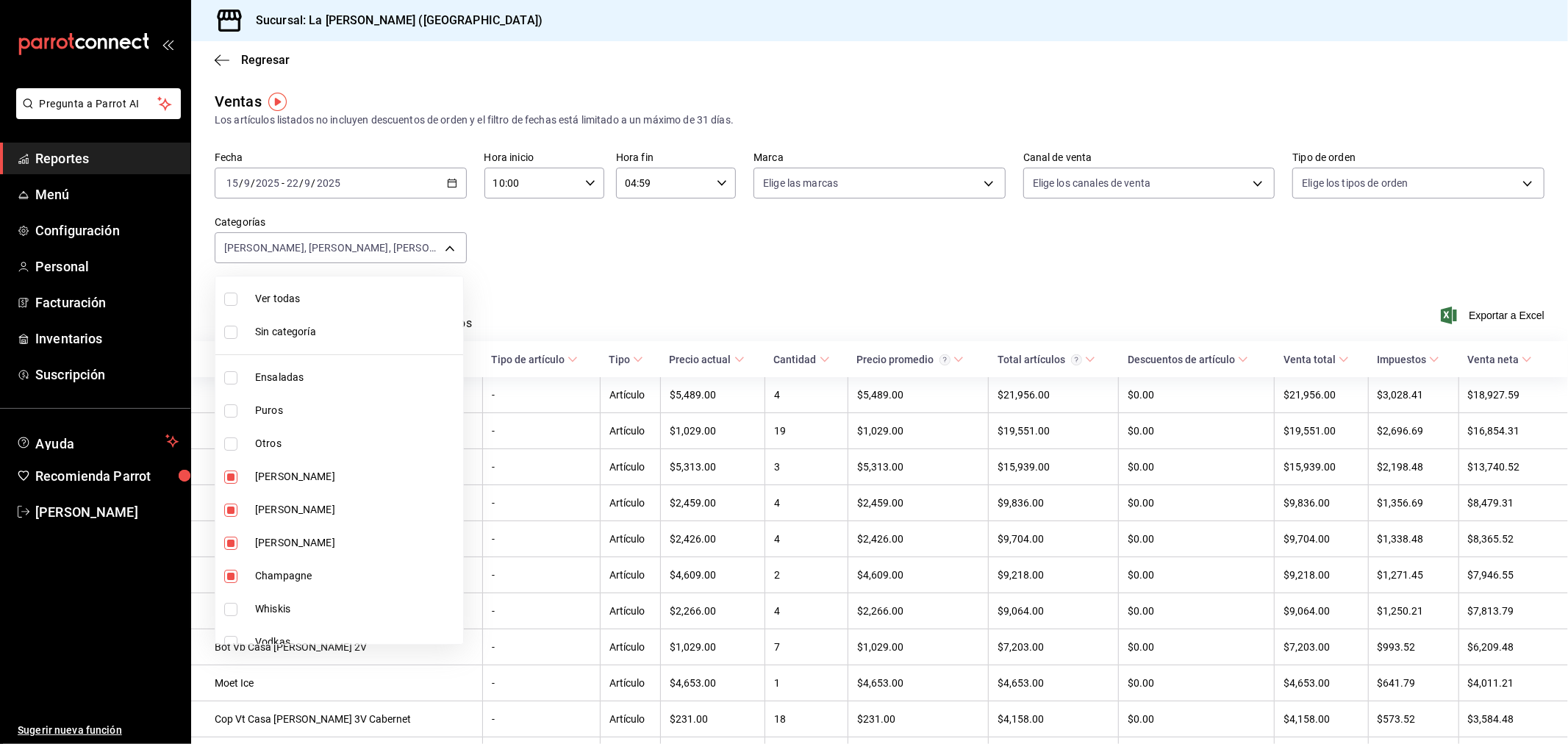
click at [1340, 279] on div at bounding box center [784, 372] width 1568 height 744
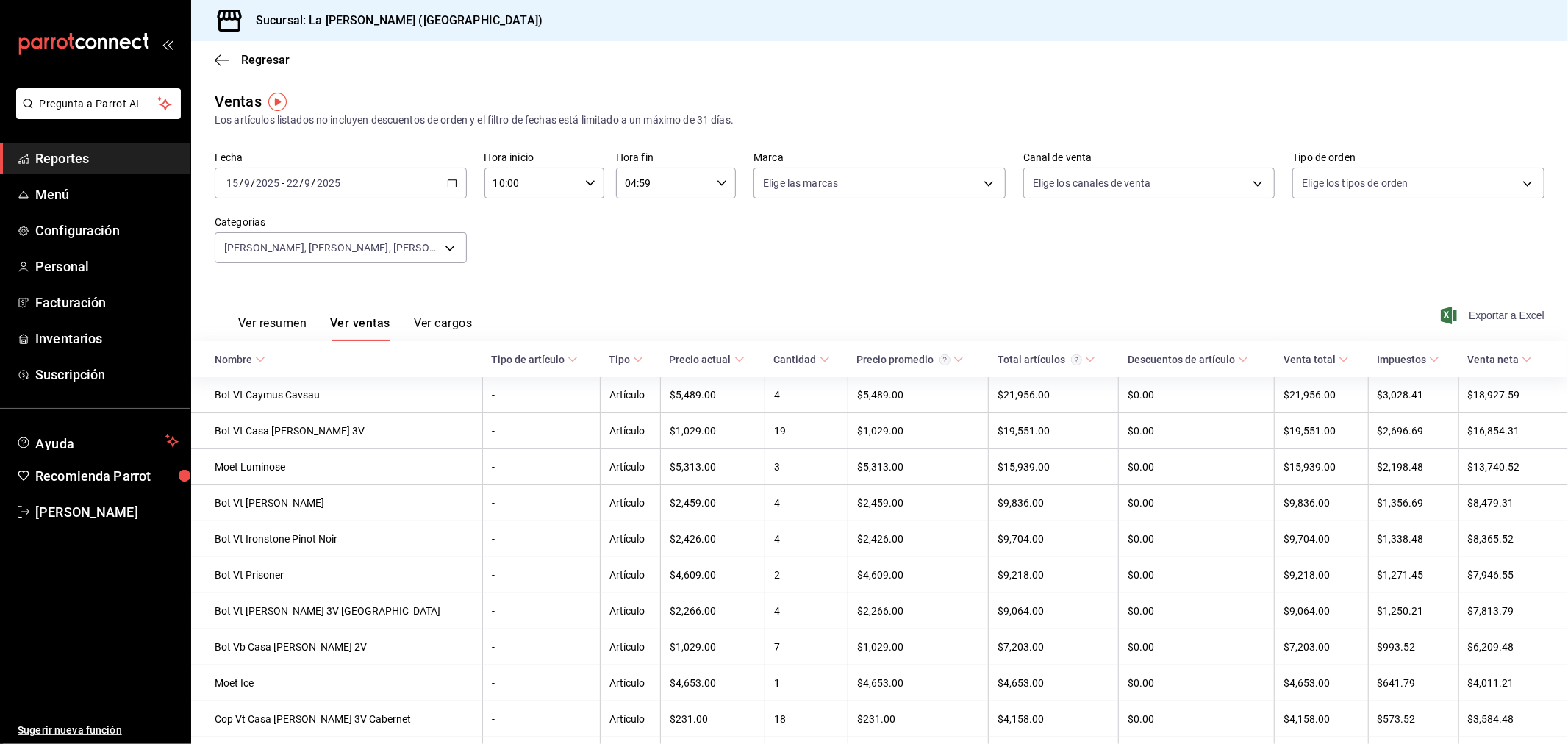
click at [1479, 312] on span "Exportar a Excel" at bounding box center [1493, 315] width 101 height 18
click at [91, 335] on span "Inventarios" at bounding box center [107, 339] width 143 height 20
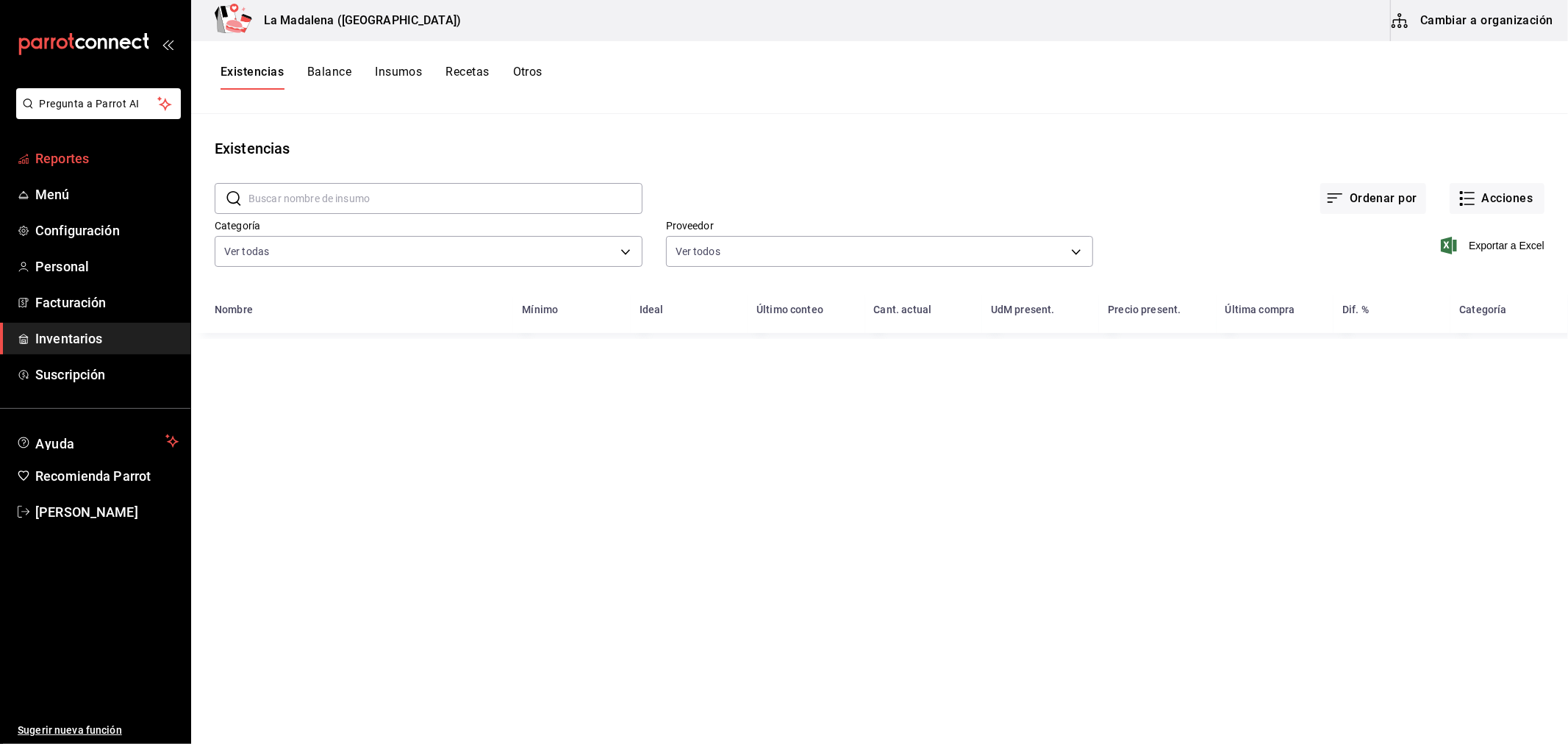
click at [58, 160] on span "Reportes" at bounding box center [107, 158] width 143 height 20
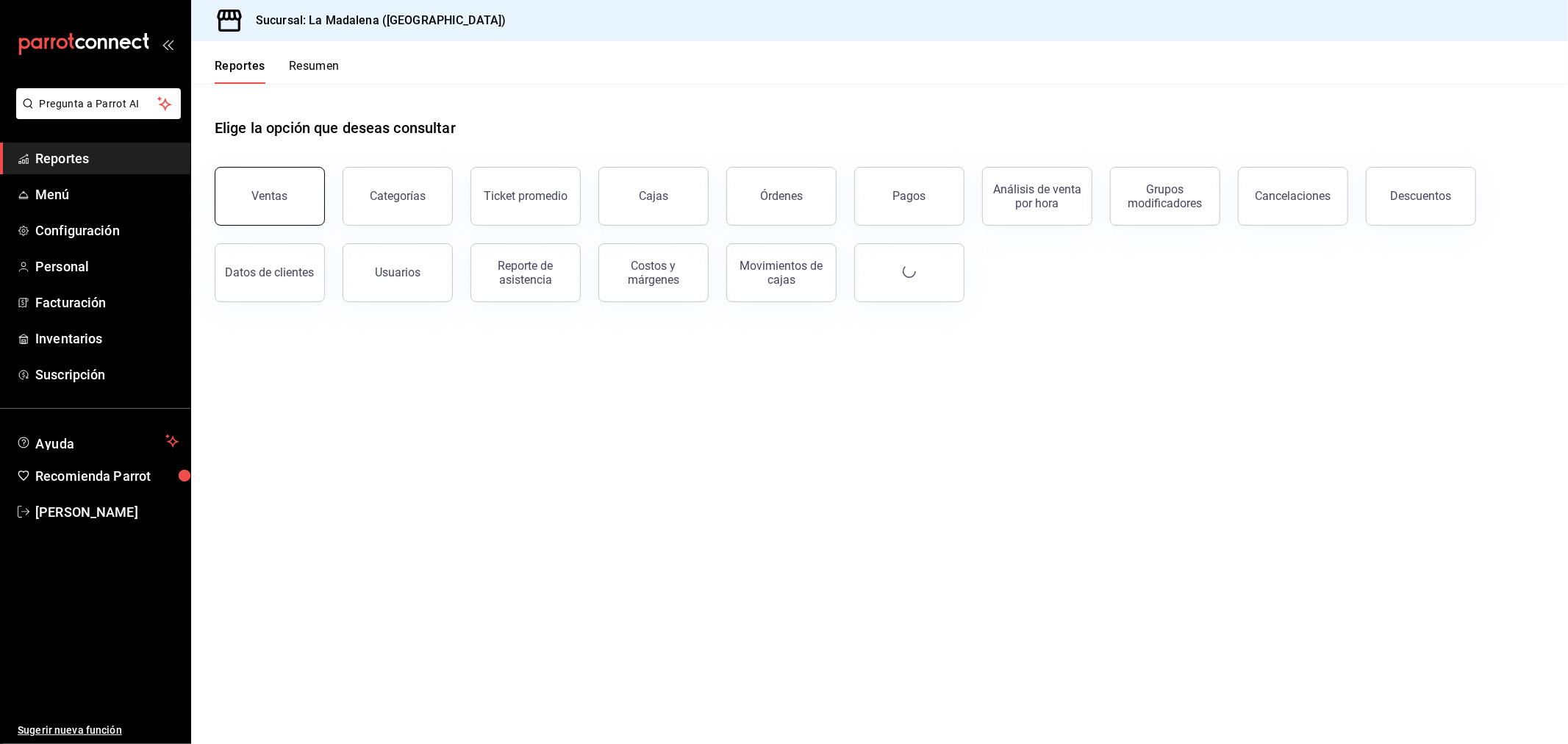
click at [291, 219] on button "Ventas" at bounding box center [269, 196] width 110 height 58
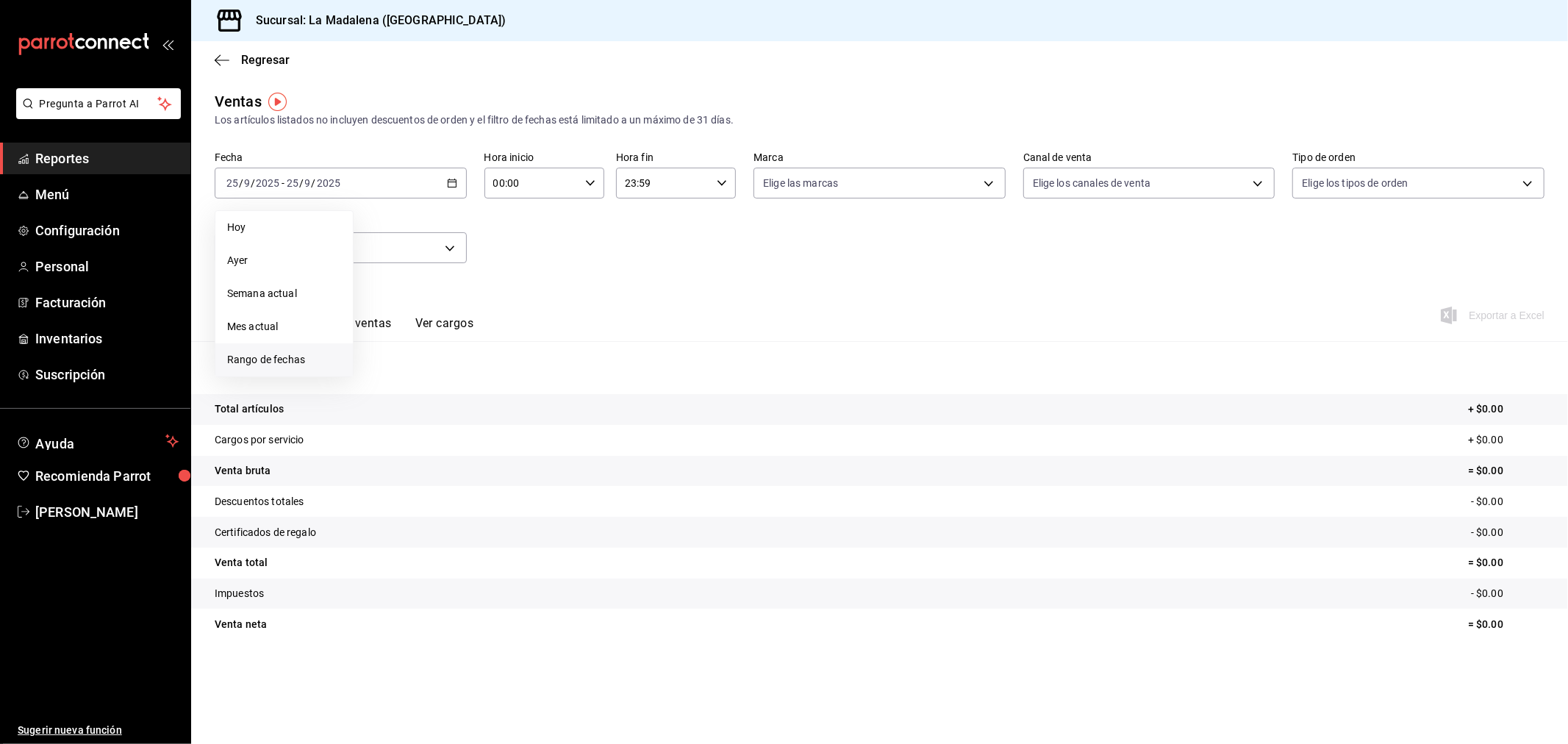
click at [311, 368] on span "Rango de fechas" at bounding box center [284, 360] width 114 height 15
click at [436, 375] on abbr "24" at bounding box center [436, 378] width 9 height 10
click at [464, 375] on abbr "25" at bounding box center [462, 378] width 9 height 10
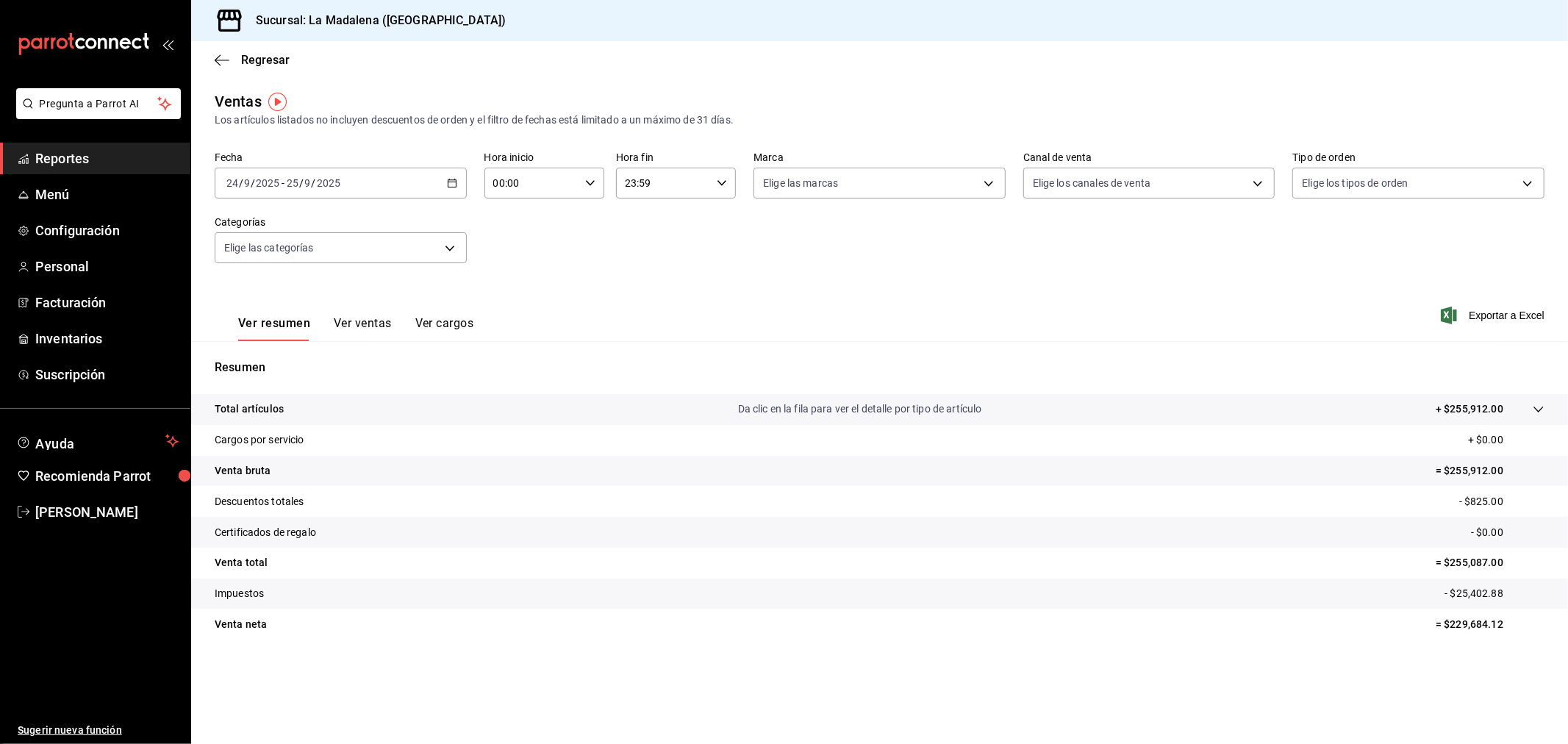
click at [567, 178] on input "00:00" at bounding box center [531, 183] width 95 height 29
click at [511, 243] on span "10" at bounding box center [514, 247] width 37 height 12
type input "10:00"
click at [678, 186] on div at bounding box center [784, 372] width 1568 height 744
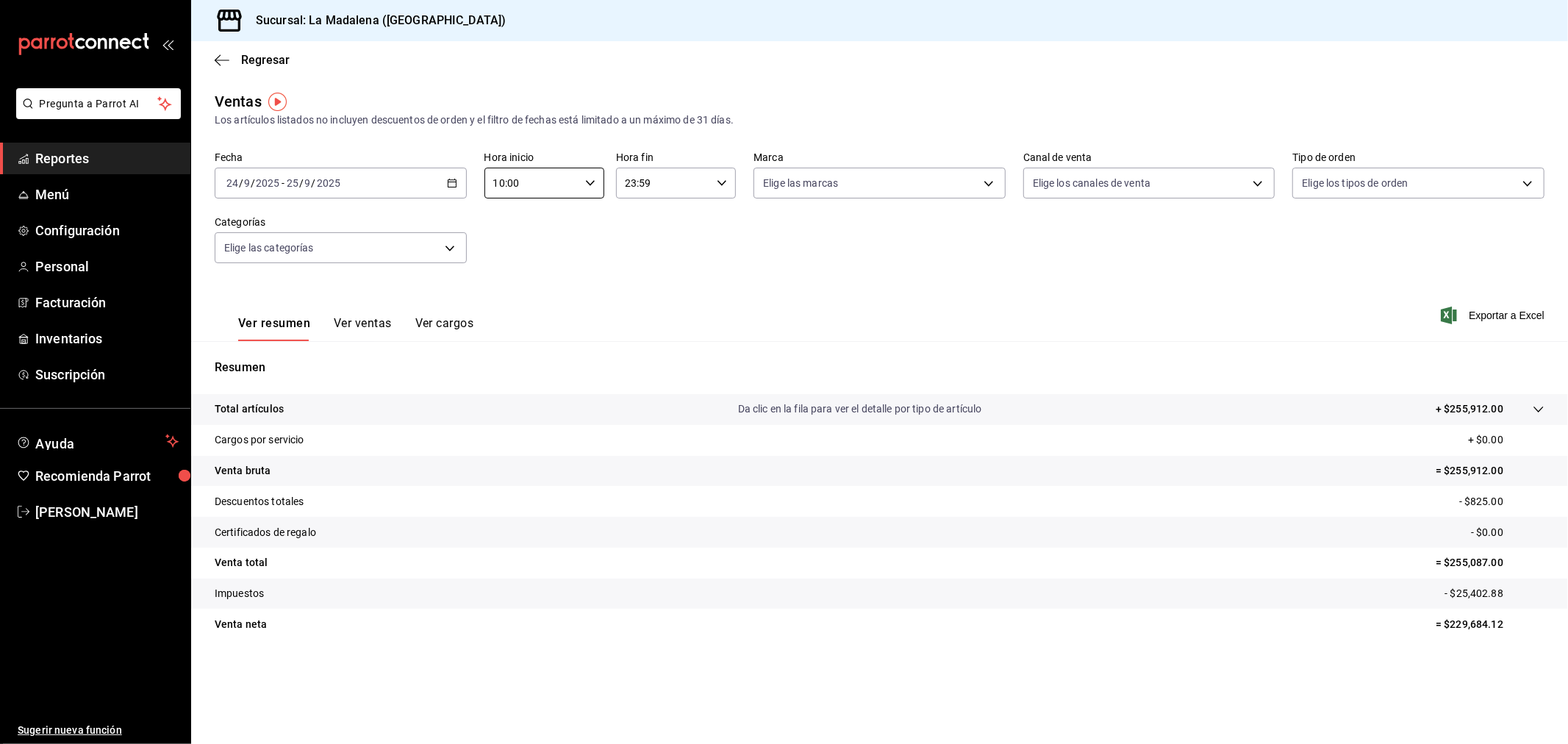
click at [694, 185] on input "23:59" at bounding box center [663, 183] width 95 height 29
click at [637, 211] on span "04" at bounding box center [646, 213] width 37 height 12
type input "04:59"
click at [843, 242] on div at bounding box center [784, 372] width 1568 height 744
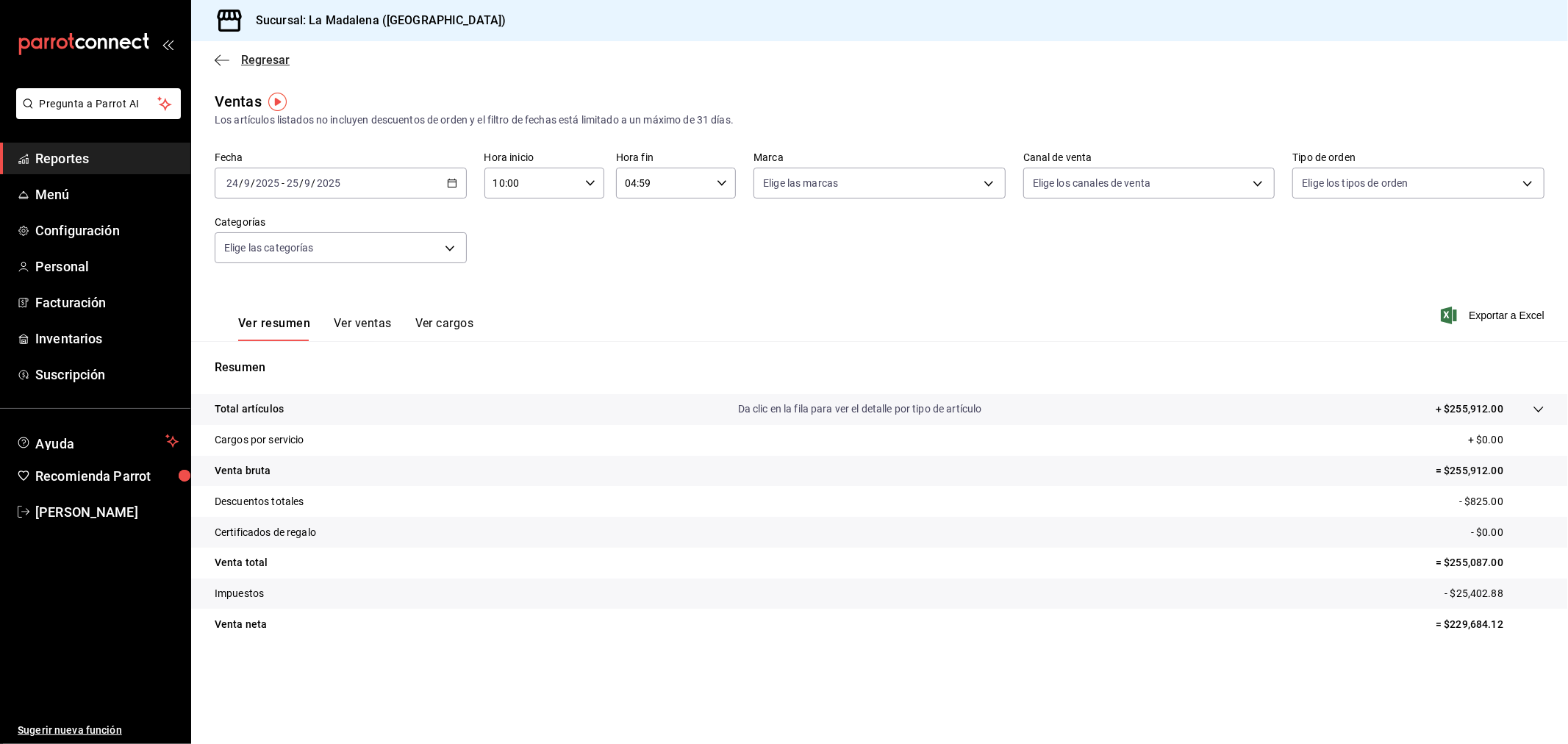
click at [254, 65] on span "Regresar" at bounding box center [265, 60] width 48 height 14
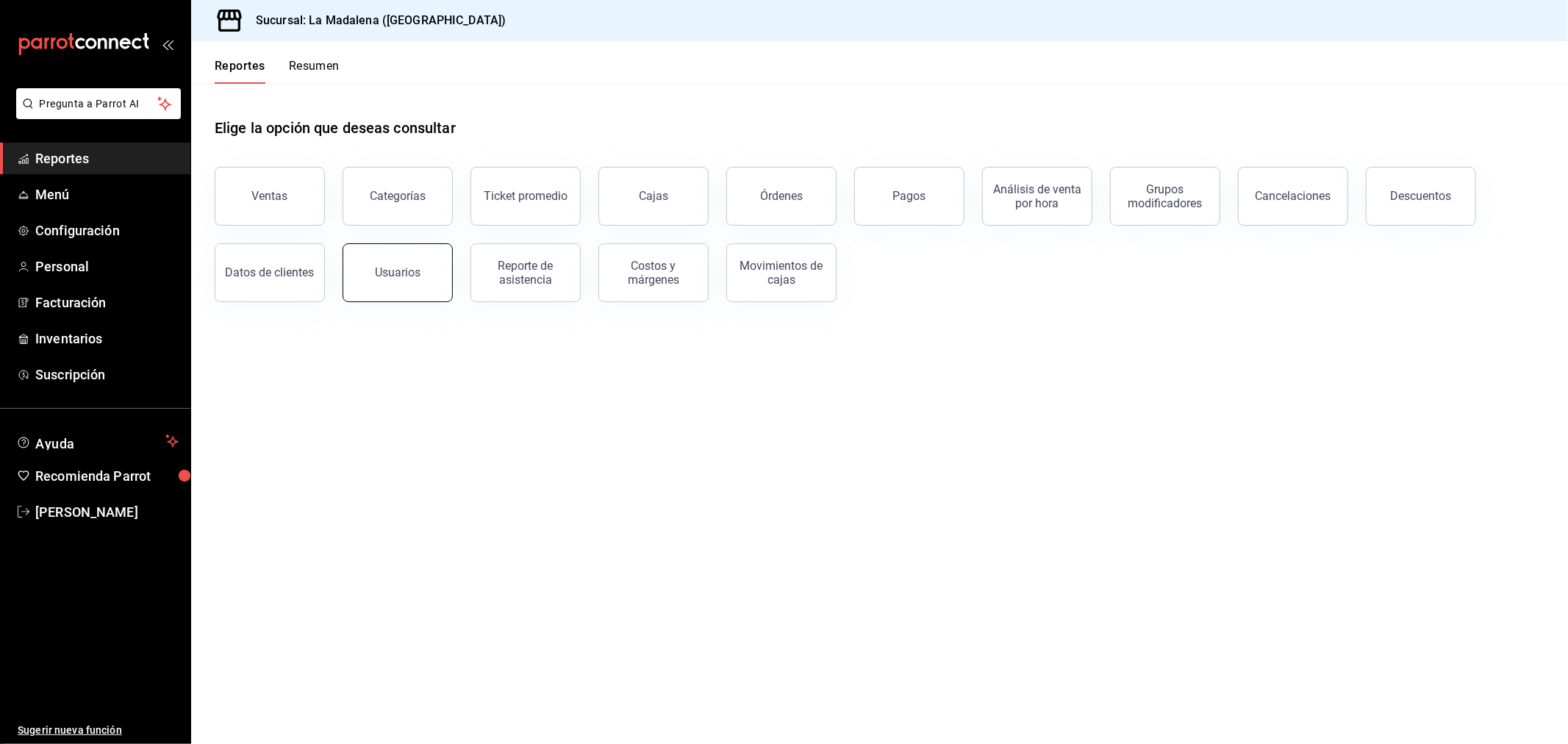
click at [407, 282] on button "Usuarios" at bounding box center [397, 272] width 110 height 58
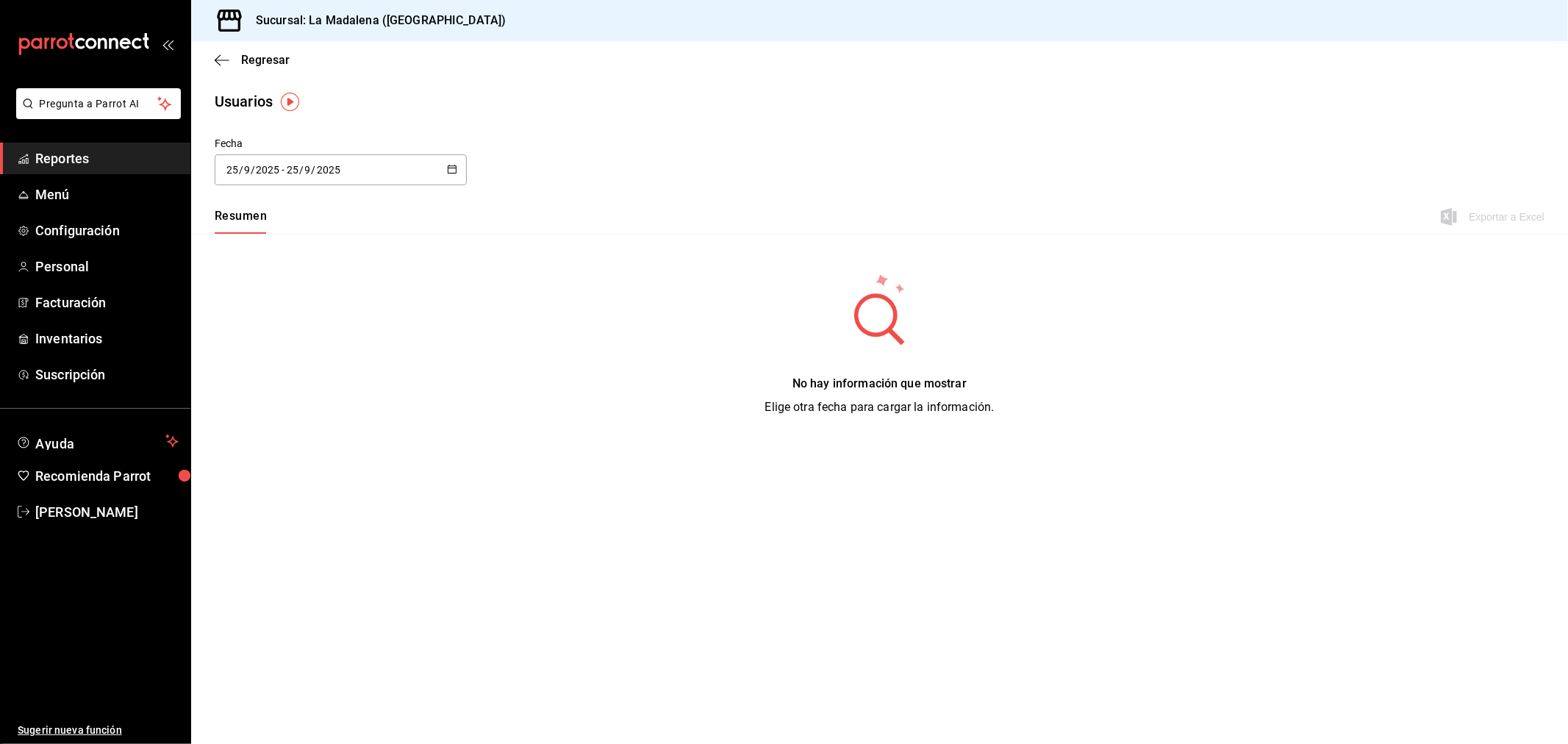
click at [409, 175] on div "[DATE] [DATE] - [DATE] [DATE]" at bounding box center [341, 170] width 252 height 31
click at [305, 385] on li "Rango de fechas" at bounding box center [284, 382] width 139 height 33
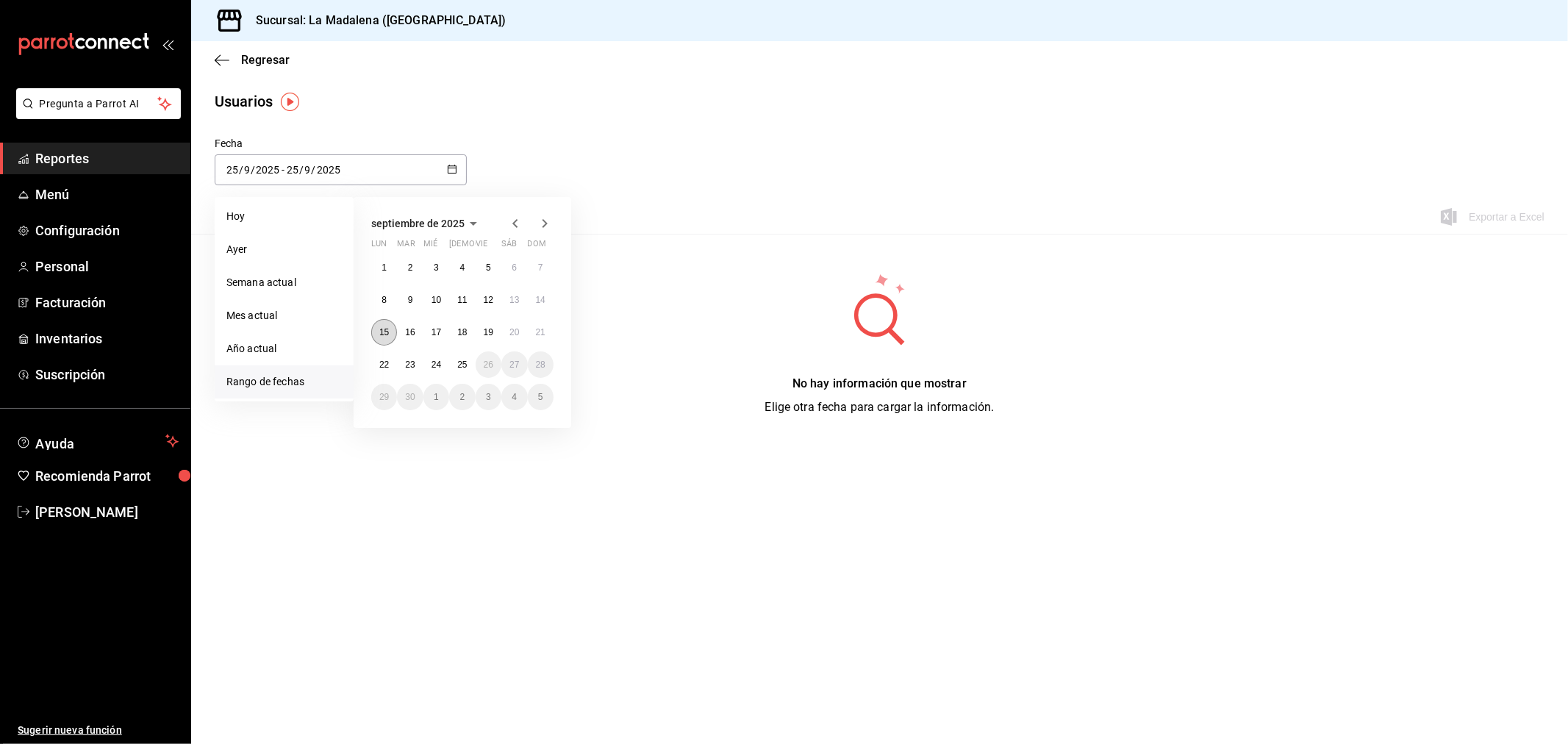
click at [382, 335] on abbr "15" at bounding box center [384, 332] width 9 height 10
click at [385, 358] on button "22" at bounding box center [384, 365] width 25 height 26
type input "[DATE]"
type input "15"
type input "[DATE]"
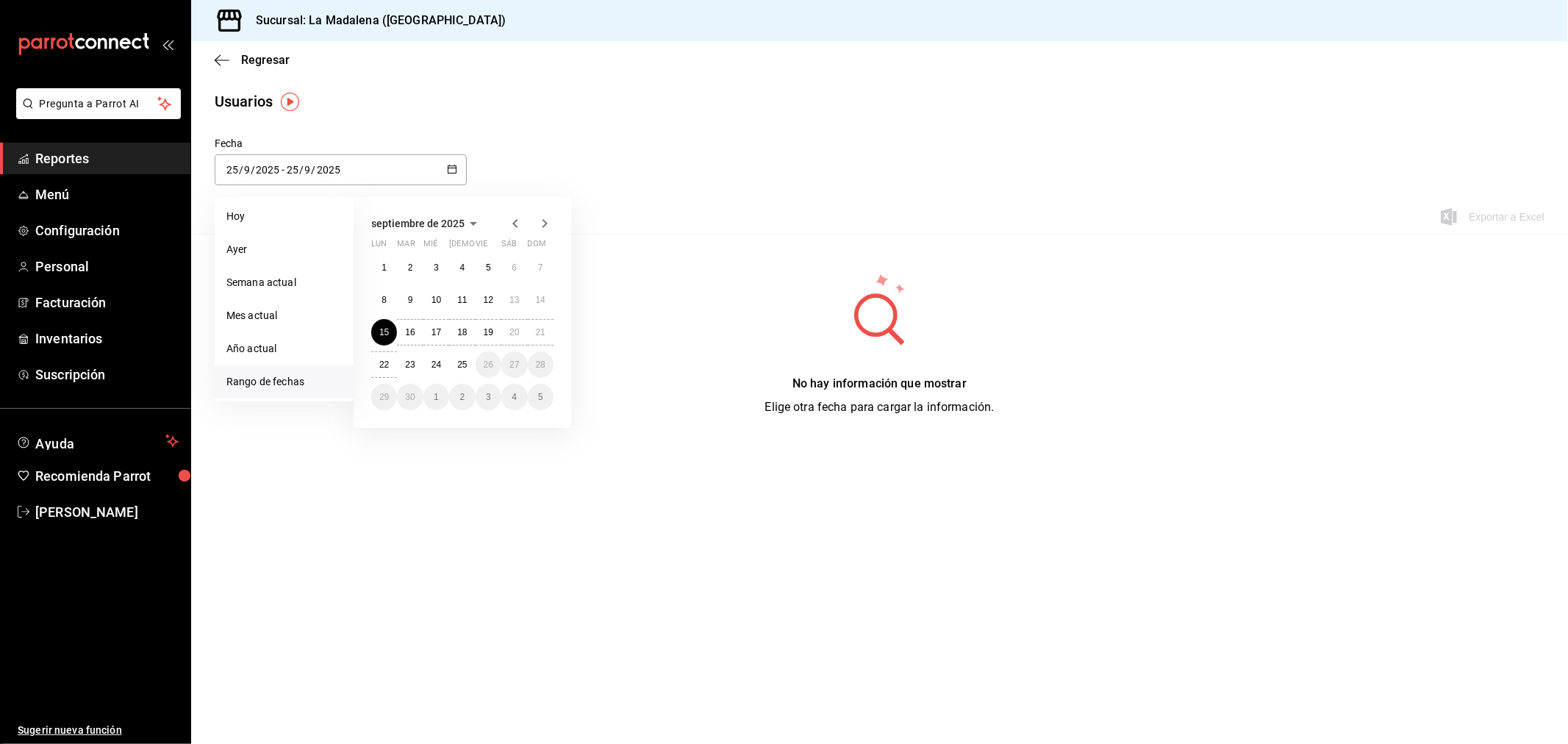
type input "22"
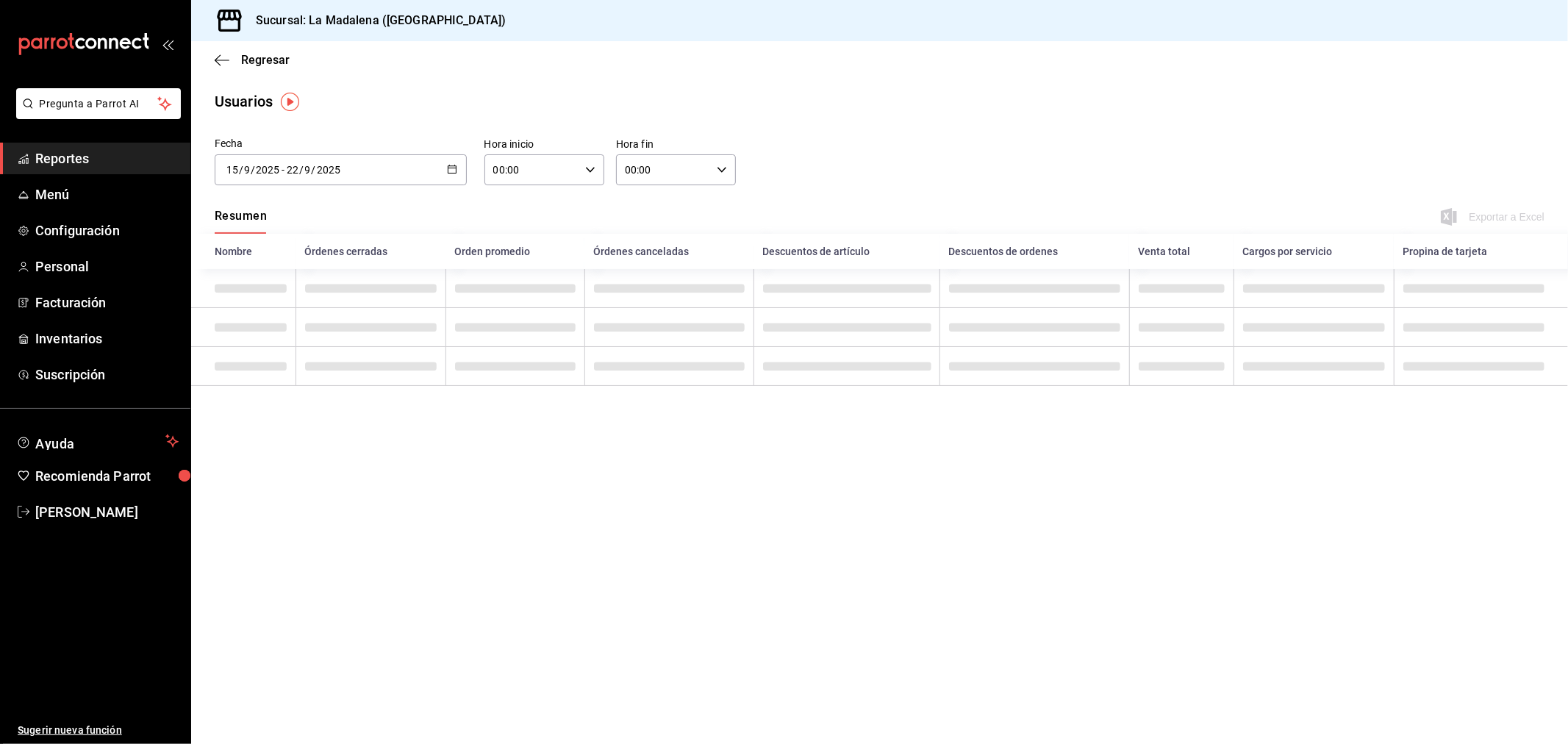
click at [538, 164] on input "00:00" at bounding box center [531, 170] width 95 height 29
click at [518, 238] on button "10" at bounding box center [514, 235] width 55 height 29
type input "10:00"
click at [671, 173] on div at bounding box center [784, 372] width 1568 height 744
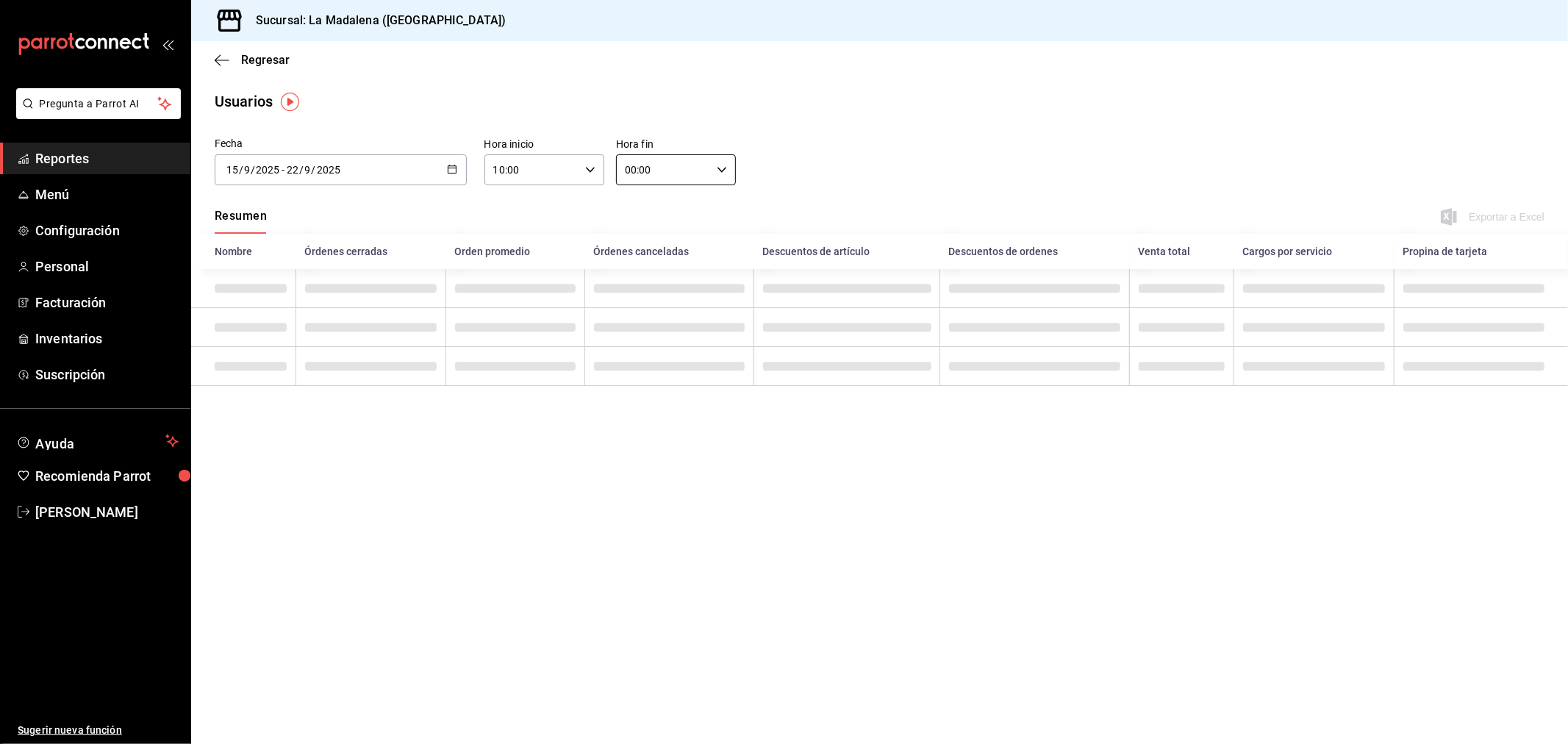
click at [684, 164] on input "00:00" at bounding box center [663, 170] width 95 height 29
click at [648, 269] on span "04" at bounding box center [646, 267] width 37 height 12
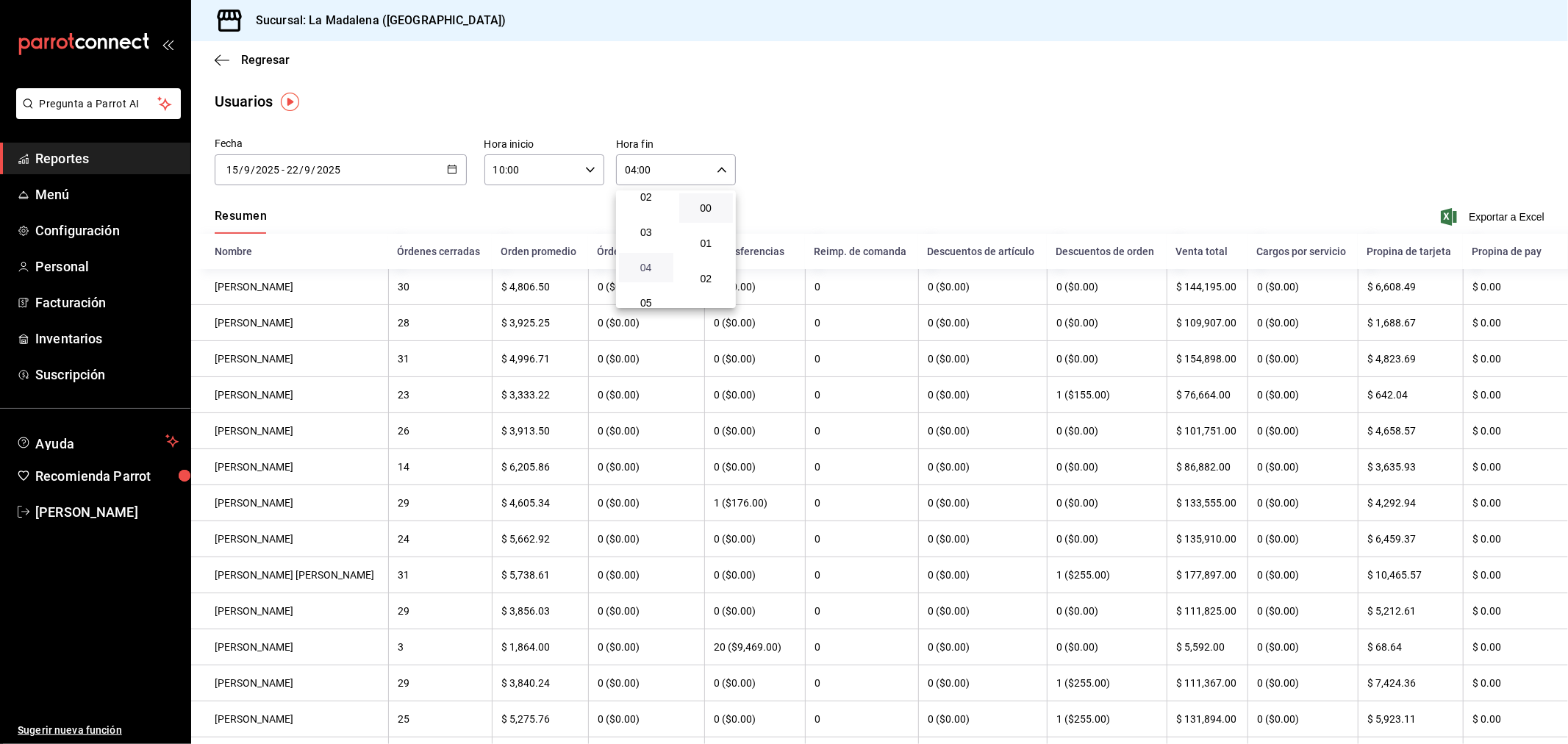
click at [638, 265] on span "04" at bounding box center [646, 267] width 37 height 12
drag, startPoint x: 707, startPoint y: 285, endPoint x: 747, endPoint y: 275, distance: 41.2
click at [707, 305] on span "59" at bounding box center [706, 311] width 36 height 12
type input "04:59"
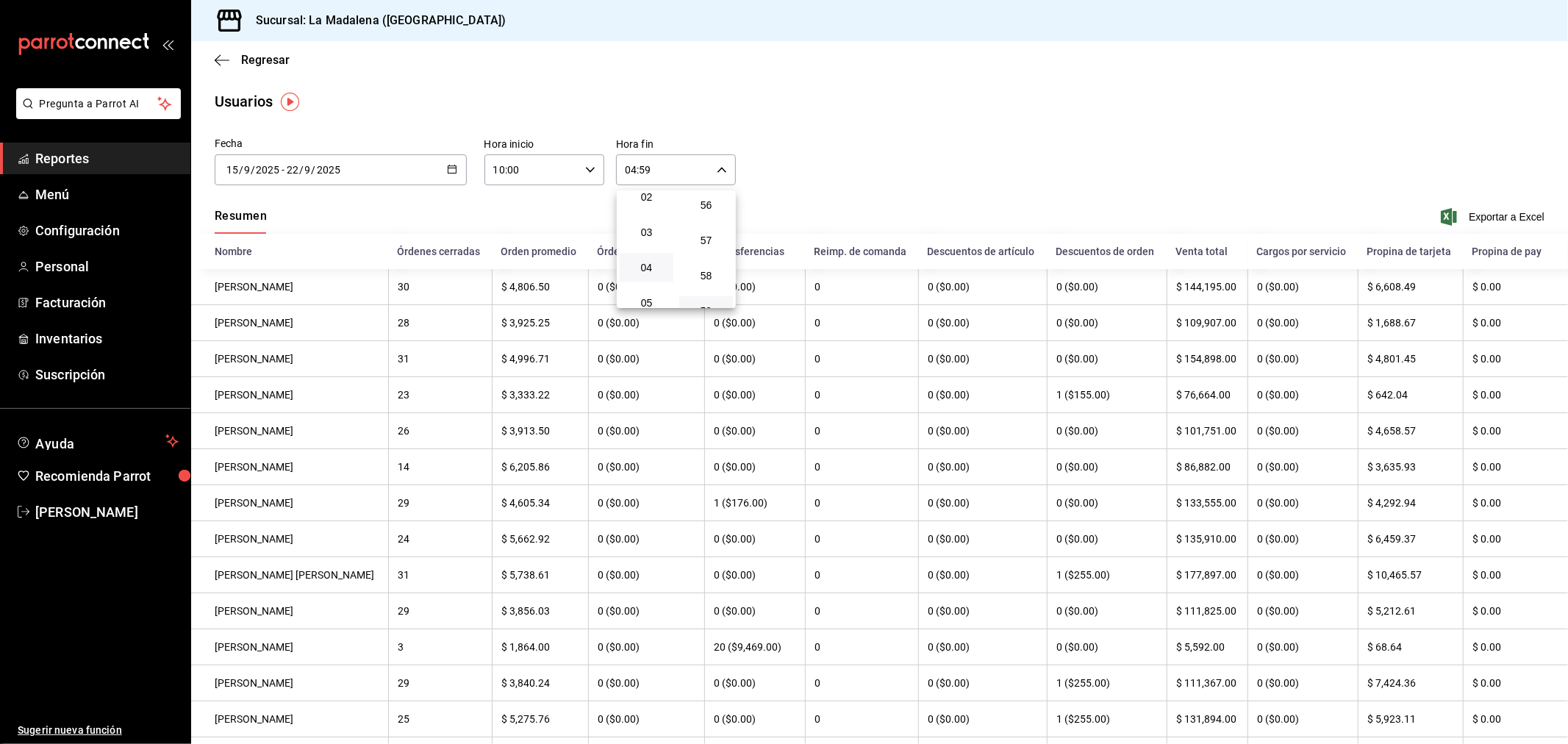
click at [1240, 188] on div at bounding box center [784, 372] width 1568 height 744
click at [1490, 218] on span "Exportar a Excel" at bounding box center [1493, 217] width 101 height 18
click at [386, 179] on div "[DATE] [DATE] - [DATE] [DATE]" at bounding box center [341, 170] width 252 height 31
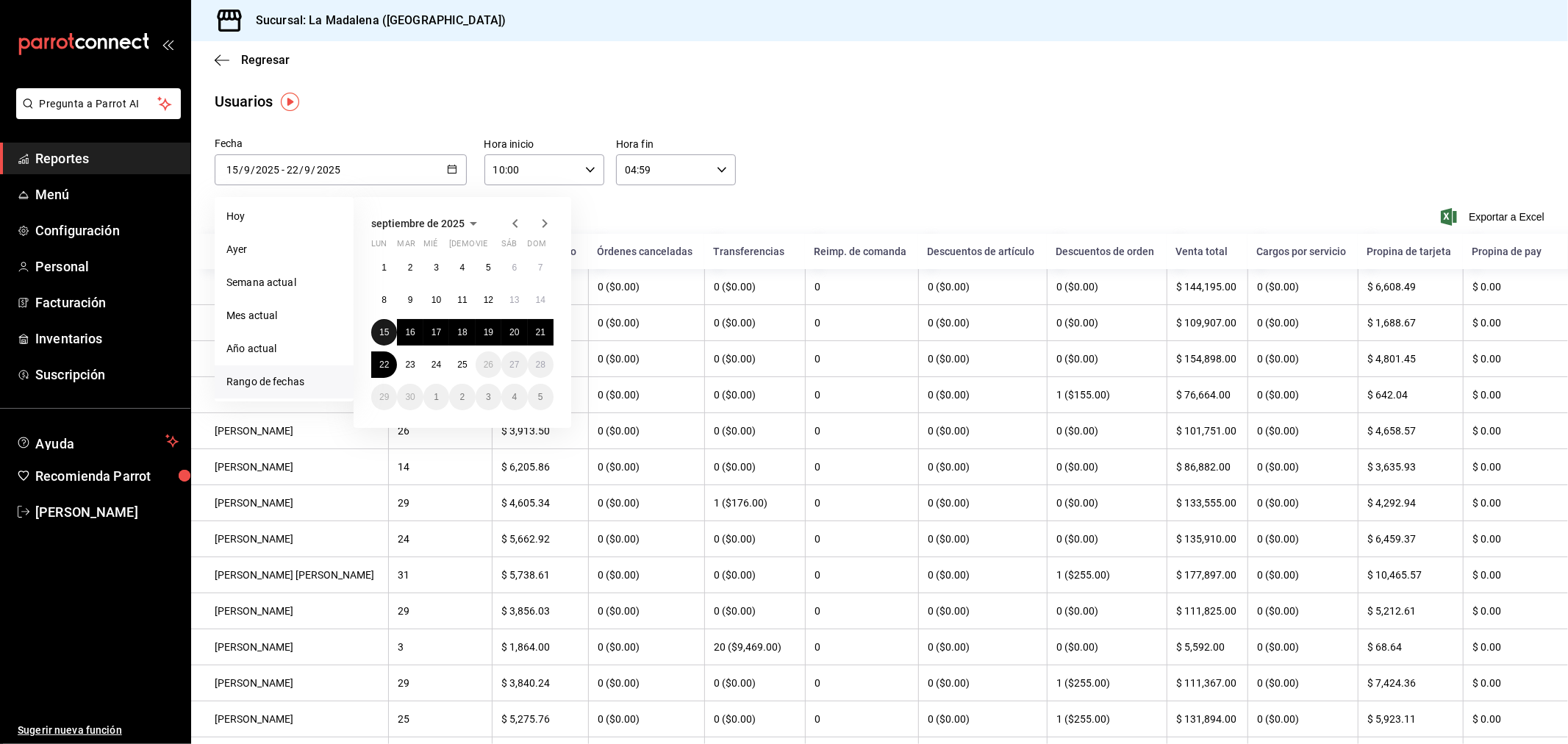
click at [388, 329] on abbr "15" at bounding box center [384, 332] width 9 height 10
click at [387, 329] on abbr "15" at bounding box center [384, 332] width 9 height 10
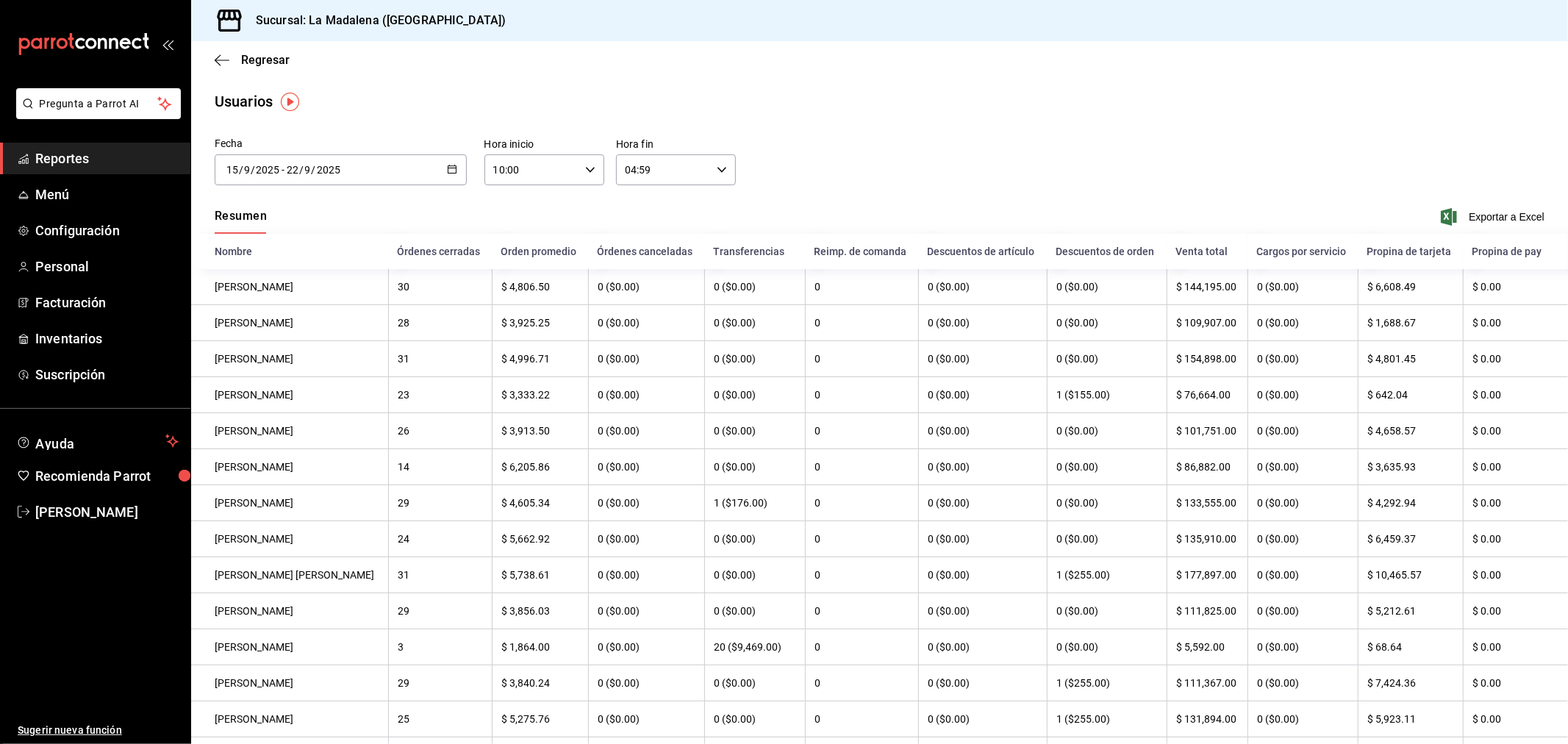
type input "[DATE]"
type input "15"
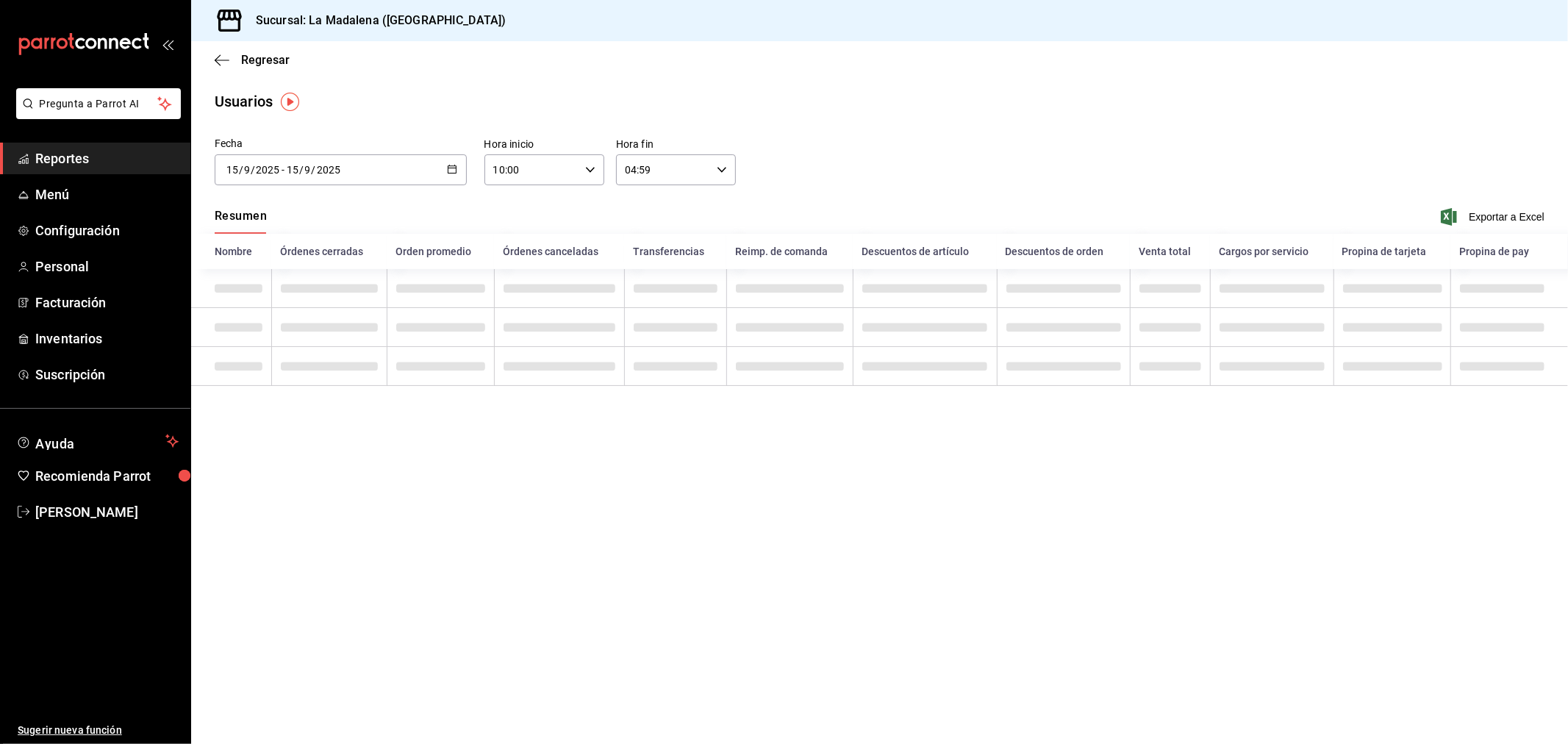
click at [535, 177] on input "10:00" at bounding box center [531, 170] width 95 height 29
click at [521, 206] on span "10" at bounding box center [514, 212] width 37 height 12
drag, startPoint x: 662, startPoint y: 179, endPoint x: 679, endPoint y: 175, distance: 17.5
click at [664, 178] on div at bounding box center [784, 372] width 1568 height 744
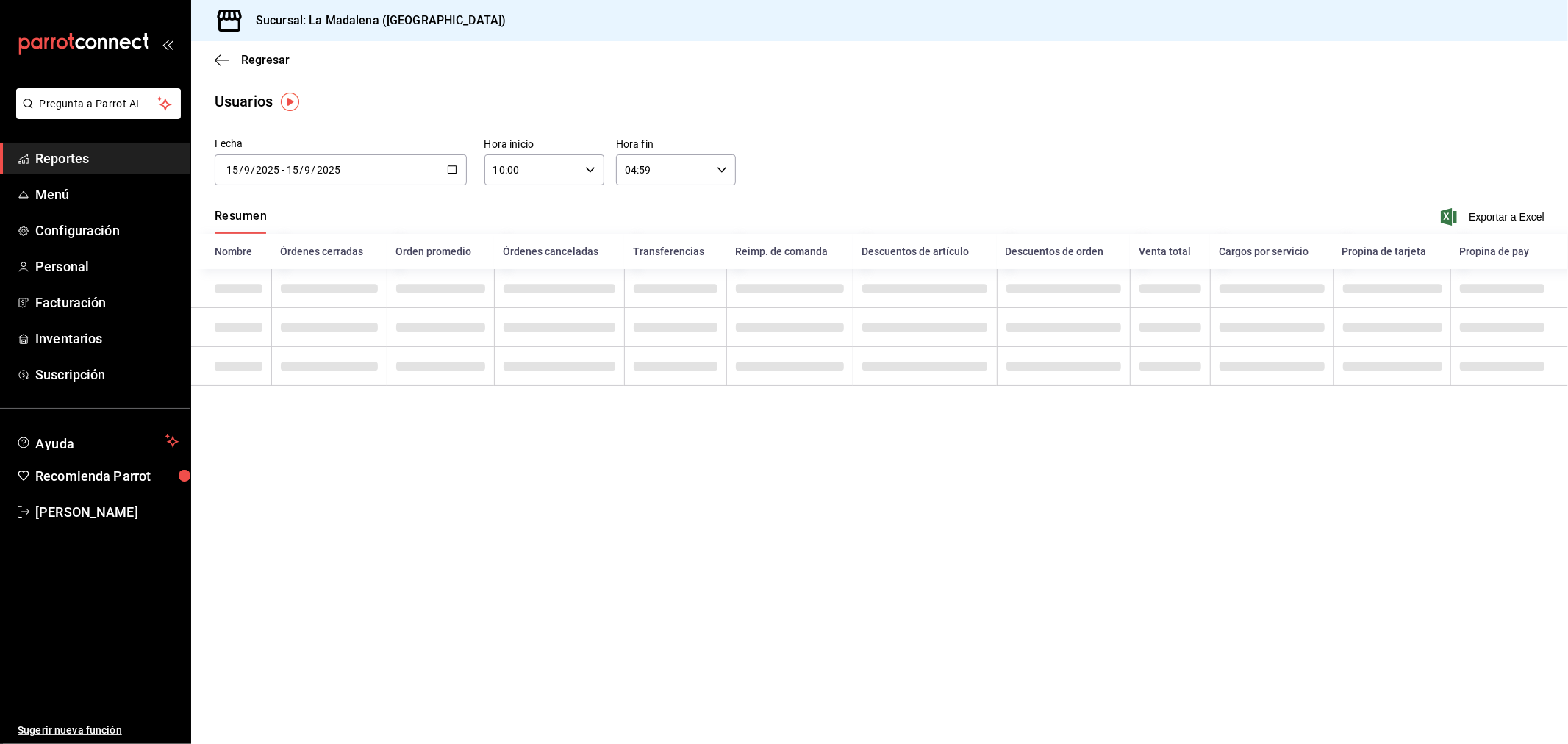
click at [700, 169] on input "04:59" at bounding box center [663, 170] width 95 height 29
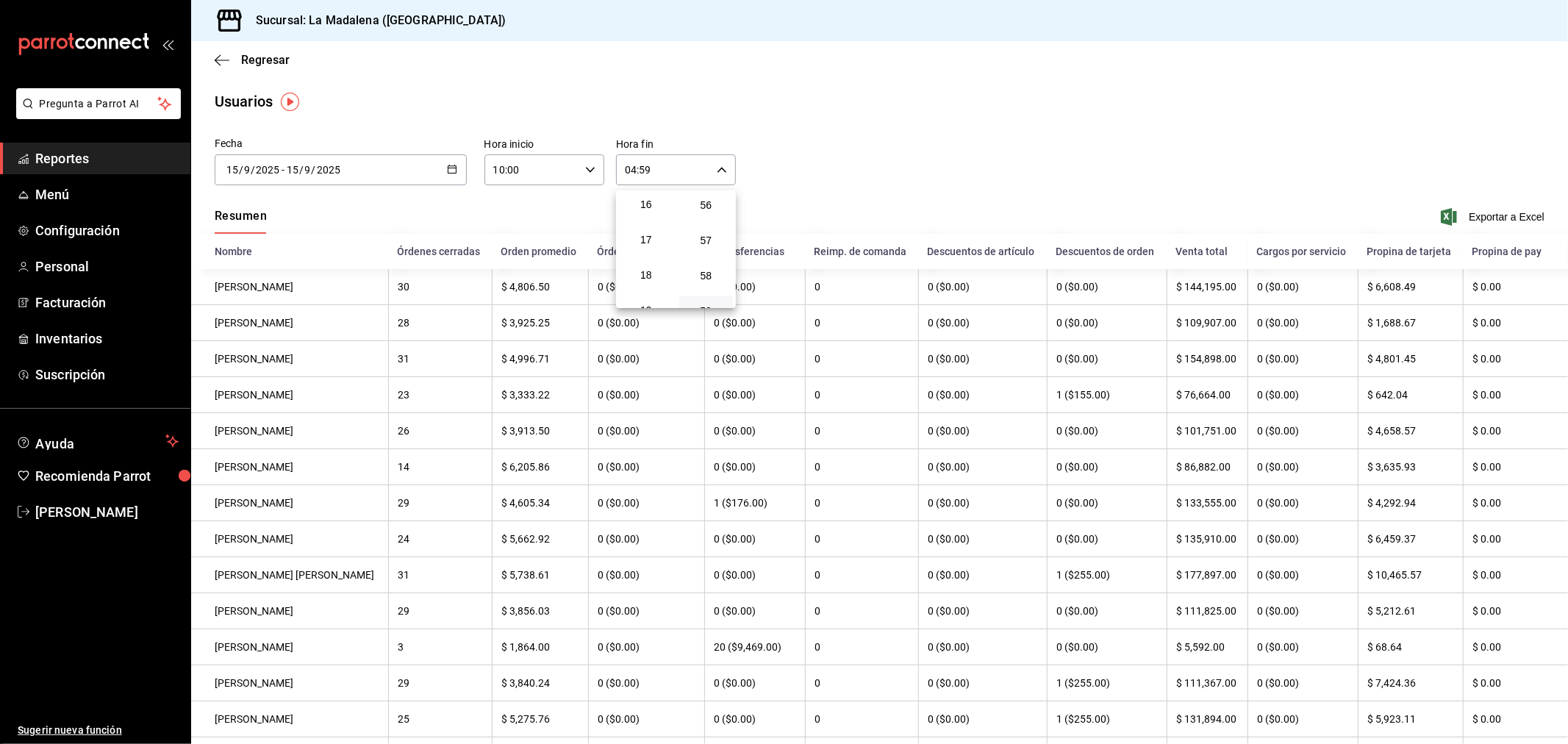
scroll to position [558, 0]
click at [644, 215] on button "16" at bounding box center [646, 215] width 55 height 29
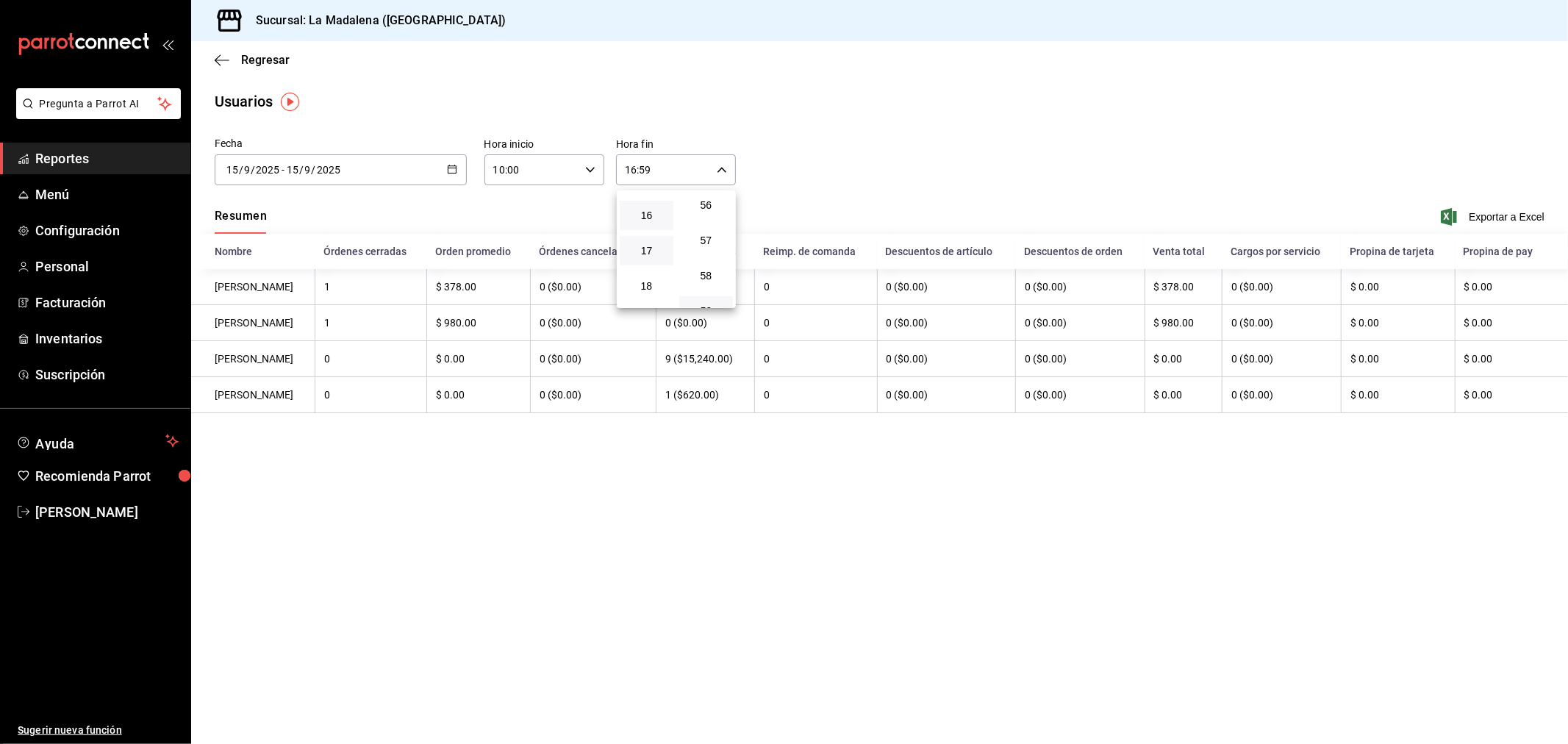
click at [651, 237] on button "17" at bounding box center [647, 251] width 54 height 29
type input "17:59"
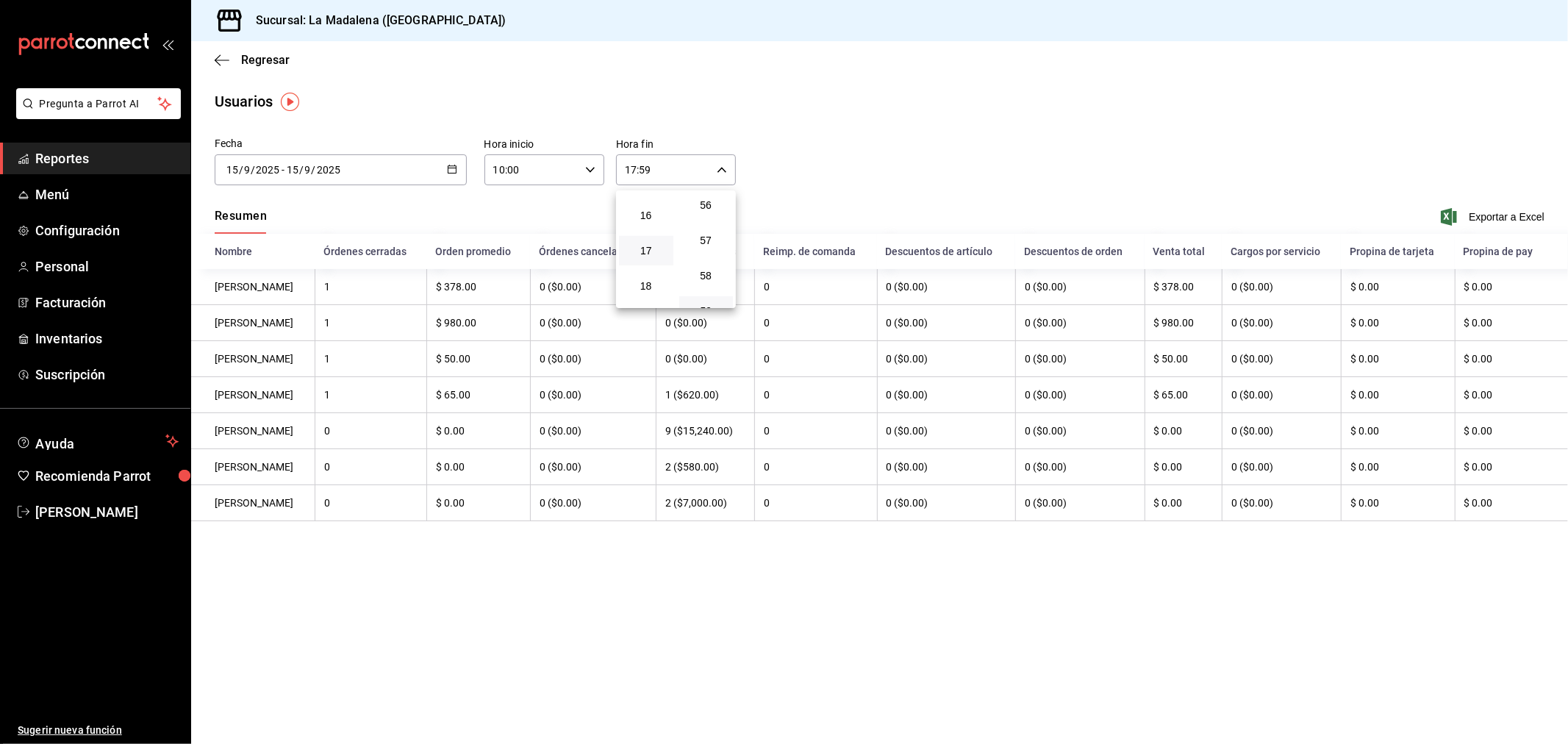
click at [837, 192] on div at bounding box center [784, 372] width 1568 height 744
click at [363, 173] on div "[DATE] [DATE] - [DATE] [DATE]" at bounding box center [341, 170] width 252 height 31
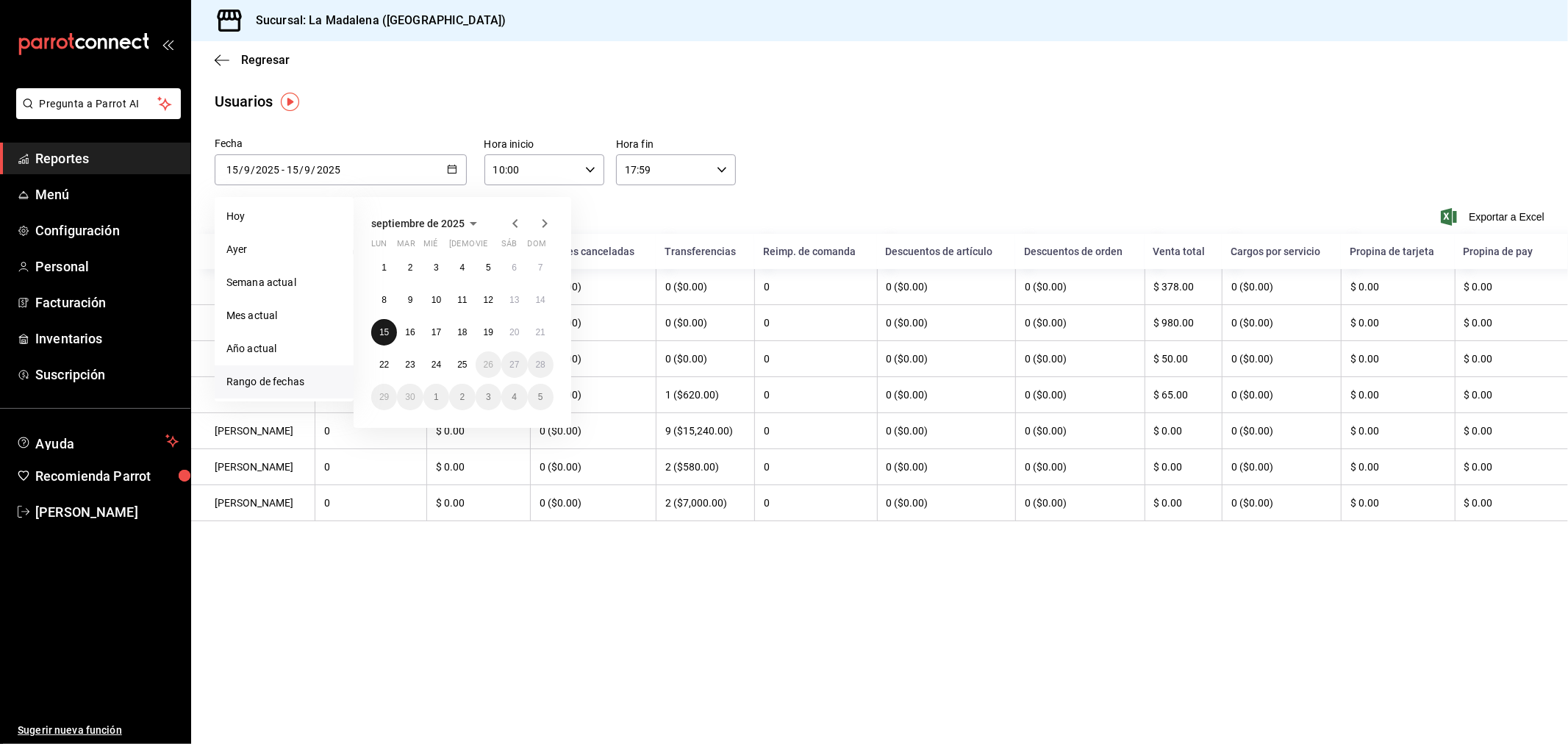
click at [379, 329] on abbr "15" at bounding box center [384, 332] width 9 height 10
click at [385, 369] on abbr "22" at bounding box center [384, 364] width 9 height 10
type input "[DATE]"
type input "22"
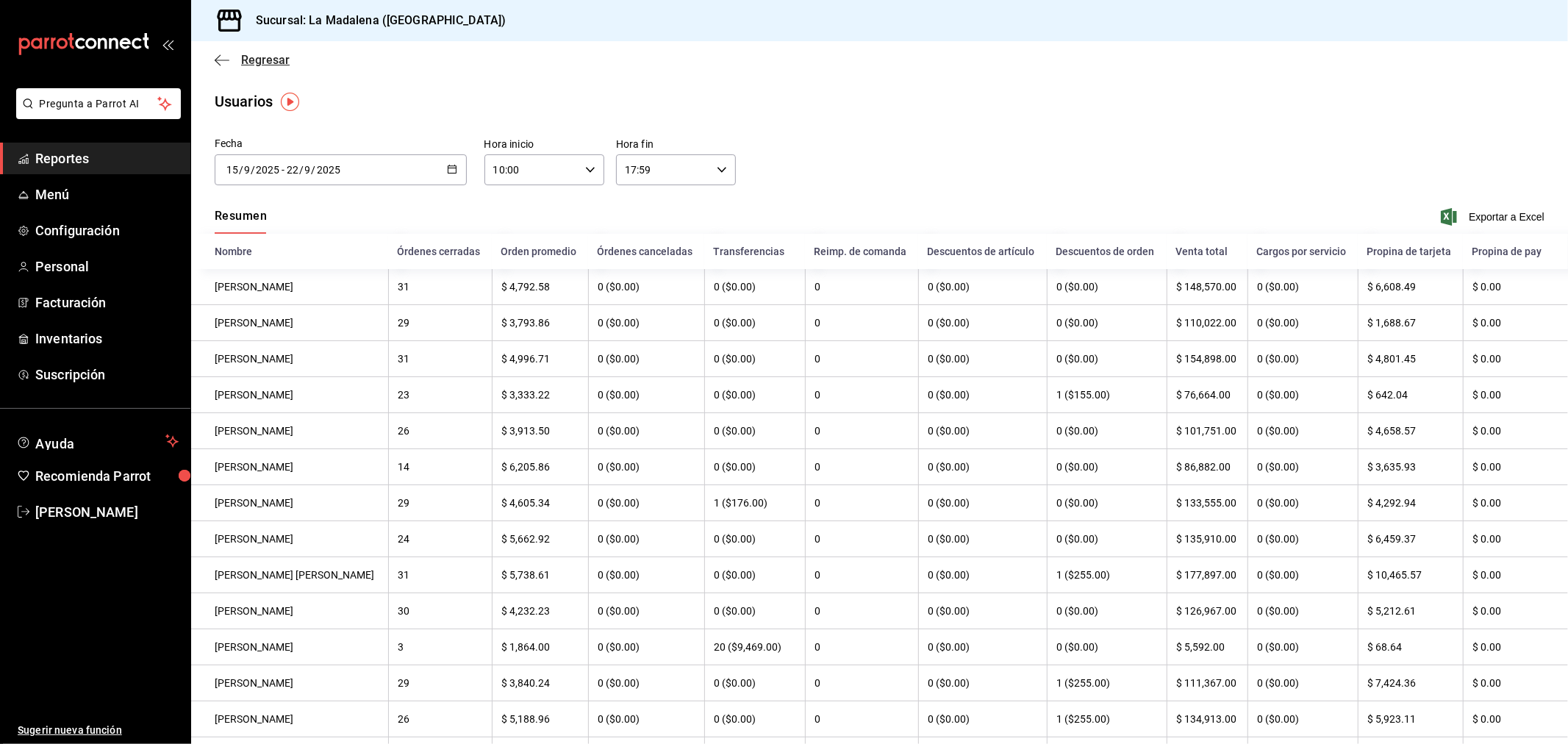
click at [272, 59] on span "Regresar" at bounding box center [265, 60] width 48 height 14
